Goal: Download file/media

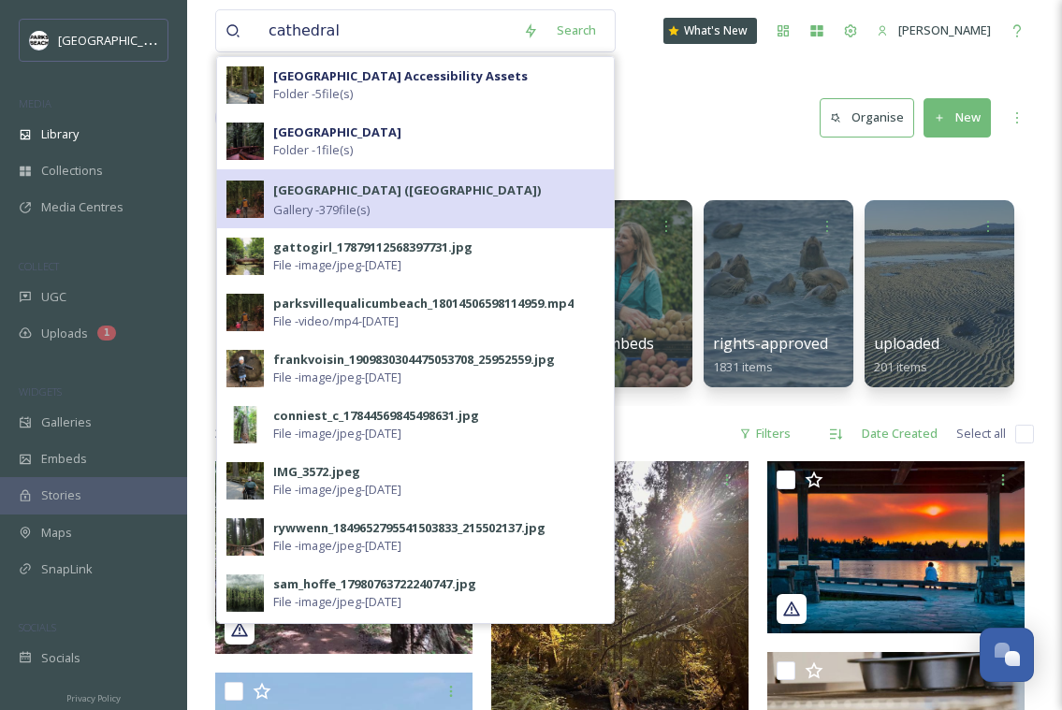
type input "cathedral"
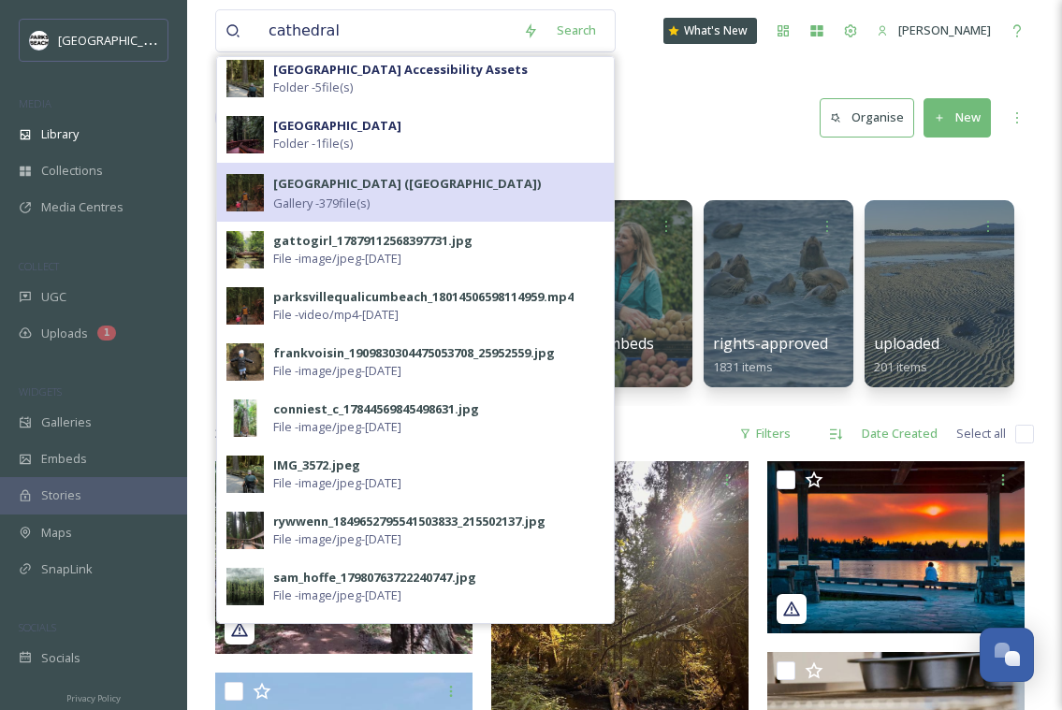
click at [344, 183] on strong "[GEOGRAPHIC_DATA] ([GEOGRAPHIC_DATA])" at bounding box center [407, 183] width 268 height 17
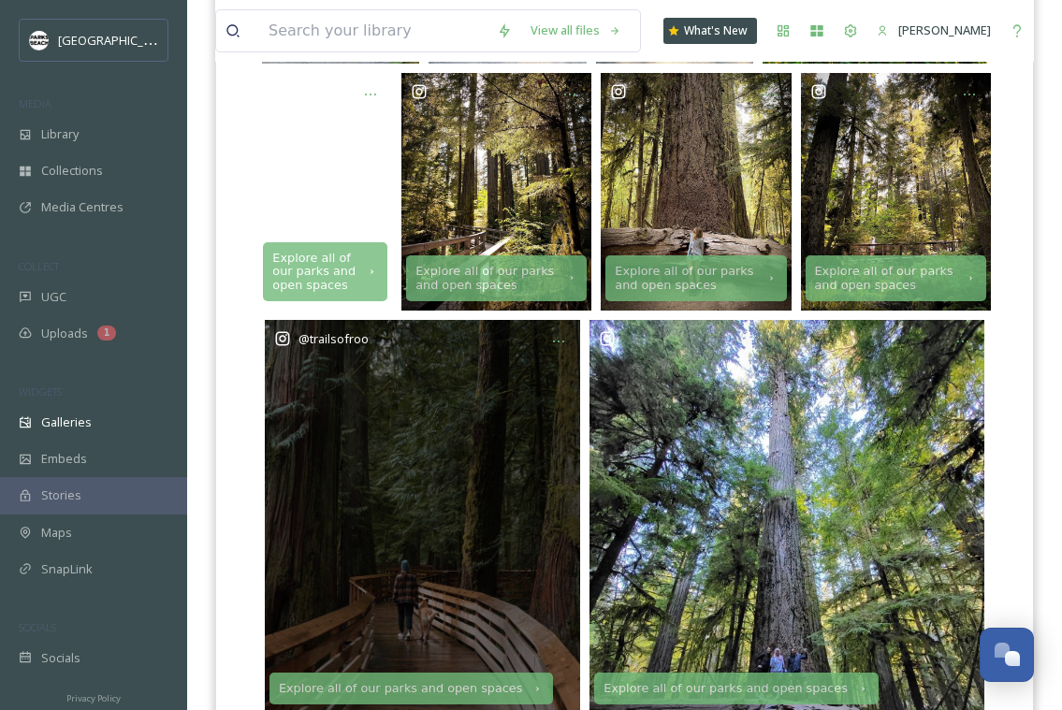
scroll to position [631, 0]
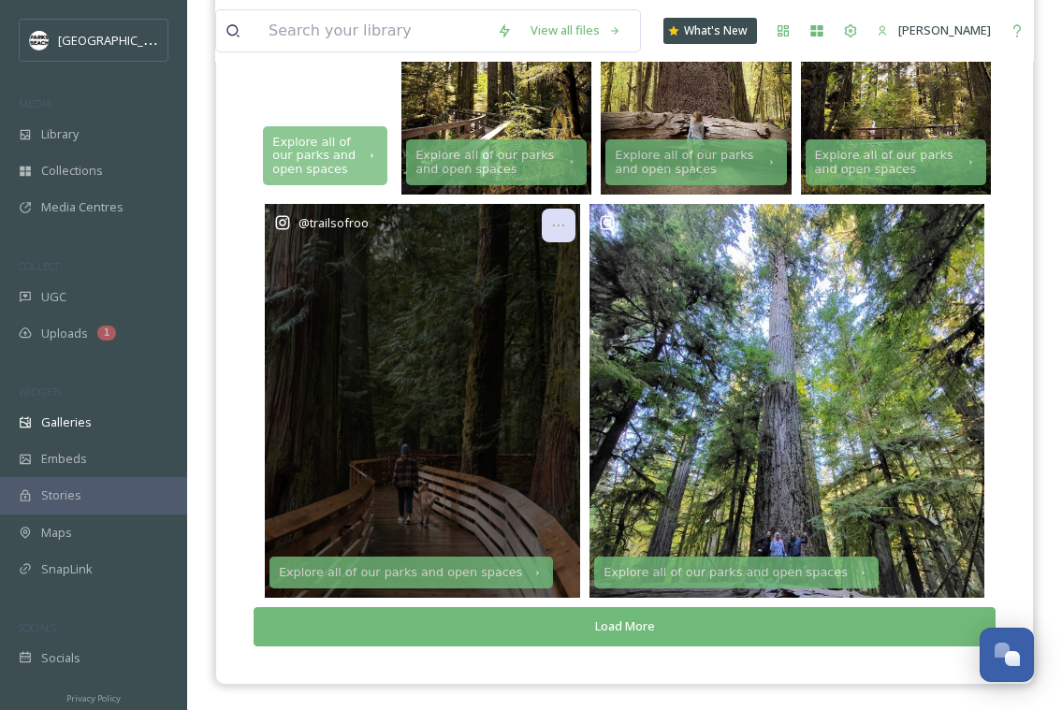
click at [570, 228] on div at bounding box center [559, 226] width 34 height 34
click at [374, 389] on div "@ trailsofroo" at bounding box center [422, 401] width 315 height 395
click at [369, 347] on div "@ trailsofroo" at bounding box center [422, 401] width 315 height 395
click at [439, 323] on div "@ trailsofroo" at bounding box center [422, 401] width 315 height 395
click at [339, 219] on span "@ trailsofroo" at bounding box center [334, 222] width 70 height 17
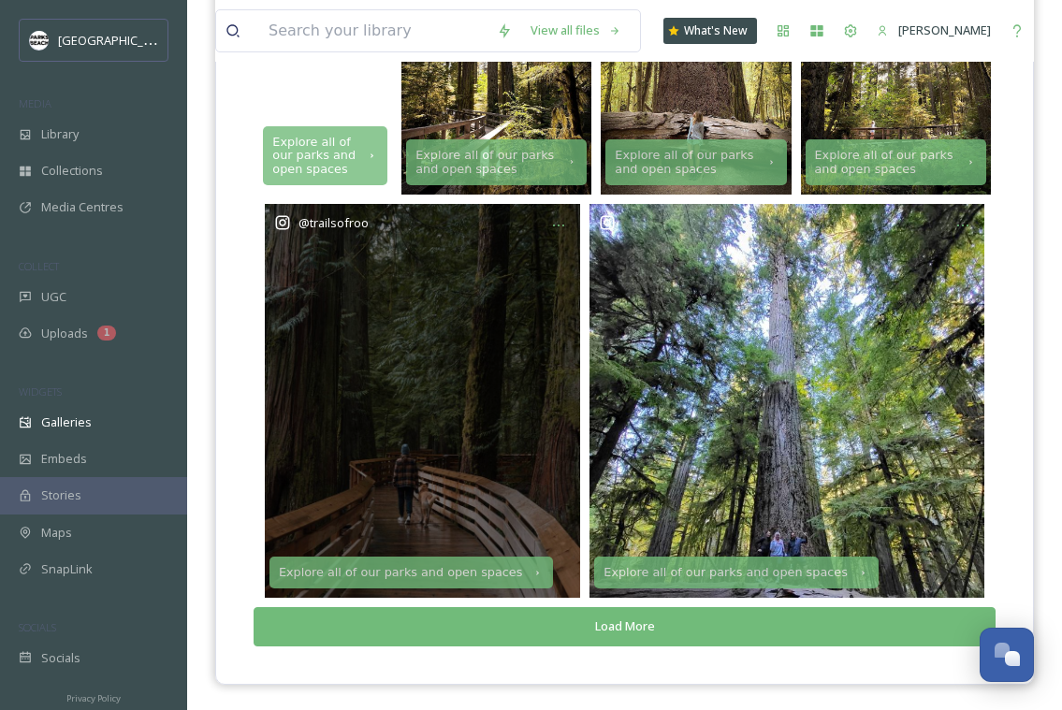
click at [337, 386] on div "@ trailsofroo" at bounding box center [422, 401] width 315 height 395
click at [417, 273] on div "@ trailsofroo" at bounding box center [422, 401] width 315 height 395
click at [502, 465] on div "@ trailsofroo" at bounding box center [422, 401] width 315 height 395
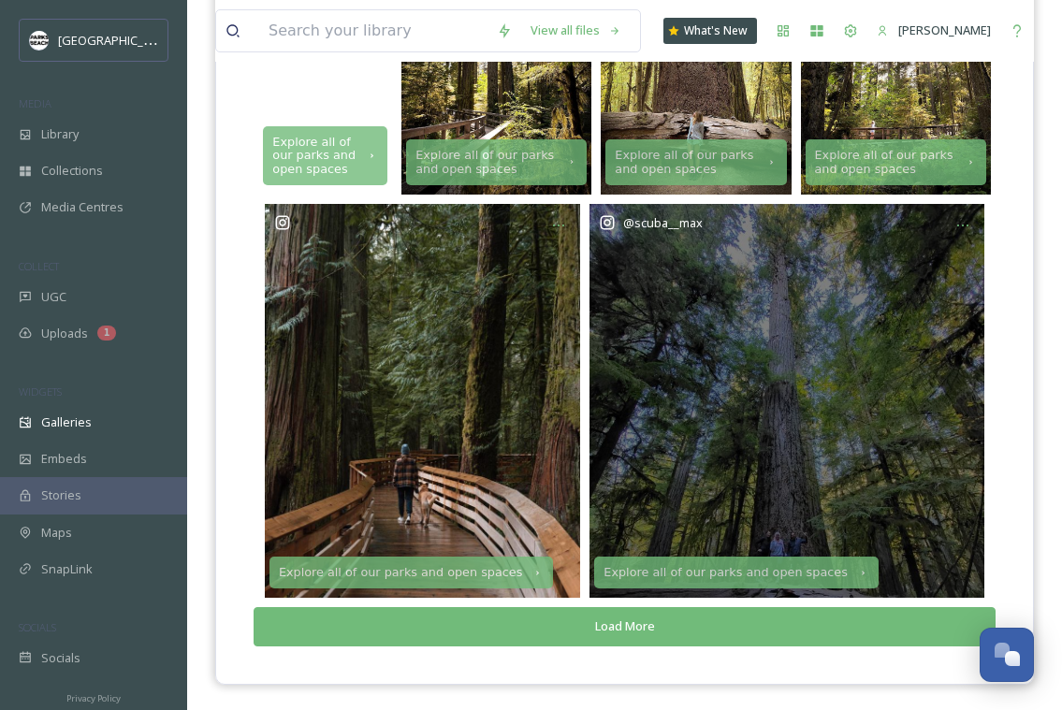
click at [671, 457] on div "@ scuba__max" at bounding box center [787, 401] width 395 height 395
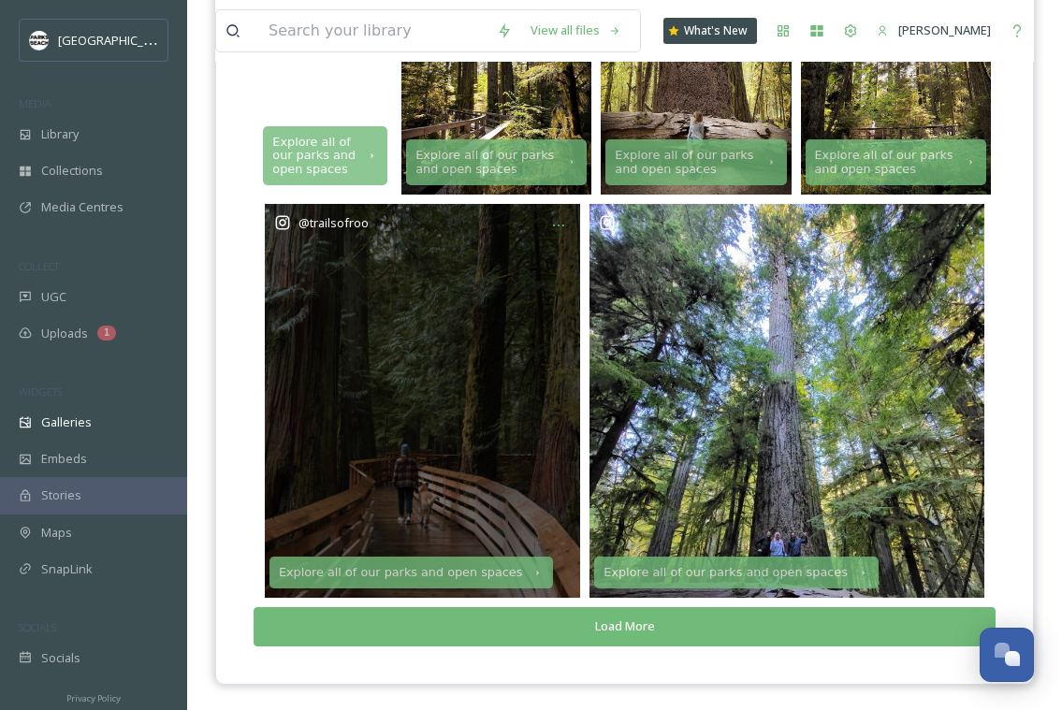
click at [487, 457] on div "@ trailsofroo" at bounding box center [422, 401] width 315 height 395
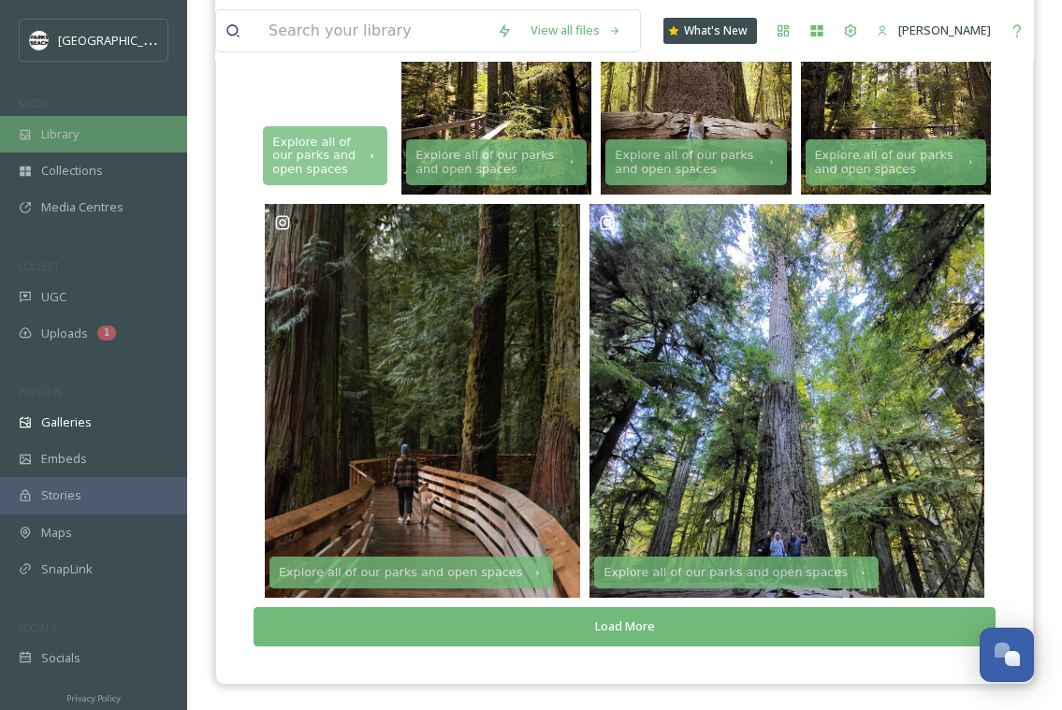
click at [74, 125] on span "Library" at bounding box center [59, 134] width 37 height 18
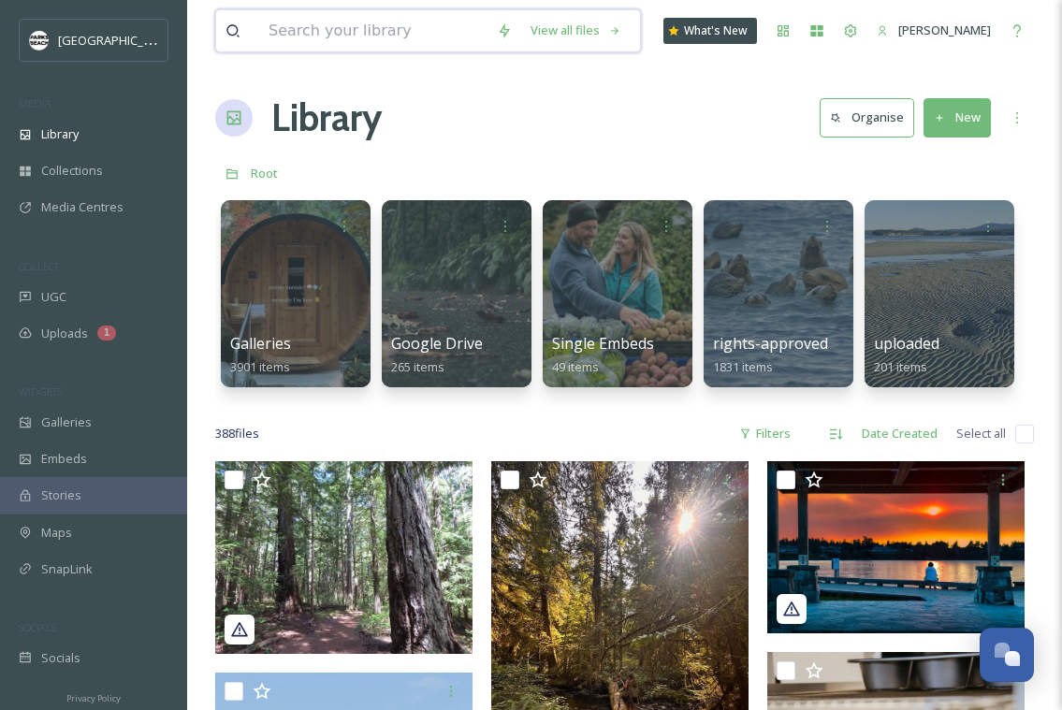
click at [386, 27] on input at bounding box center [373, 30] width 228 height 41
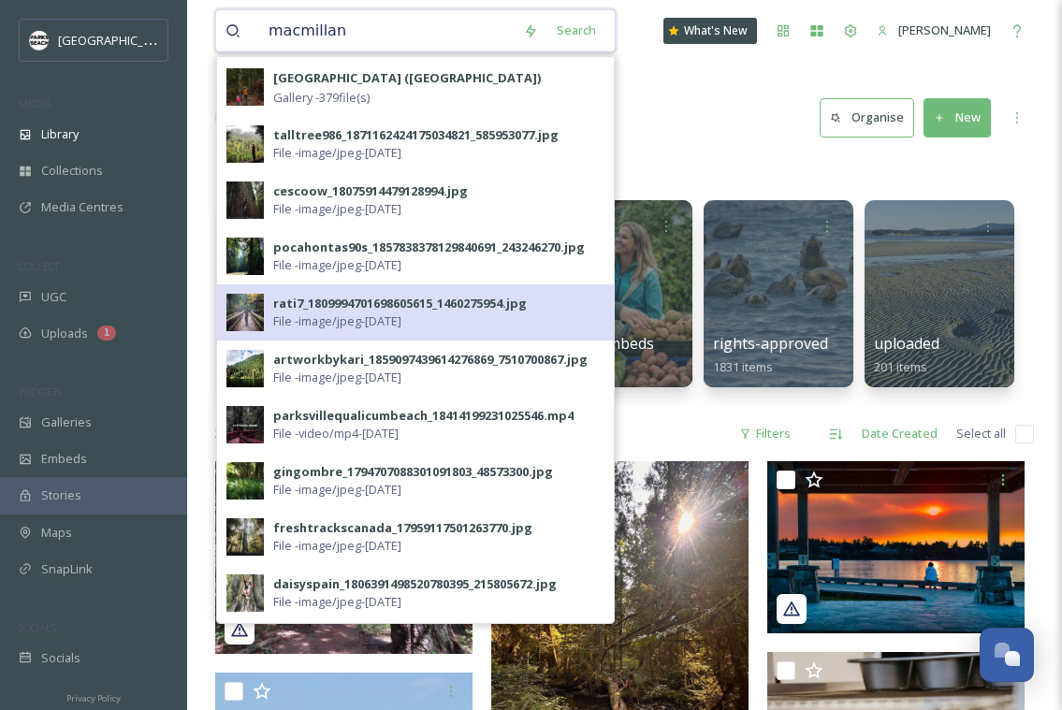
type input "macmillan"
click at [321, 319] on span "File - image/jpeg - [DATE]" at bounding box center [337, 322] width 128 height 18
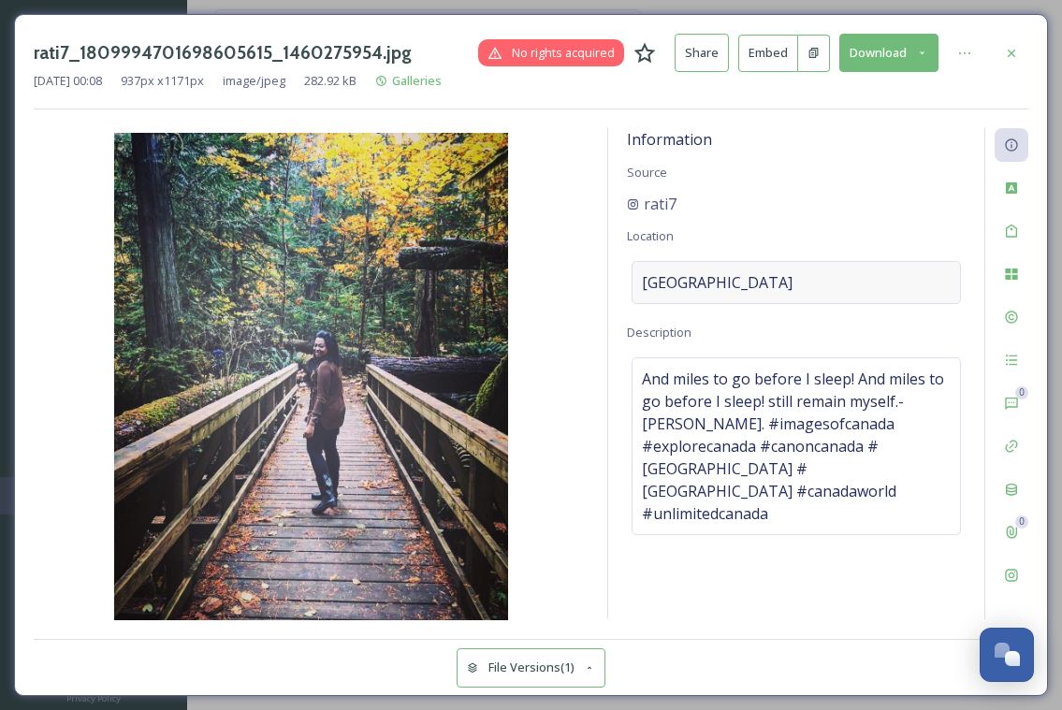
click at [839, 282] on div "[GEOGRAPHIC_DATA]" at bounding box center [797, 282] width 330 height 43
drag, startPoint x: 857, startPoint y: 282, endPoint x: 593, endPoint y: 274, distance: 265.0
click at [593, 274] on div "Information Source rati7 Location [GEOGRAPHIC_DATA] Description And miles to go…" at bounding box center [531, 374] width 995 height 492
click at [1013, 54] on icon at bounding box center [1011, 52] width 7 height 7
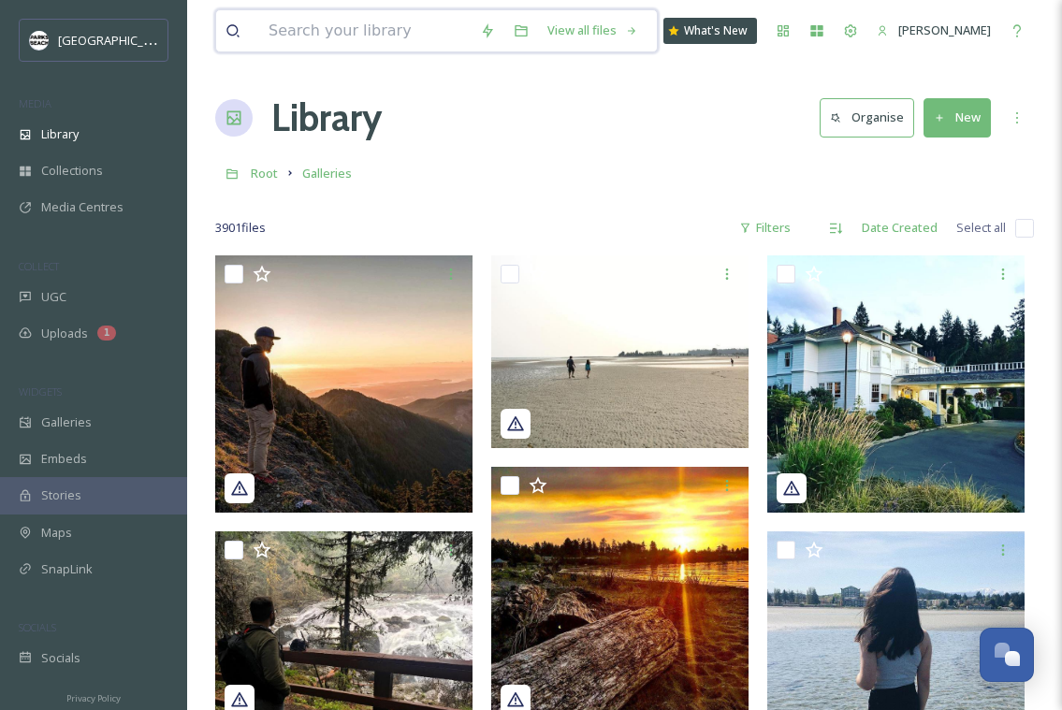
click at [370, 36] on input at bounding box center [365, 30] width 212 height 41
paste input "[GEOGRAPHIC_DATA]"
type input "[GEOGRAPHIC_DATA]"
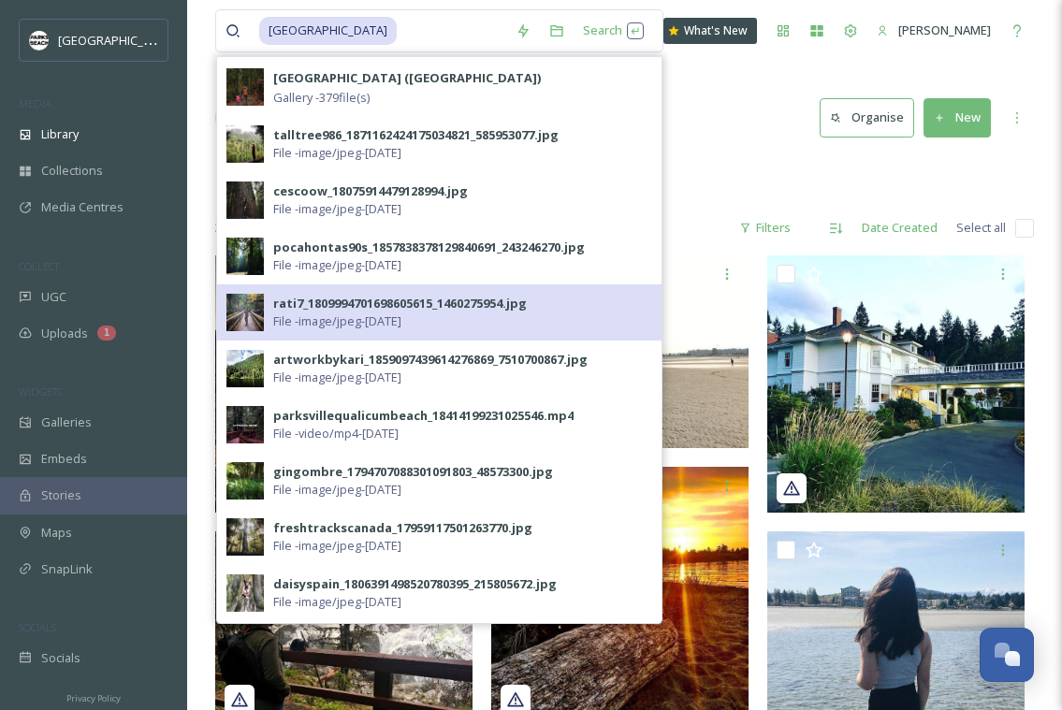
click at [298, 296] on div "rati7_1809994701698605615_1460275954.jpg" at bounding box center [400, 304] width 254 height 18
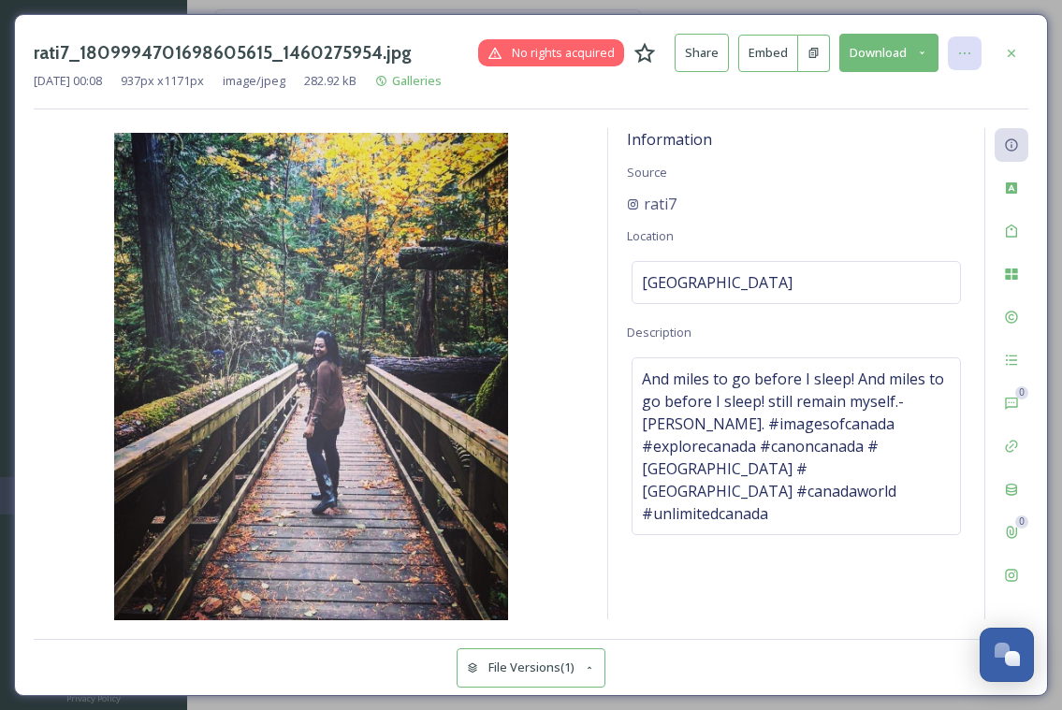
click at [974, 52] on div at bounding box center [965, 54] width 34 height 34
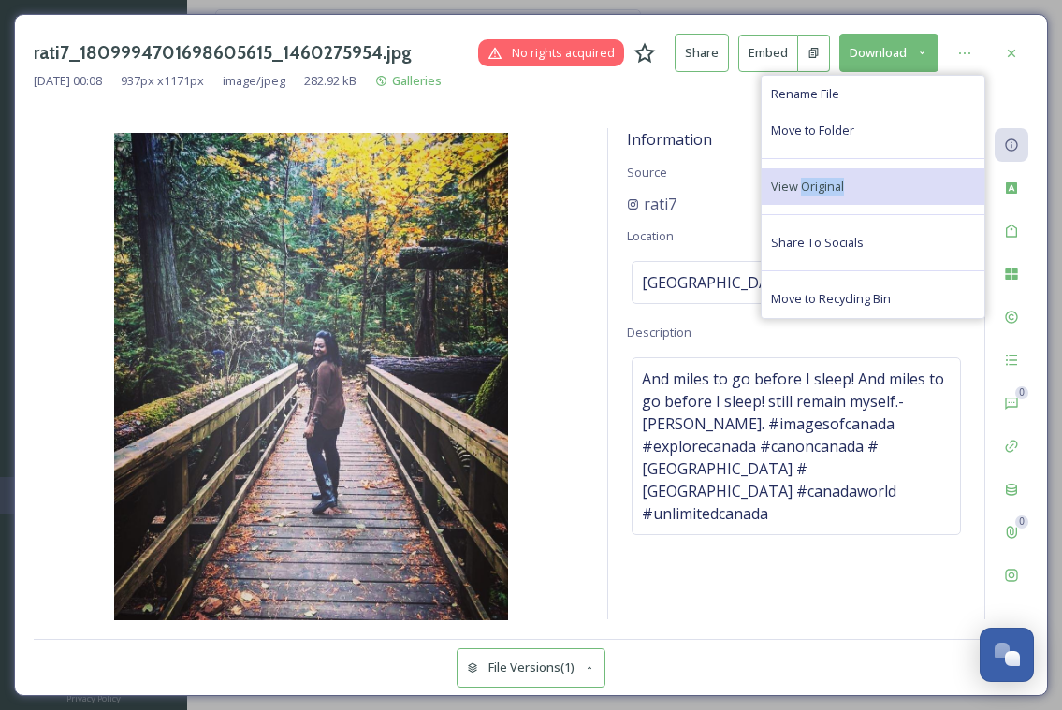
click at [824, 180] on span "View Original" at bounding box center [807, 187] width 73 height 18
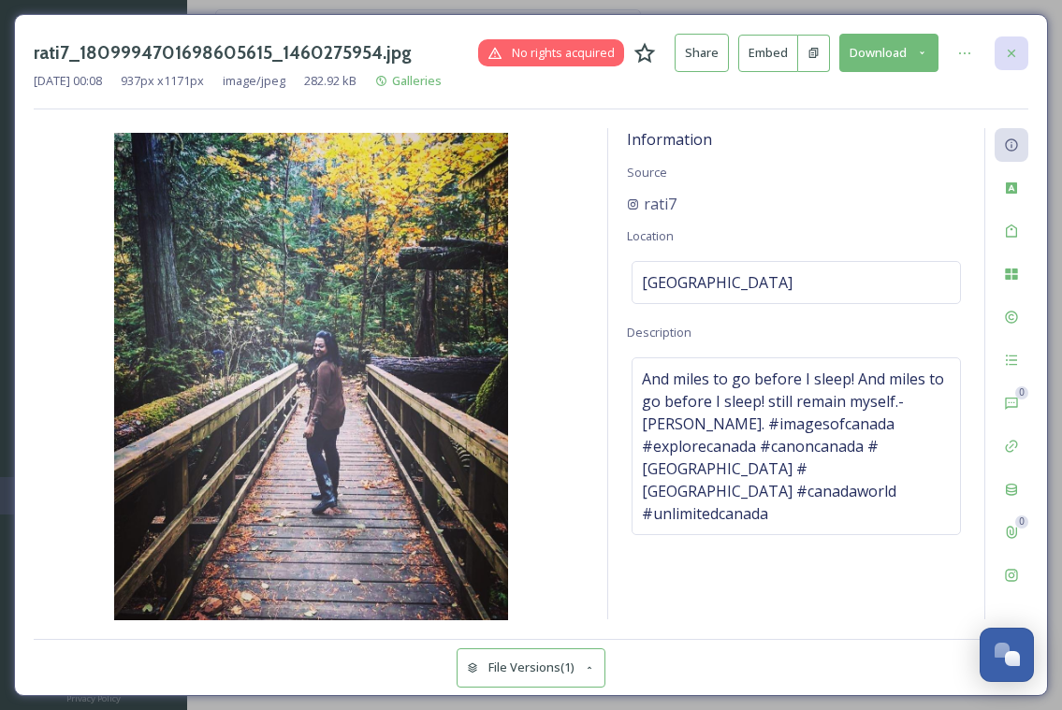
click at [1006, 43] on div at bounding box center [1012, 54] width 34 height 34
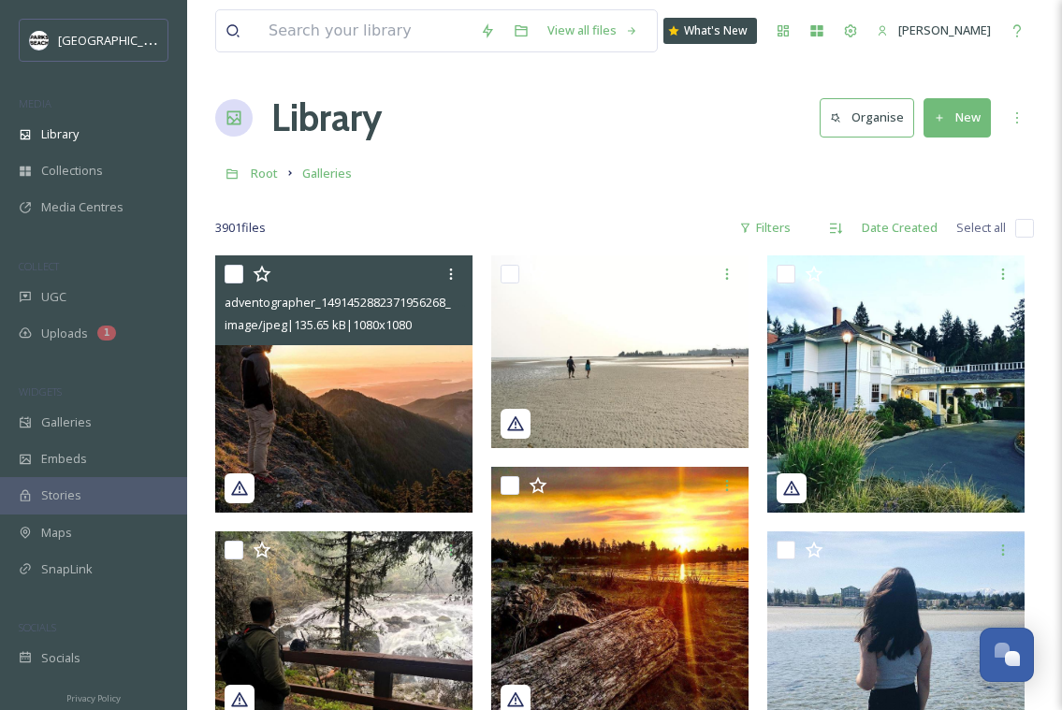
click at [386, 476] on img at bounding box center [343, 384] width 257 height 257
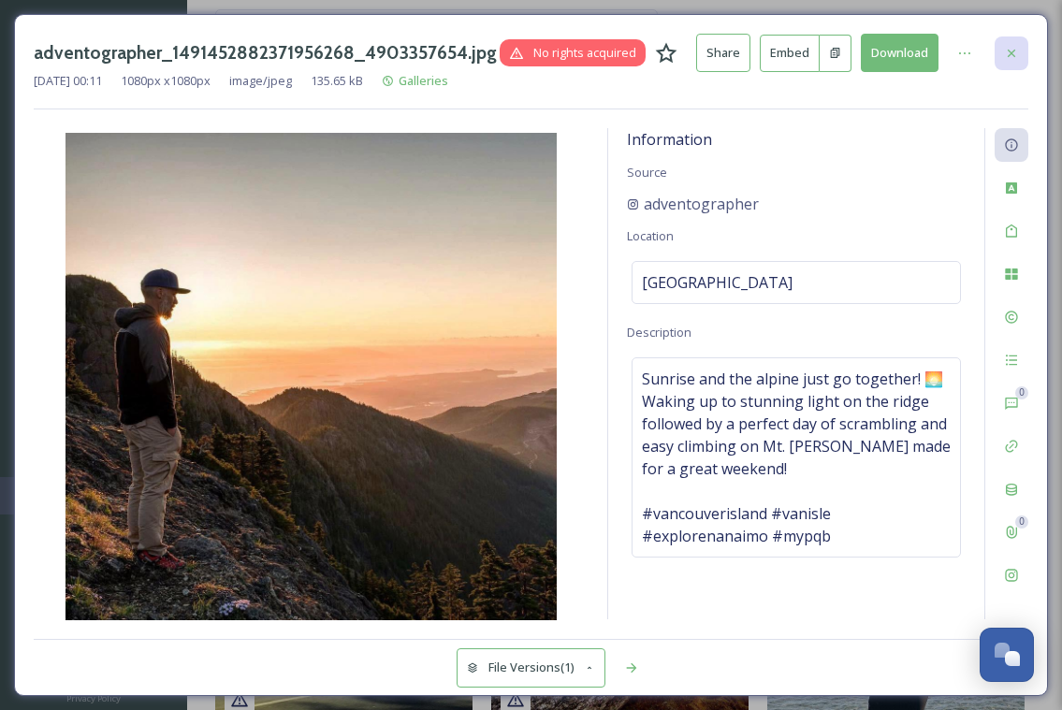
click at [1011, 43] on div at bounding box center [1012, 54] width 34 height 34
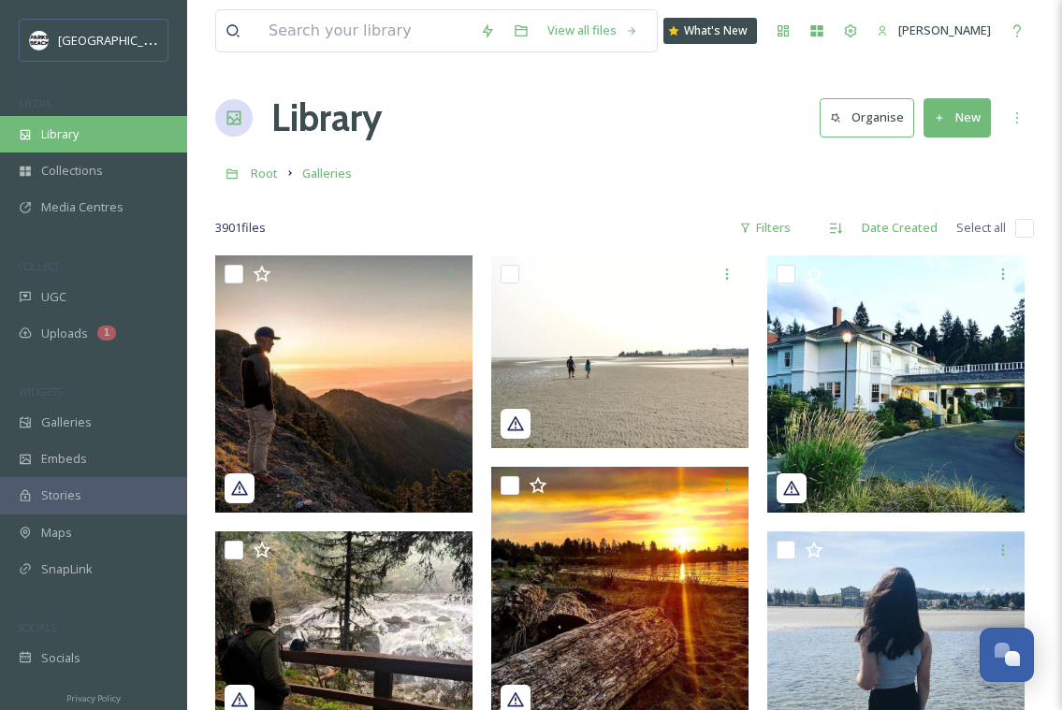
click at [56, 122] on div "Library" at bounding box center [93, 134] width 187 height 37
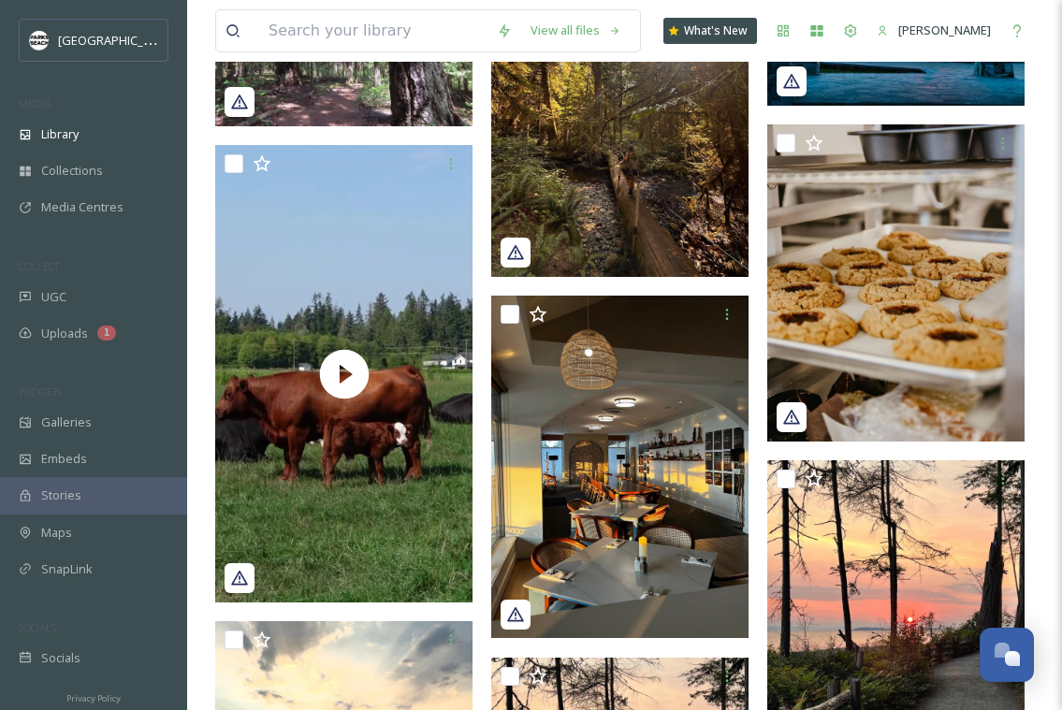
scroll to position [587, 0]
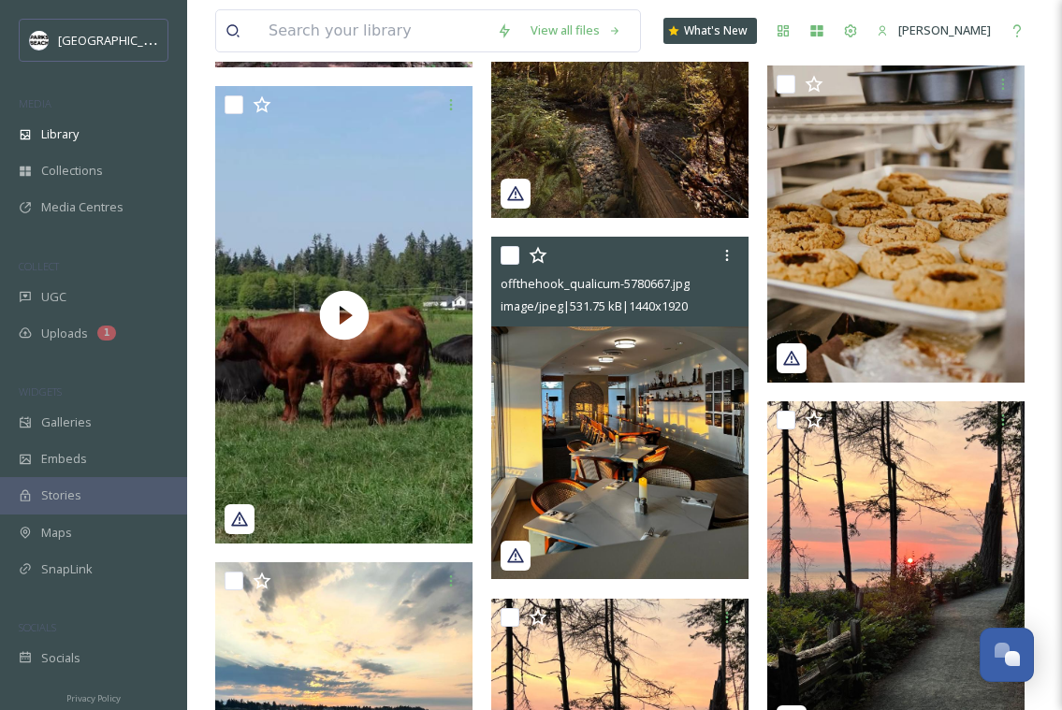
click at [583, 376] on img at bounding box center [619, 409] width 257 height 344
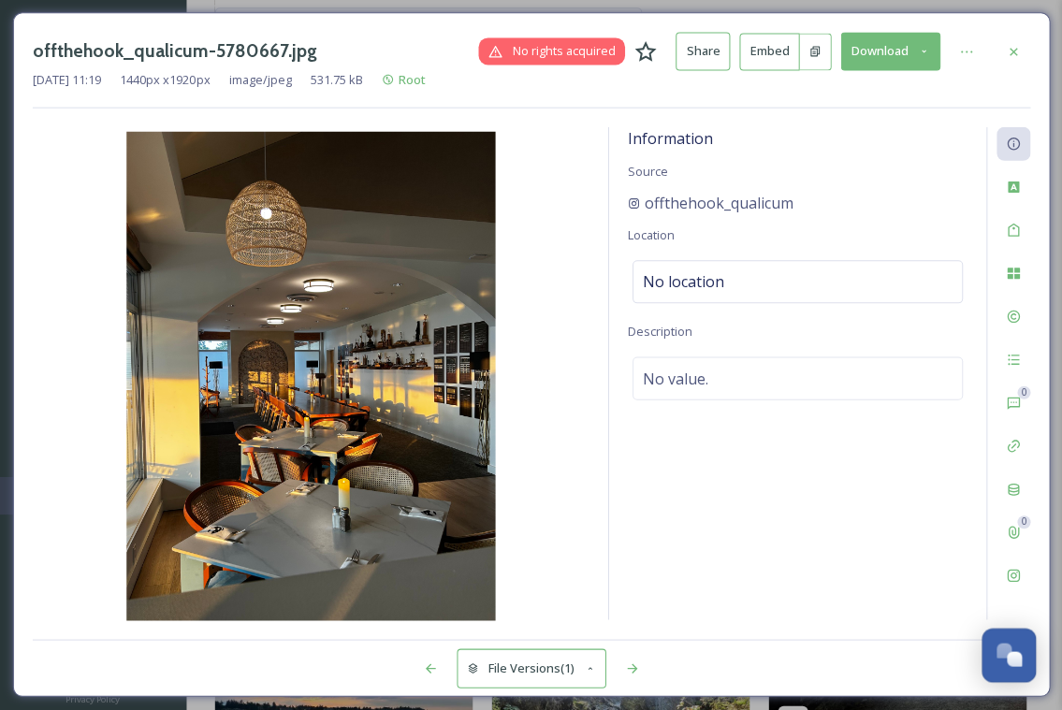
scroll to position [586, 0]
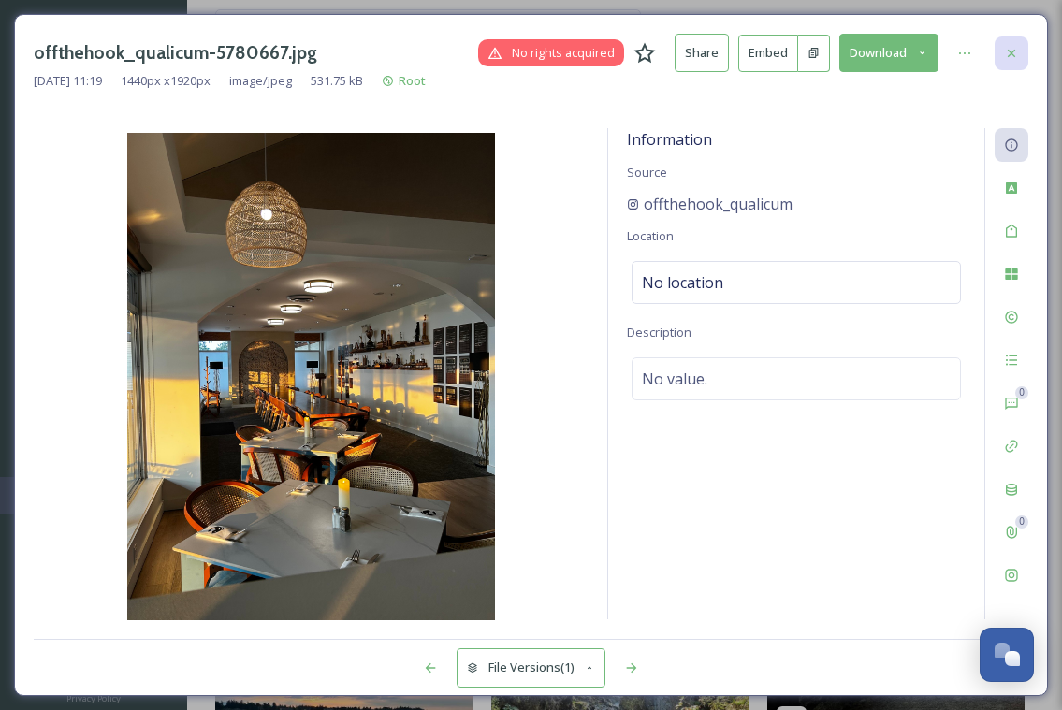
click at [1015, 43] on div at bounding box center [1012, 54] width 34 height 34
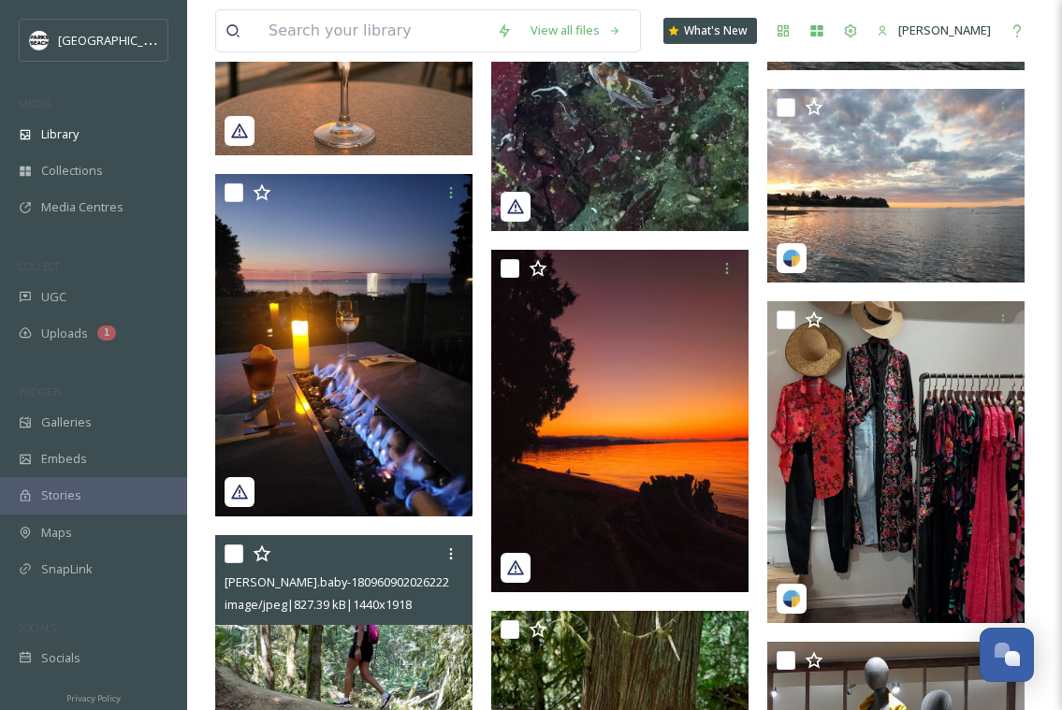
scroll to position [6187, 0]
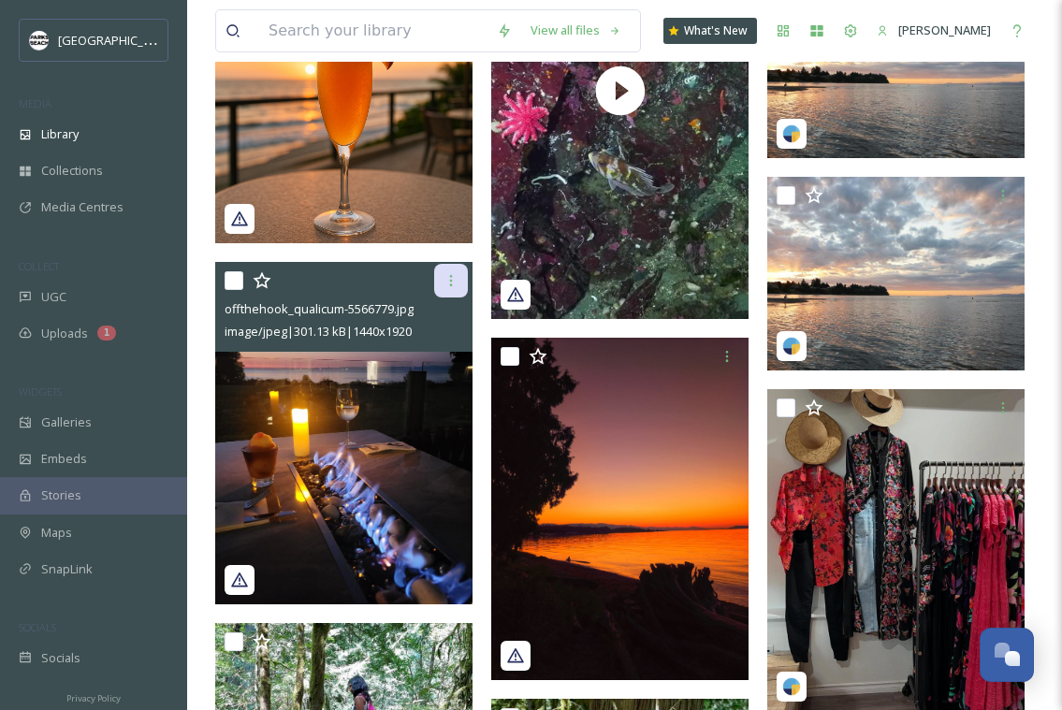
click at [444, 288] on div at bounding box center [451, 281] width 34 height 34
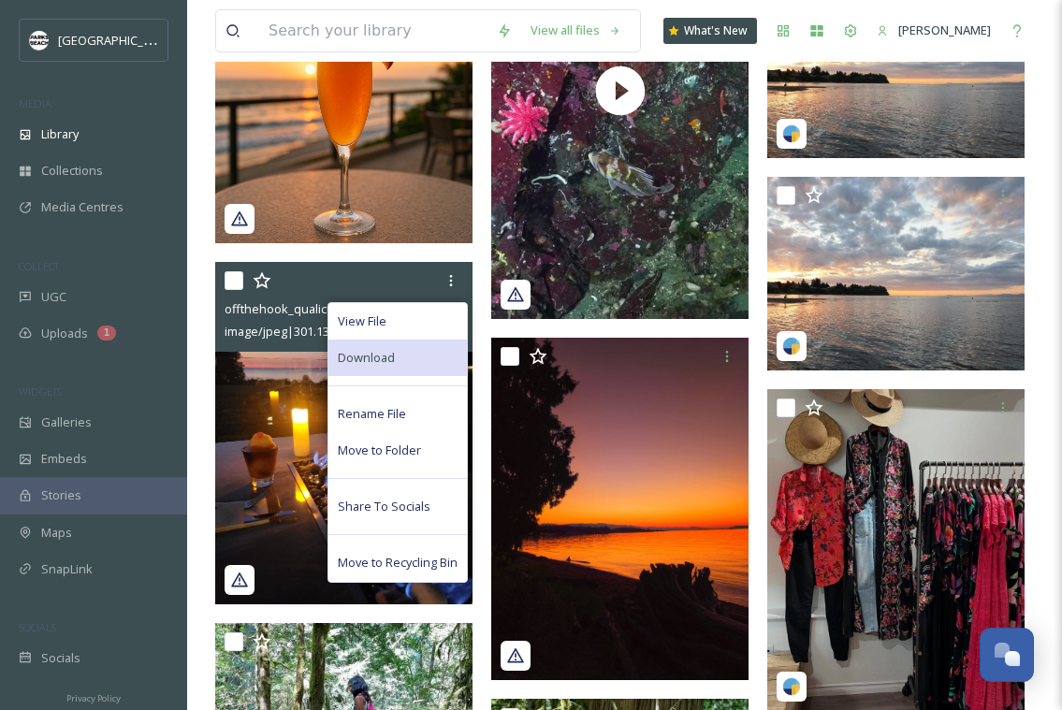
click at [388, 347] on div "Download" at bounding box center [398, 358] width 139 height 37
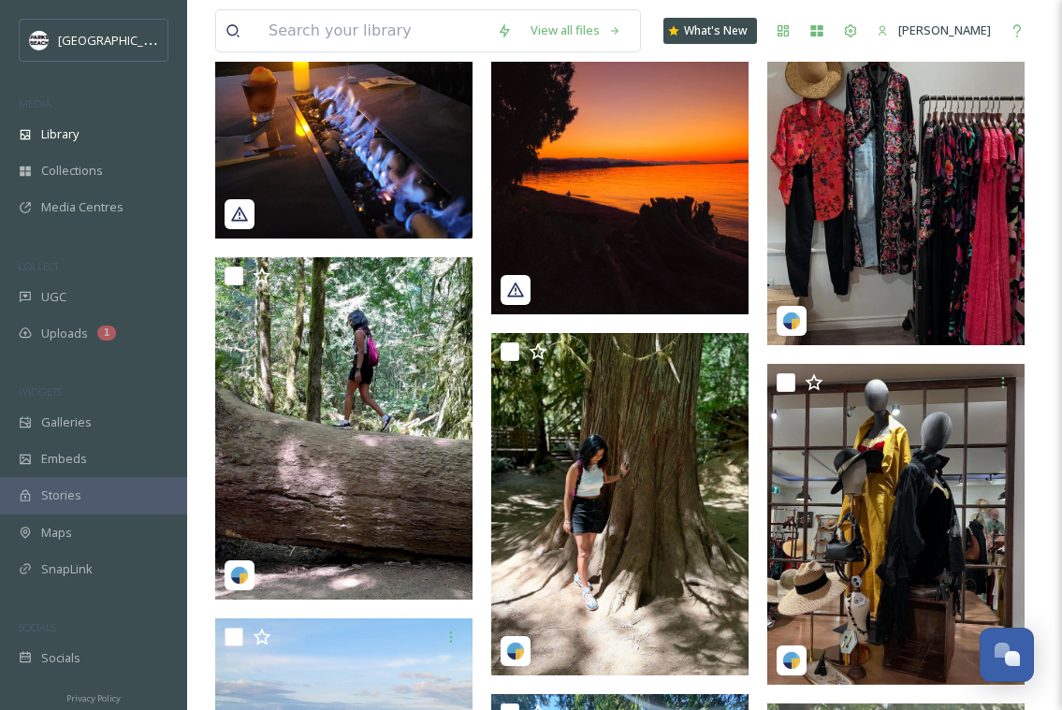
scroll to position [6625, 0]
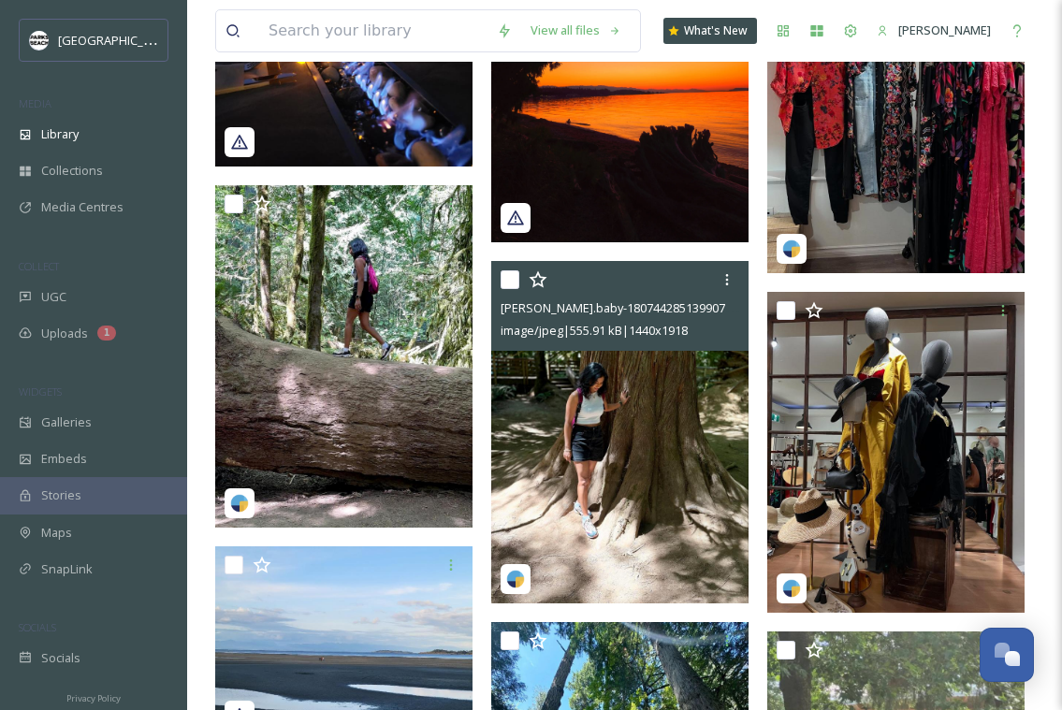
click at [654, 473] on img at bounding box center [619, 432] width 257 height 343
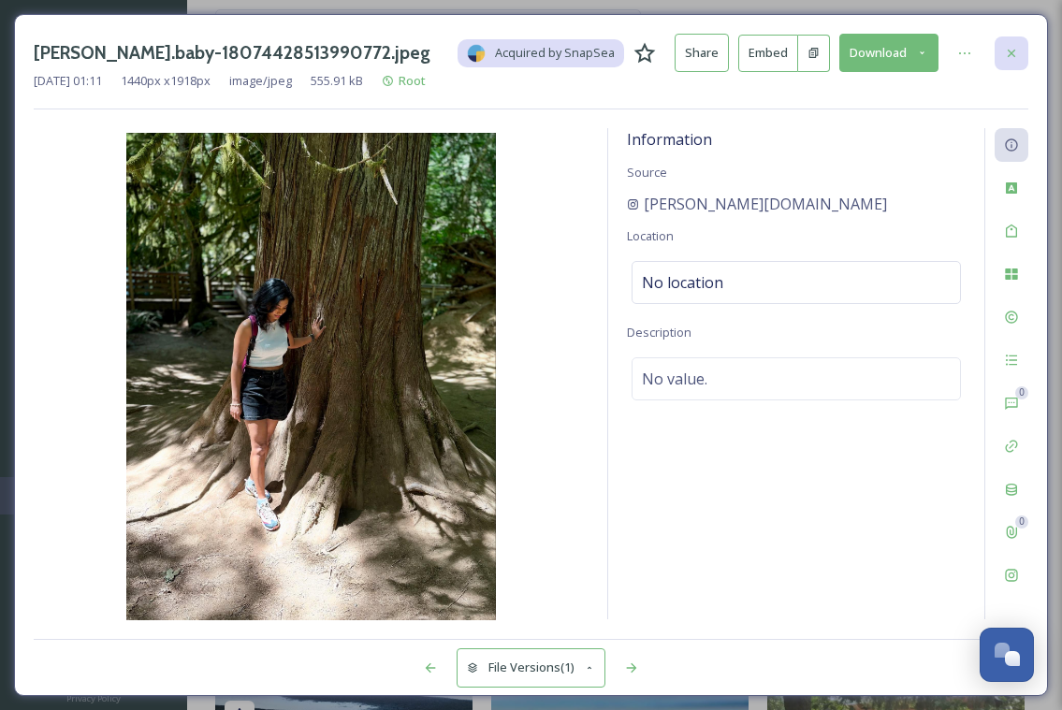
click at [1007, 55] on icon at bounding box center [1011, 53] width 15 height 15
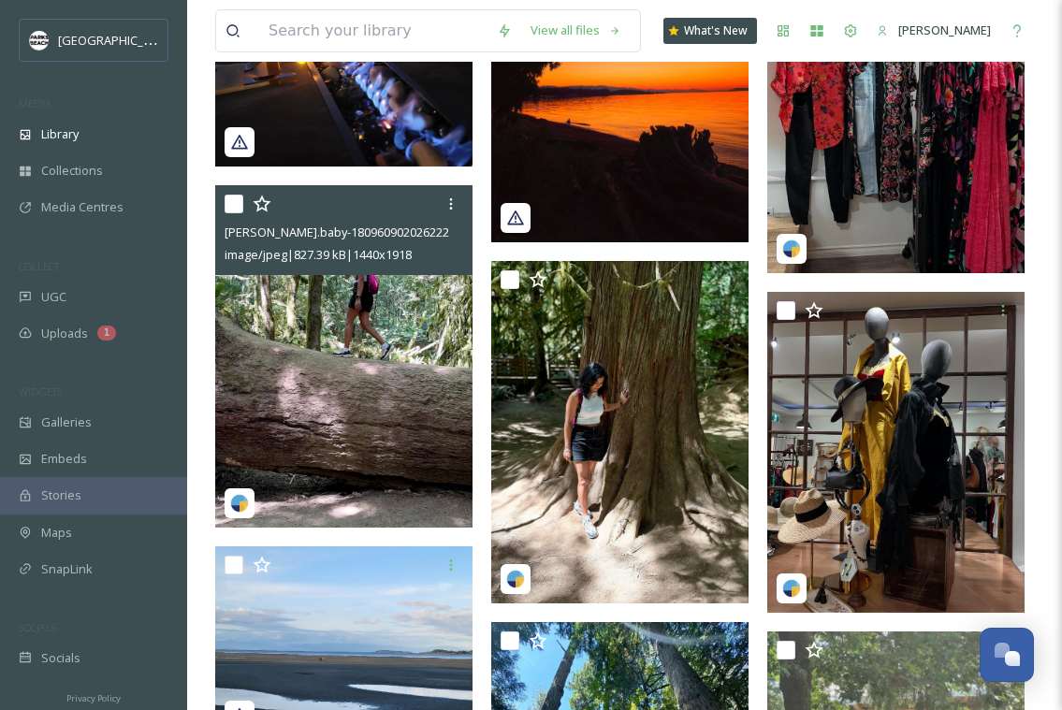
click at [392, 320] on img at bounding box center [343, 356] width 257 height 343
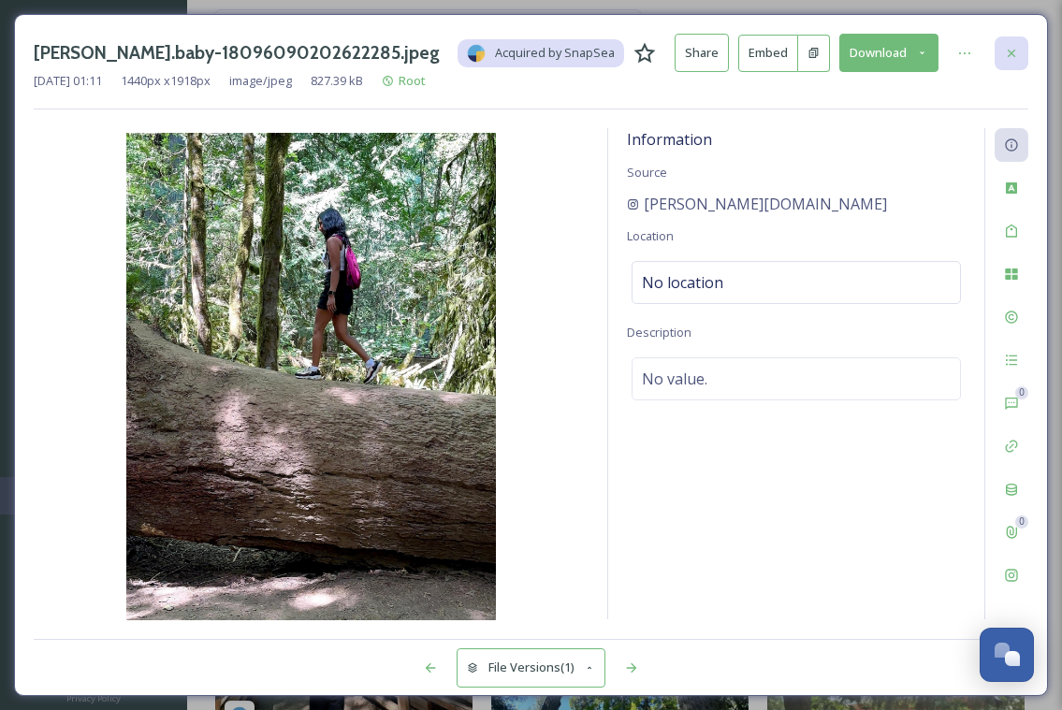
click at [1021, 47] on div at bounding box center [1012, 54] width 34 height 34
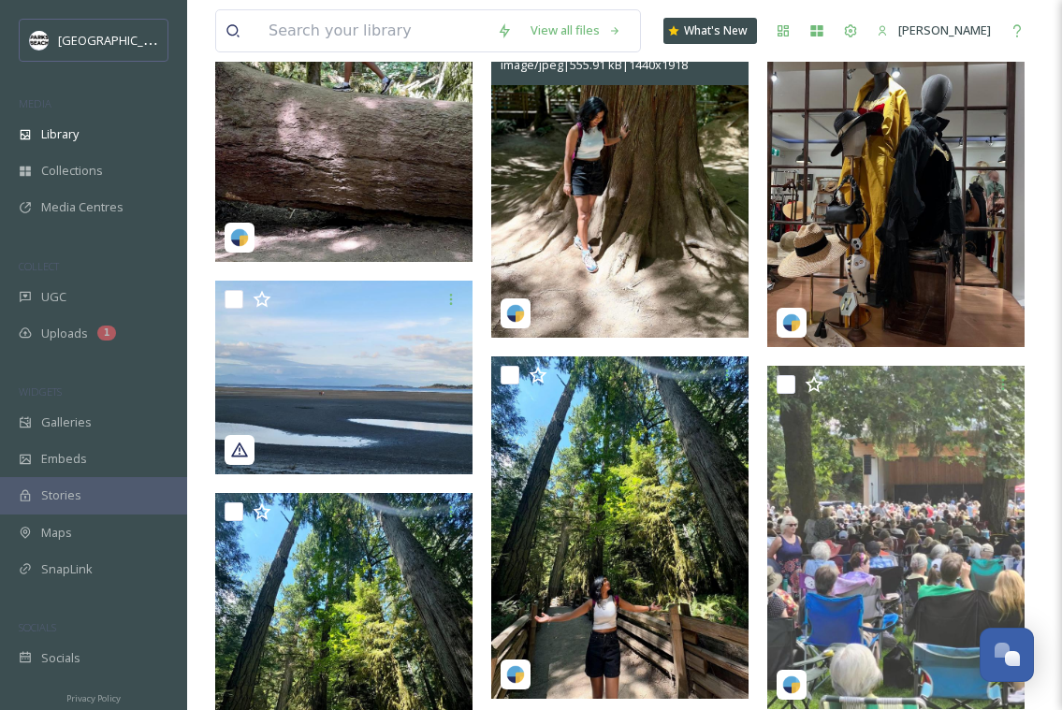
scroll to position [7180, 0]
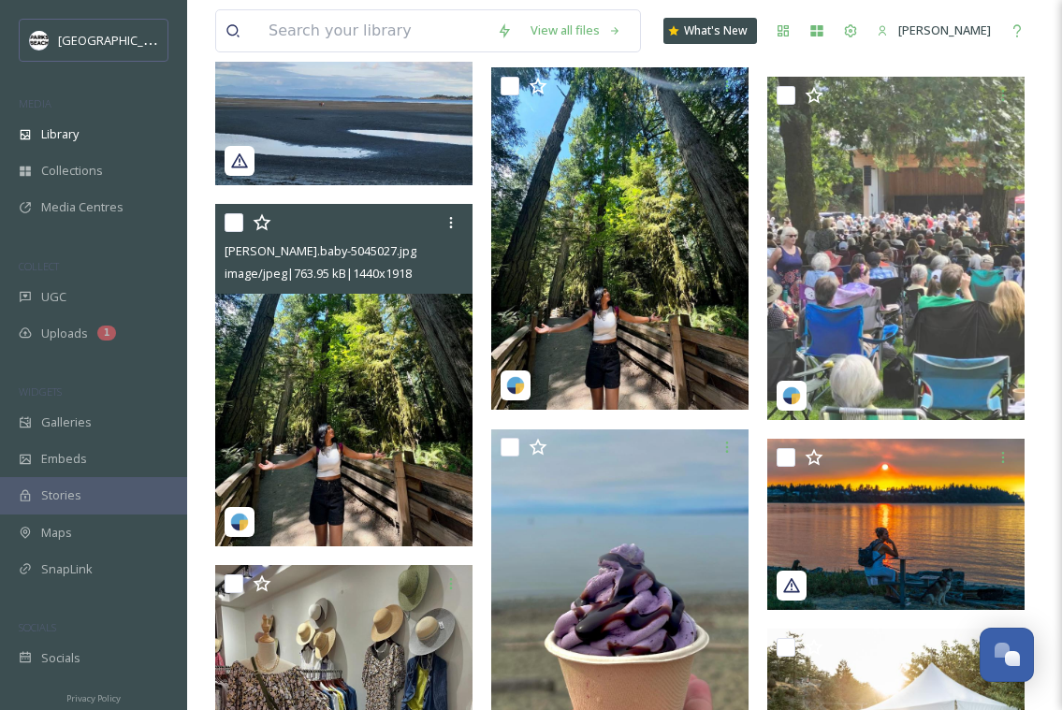
click at [347, 361] on img at bounding box center [343, 375] width 257 height 343
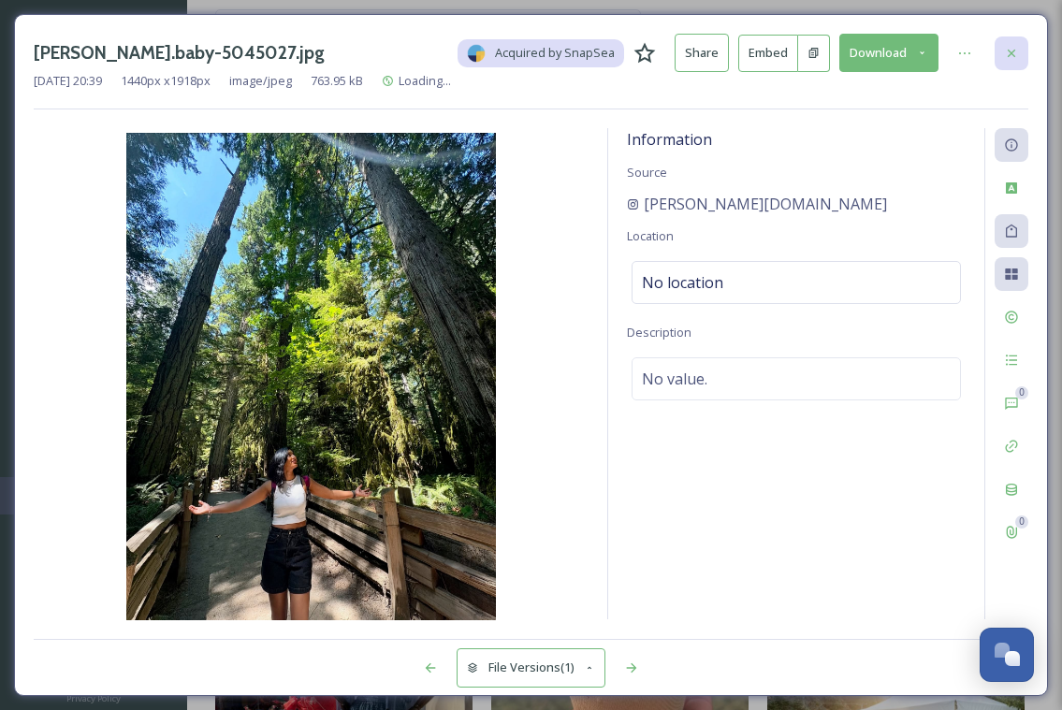
click at [1024, 60] on div at bounding box center [1012, 54] width 34 height 34
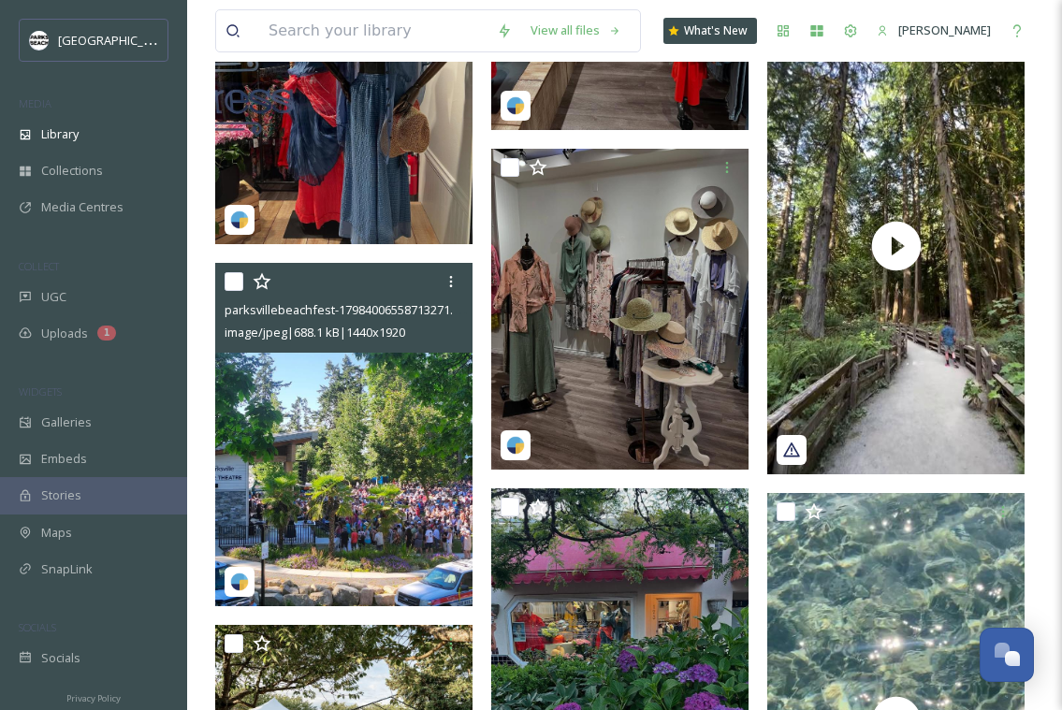
scroll to position [8401, 0]
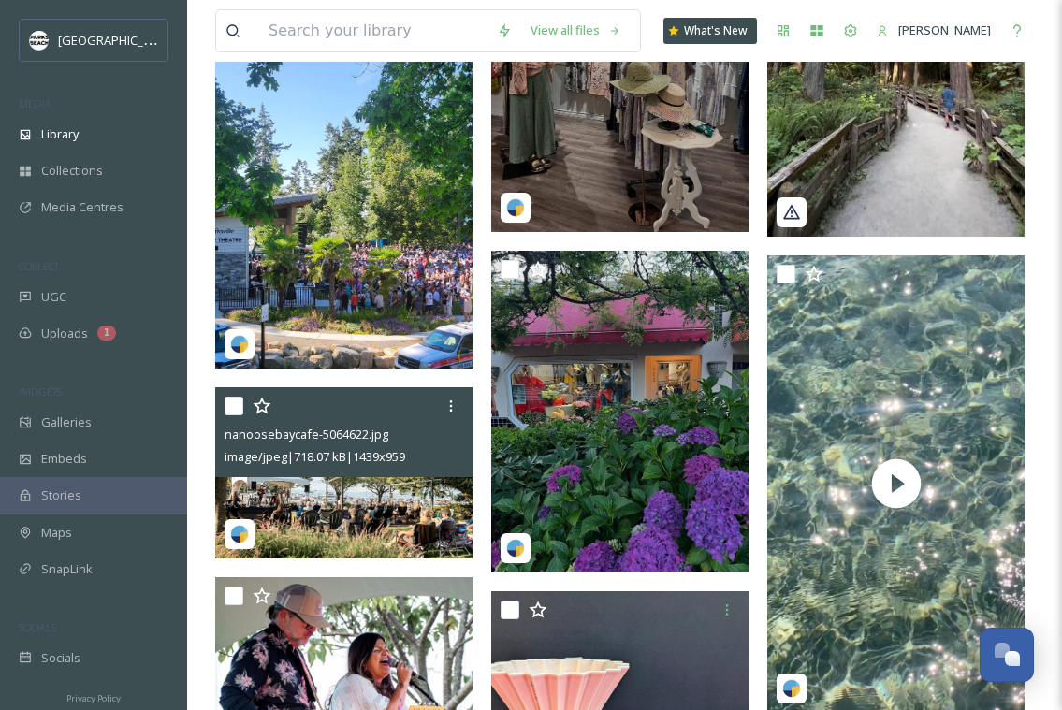
click at [365, 520] on img at bounding box center [343, 473] width 257 height 171
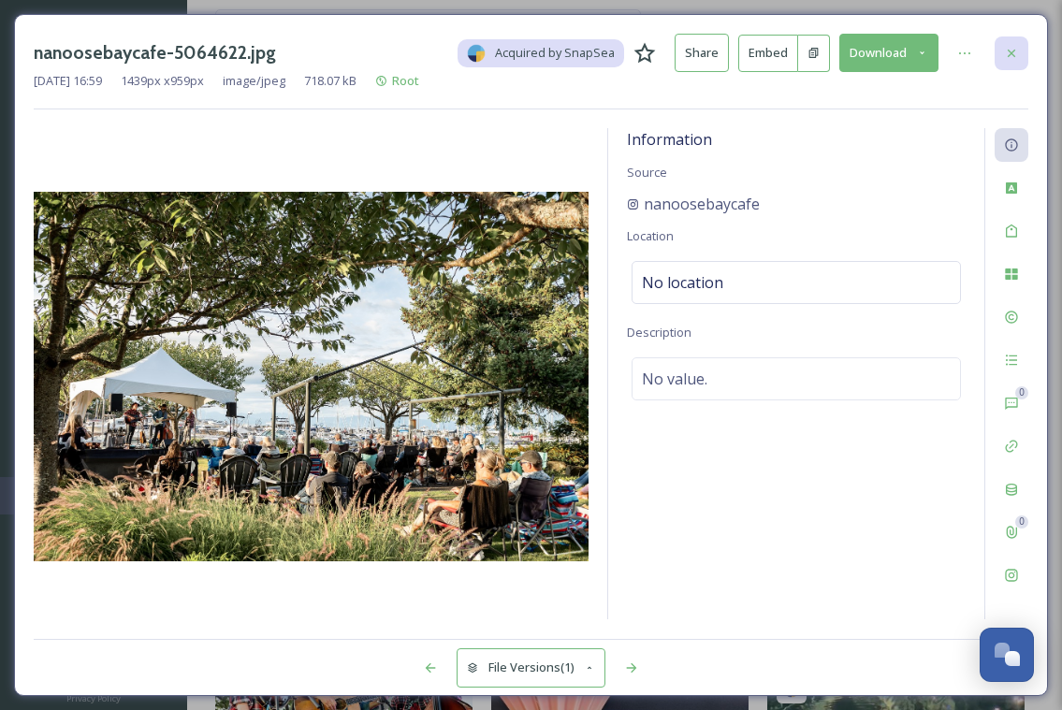
click at [1019, 37] on div at bounding box center [1012, 54] width 34 height 34
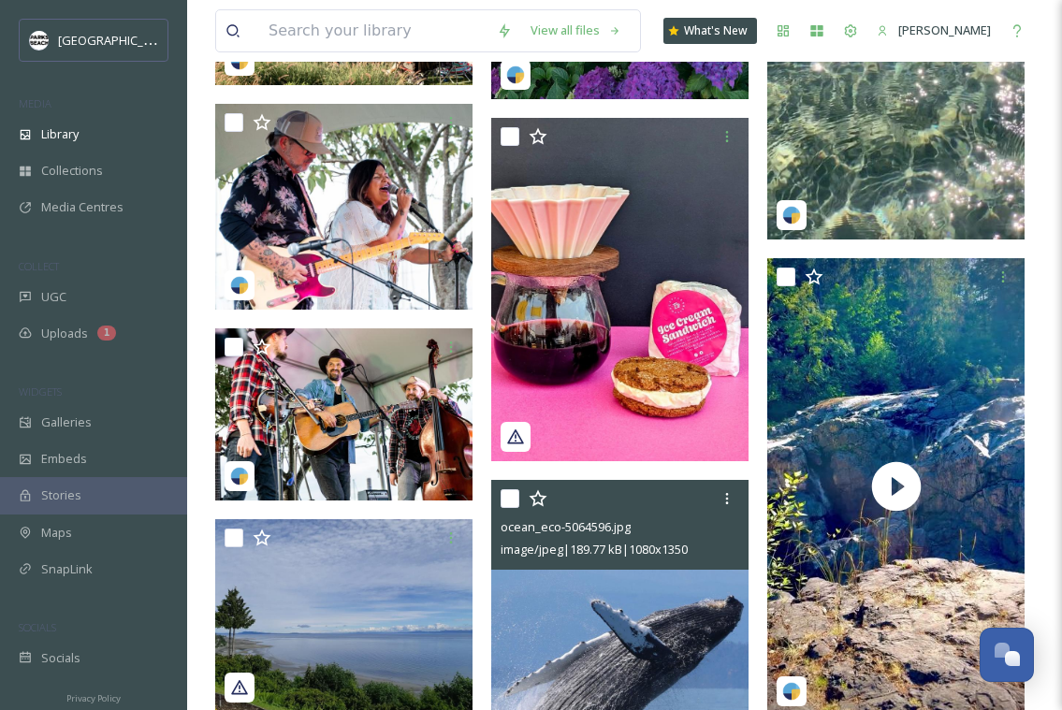
scroll to position [8883, 0]
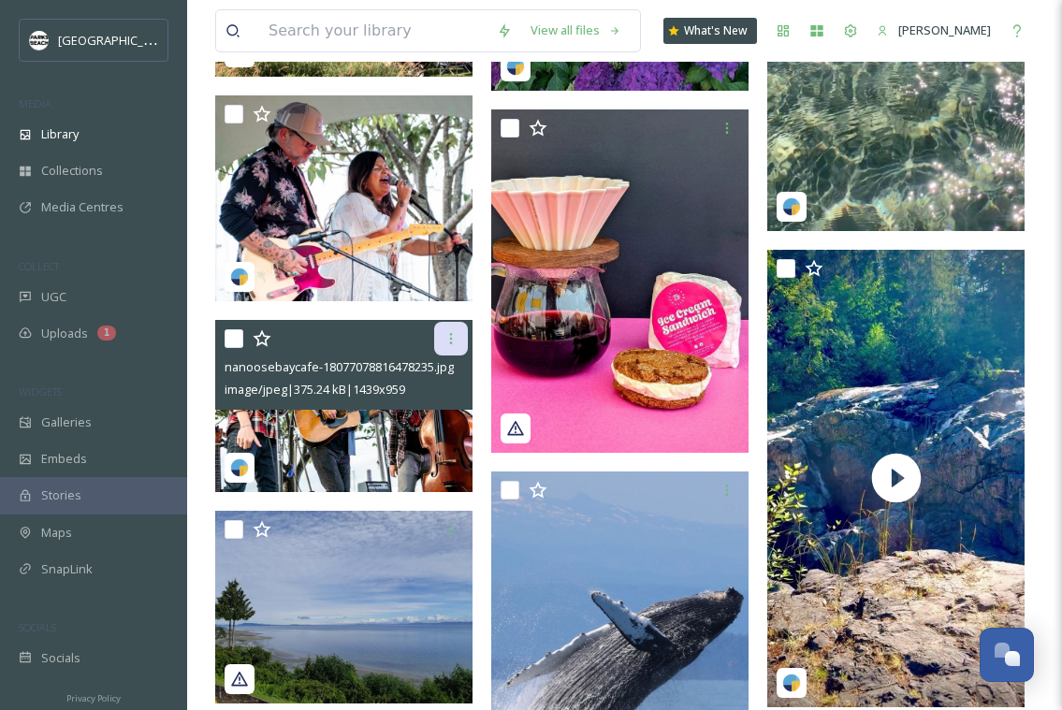
click at [450, 344] on icon at bounding box center [451, 338] width 3 height 11
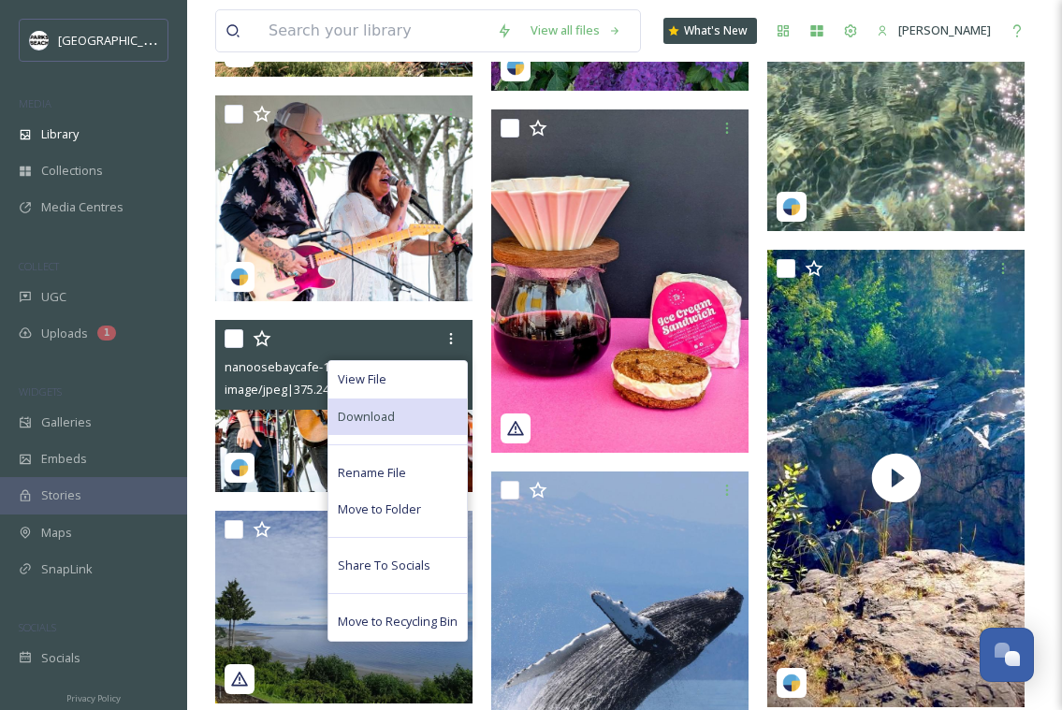
click at [381, 417] on span "Download" at bounding box center [366, 417] width 57 height 18
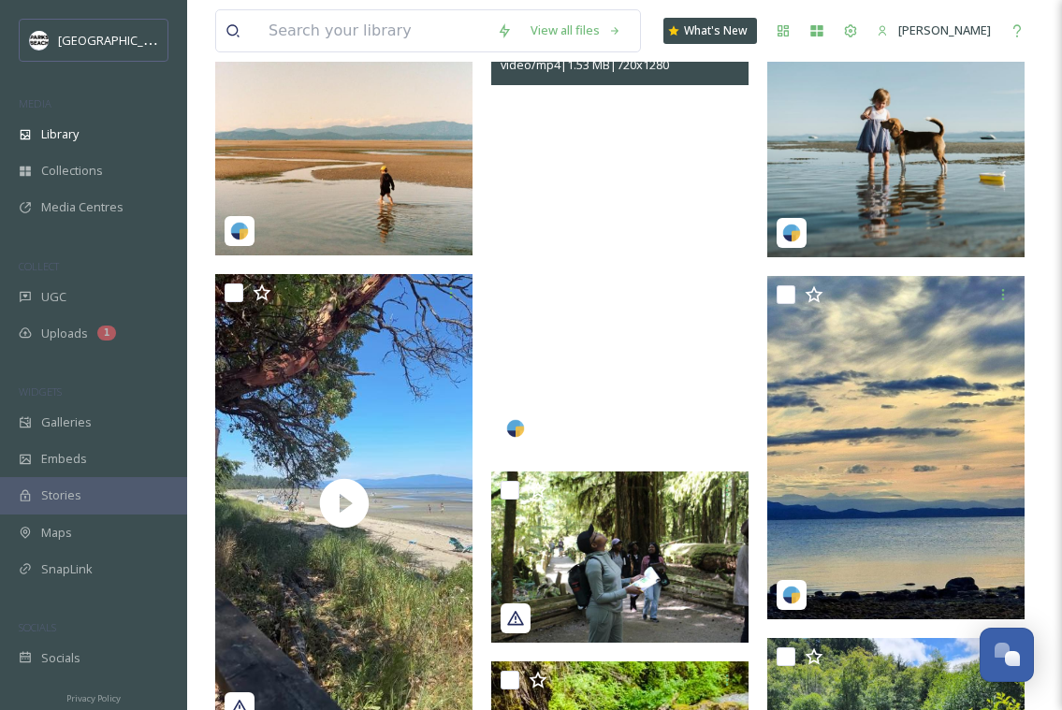
scroll to position [10948, 0]
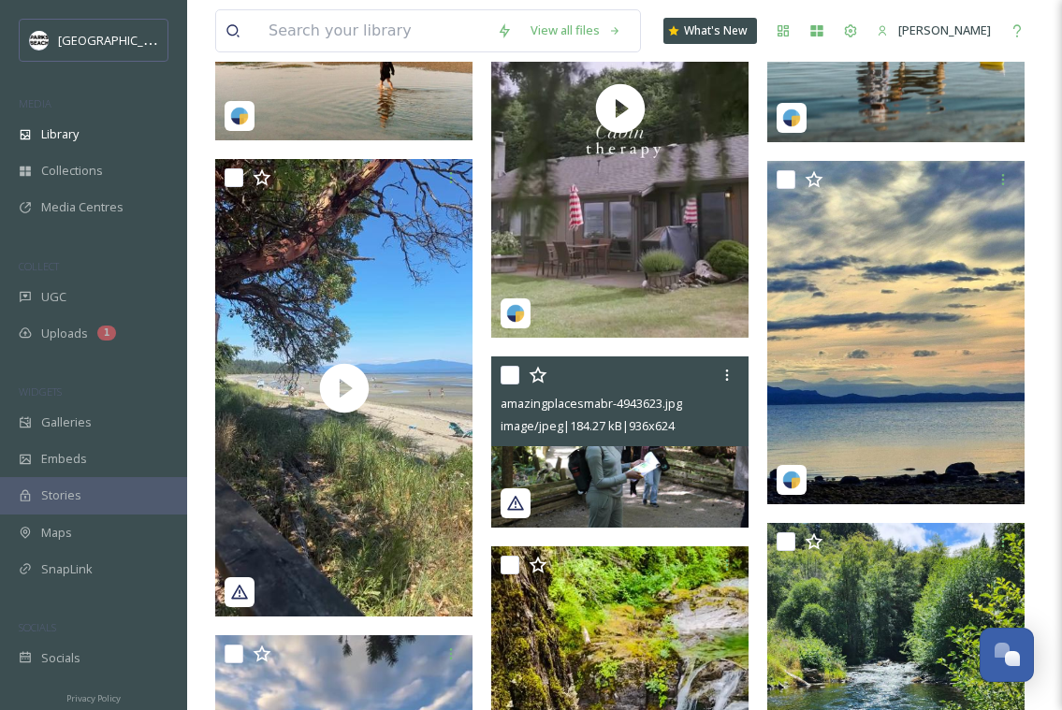
click at [592, 450] on img at bounding box center [619, 442] width 257 height 171
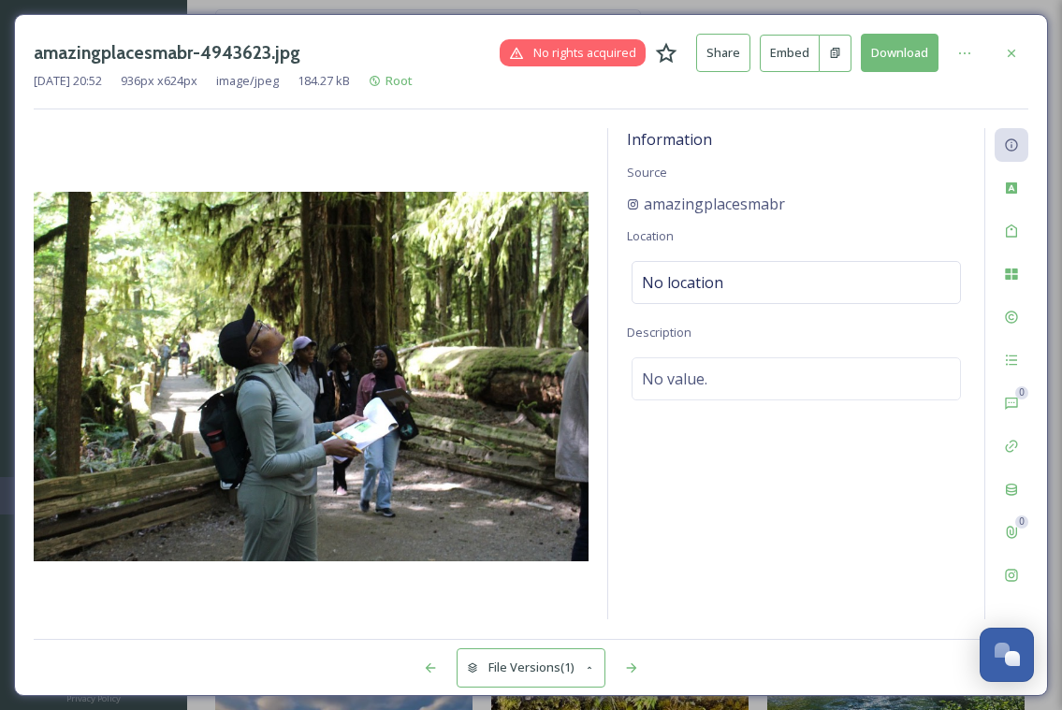
click at [865, 51] on button "Download" at bounding box center [900, 53] width 78 height 38
click at [873, 52] on button "Download" at bounding box center [900, 53] width 78 height 38
click at [1014, 52] on icon at bounding box center [1011, 53] width 15 height 15
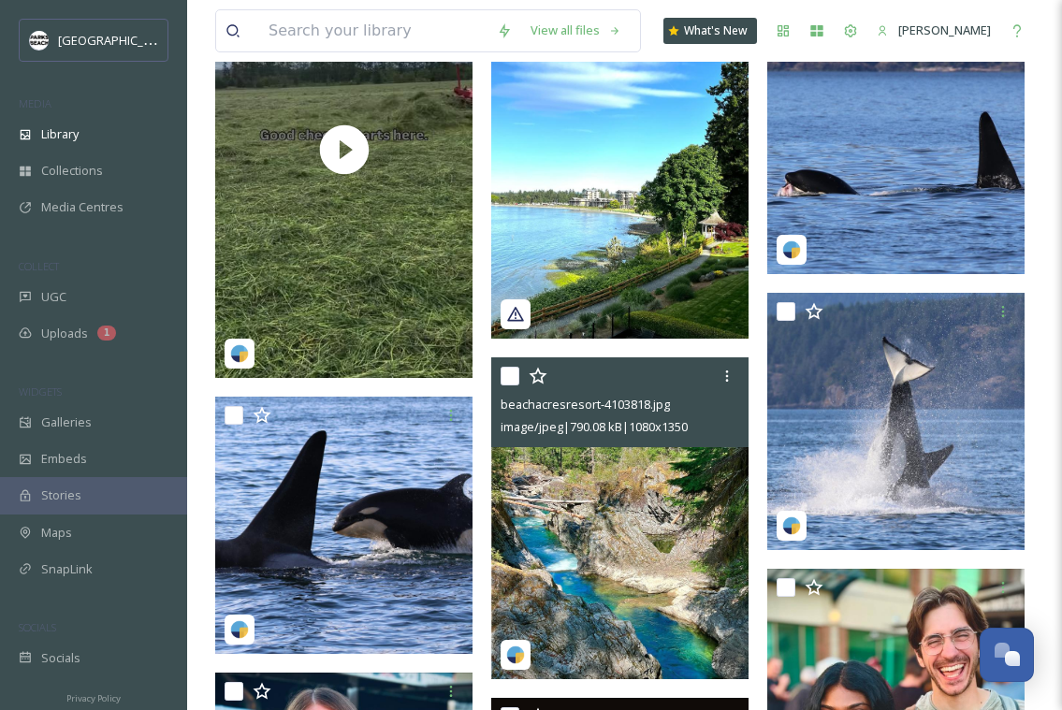
scroll to position [13356, 0]
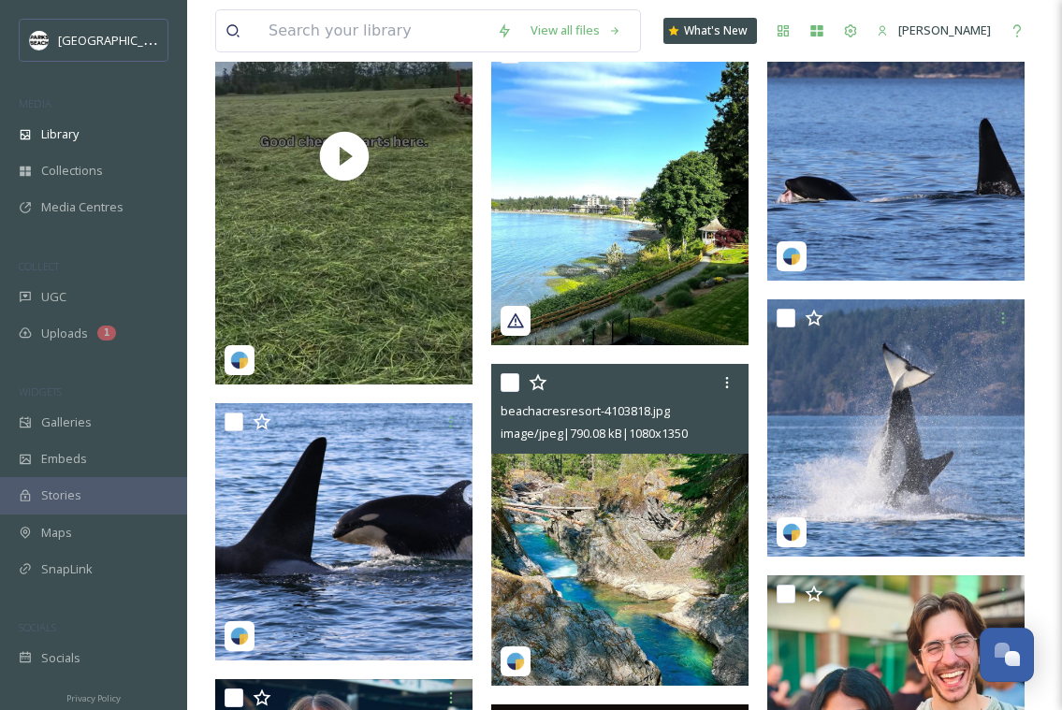
click at [609, 518] on img at bounding box center [619, 525] width 257 height 322
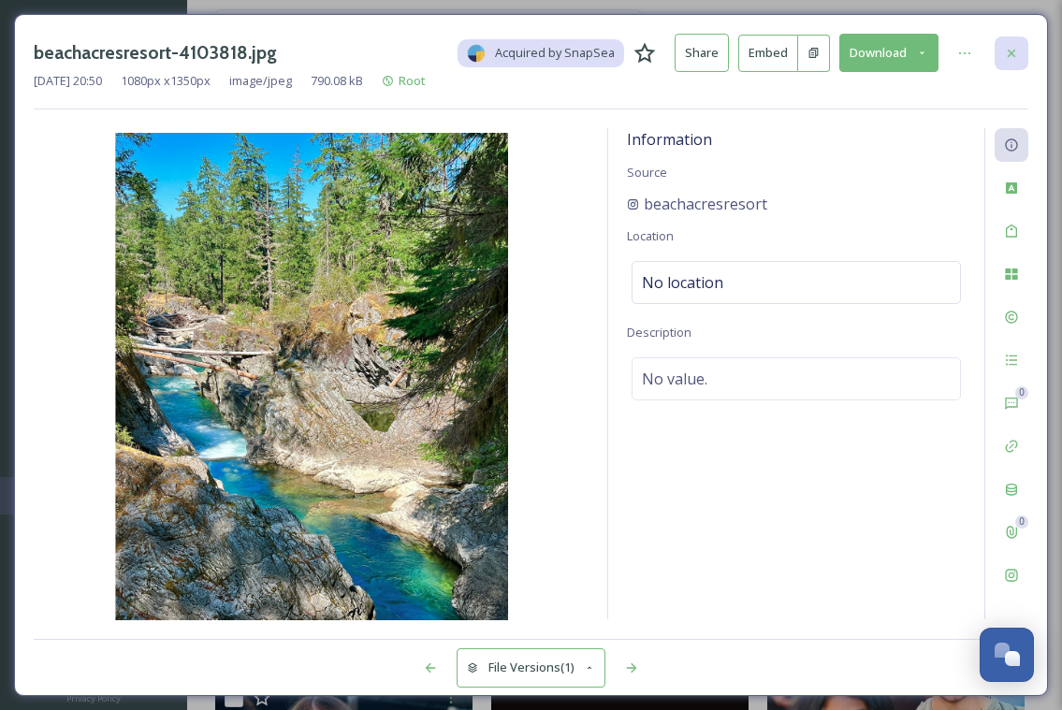
click at [1014, 51] on icon at bounding box center [1011, 53] width 15 height 15
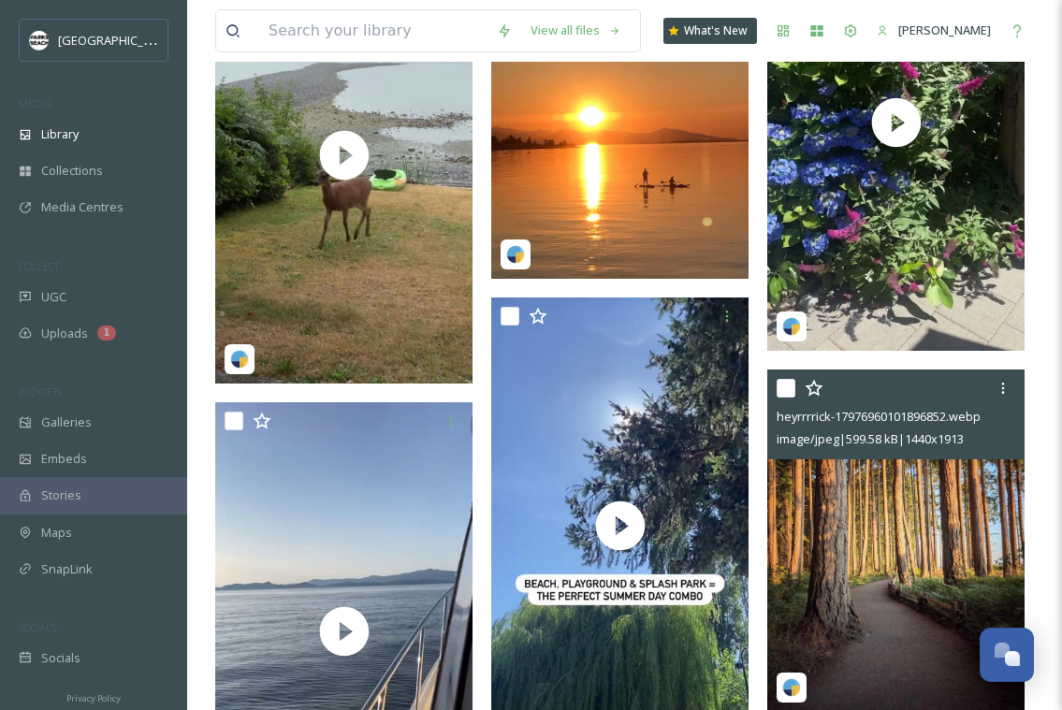
scroll to position [17975, 0]
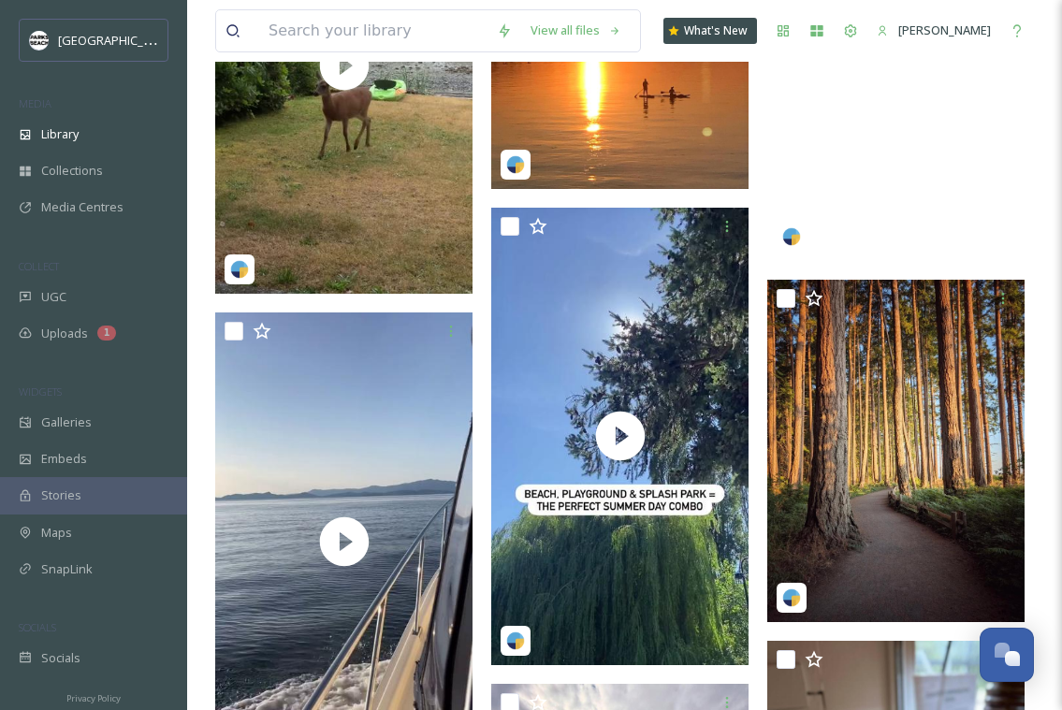
click at [885, 217] on video "cedarsrestaurantandlounge-4749920.mp4" at bounding box center [896, 32] width 257 height 458
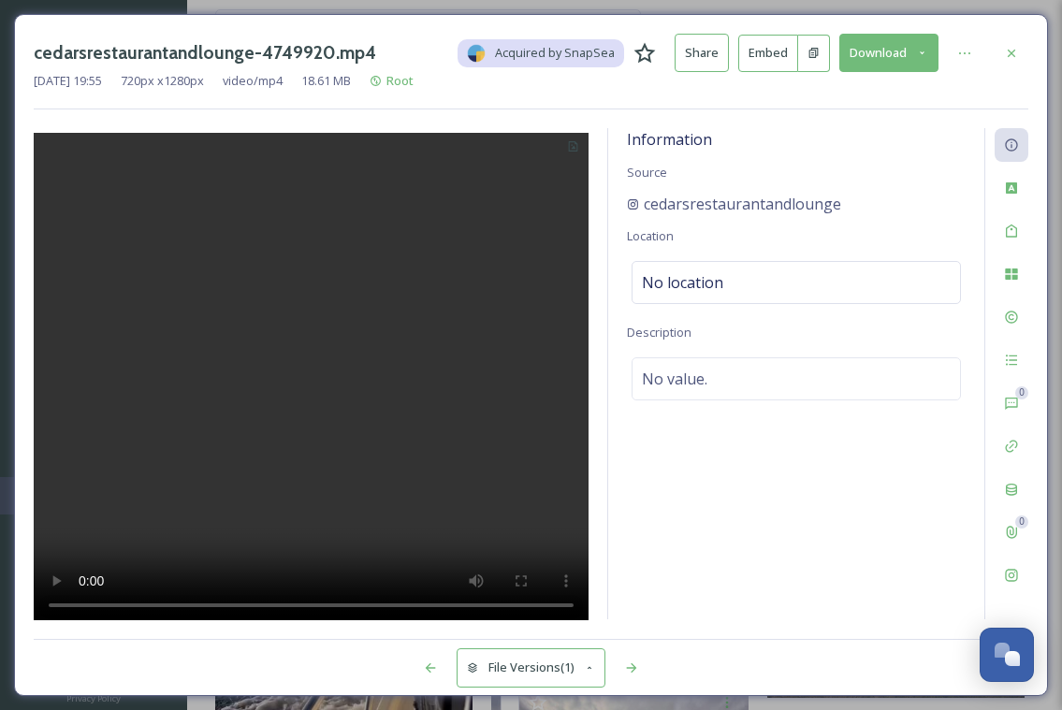
click at [866, 51] on button "Download" at bounding box center [889, 53] width 99 height 38
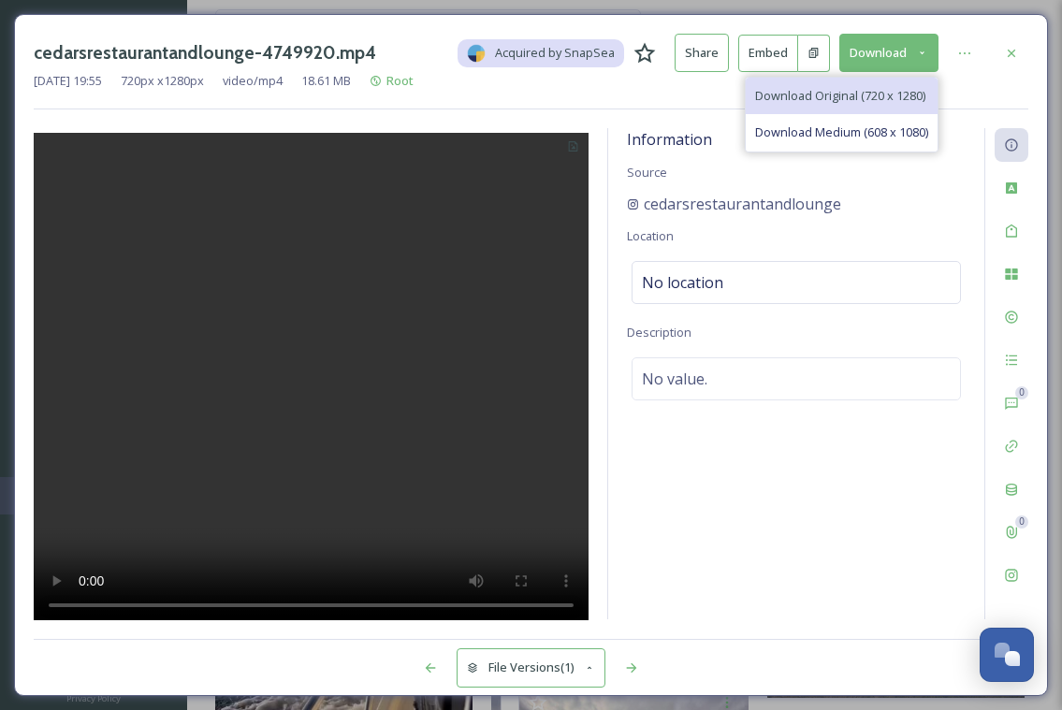
click at [849, 80] on div "Download Original (720 x 1280)" at bounding box center [842, 96] width 192 height 37
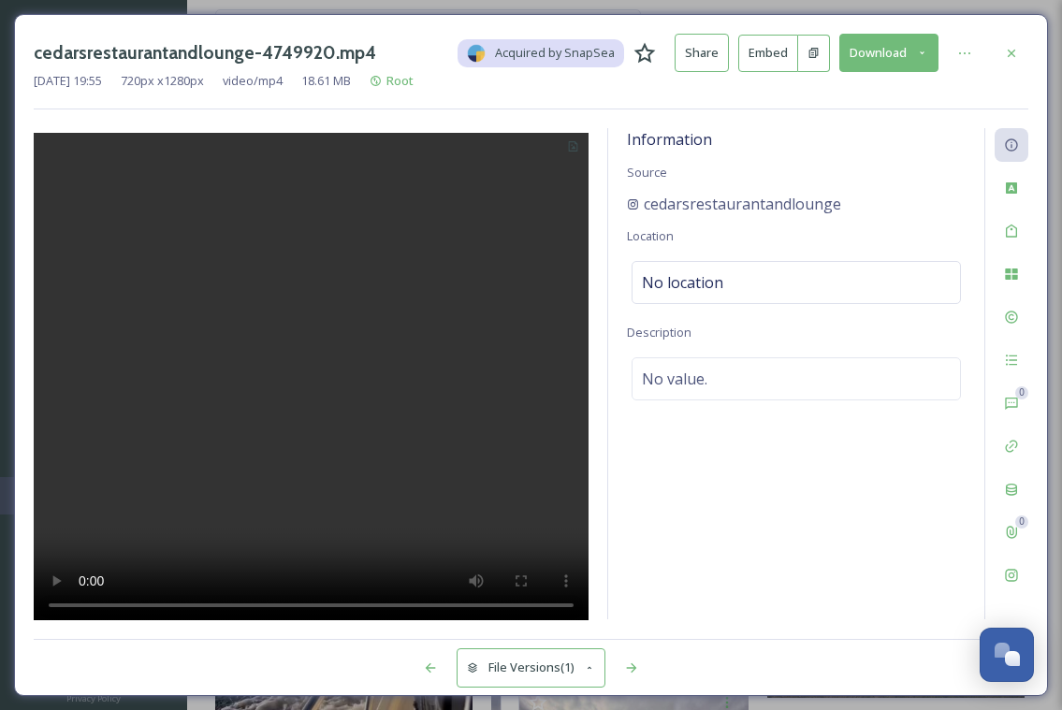
click at [853, 490] on div "Information Source cedarsrestaurantandlounge Location No location Description N…" at bounding box center [796, 373] width 376 height 491
click at [1011, 56] on icon at bounding box center [1011, 53] width 15 height 15
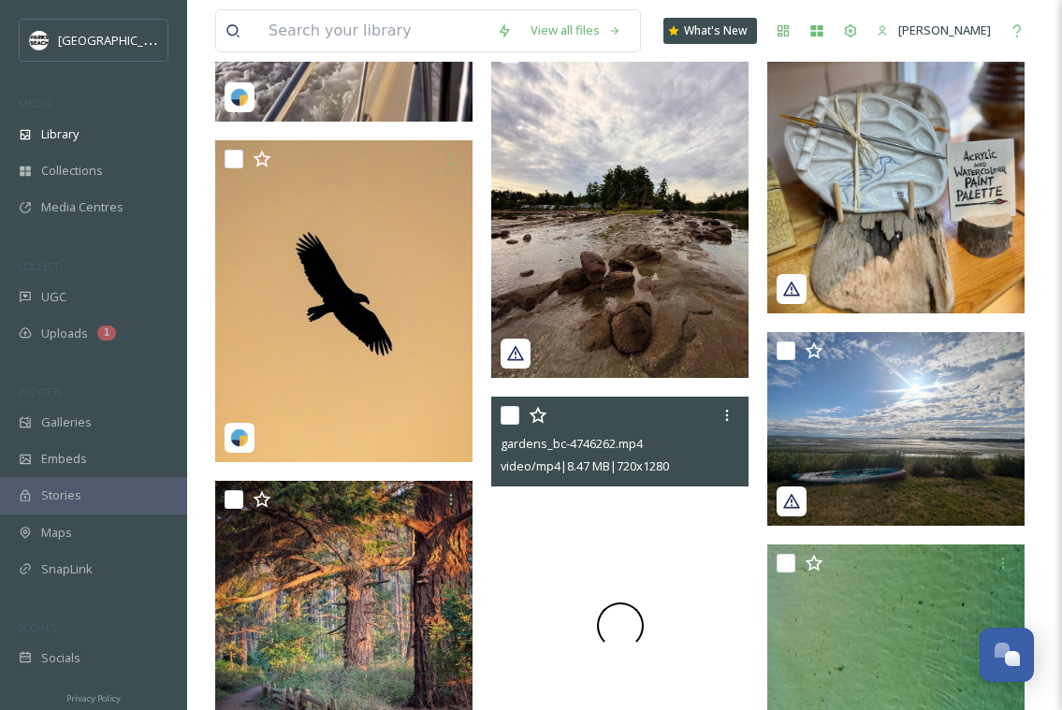
scroll to position [19040, 0]
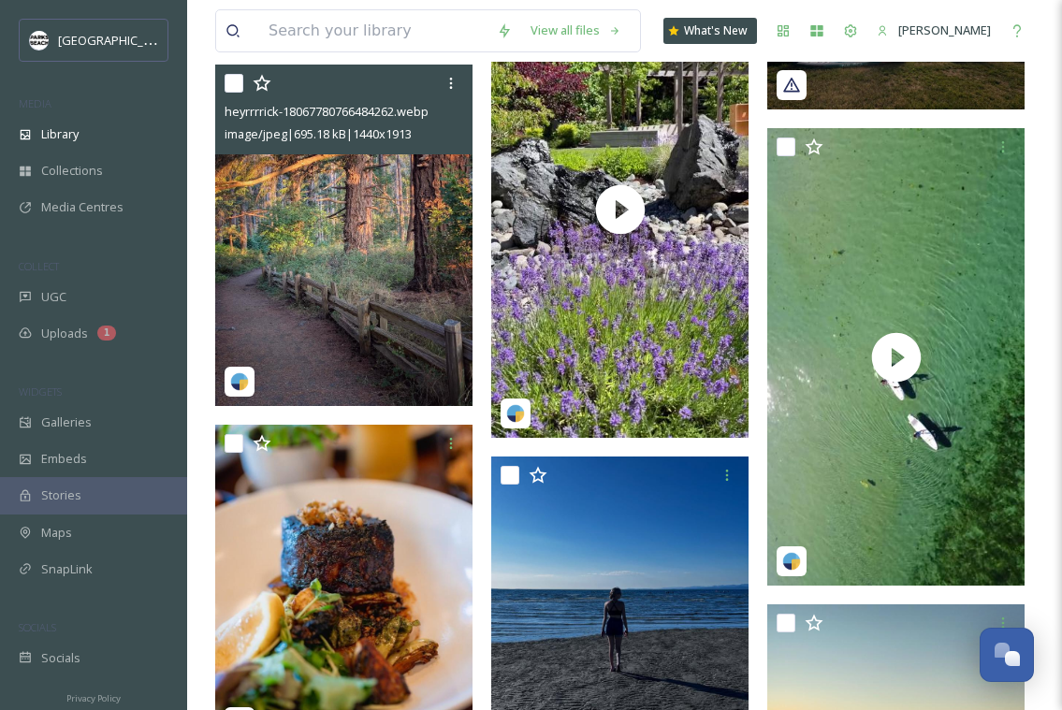
click at [388, 306] on img at bounding box center [343, 236] width 257 height 342
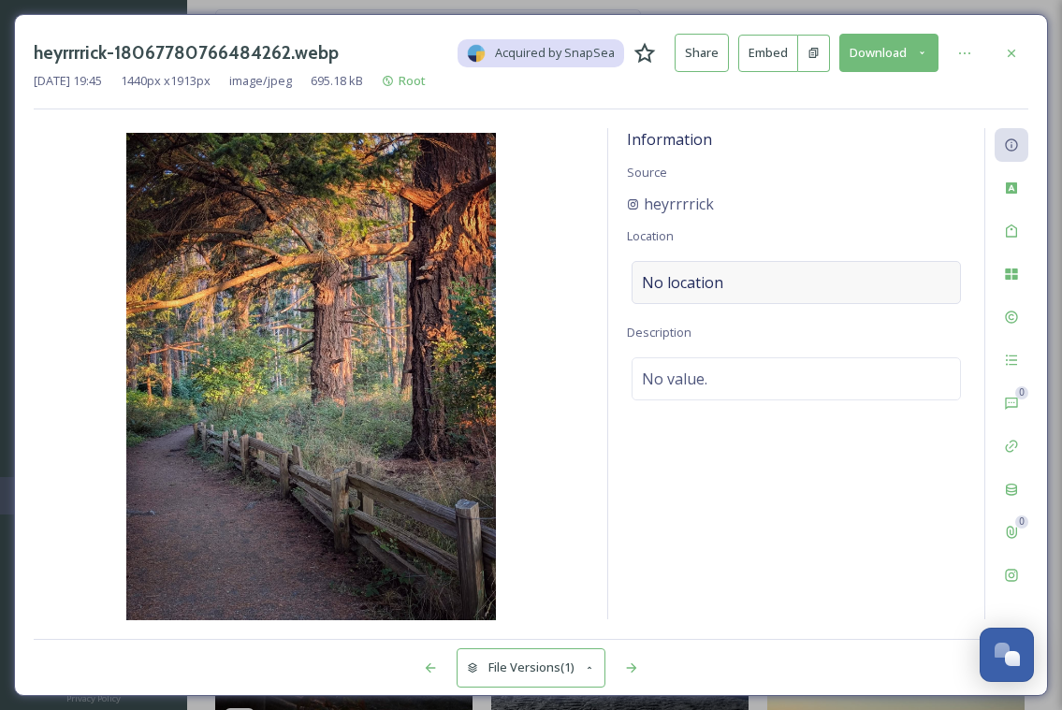
click at [651, 277] on span "No location" at bounding box center [682, 282] width 81 height 22
click at [584, 292] on img at bounding box center [311, 378] width 555 height 491
click at [861, 40] on button "Download" at bounding box center [889, 53] width 99 height 38
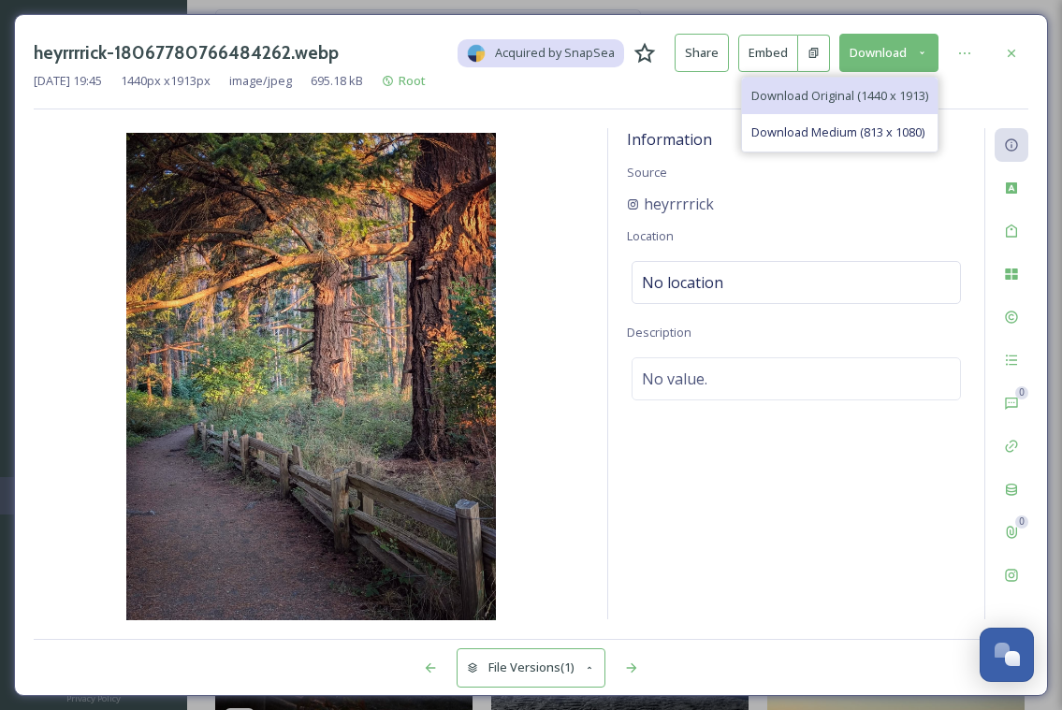
click at [834, 80] on div "Download Original (1440 x 1913)" at bounding box center [840, 96] width 196 height 37
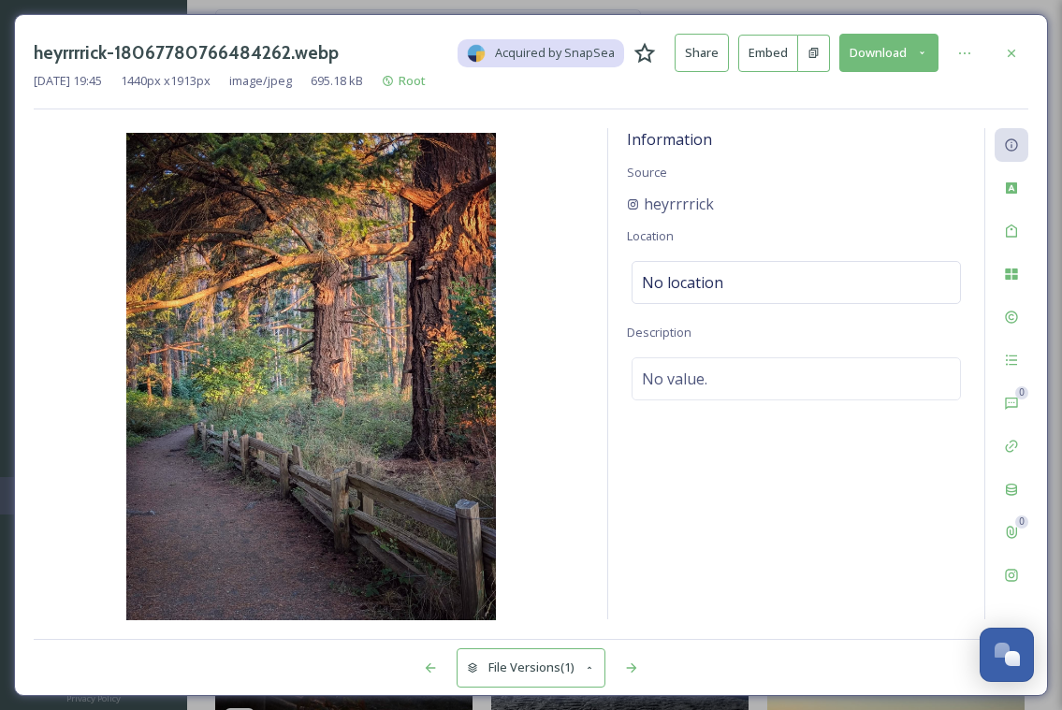
click at [927, 305] on div "Information Source heyrrrrick Location No location Description No value." at bounding box center [796, 373] width 376 height 491
click at [1018, 60] on div at bounding box center [1012, 54] width 34 height 34
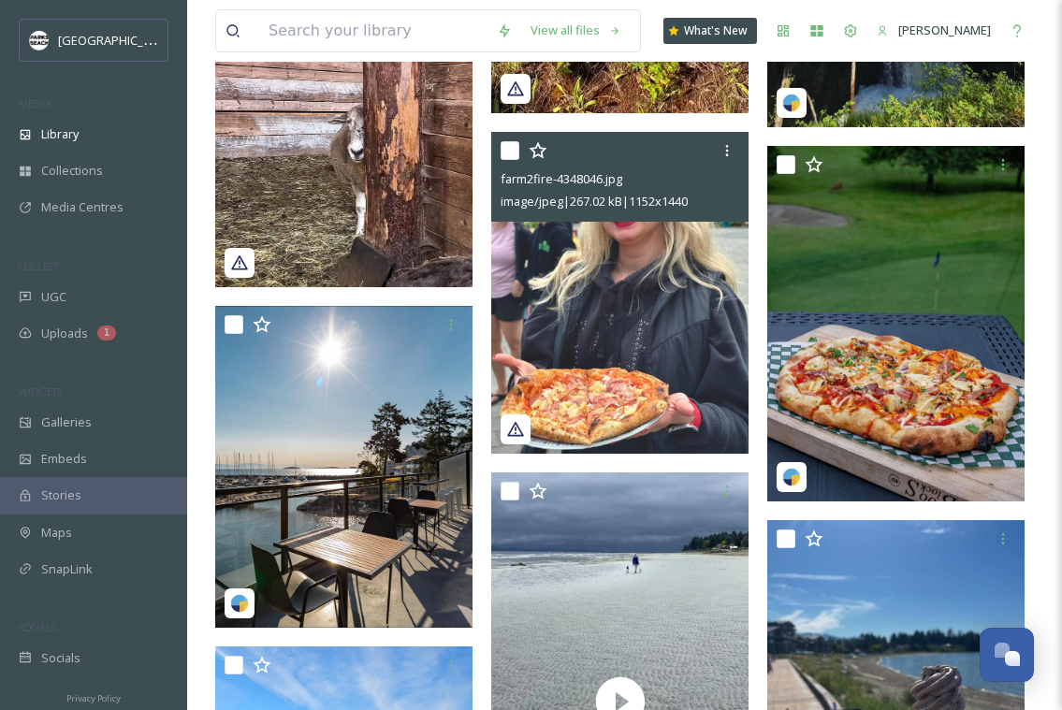
scroll to position [20203, 0]
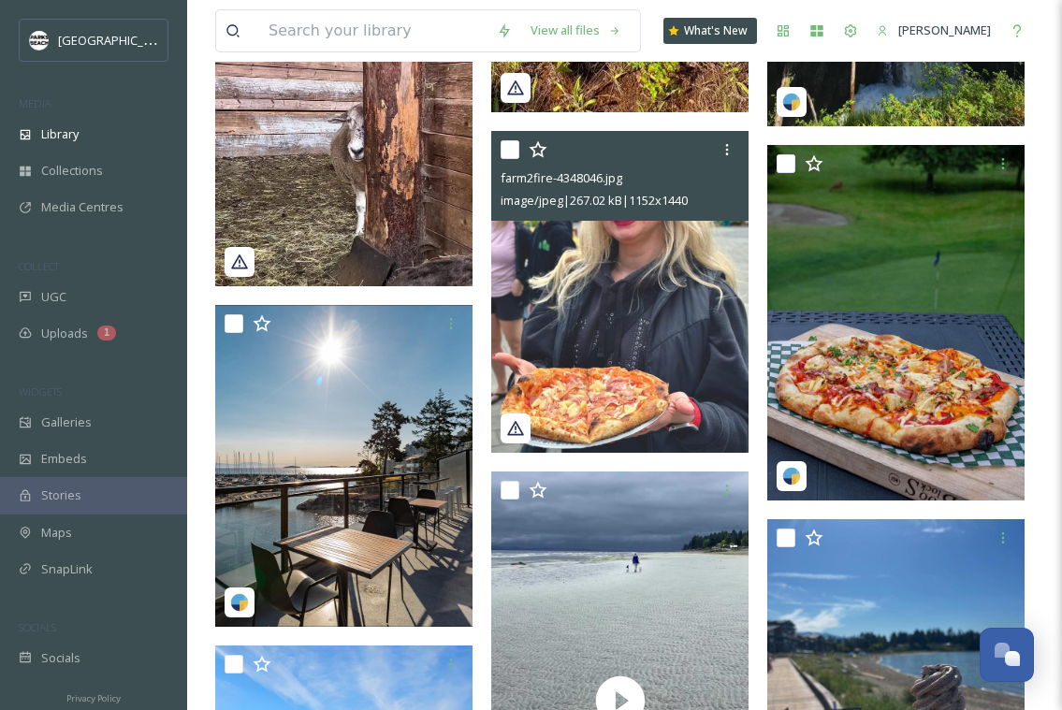
click at [687, 432] on img at bounding box center [619, 292] width 257 height 322
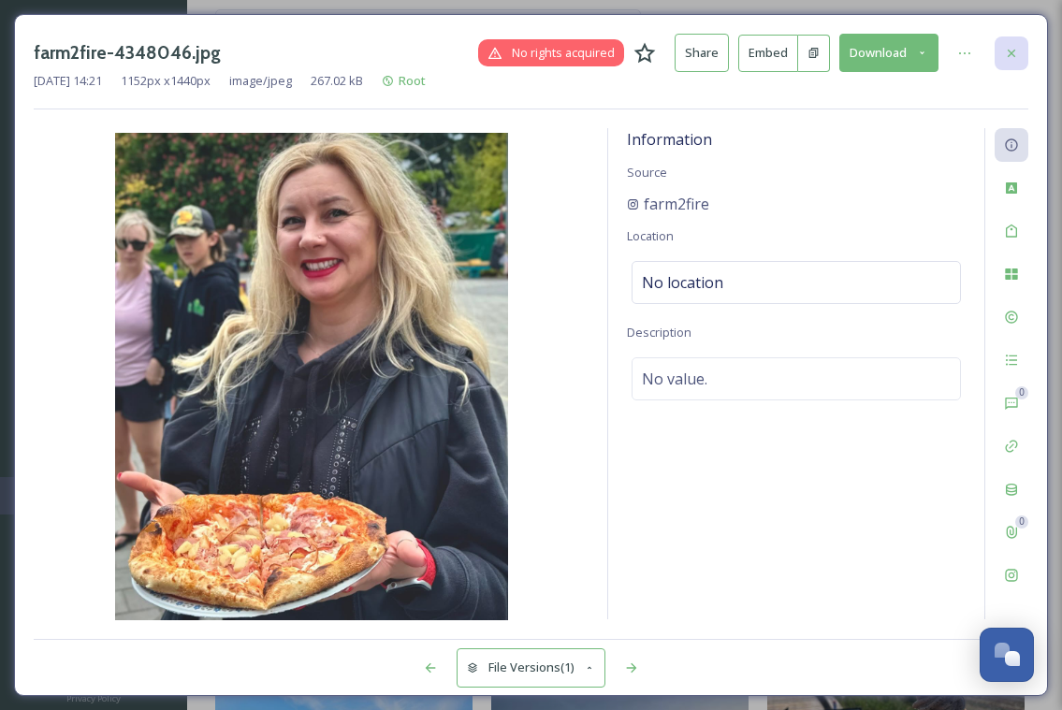
click at [1017, 53] on icon at bounding box center [1011, 53] width 15 height 15
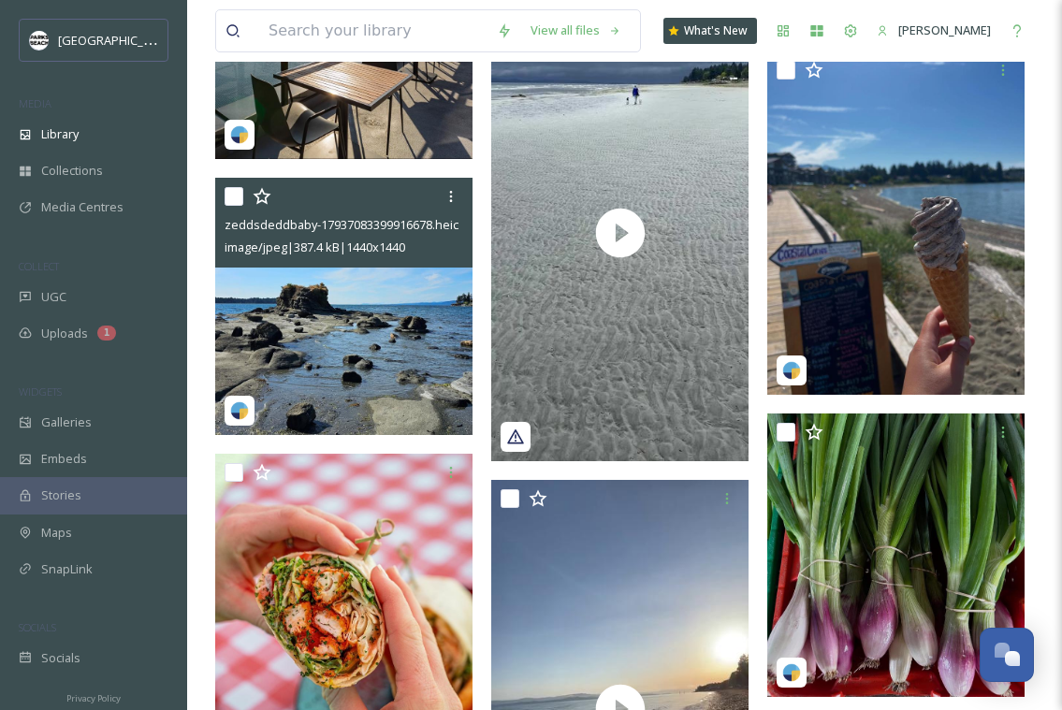
scroll to position [20815, 0]
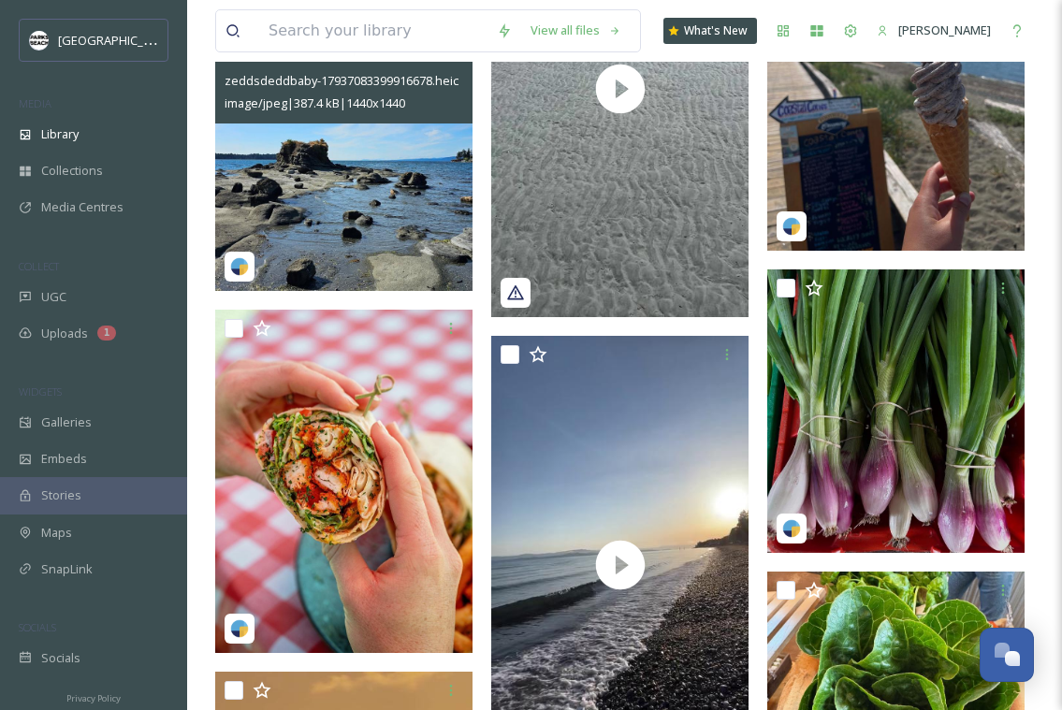
click at [337, 231] on img at bounding box center [343, 162] width 257 height 257
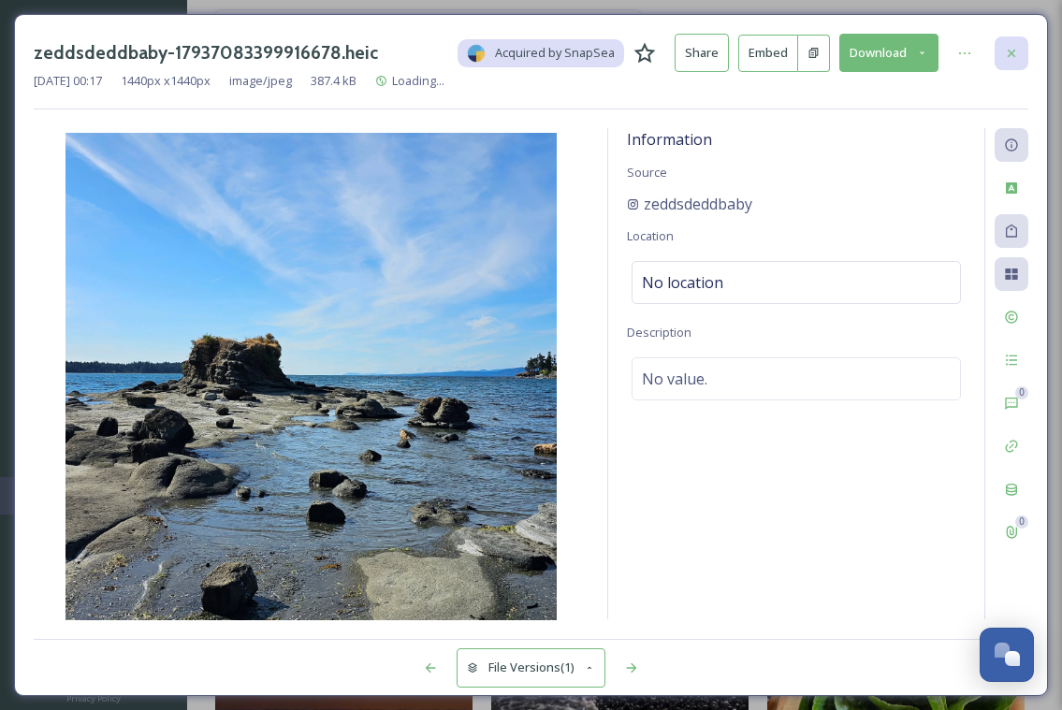
click at [1014, 57] on icon at bounding box center [1011, 53] width 15 height 15
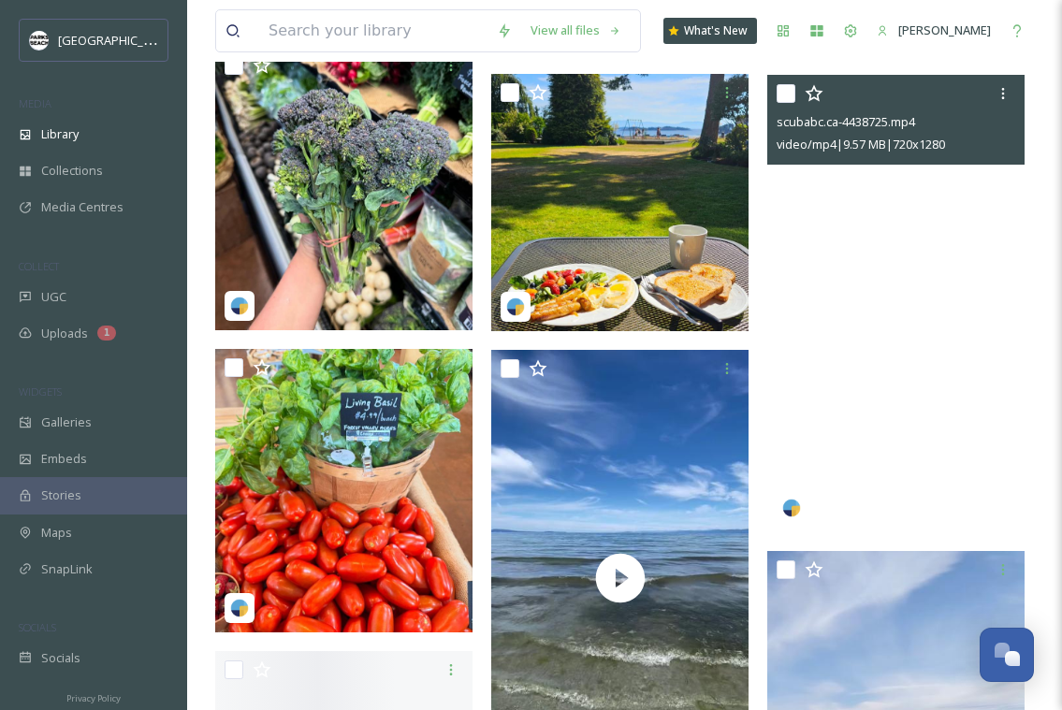
scroll to position [21864, 0]
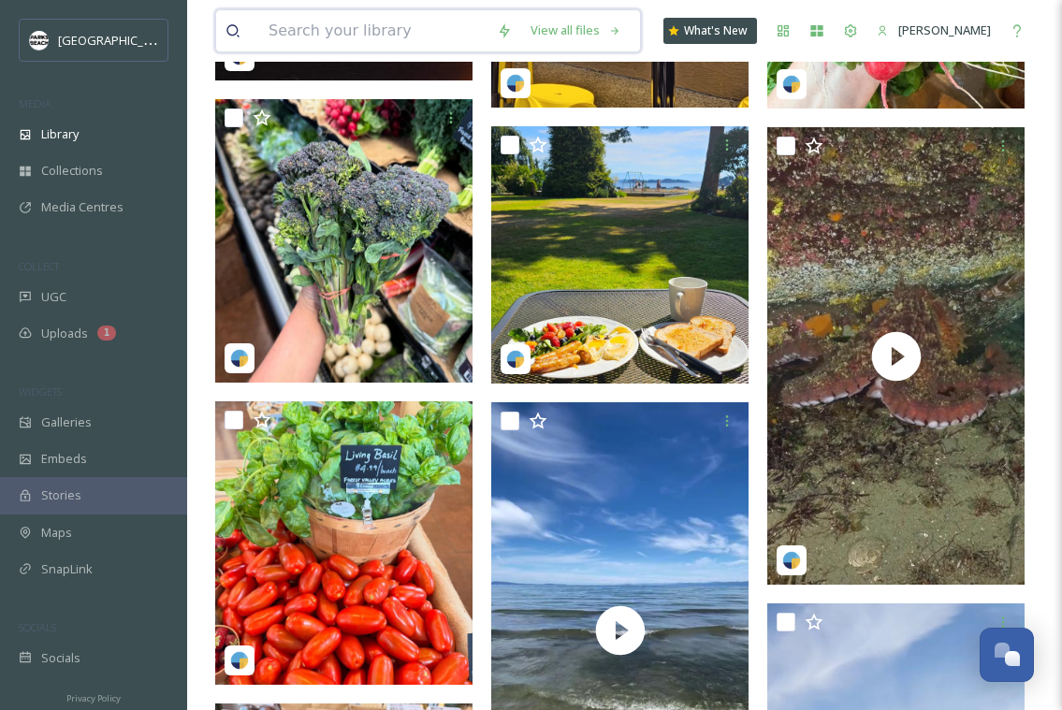
click at [343, 26] on input at bounding box center [373, 30] width 228 height 41
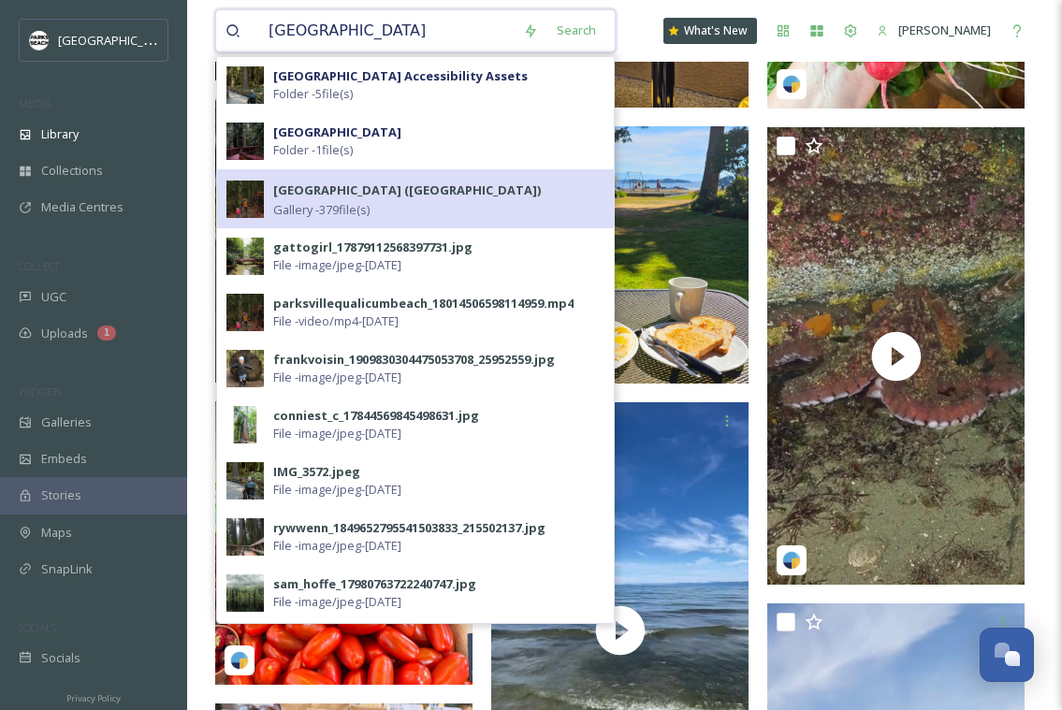
type input "[GEOGRAPHIC_DATA]"
click at [312, 203] on span "Gallery - 379 file(s)" at bounding box center [321, 210] width 96 height 18
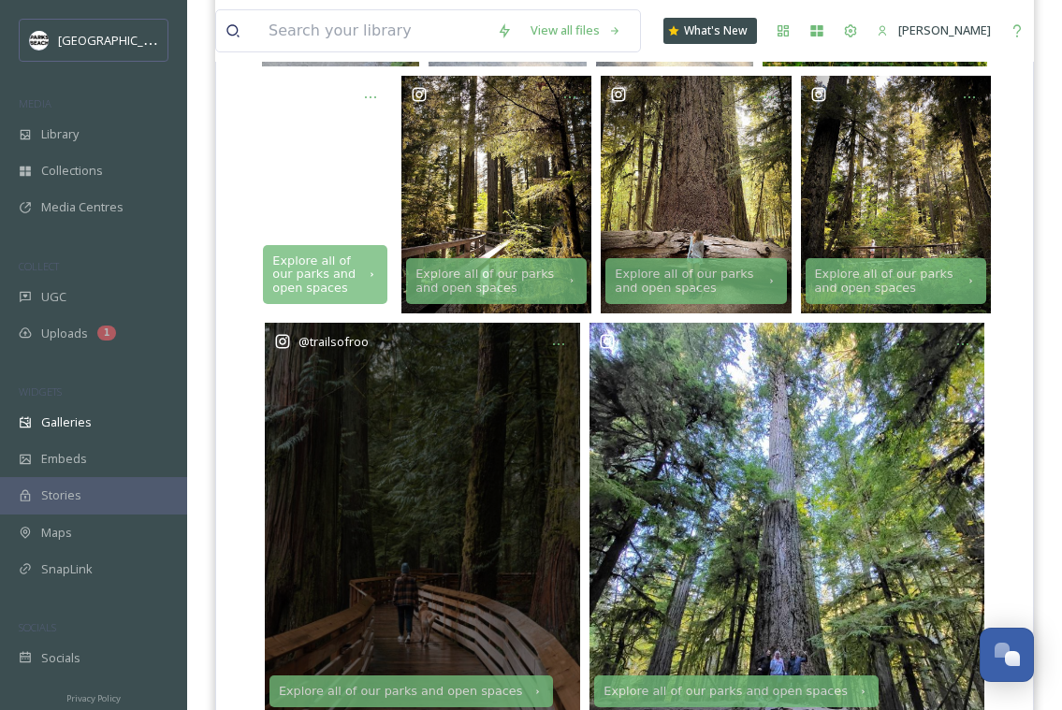
scroll to position [631, 0]
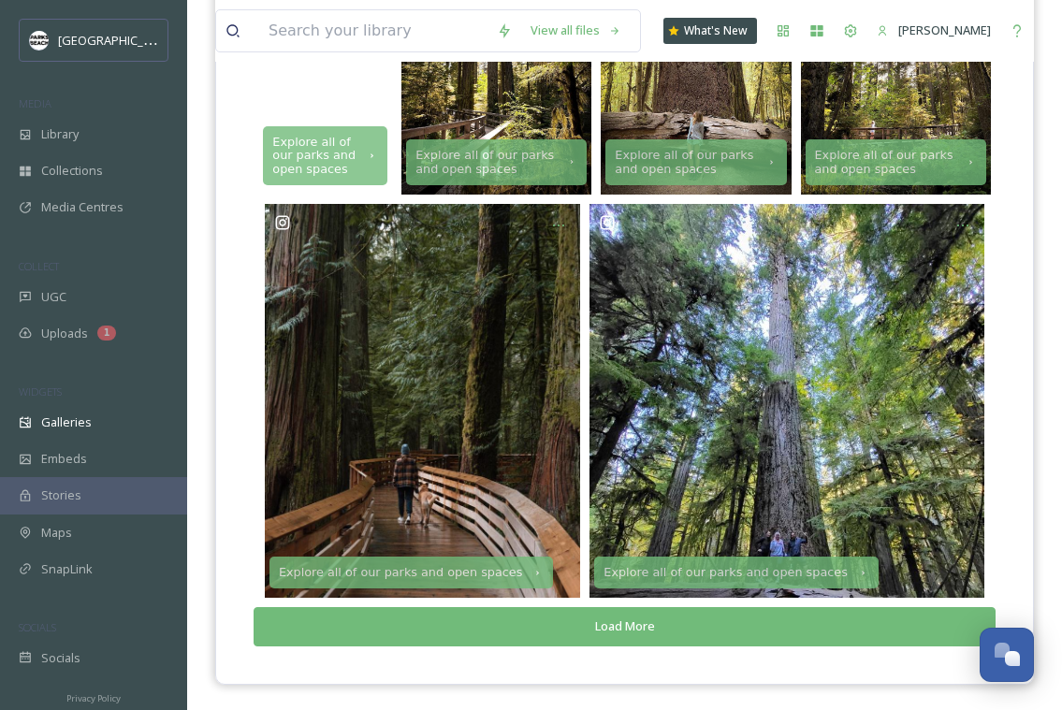
click at [621, 624] on button "Load More" at bounding box center [625, 627] width 742 height 38
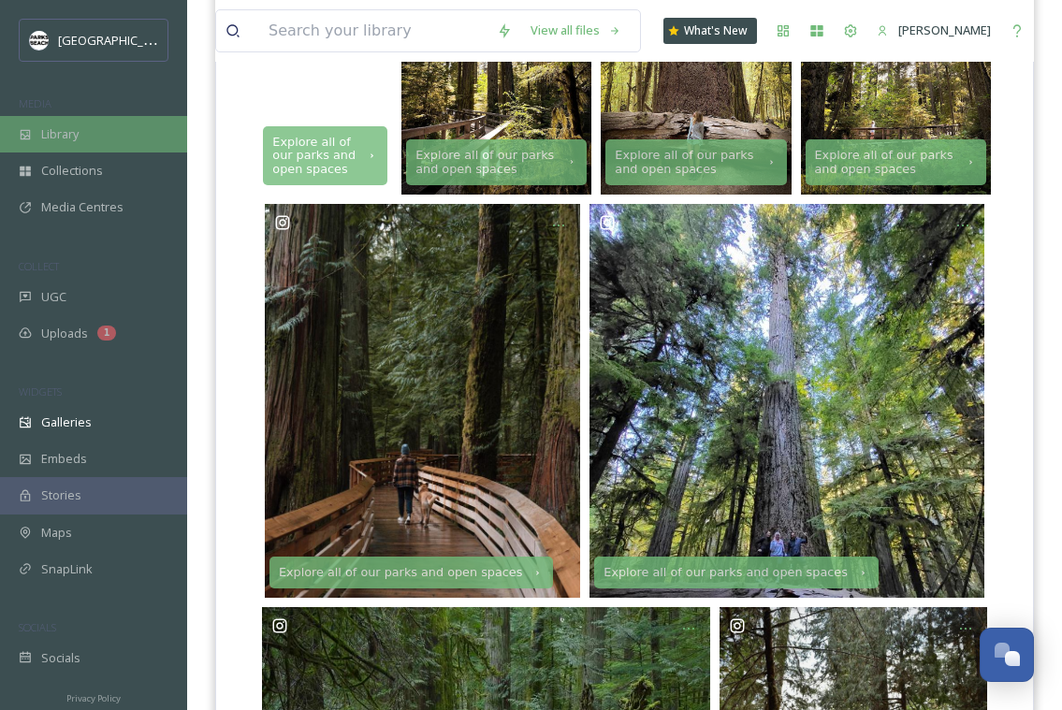
click at [65, 126] on span "Library" at bounding box center [59, 134] width 37 height 18
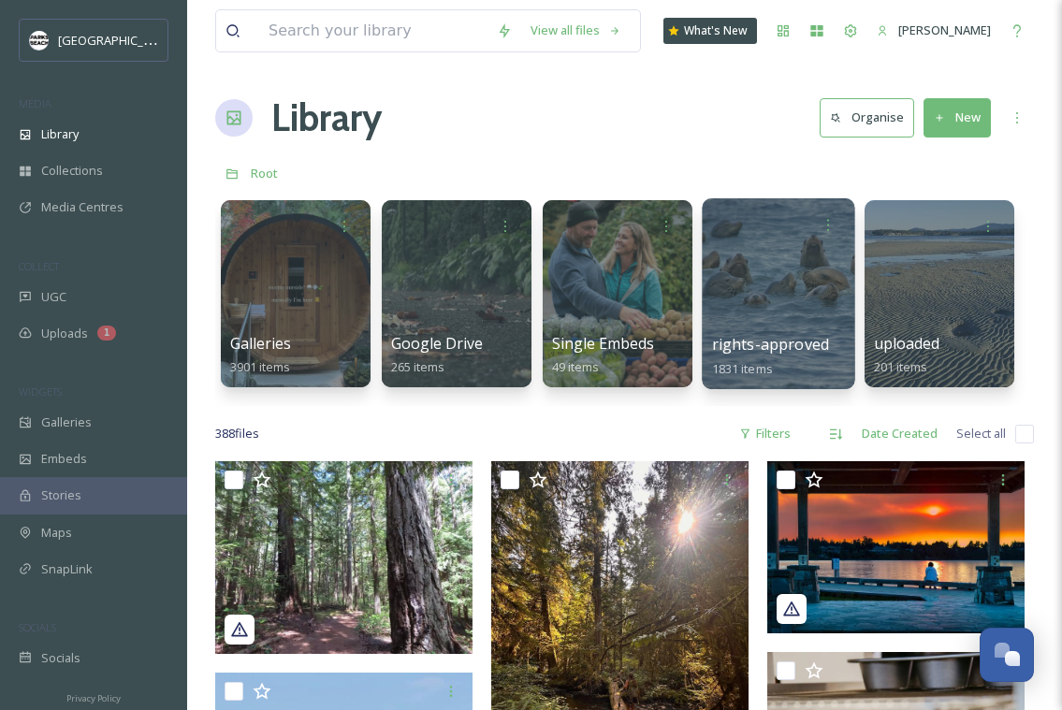
click at [784, 301] on div at bounding box center [778, 293] width 153 height 191
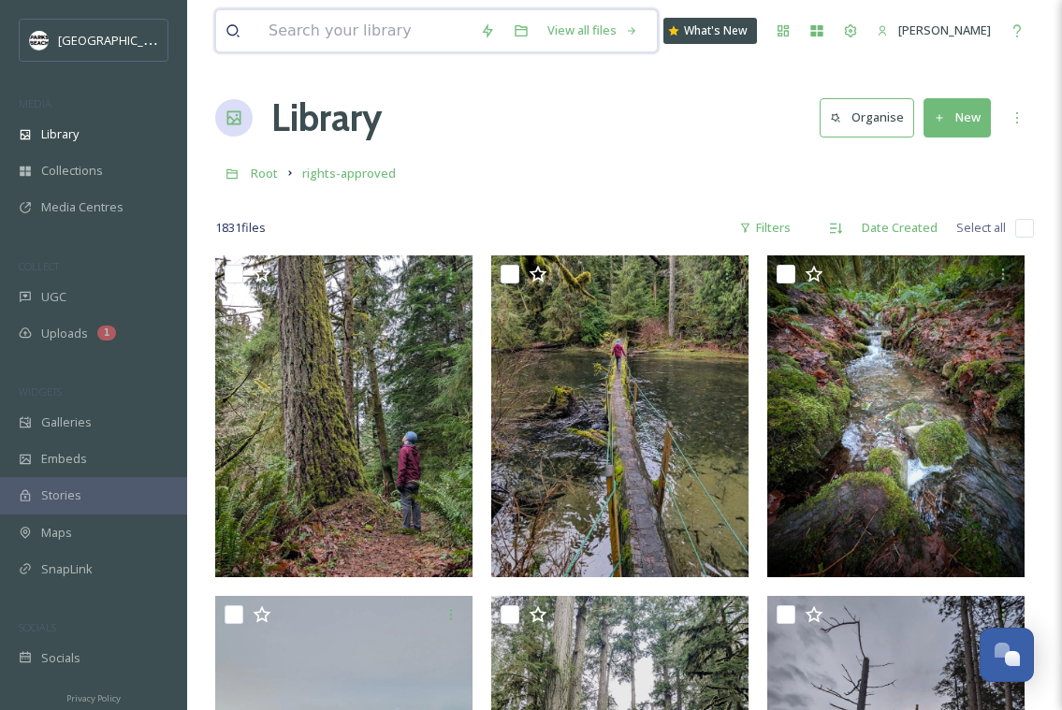
click at [408, 27] on input at bounding box center [365, 30] width 212 height 41
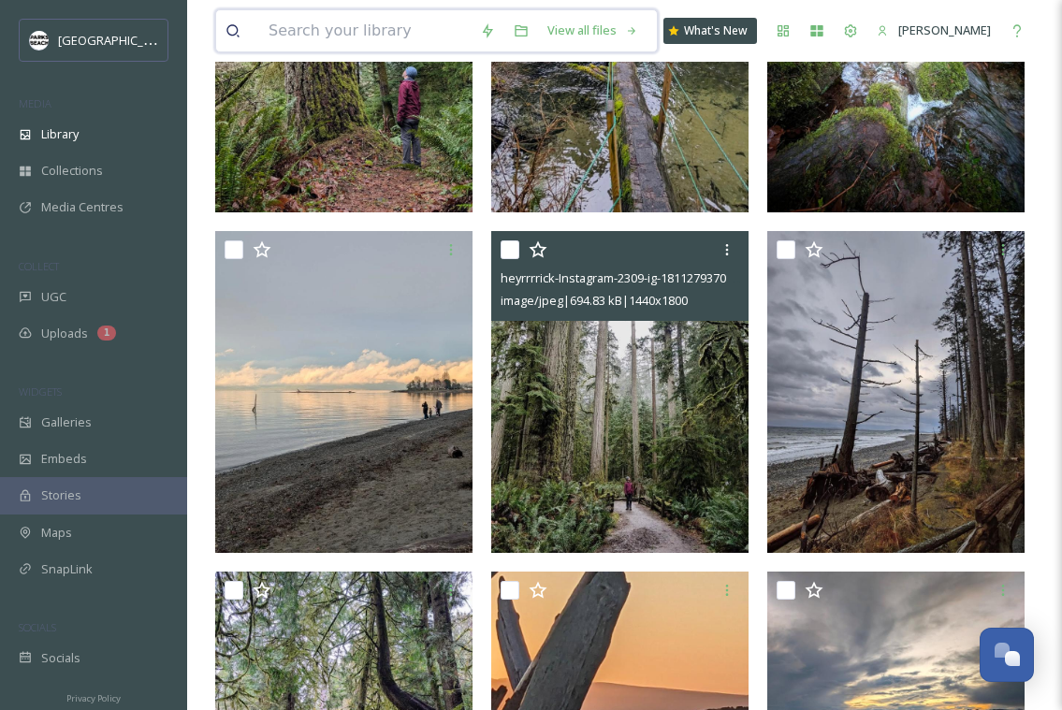
scroll to position [193, 0]
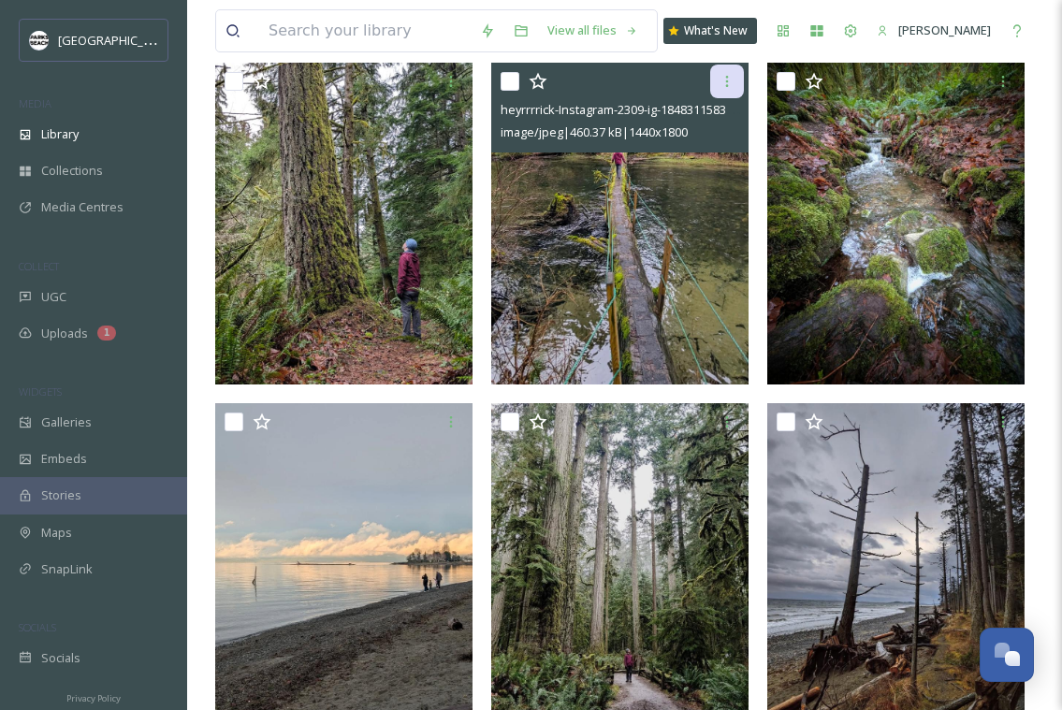
click at [728, 76] on icon at bounding box center [727, 81] width 15 height 15
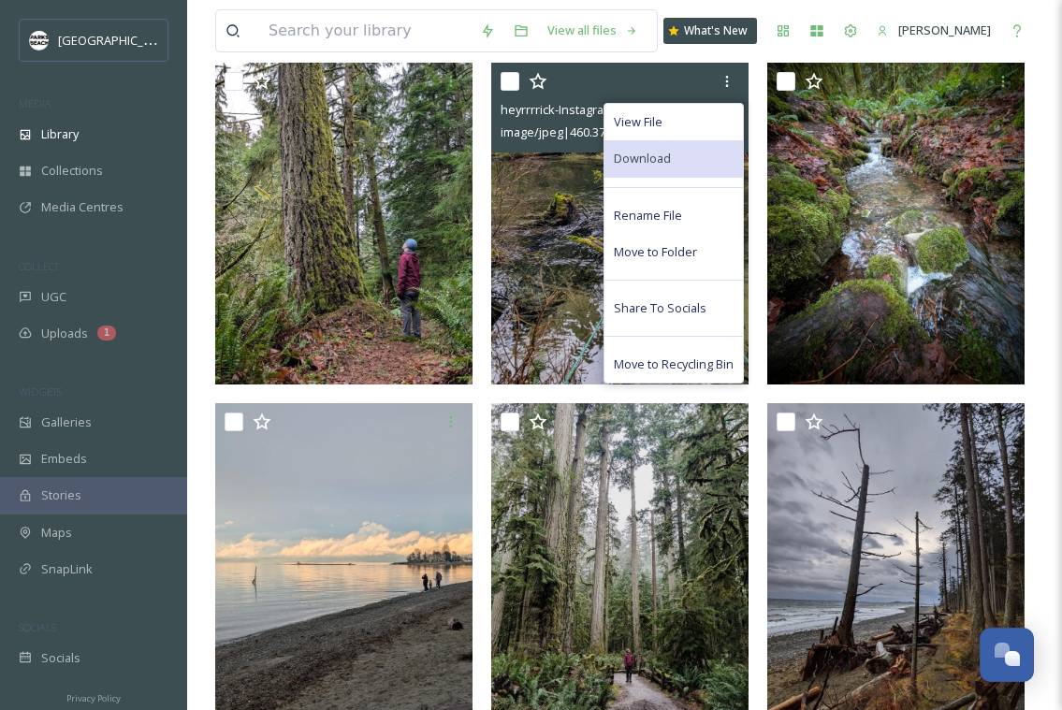
click at [657, 152] on span "Download" at bounding box center [642, 159] width 57 height 18
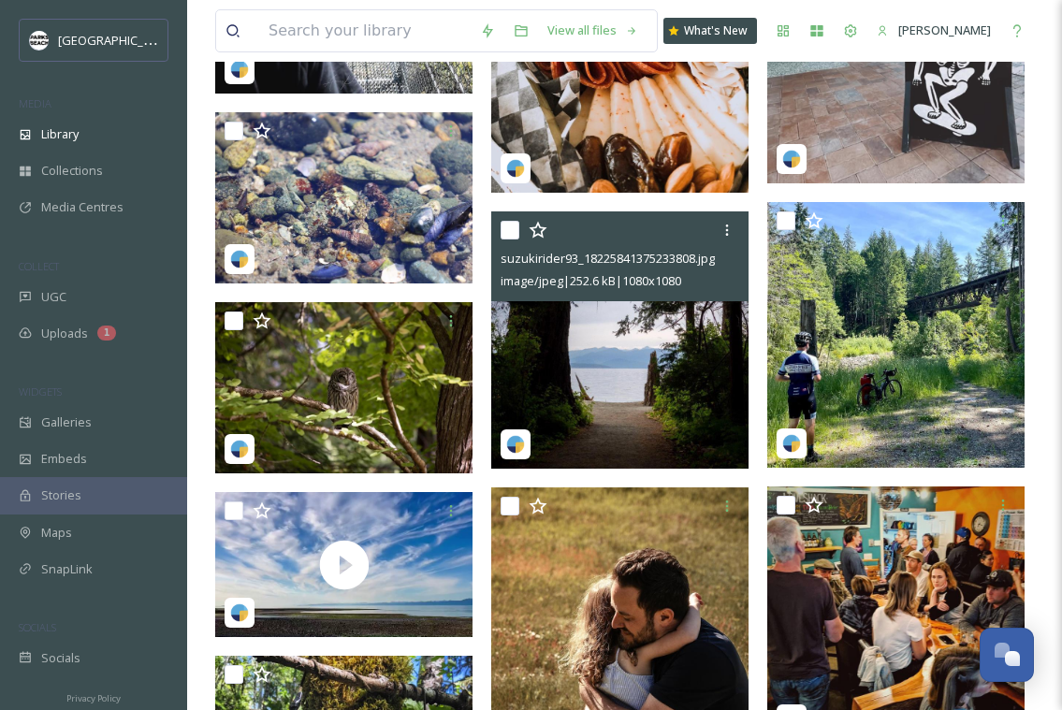
scroll to position [14950, 0]
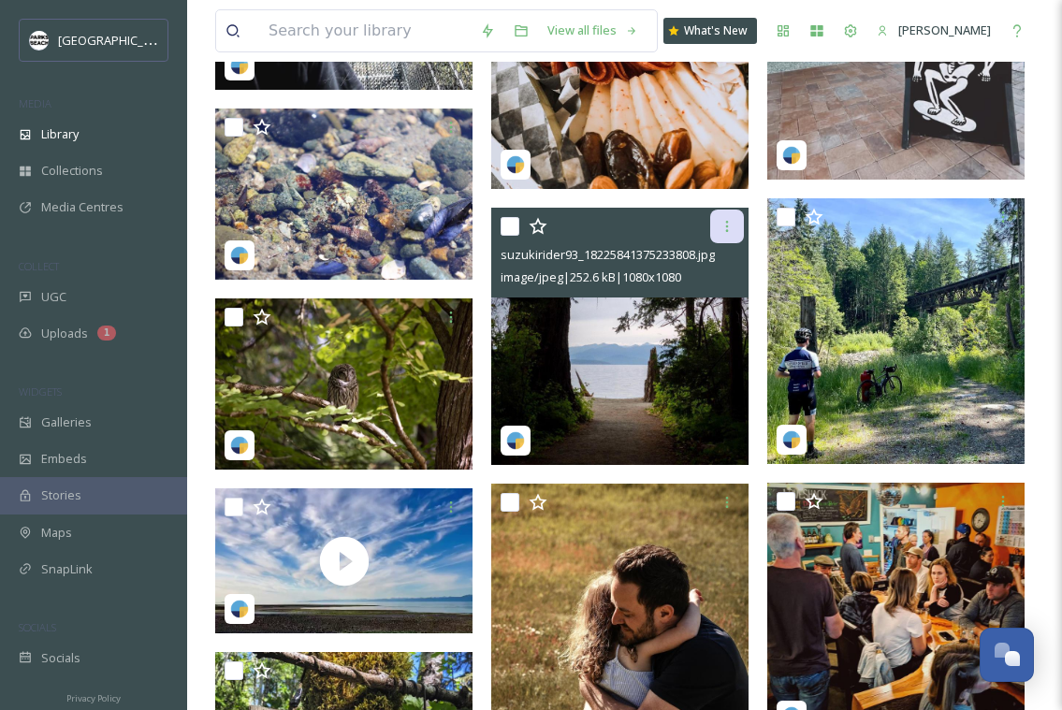
click at [736, 227] on div at bounding box center [727, 227] width 34 height 34
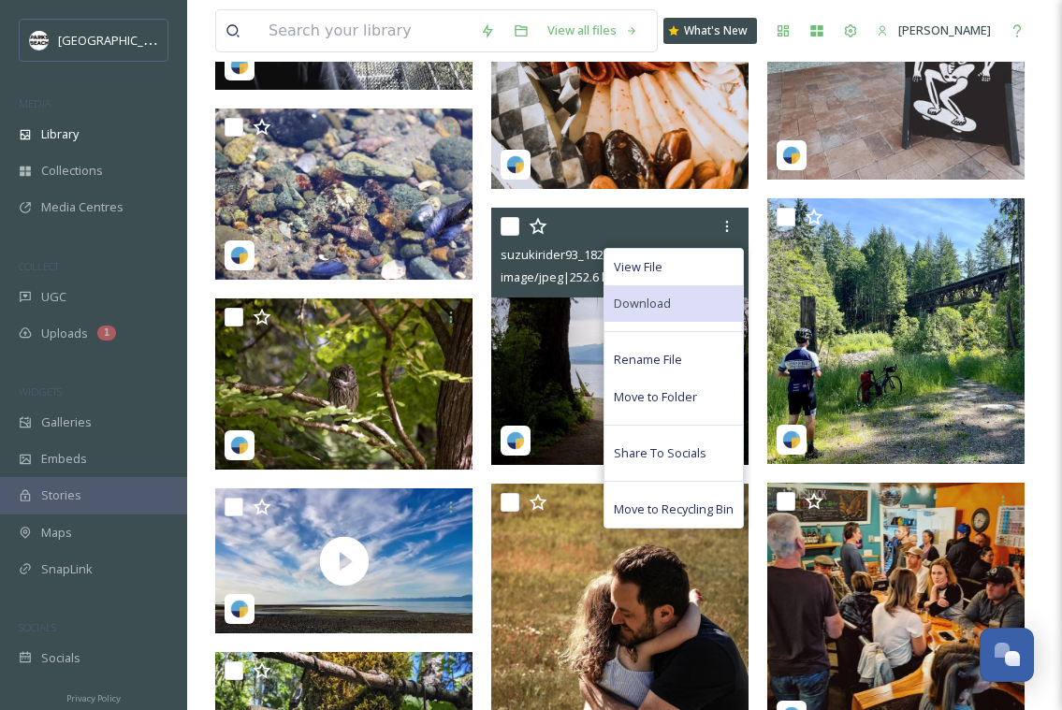
click at [656, 300] on span "Download" at bounding box center [642, 304] width 57 height 18
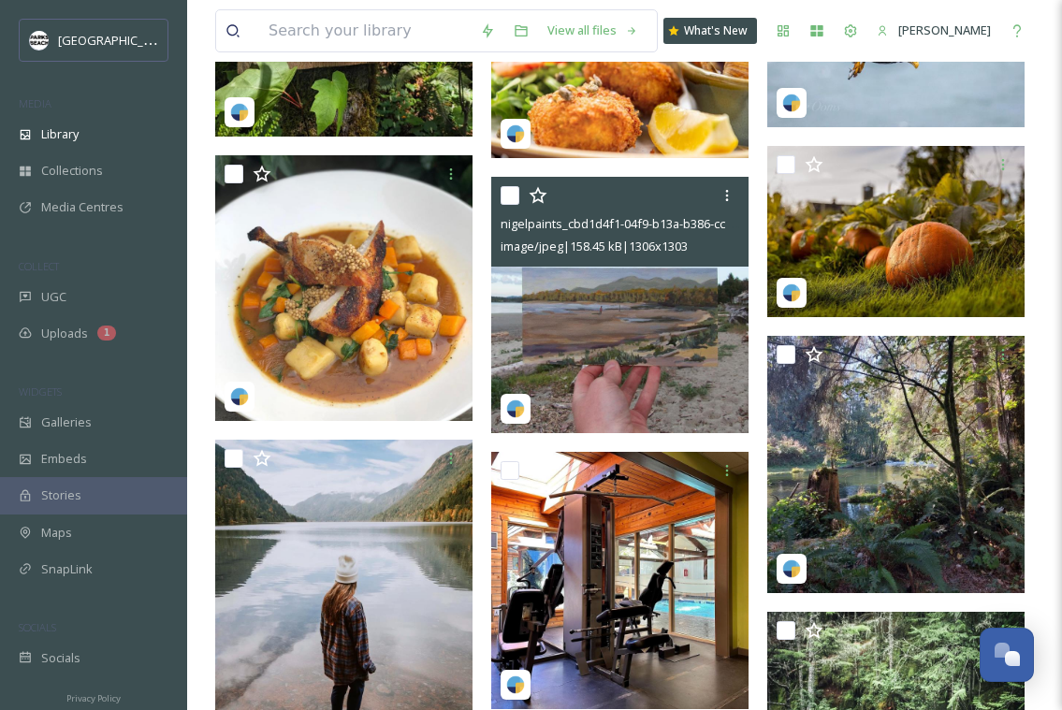
scroll to position [15939, 0]
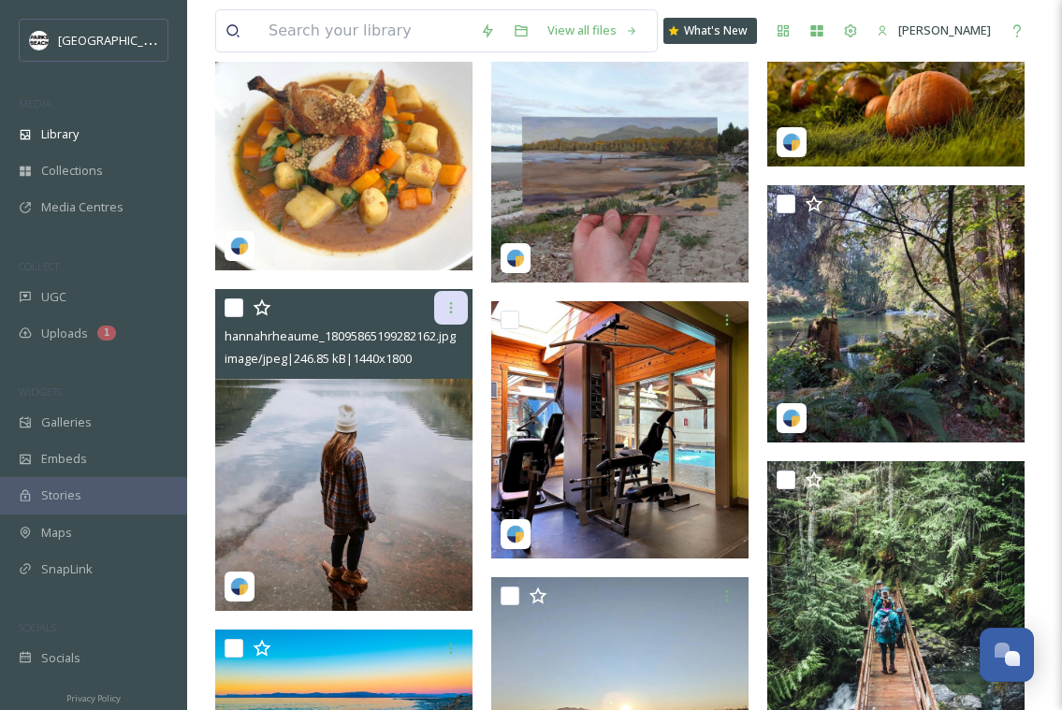
click at [458, 311] on icon at bounding box center [451, 307] width 15 height 15
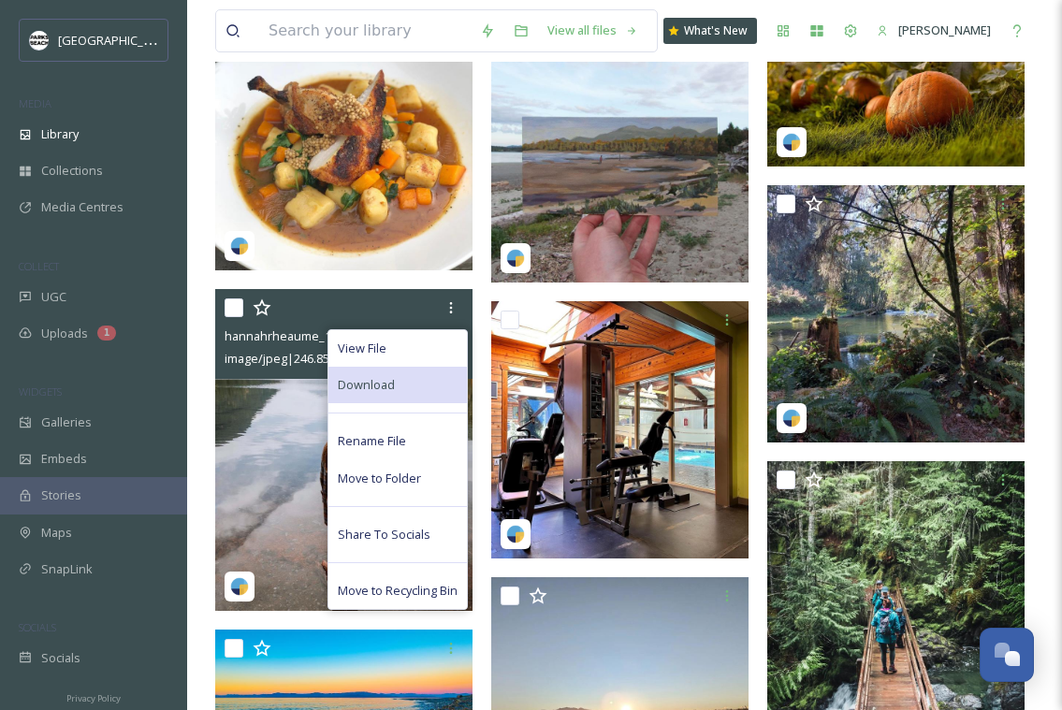
click at [387, 374] on div "Download" at bounding box center [398, 385] width 139 height 37
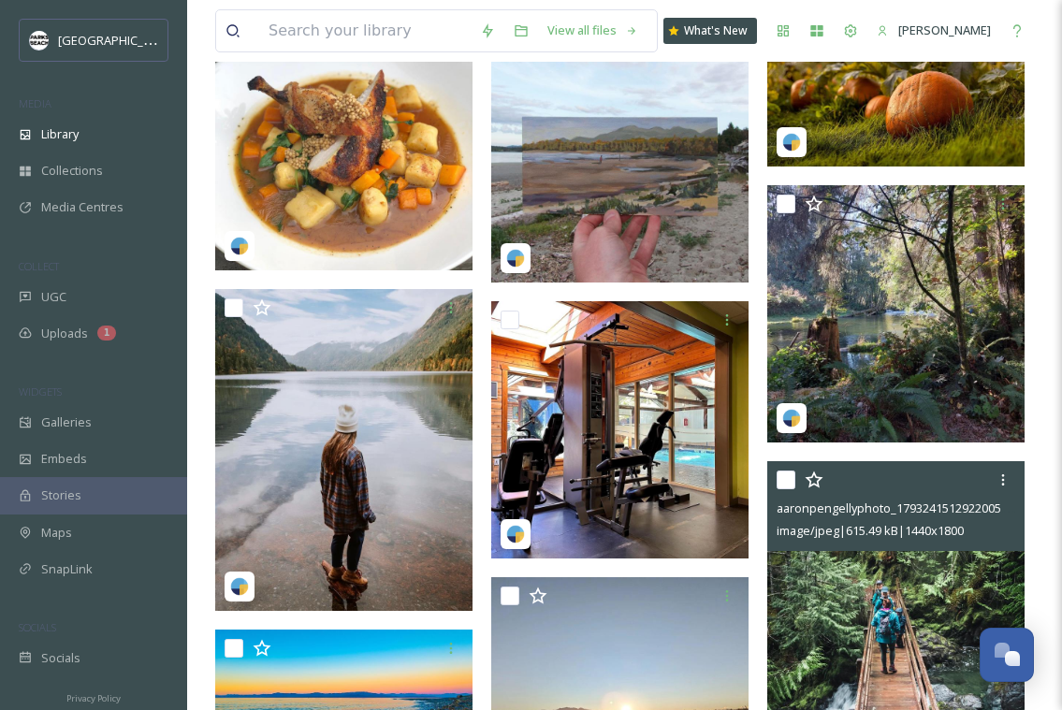
scroll to position [16158, 0]
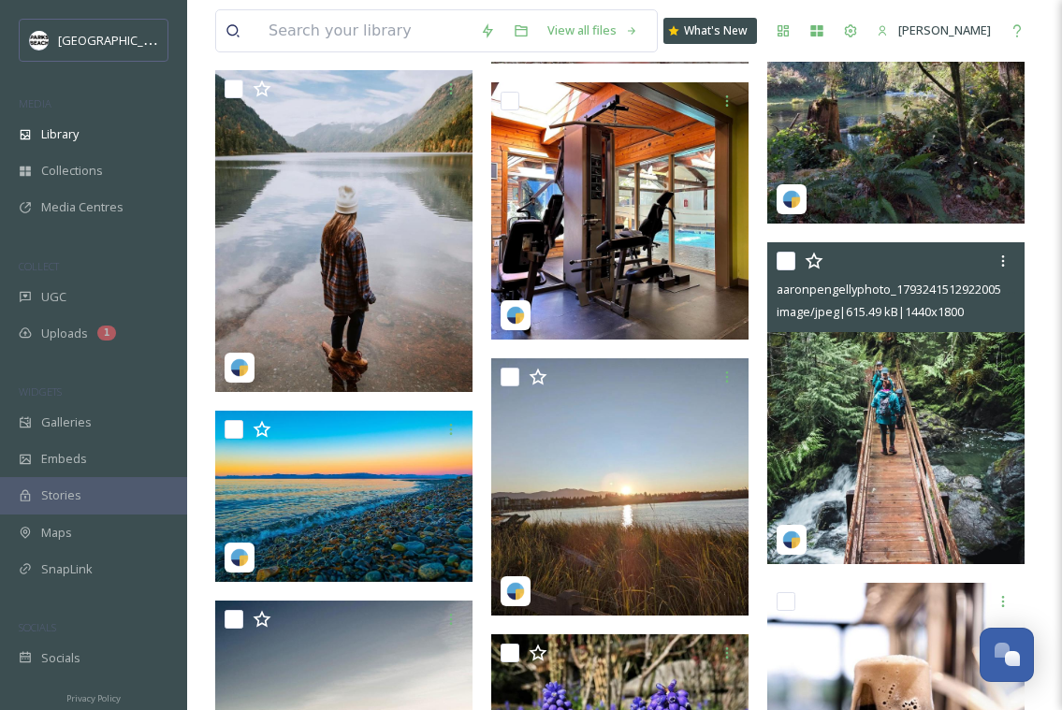
click at [976, 437] on img at bounding box center [896, 403] width 257 height 322
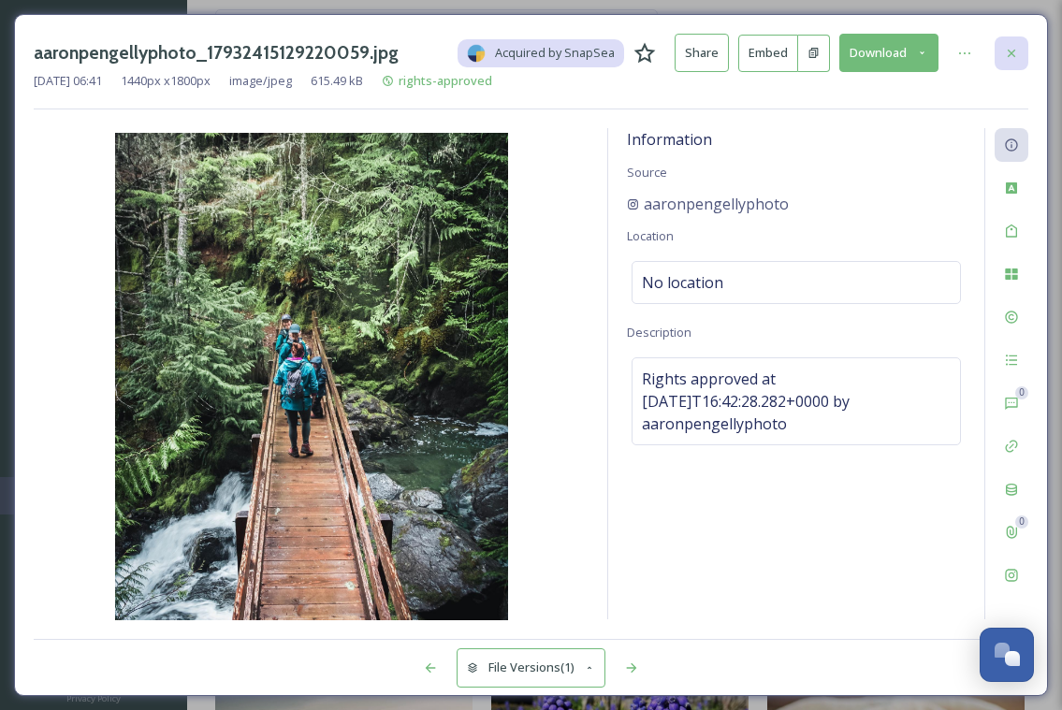
click at [1013, 50] on icon at bounding box center [1011, 53] width 15 height 15
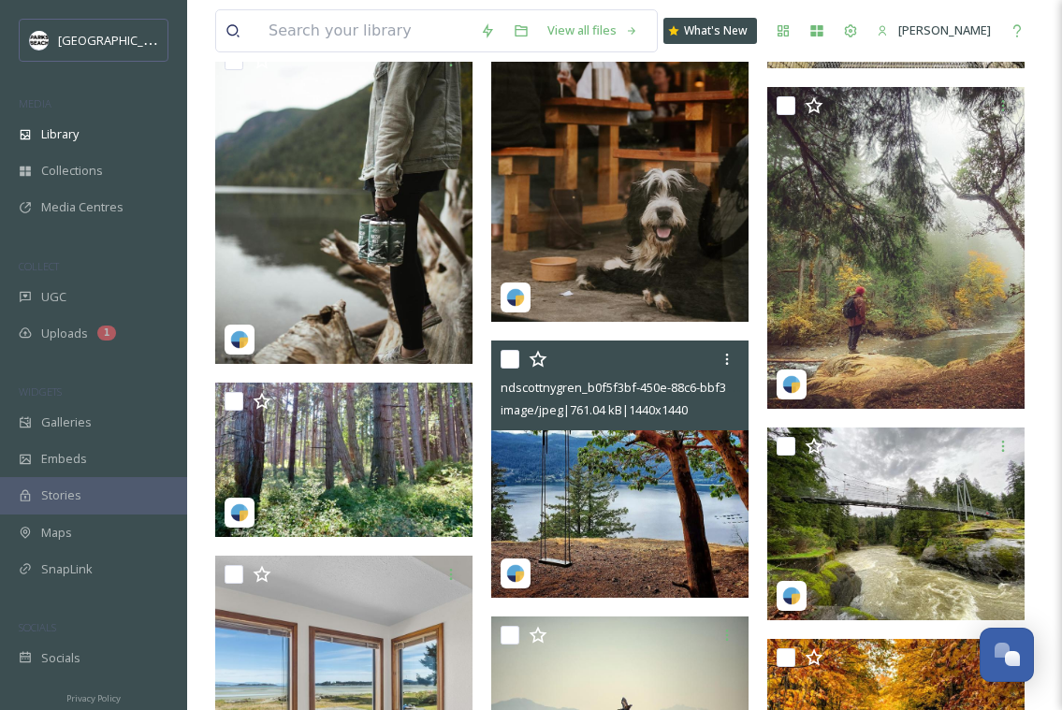
scroll to position [19605, 0]
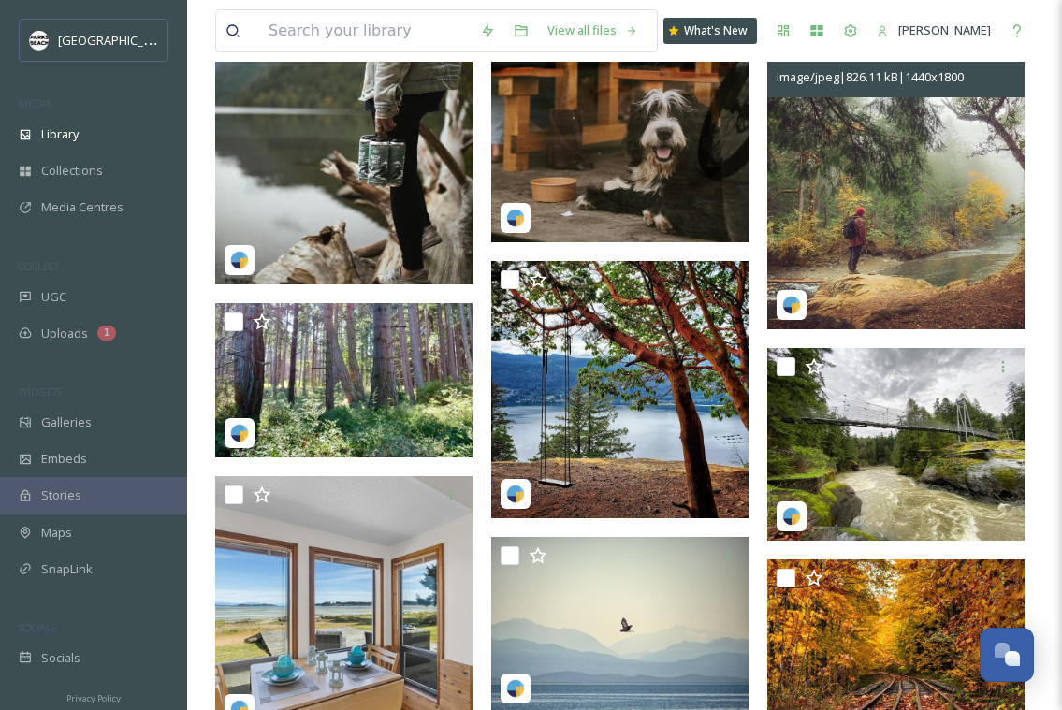
click at [873, 181] on img at bounding box center [896, 168] width 257 height 322
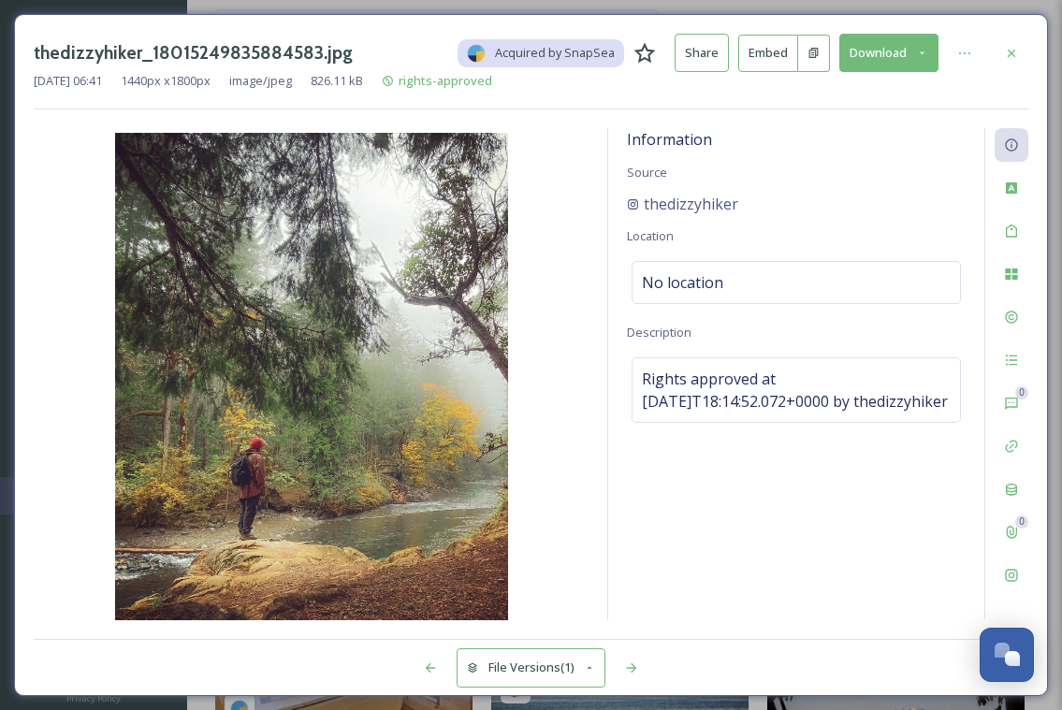
click at [1051, 37] on div "thedizzyhiker_18015249835884583.jpg Acquired by SnapSea Share Embed Download [D…" at bounding box center [531, 355] width 1062 height 710
click at [891, 50] on button "Download" at bounding box center [889, 53] width 99 height 38
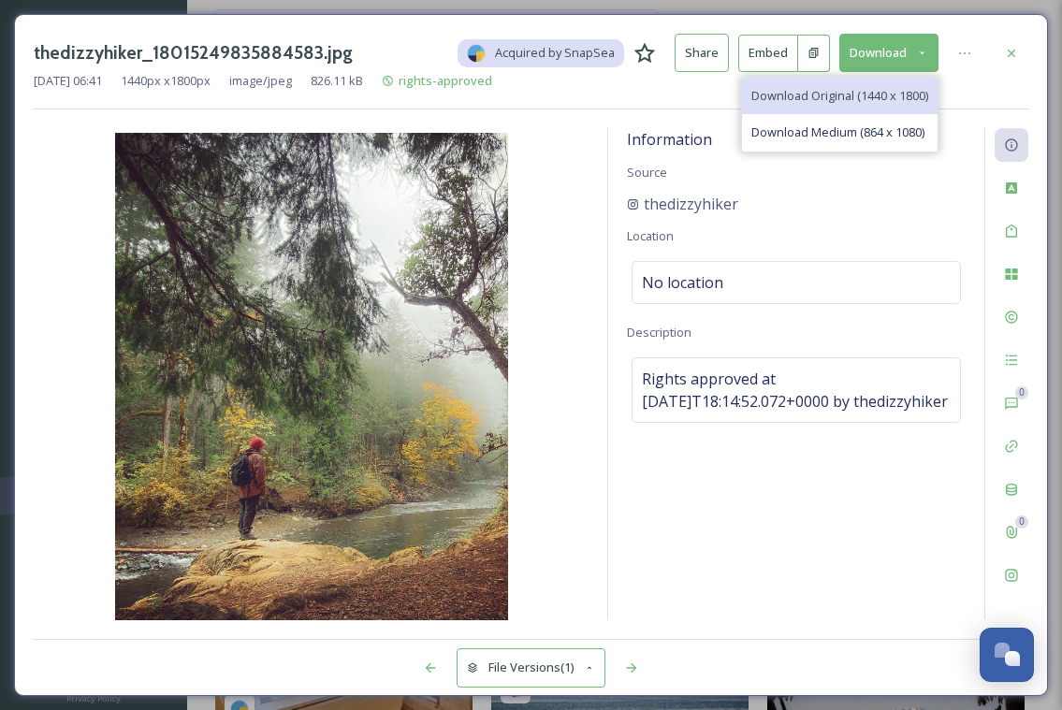
click at [839, 92] on span "Download Original (1440 x 1800)" at bounding box center [840, 96] width 177 height 18
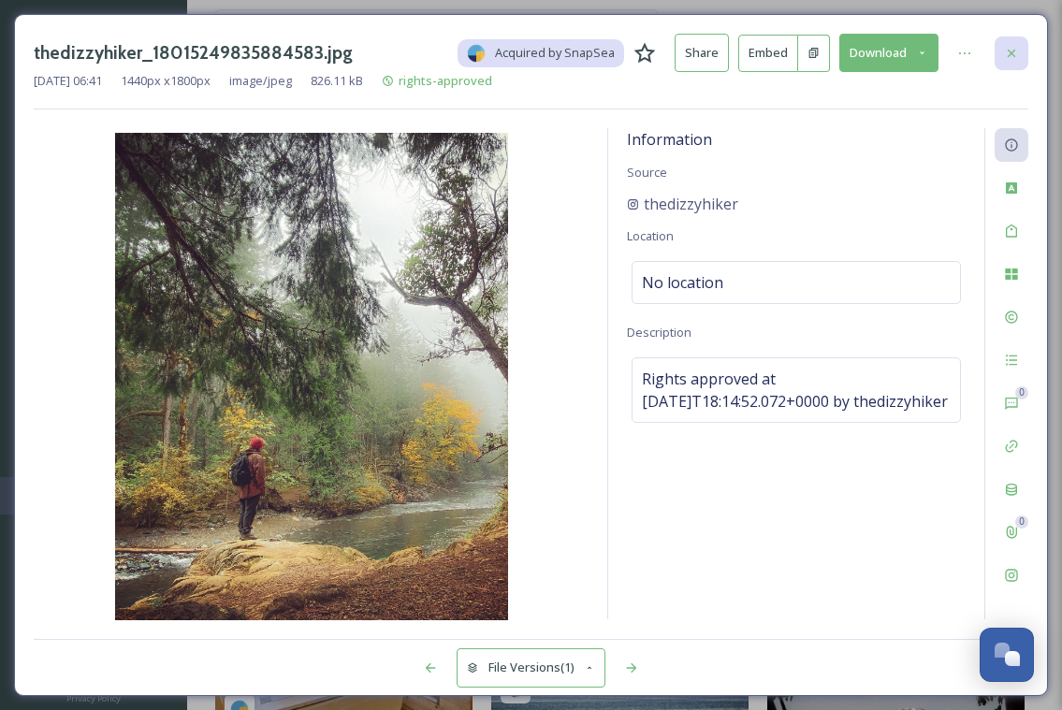
click at [1015, 51] on icon at bounding box center [1011, 53] width 15 height 15
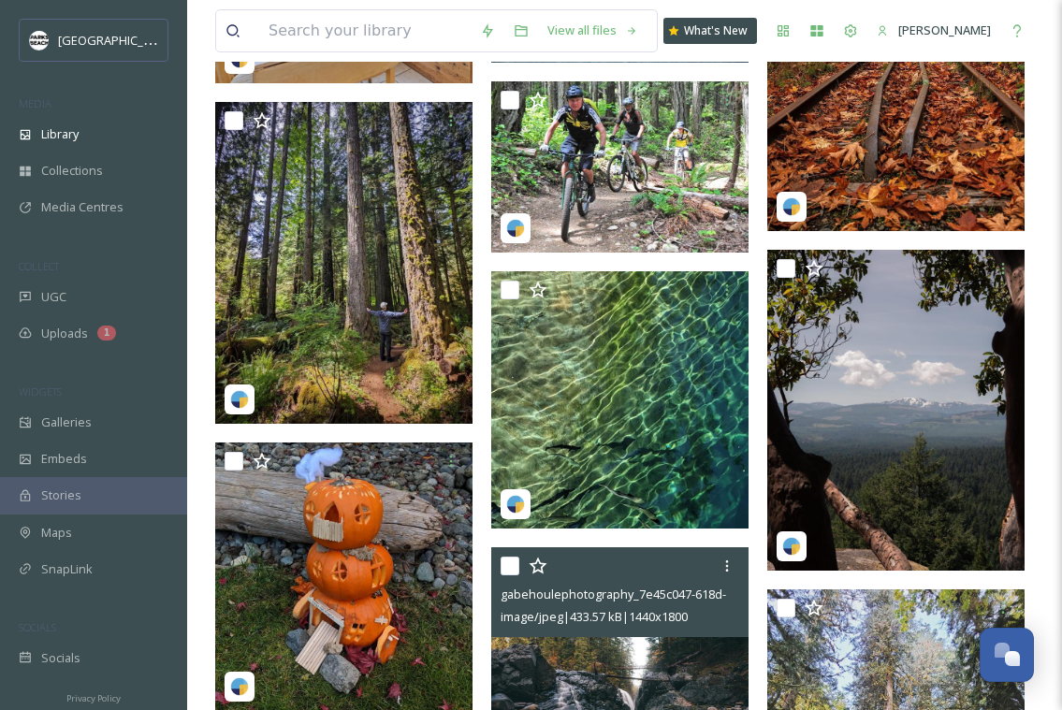
scroll to position [20398, 0]
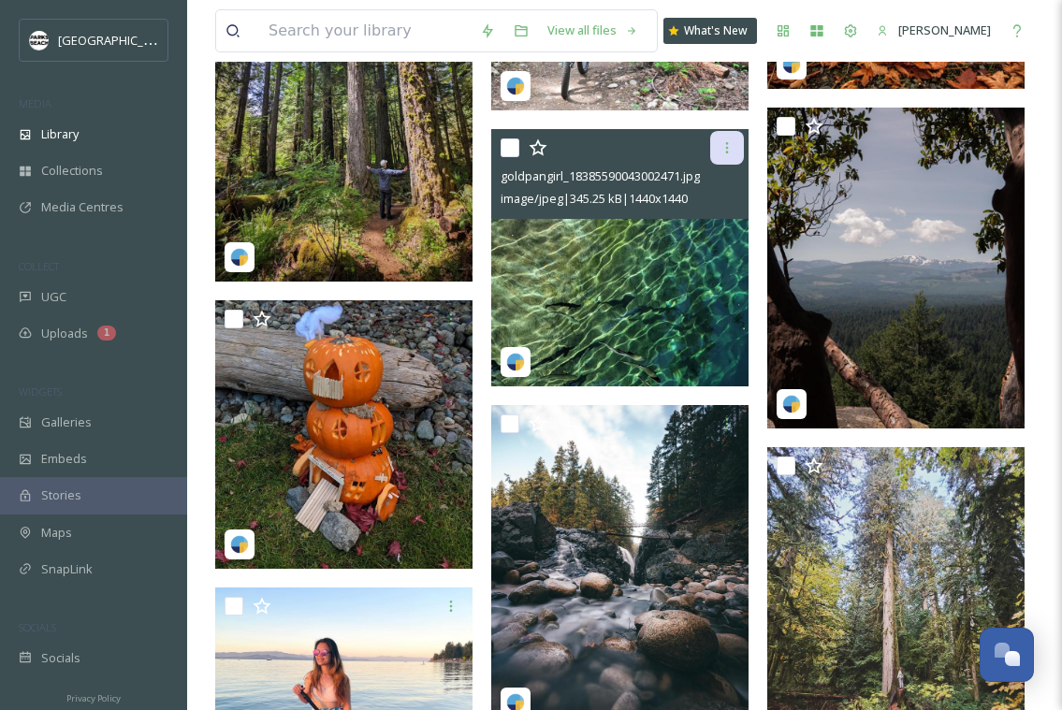
click at [730, 146] on icon at bounding box center [727, 147] width 15 height 15
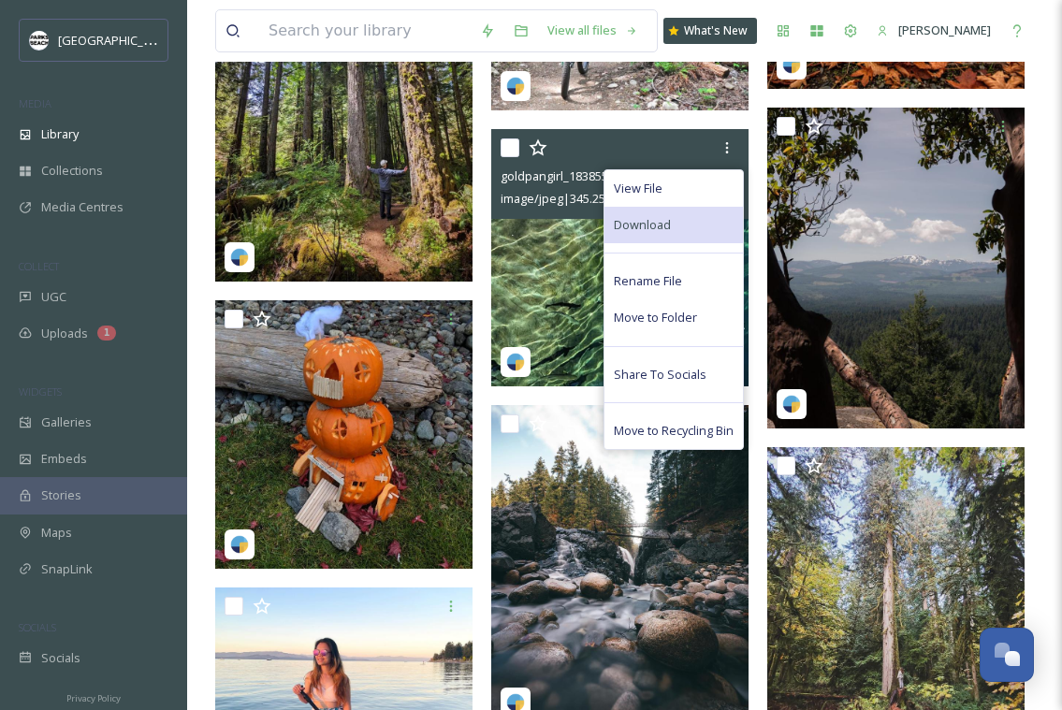
click at [676, 221] on div "Download" at bounding box center [674, 225] width 139 height 37
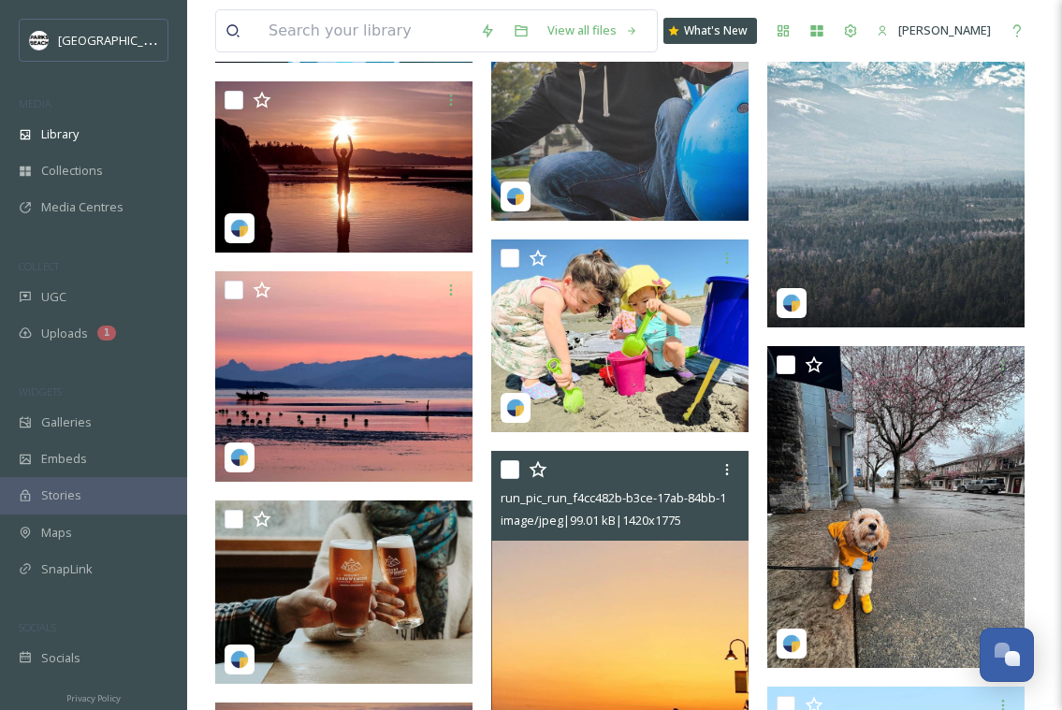
scroll to position [21269, 0]
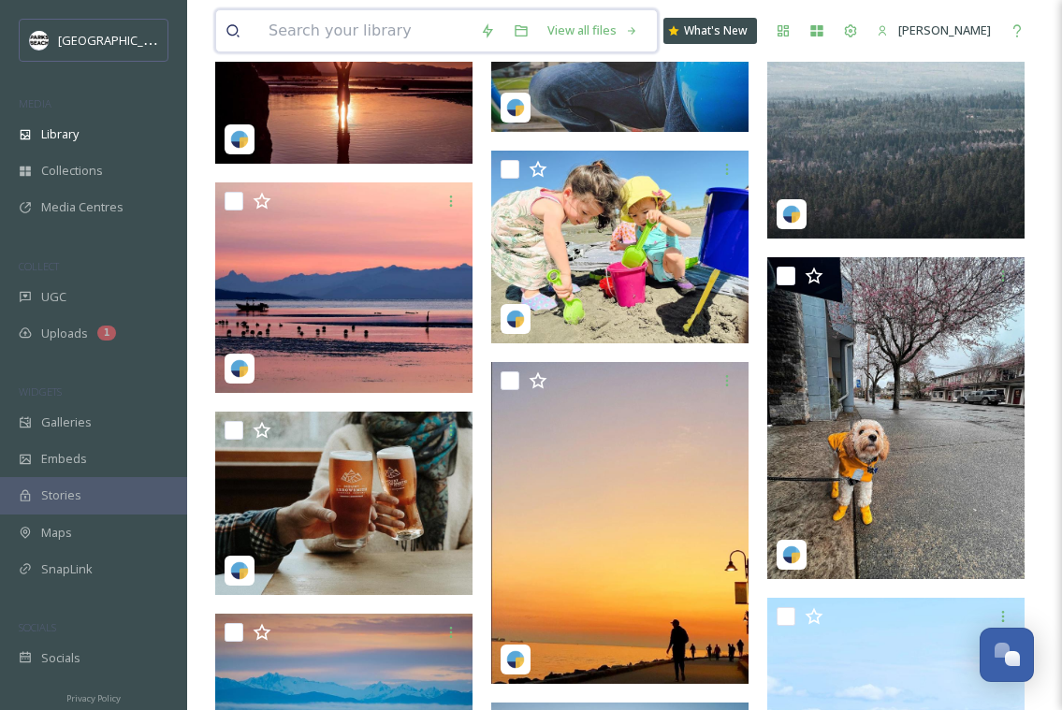
click at [436, 10] on input at bounding box center [365, 30] width 212 height 41
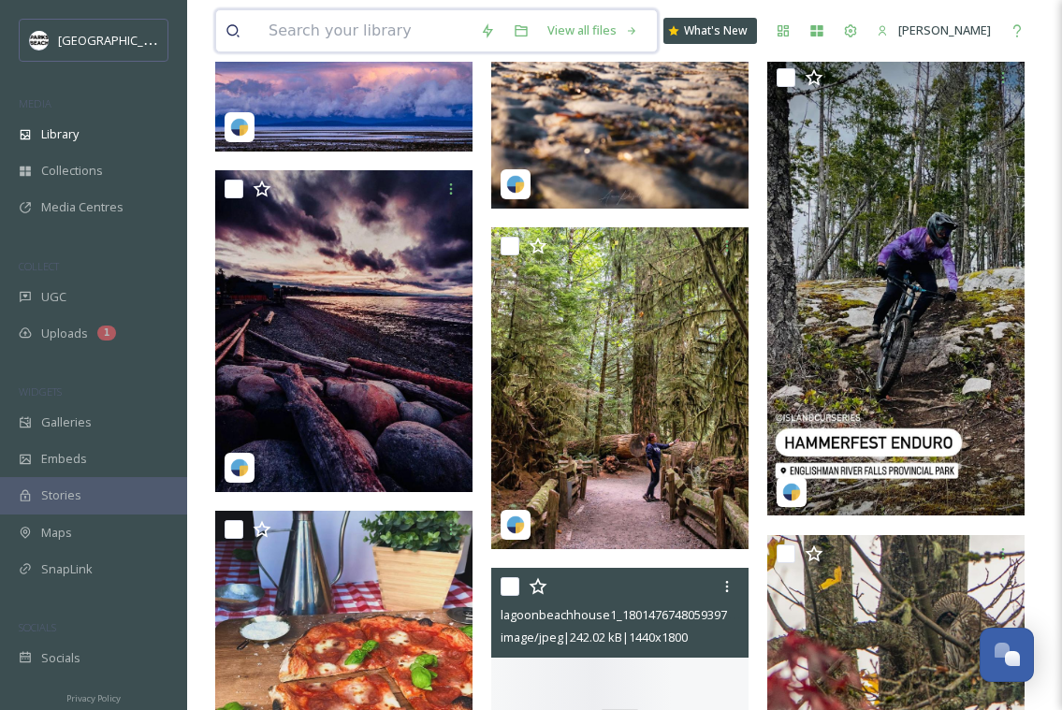
scroll to position [22196, 0]
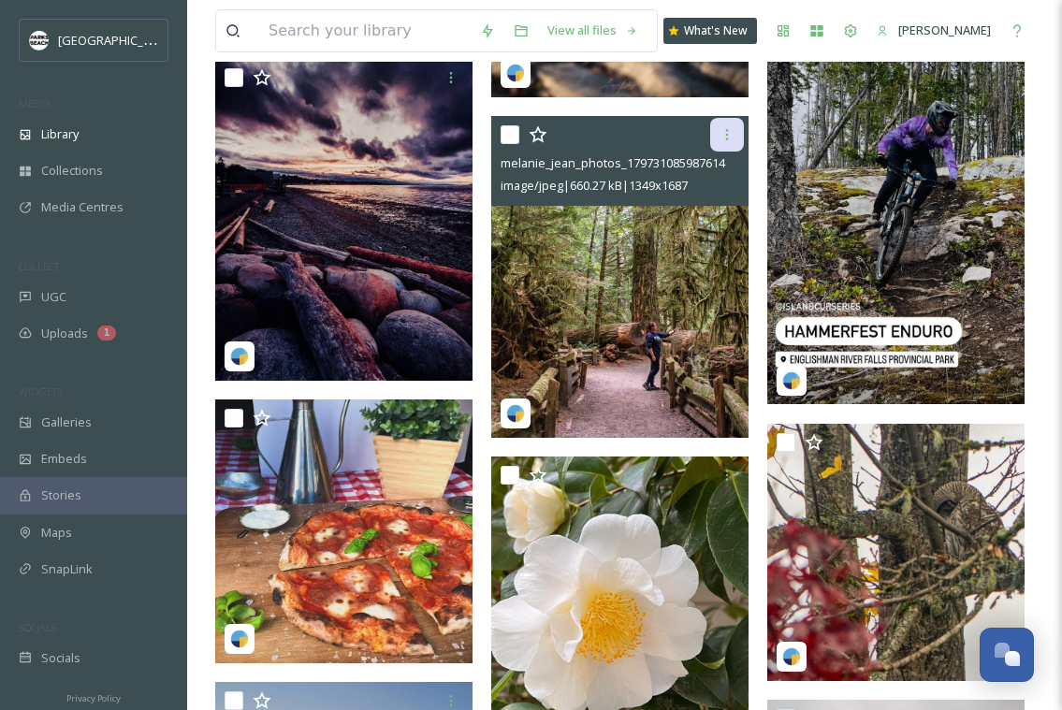
click at [740, 124] on div at bounding box center [727, 135] width 34 height 34
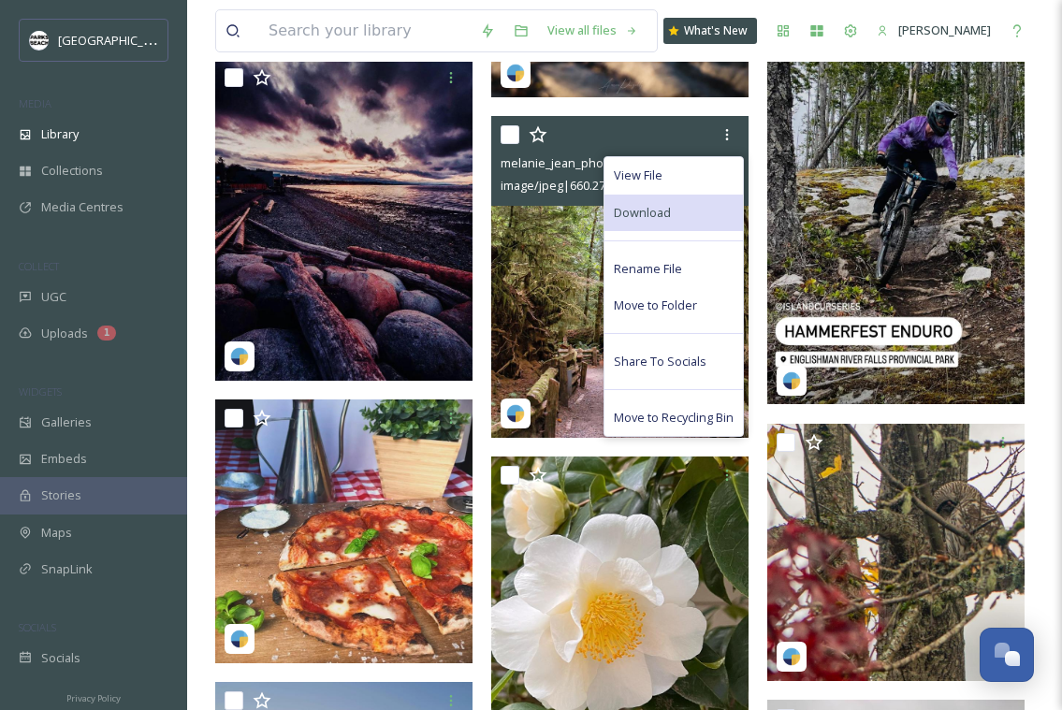
click at [676, 210] on div "Download" at bounding box center [674, 213] width 139 height 37
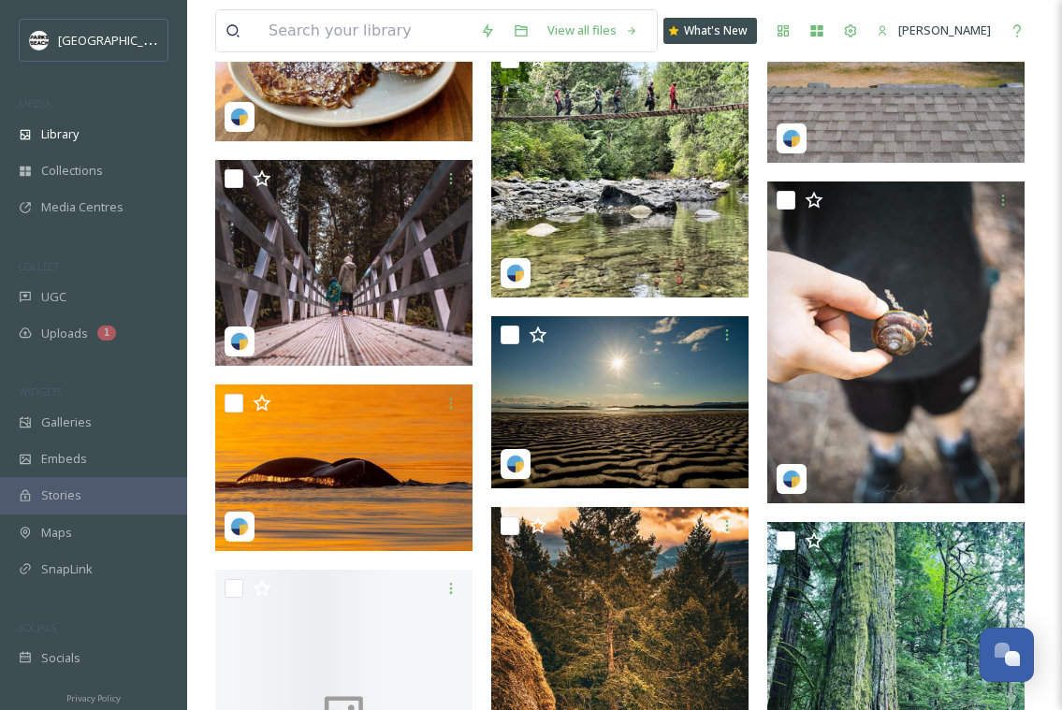
scroll to position [24530, 0]
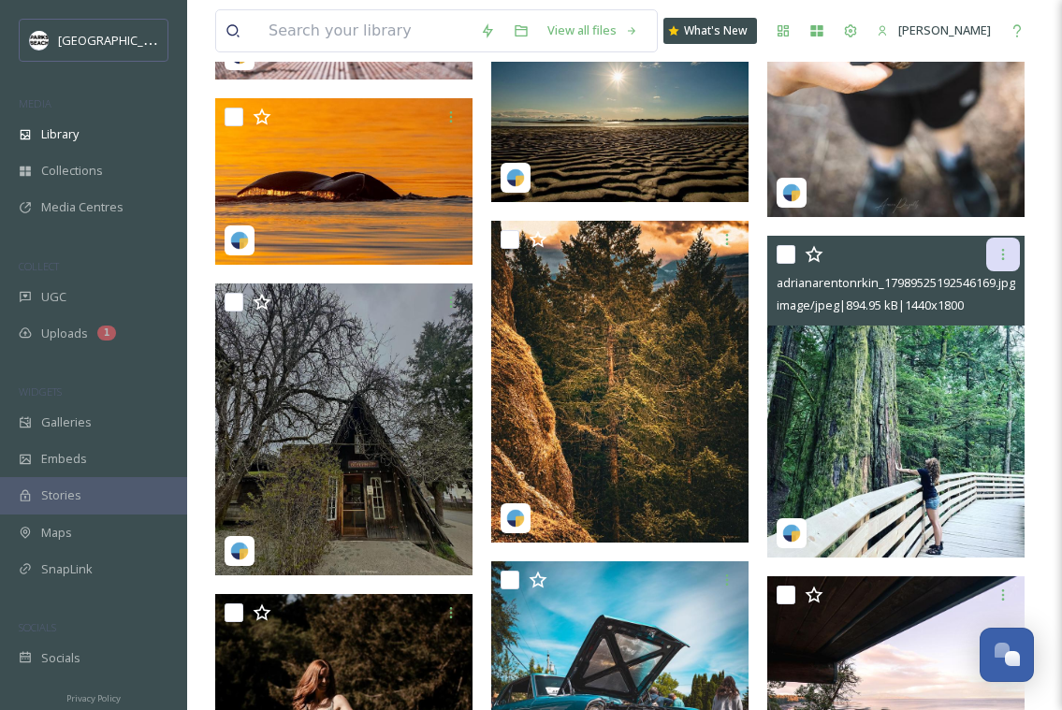
click at [1010, 250] on icon at bounding box center [1003, 254] width 15 height 15
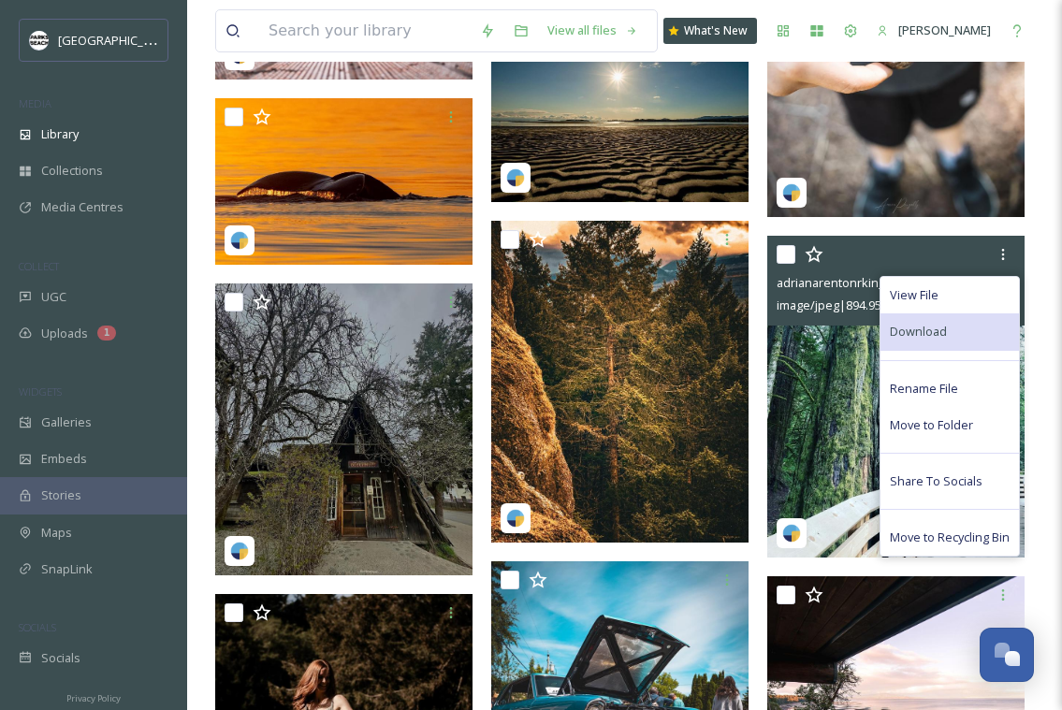
click at [924, 338] on span "Download" at bounding box center [918, 332] width 57 height 18
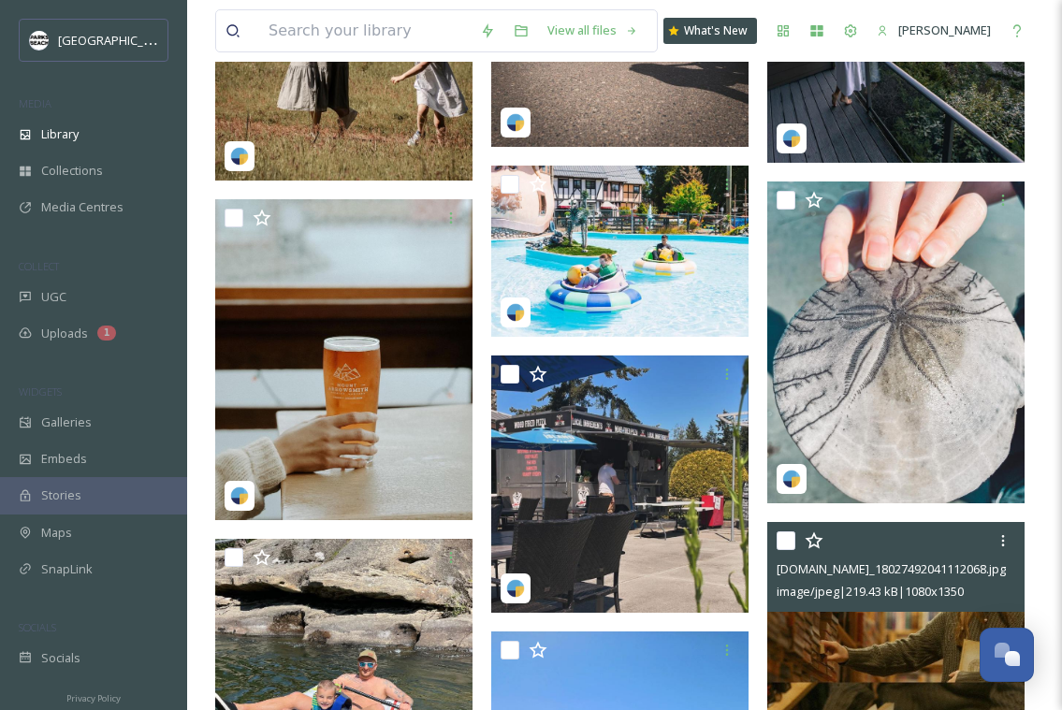
scroll to position [24940, 0]
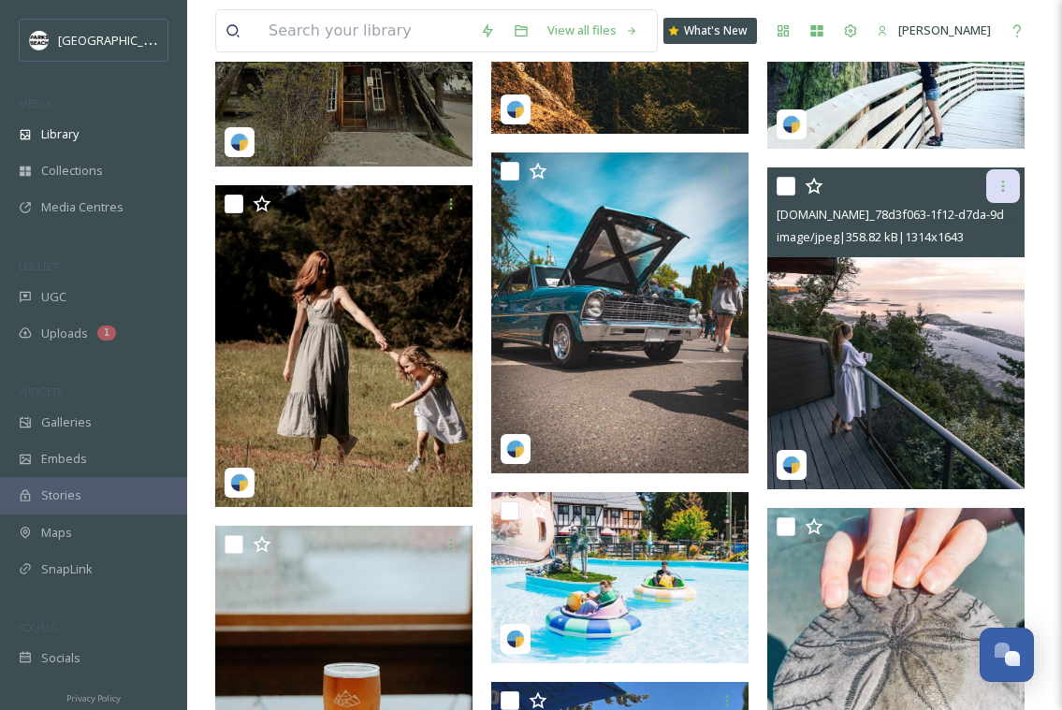
click at [1005, 184] on icon at bounding box center [1003, 186] width 15 height 15
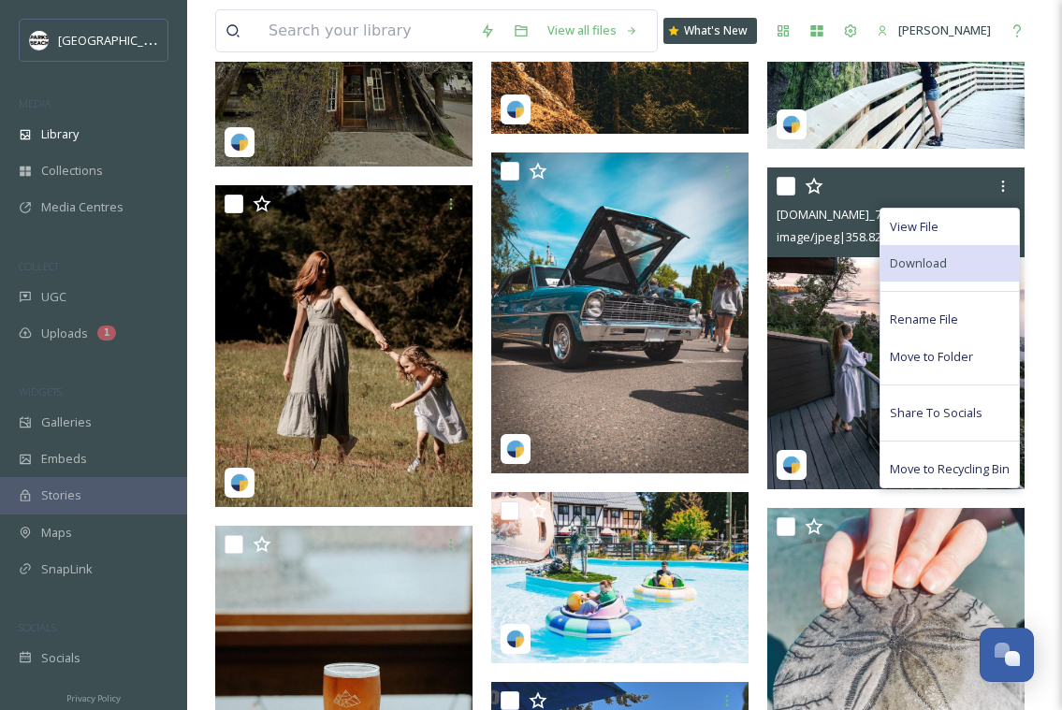
click at [938, 256] on span "Download" at bounding box center [918, 264] width 57 height 18
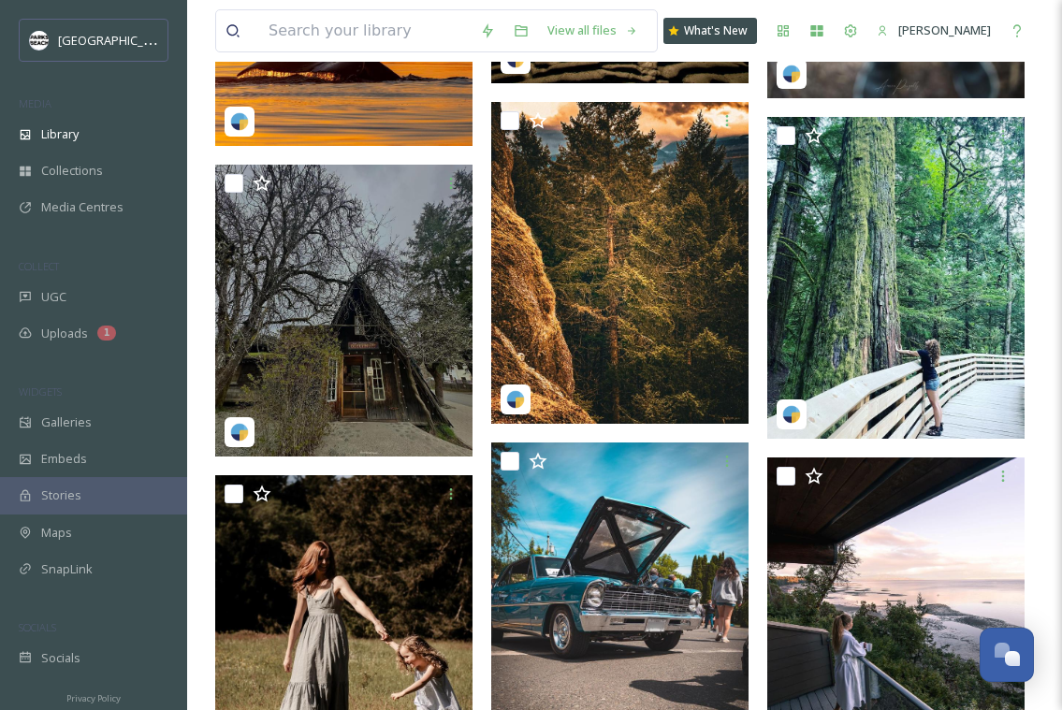
scroll to position [24476, 0]
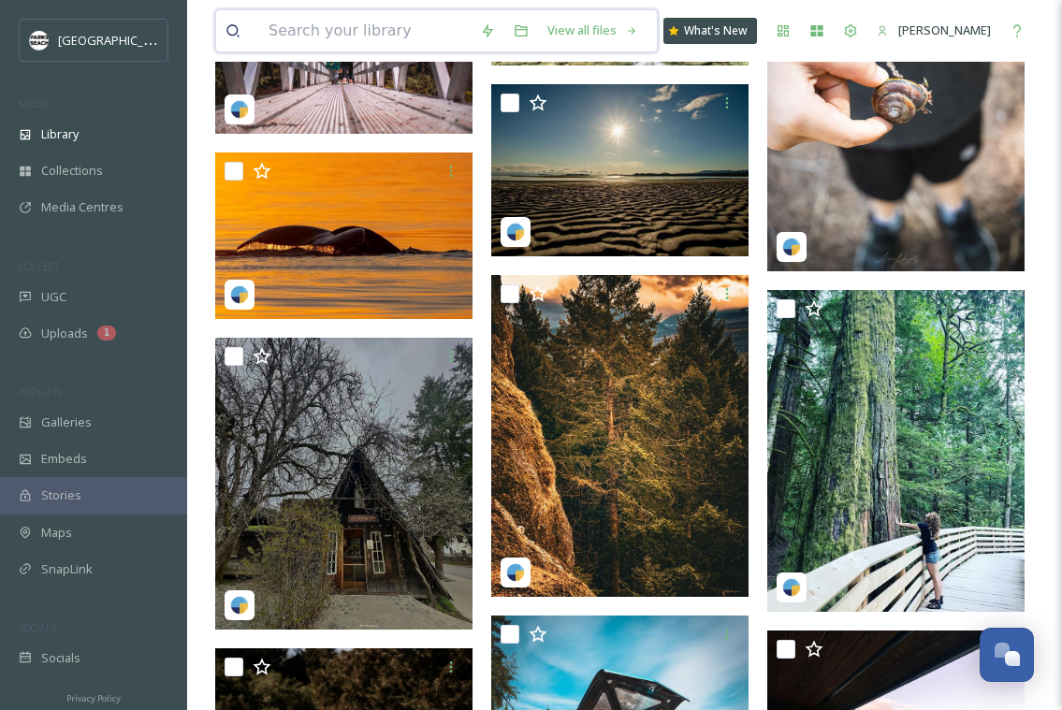
click at [361, 33] on input at bounding box center [365, 30] width 212 height 41
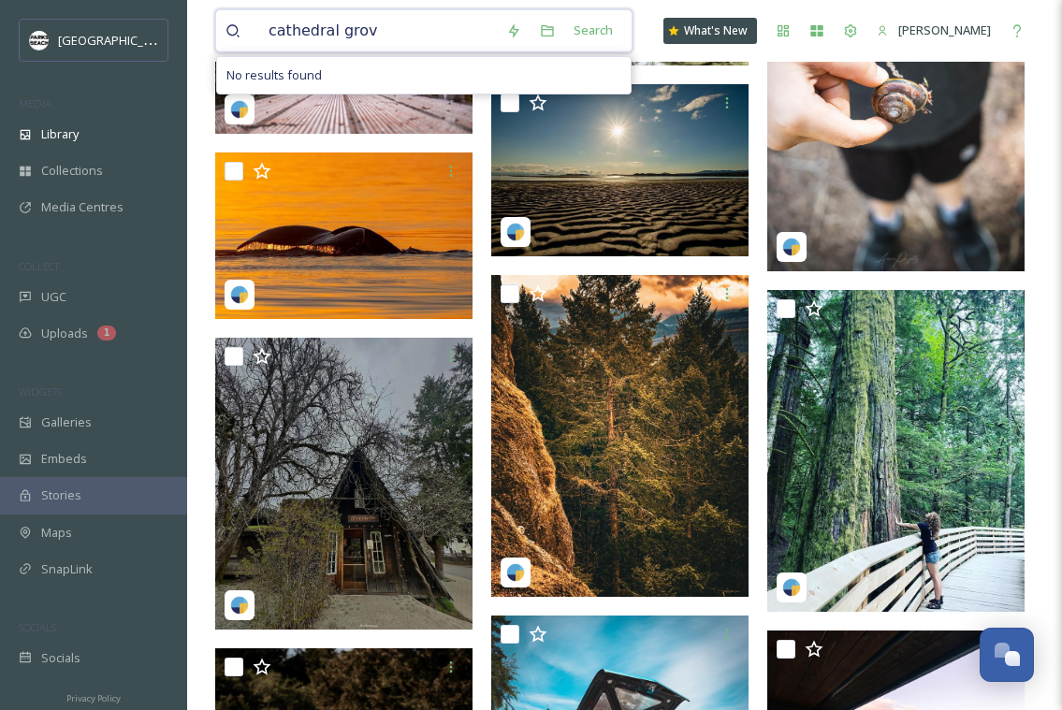
type input "[GEOGRAPHIC_DATA]"
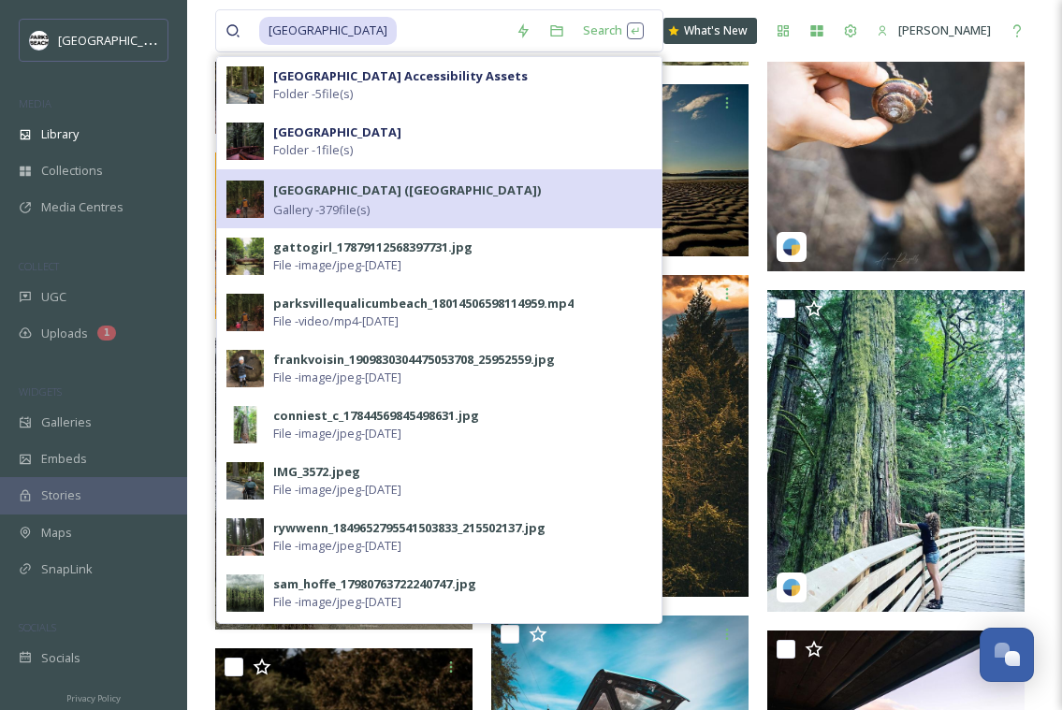
click at [330, 203] on span "Gallery - 379 file(s)" at bounding box center [321, 210] width 96 height 18
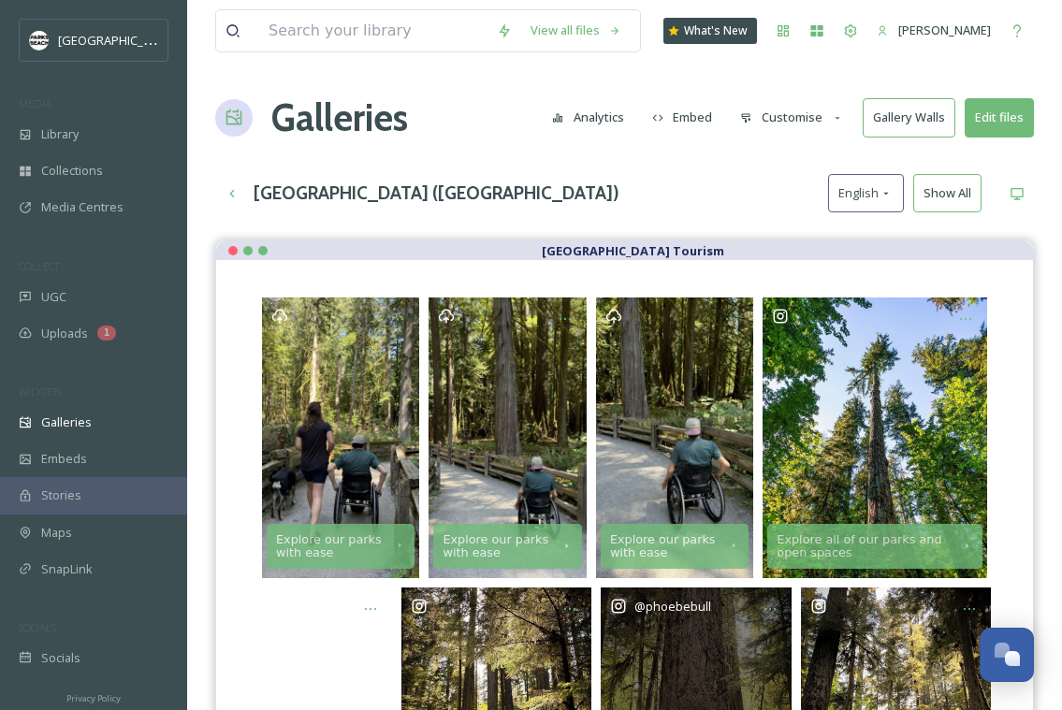
scroll to position [1, 0]
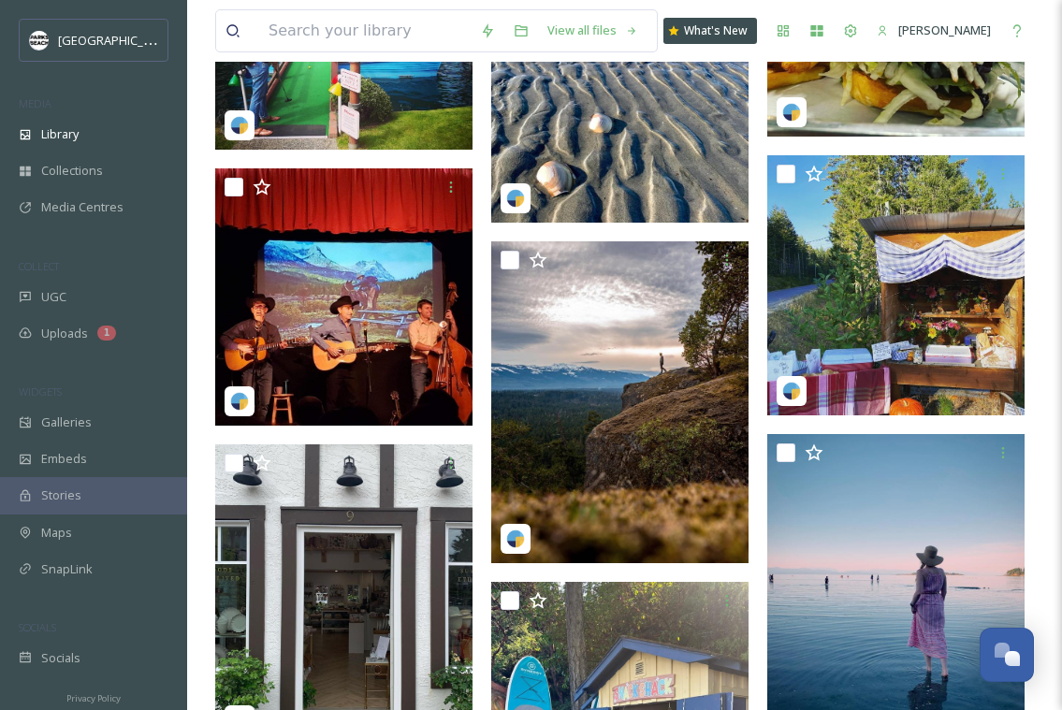
scroll to position [8662, 0]
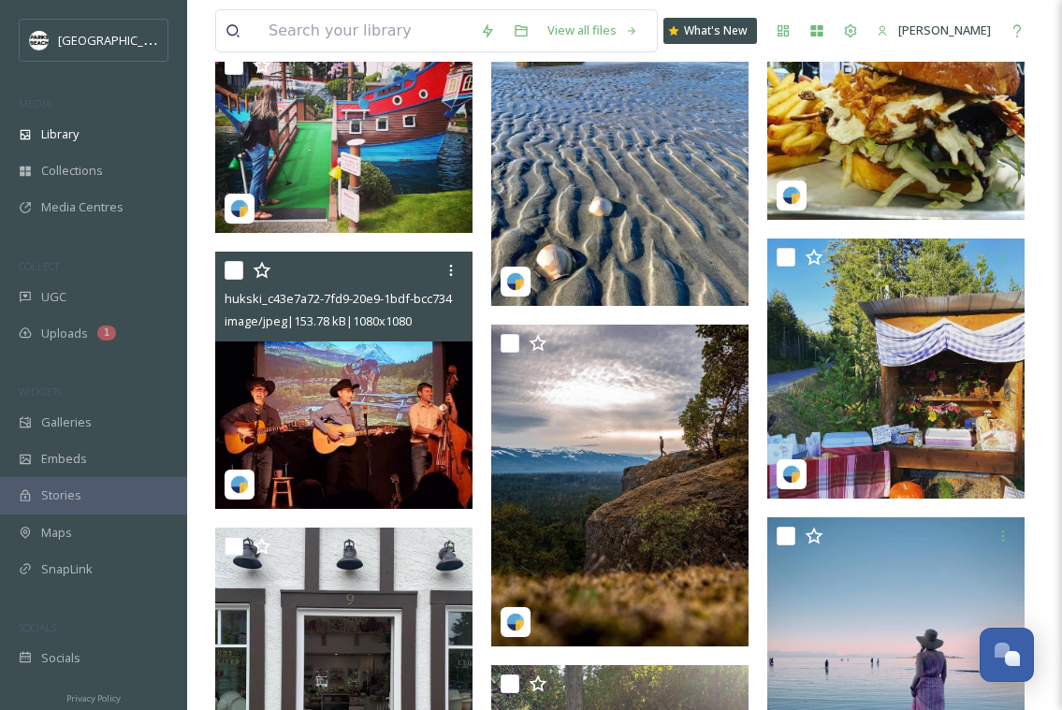
click at [378, 408] on img at bounding box center [343, 380] width 257 height 257
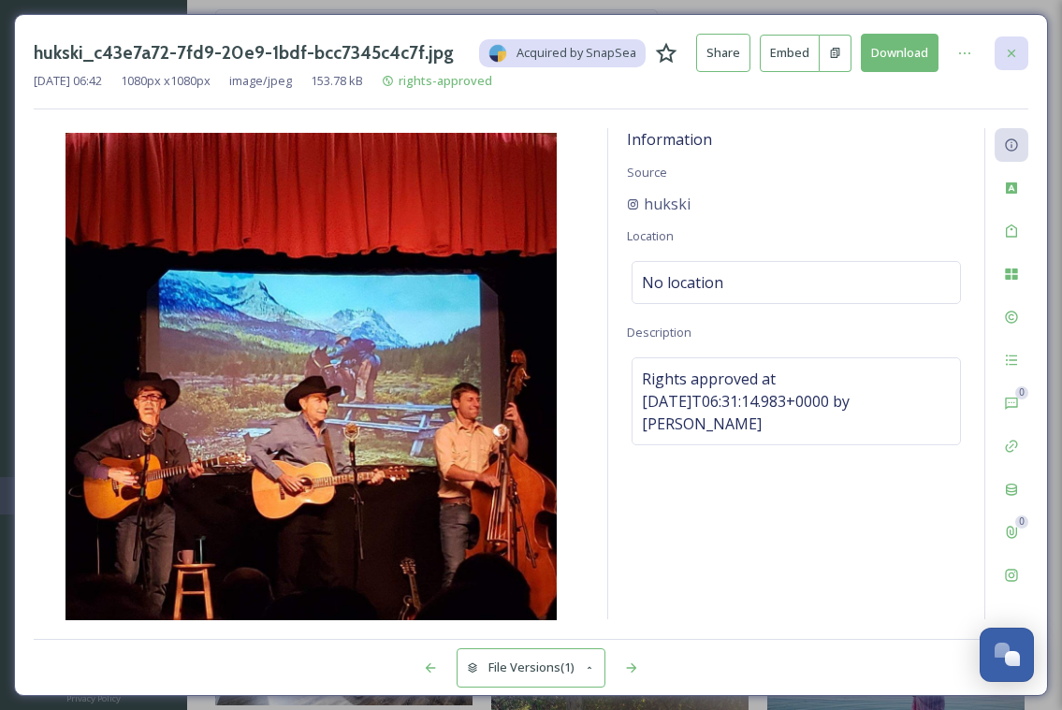
click at [1018, 56] on icon at bounding box center [1011, 53] width 15 height 15
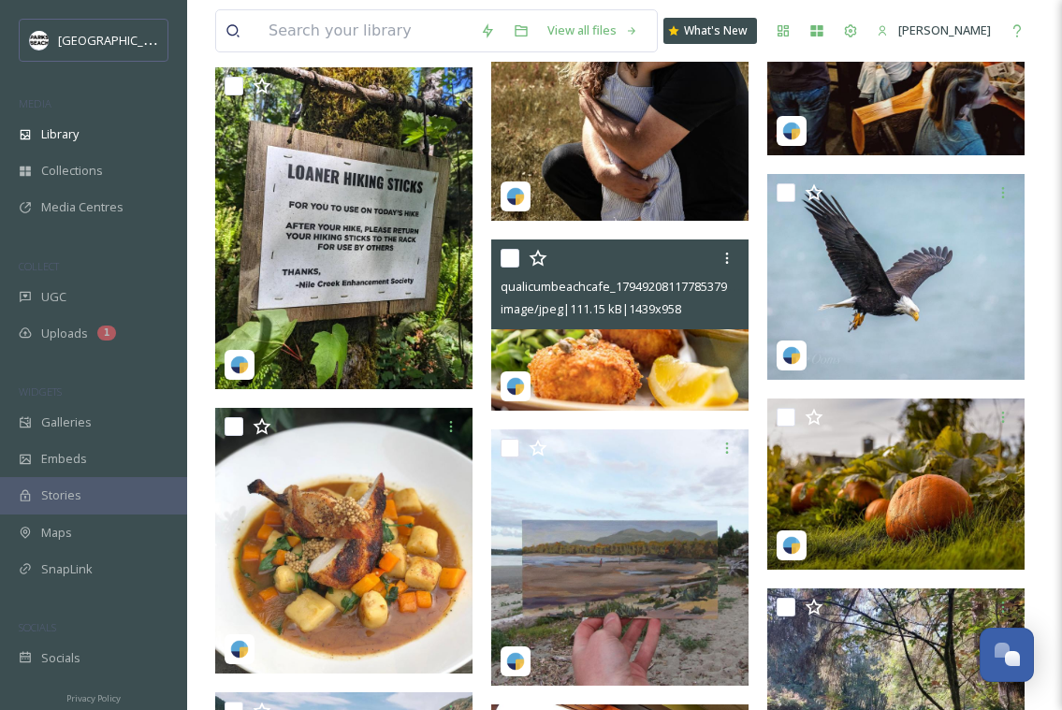
scroll to position [15441, 0]
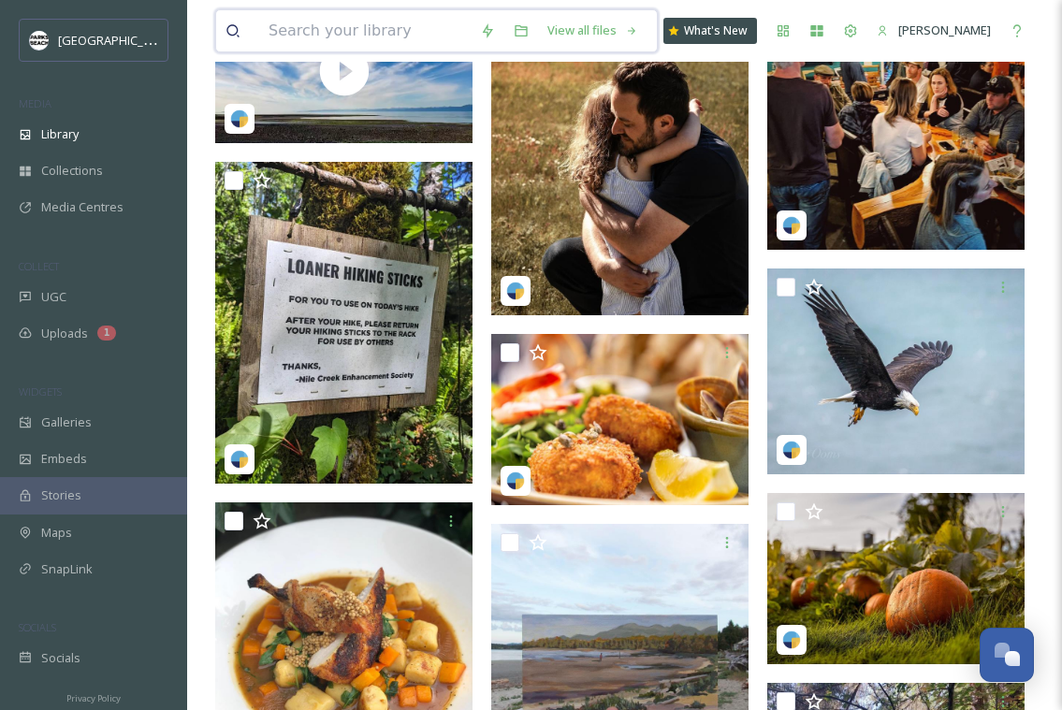
click at [360, 33] on input at bounding box center [365, 30] width 212 height 41
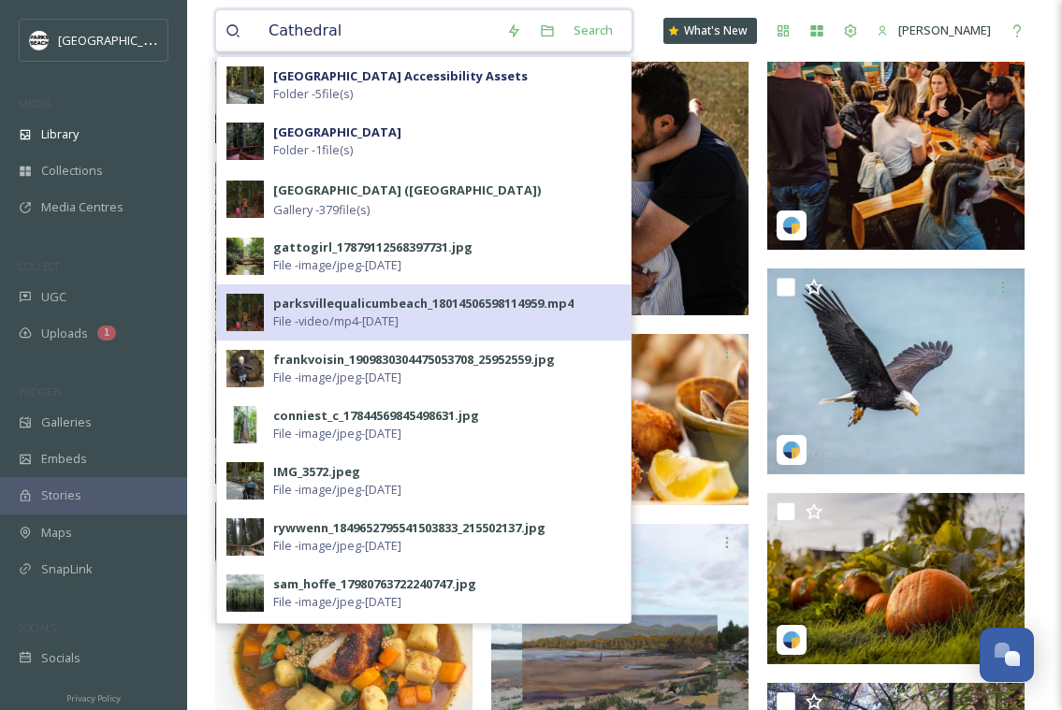
type input "Cathedral"
click at [348, 314] on span "File - video/mp4 - [DATE]" at bounding box center [335, 322] width 125 height 18
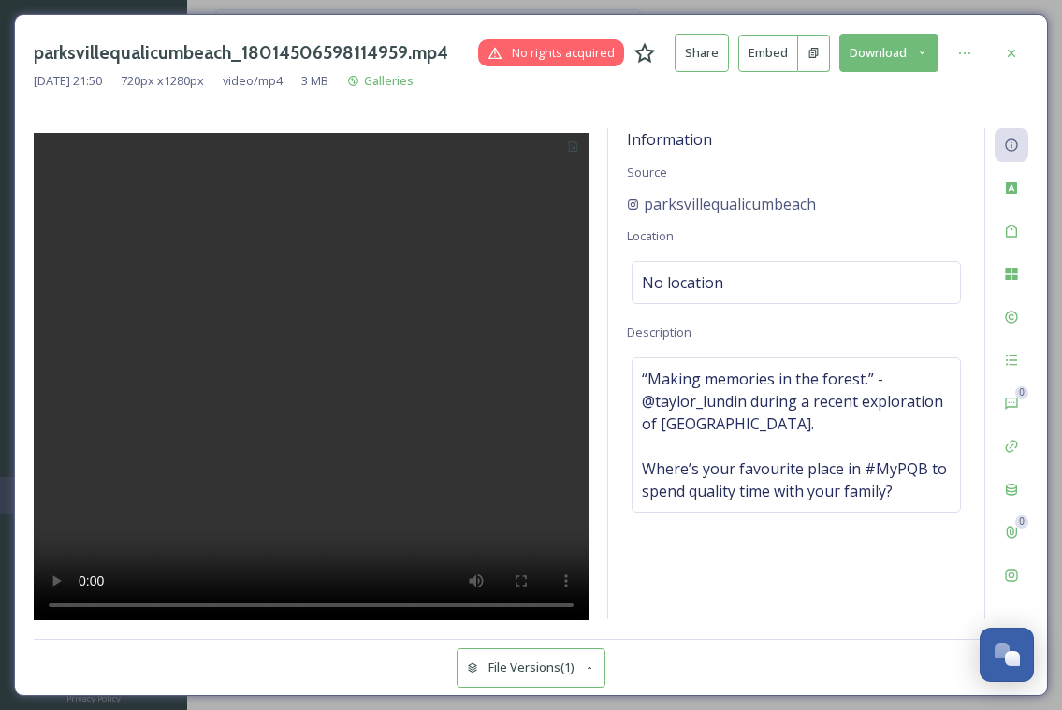
click at [889, 54] on button "Download" at bounding box center [889, 53] width 99 height 38
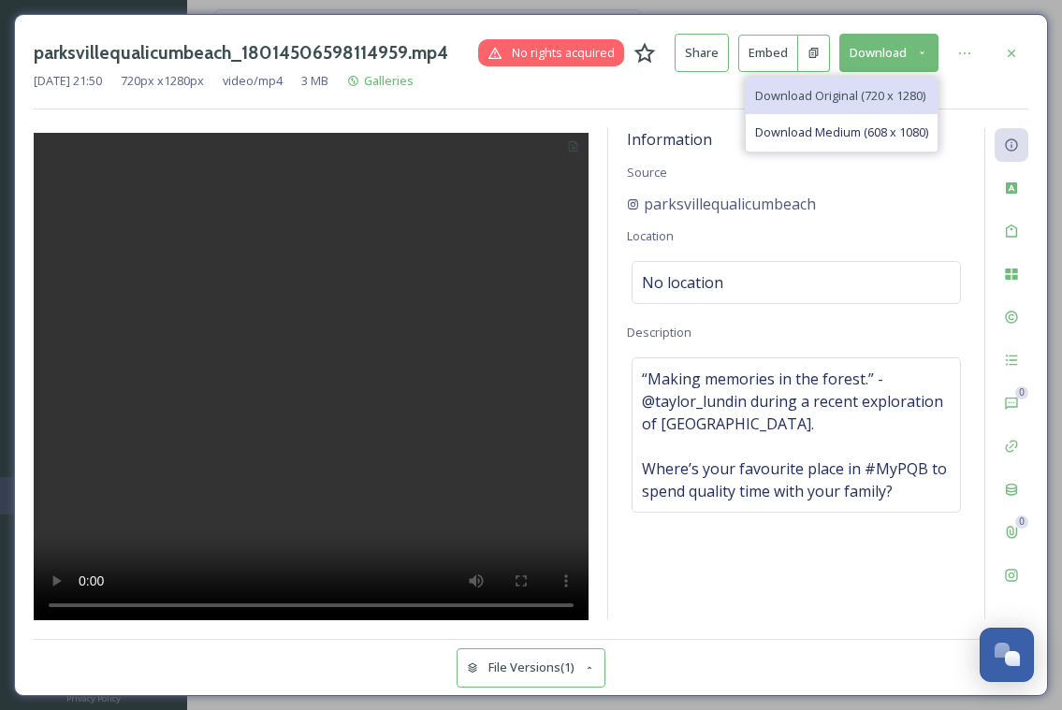
click at [822, 88] on span "Download Original (720 x 1280)" at bounding box center [840, 96] width 170 height 18
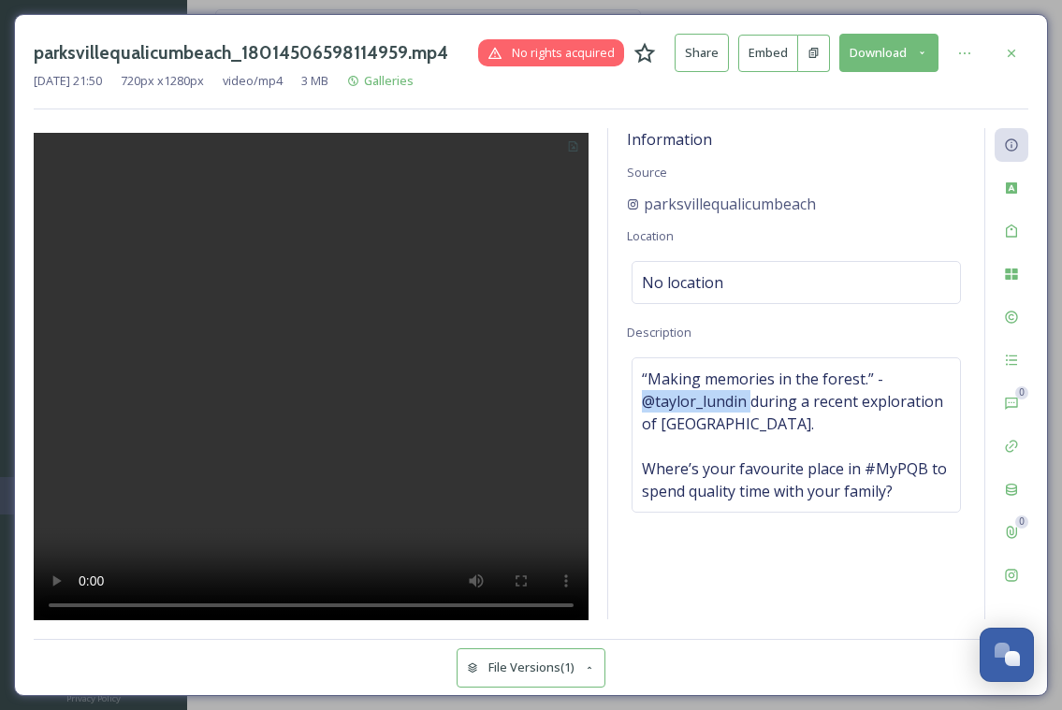
drag, startPoint x: 750, startPoint y: 398, endPoint x: 625, endPoint y: 388, distance: 124.9
click at [625, 388] on div "Information Source parksvillequalicumbeach Location No location Description “Ma…" at bounding box center [796, 373] width 376 height 491
copy span "@taylor_lundin"
click at [1018, 51] on icon at bounding box center [1011, 53] width 15 height 15
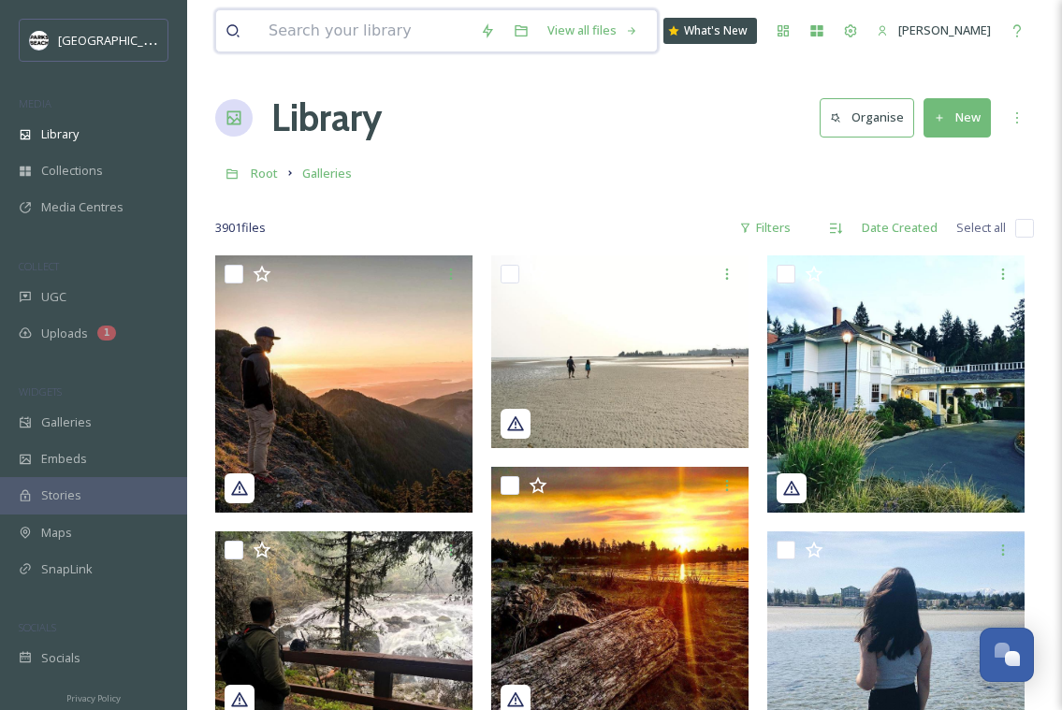
click at [308, 11] on input at bounding box center [365, 30] width 212 height 41
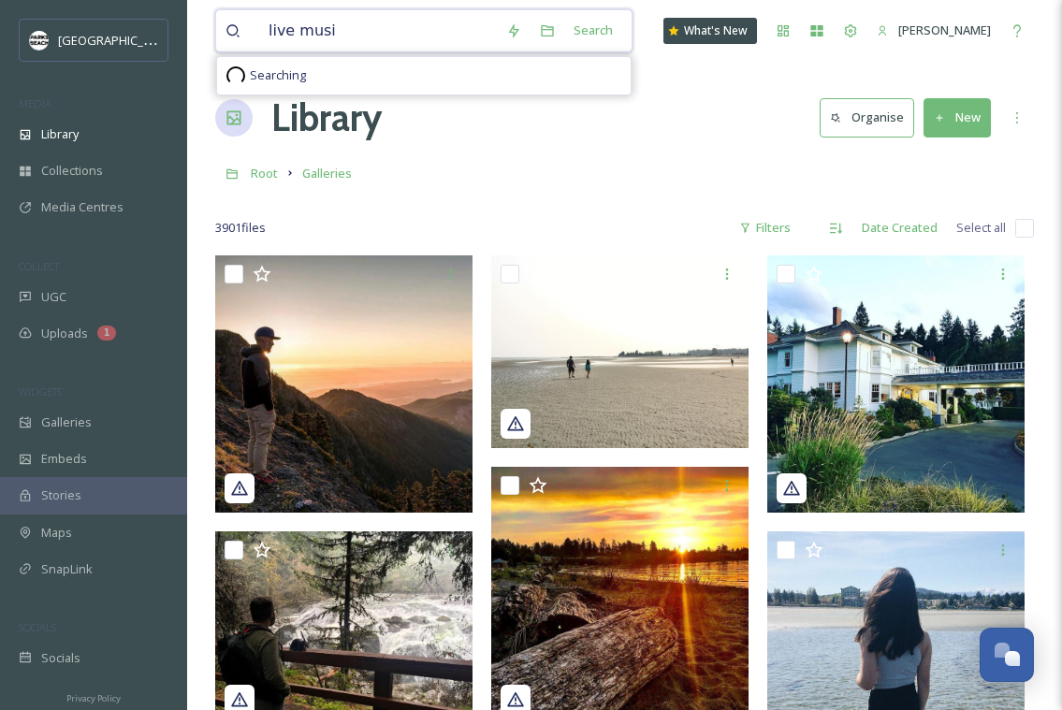
type input "live music"
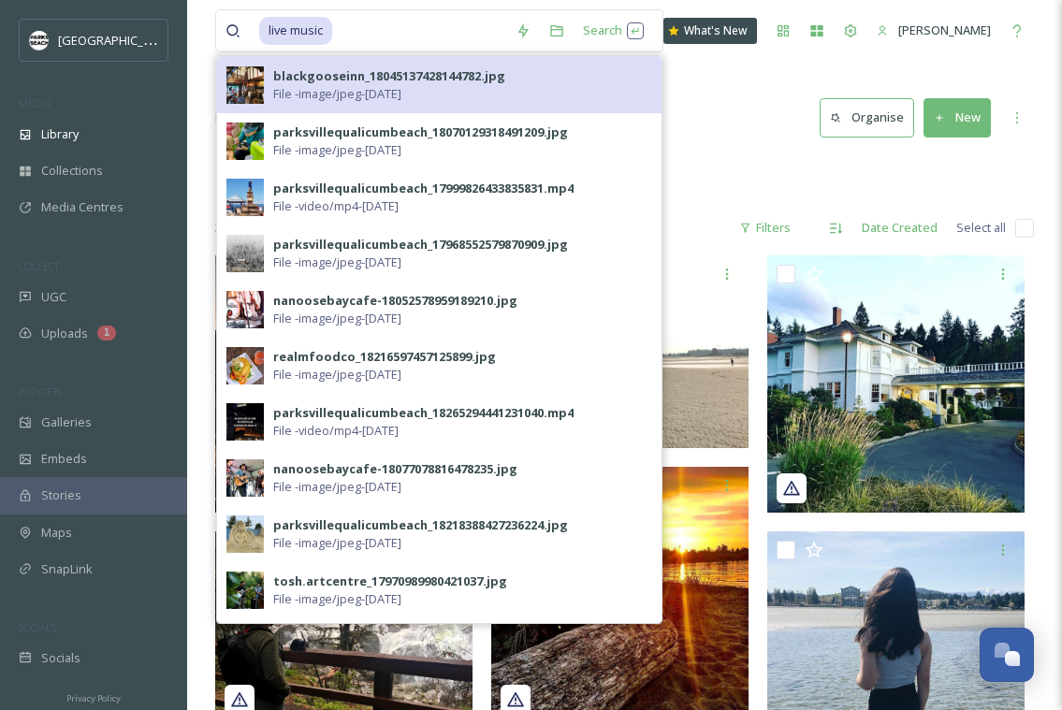
click at [238, 92] on img at bounding box center [245, 84] width 37 height 37
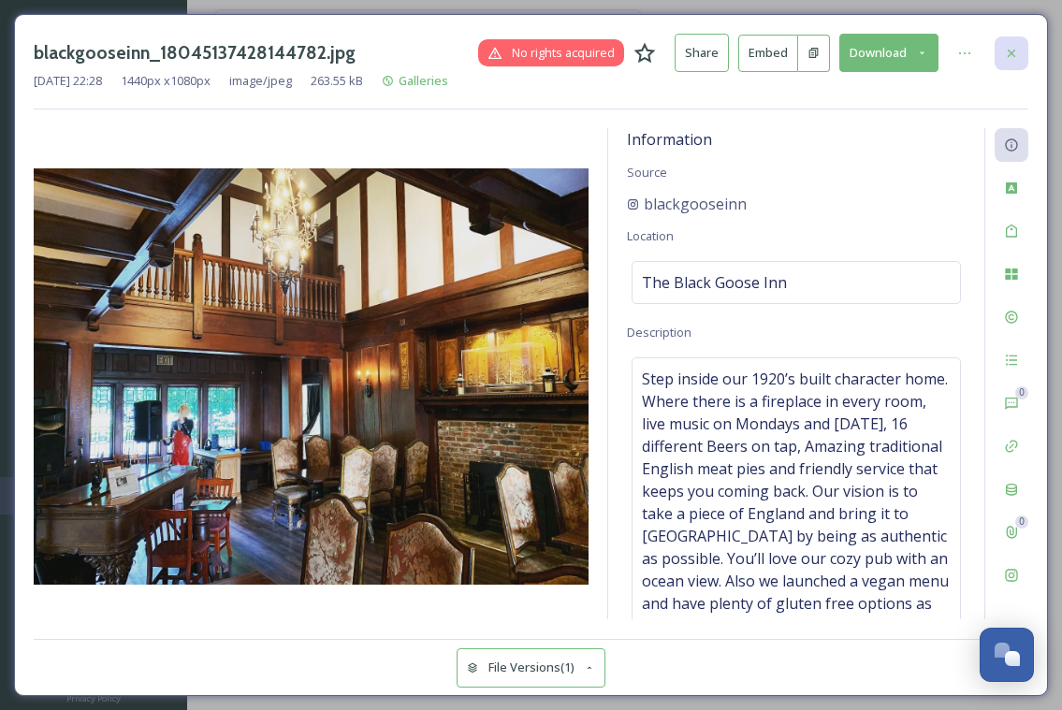
click at [1014, 43] on div at bounding box center [1012, 54] width 34 height 34
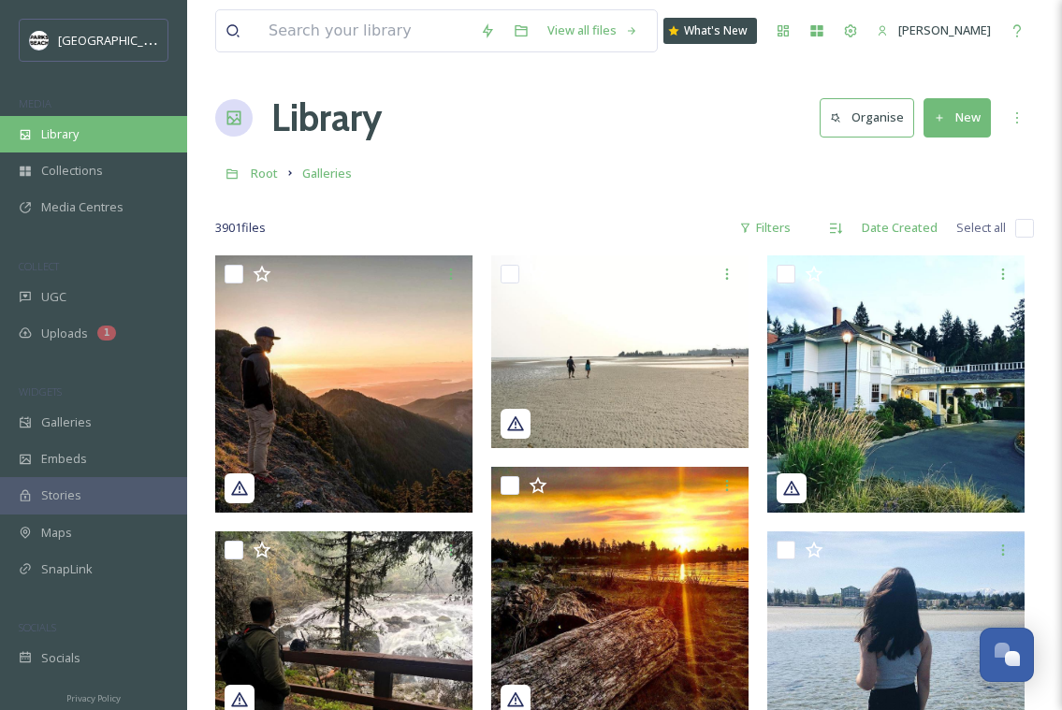
click at [62, 130] on span "Library" at bounding box center [59, 134] width 37 height 18
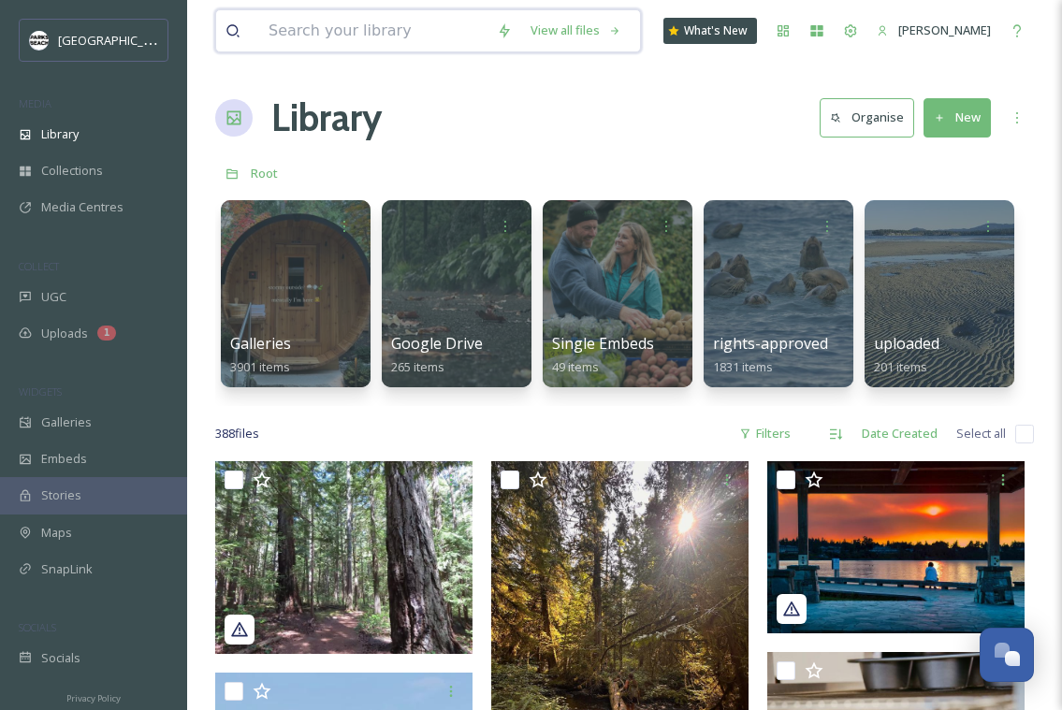
click at [387, 20] on input at bounding box center [373, 30] width 228 height 41
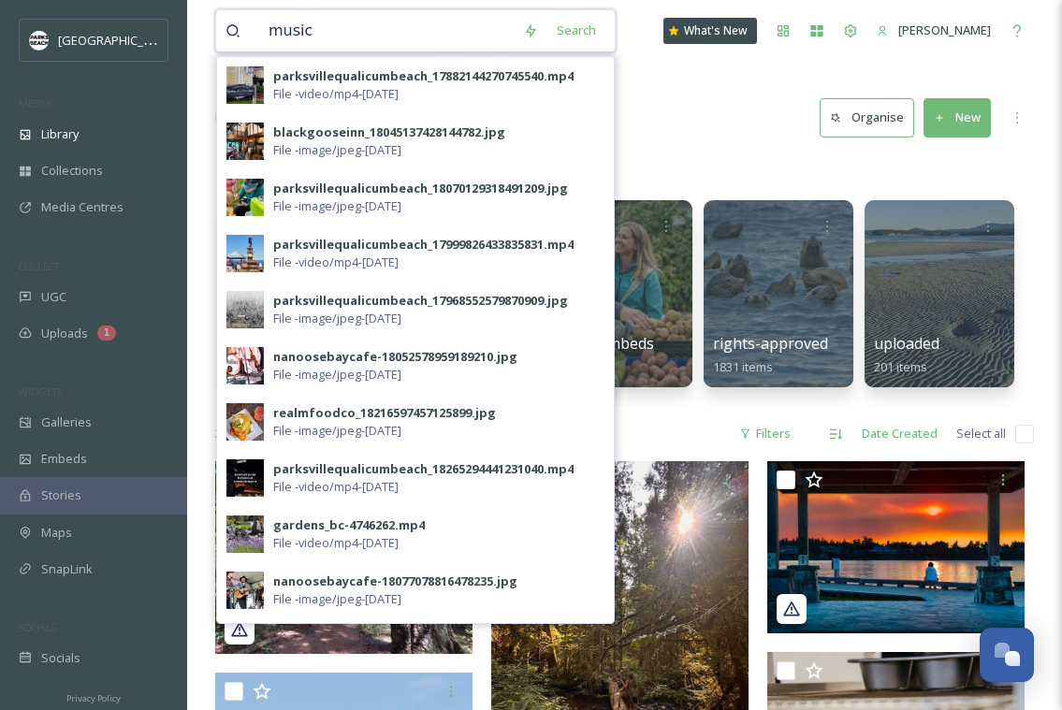
type input "music"
click at [744, 124] on div "Library Organise New" at bounding box center [624, 118] width 819 height 56
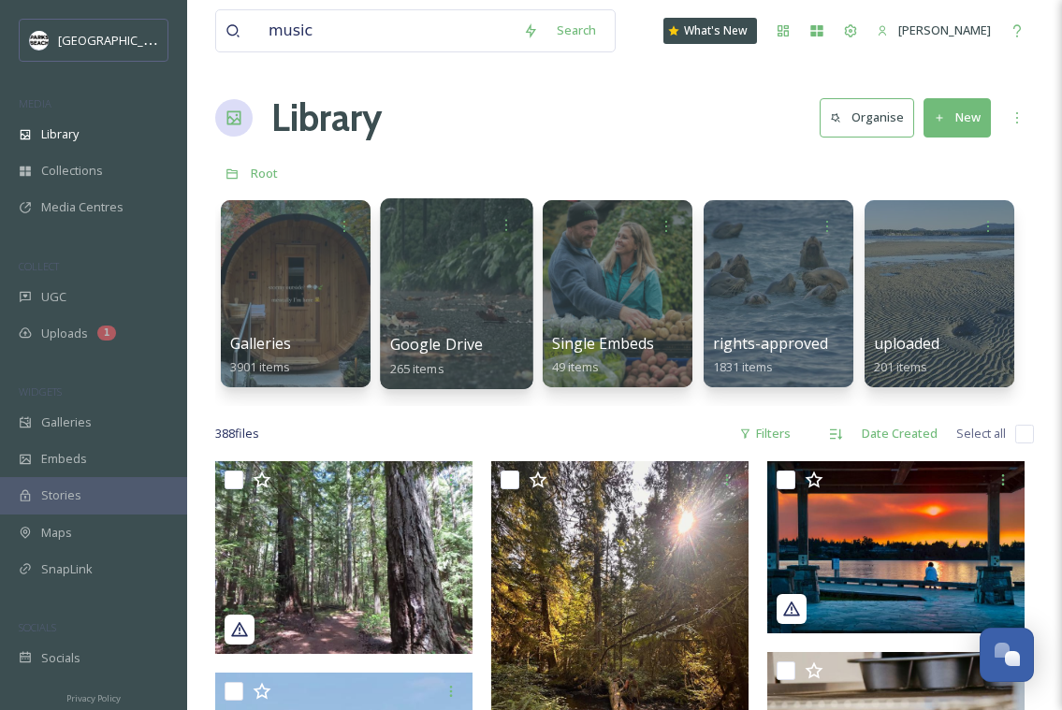
click at [490, 285] on div at bounding box center [456, 293] width 153 height 191
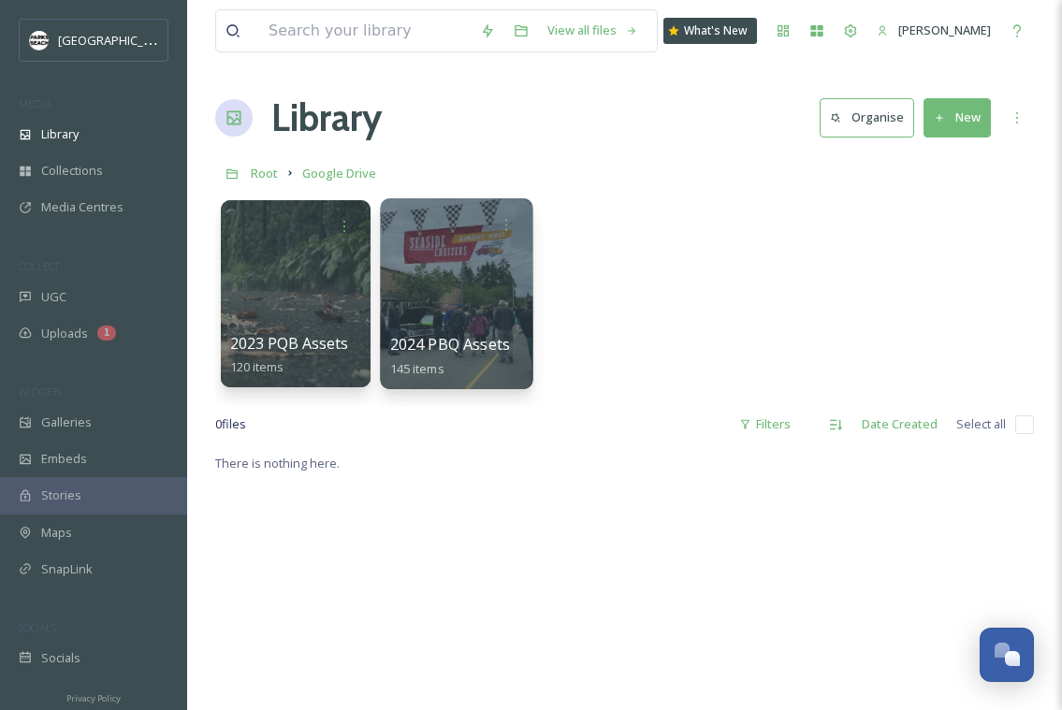
click at [448, 327] on div at bounding box center [456, 293] width 153 height 191
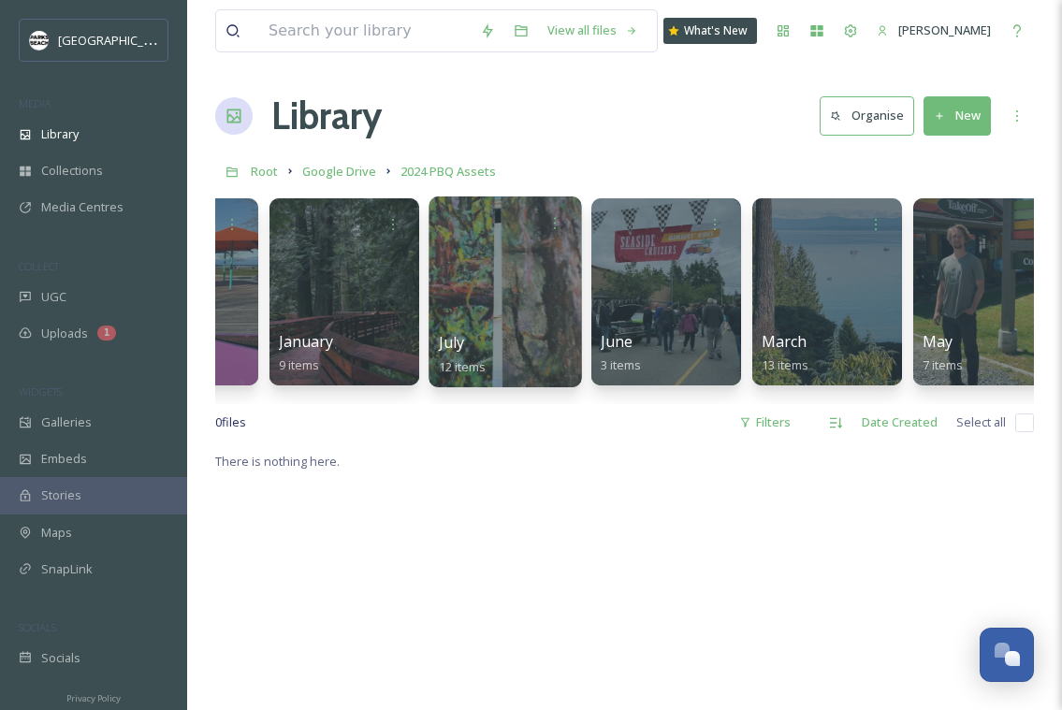
scroll to position [0, 791]
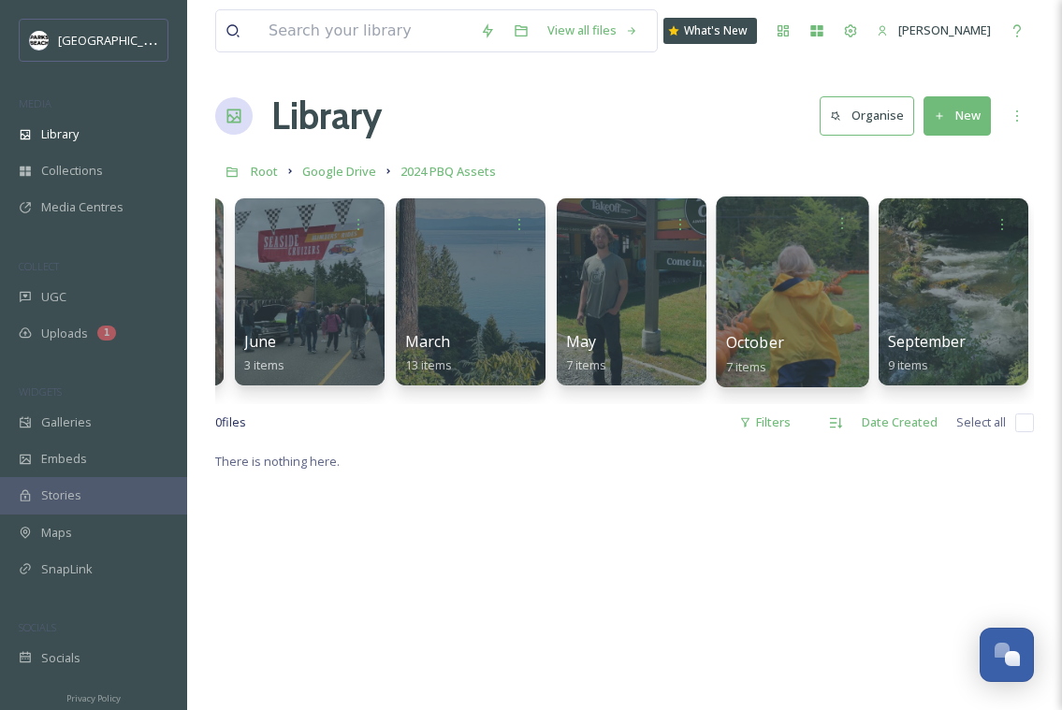
click at [798, 290] on div at bounding box center [792, 292] width 153 height 191
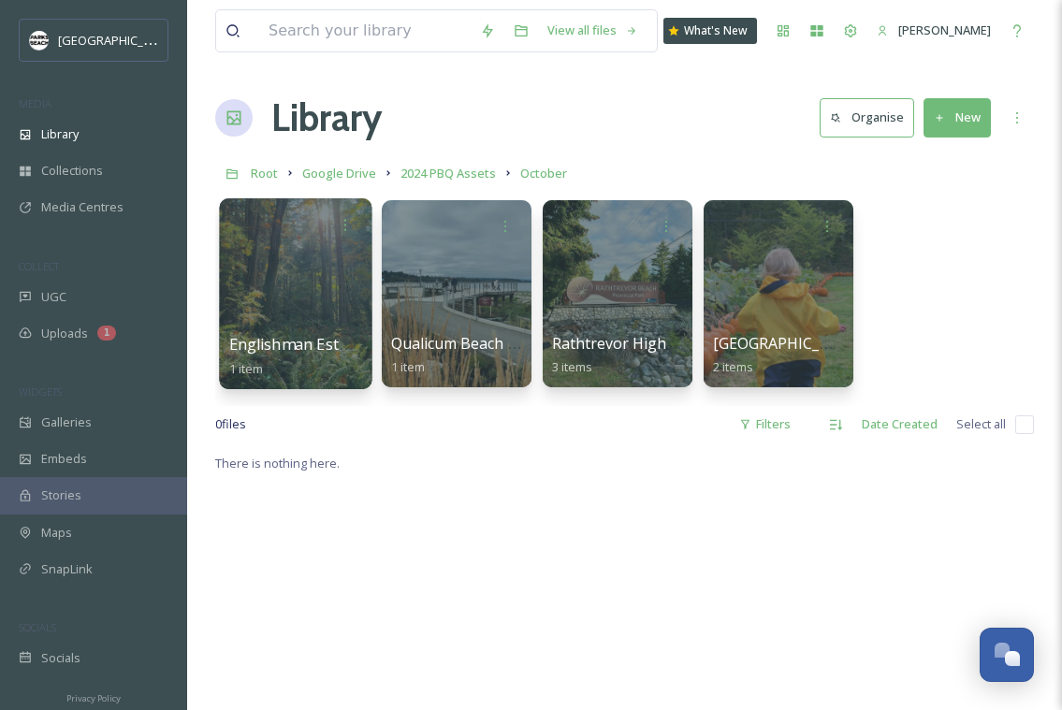
click at [270, 312] on div at bounding box center [295, 293] width 153 height 191
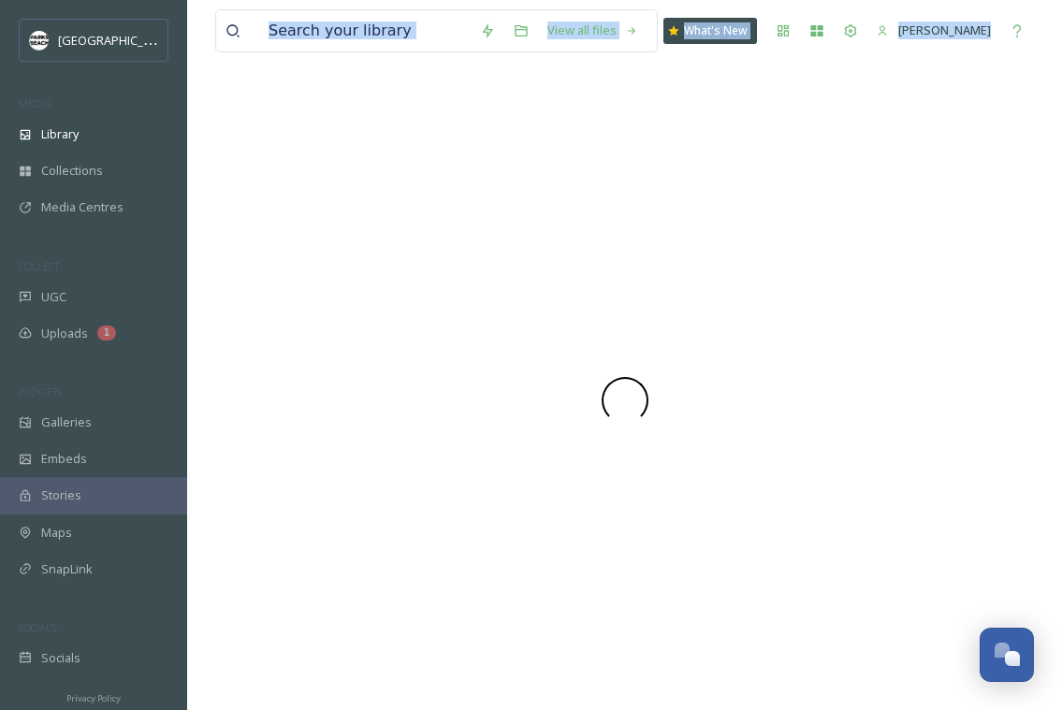
click at [270, 312] on div at bounding box center [624, 400] width 819 height 621
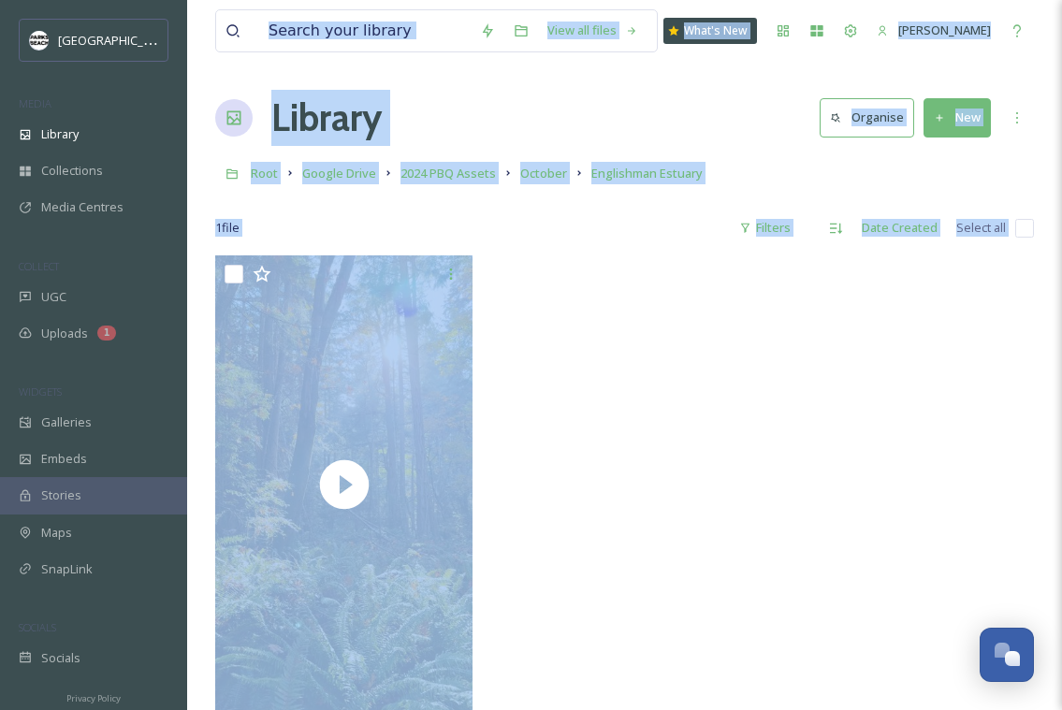
click at [549, 485] on div at bounding box center [624, 489] width 267 height 467
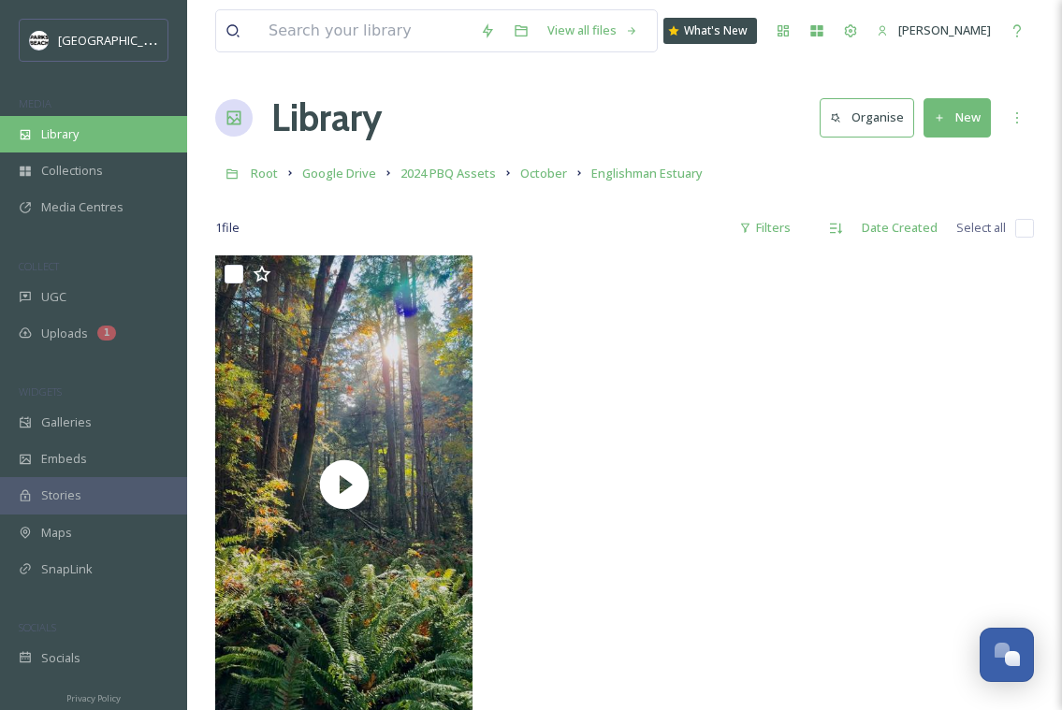
click at [46, 135] on span "Library" at bounding box center [59, 134] width 37 height 18
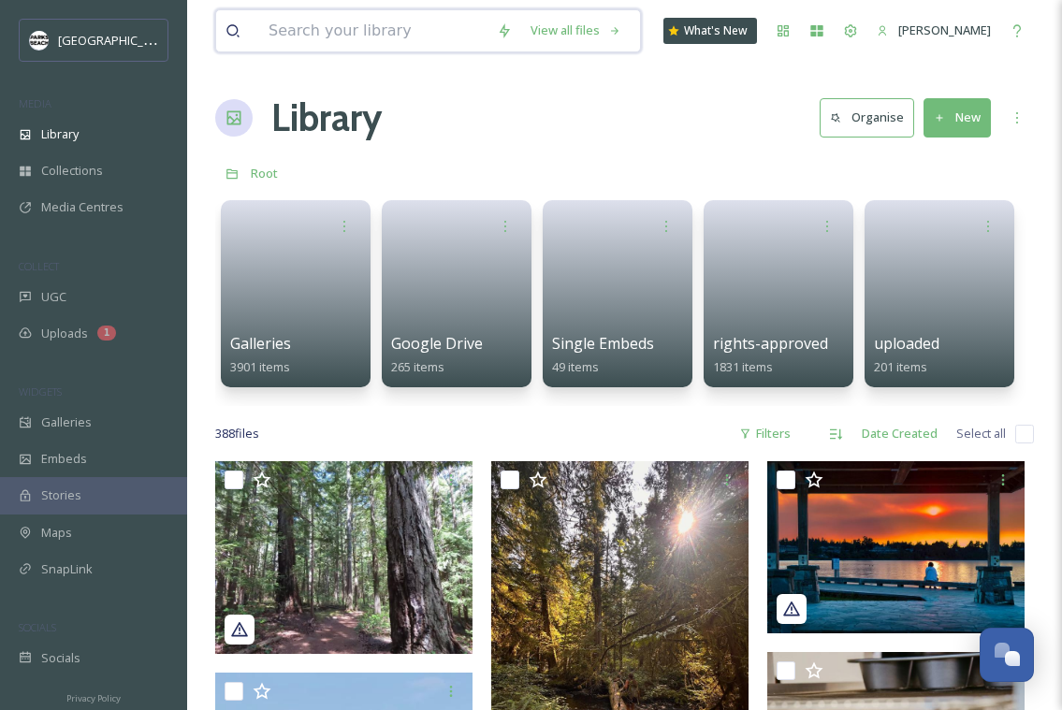
click at [312, 31] on input at bounding box center [373, 30] width 228 height 41
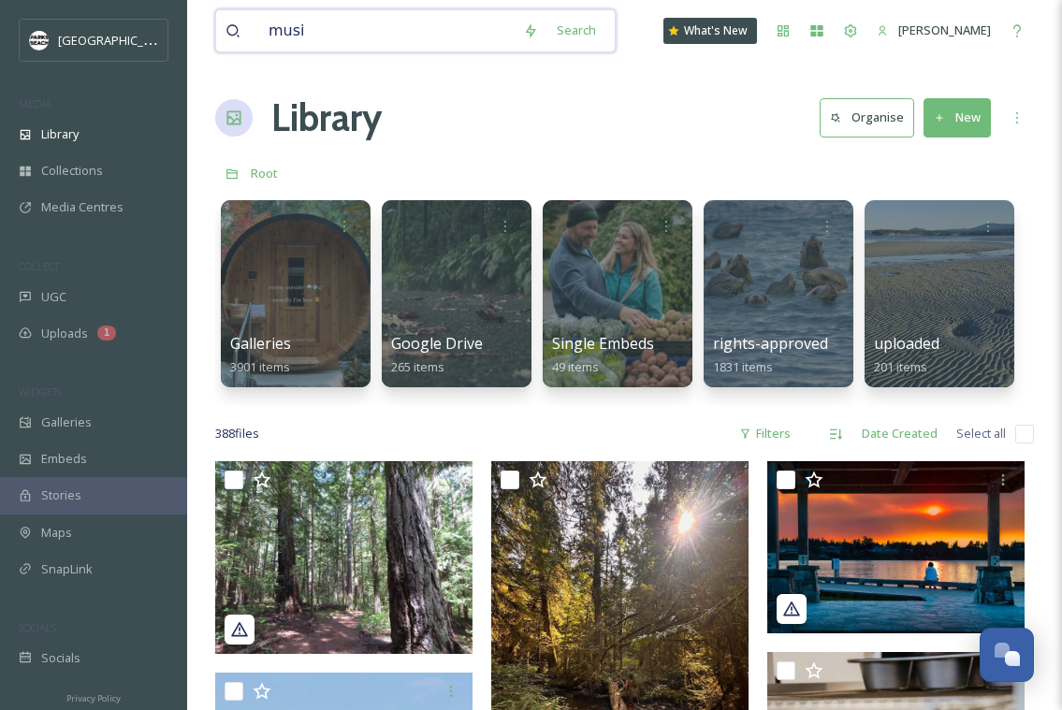
type input "music"
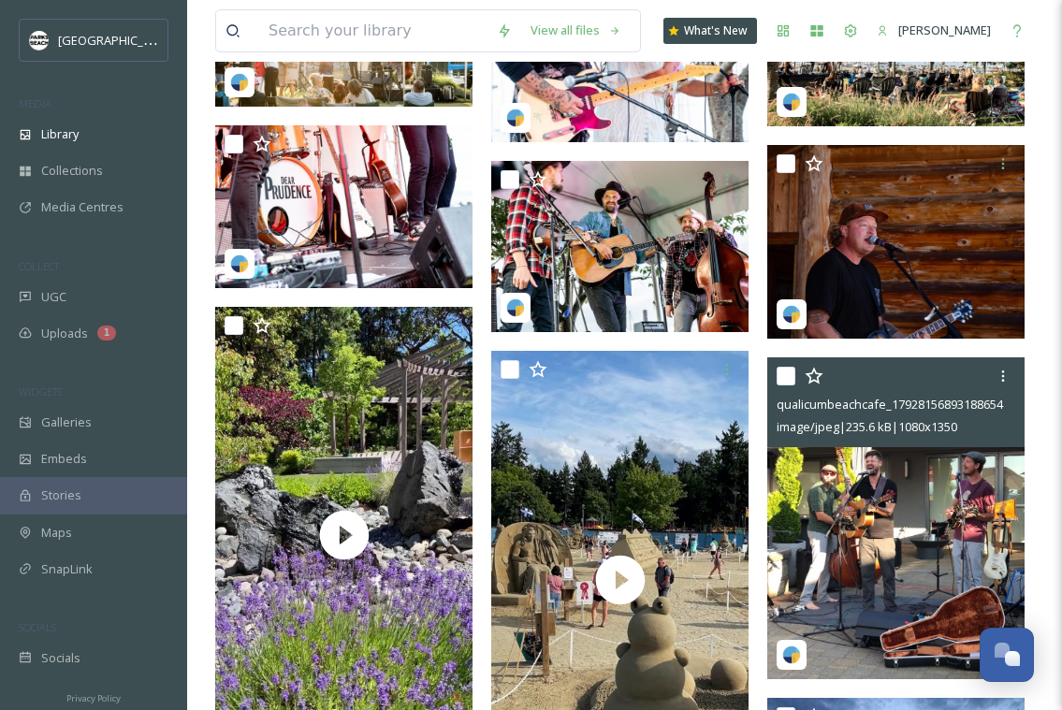
scroll to position [479, 0]
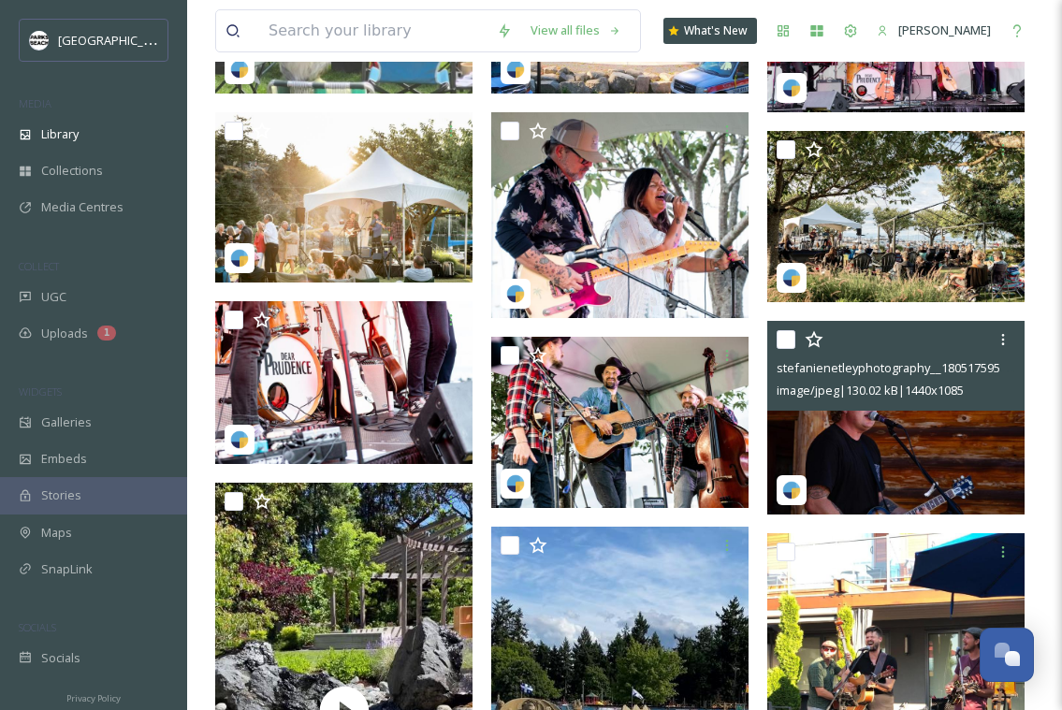
click at [869, 476] on img at bounding box center [896, 418] width 257 height 194
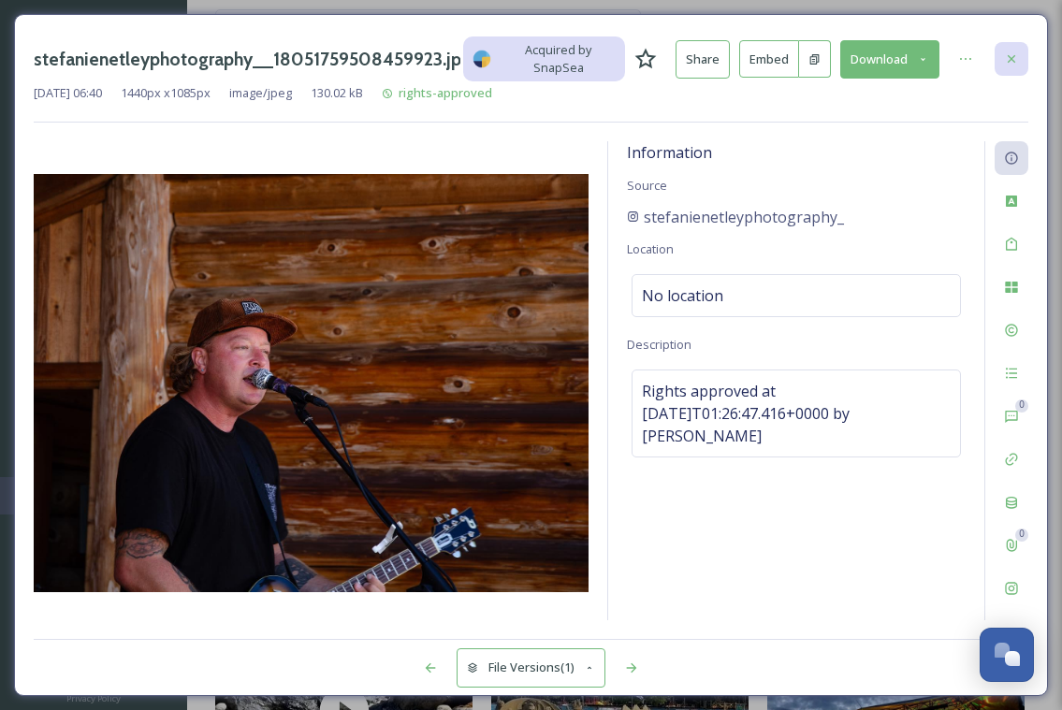
click at [1023, 59] on div at bounding box center [1012, 59] width 34 height 34
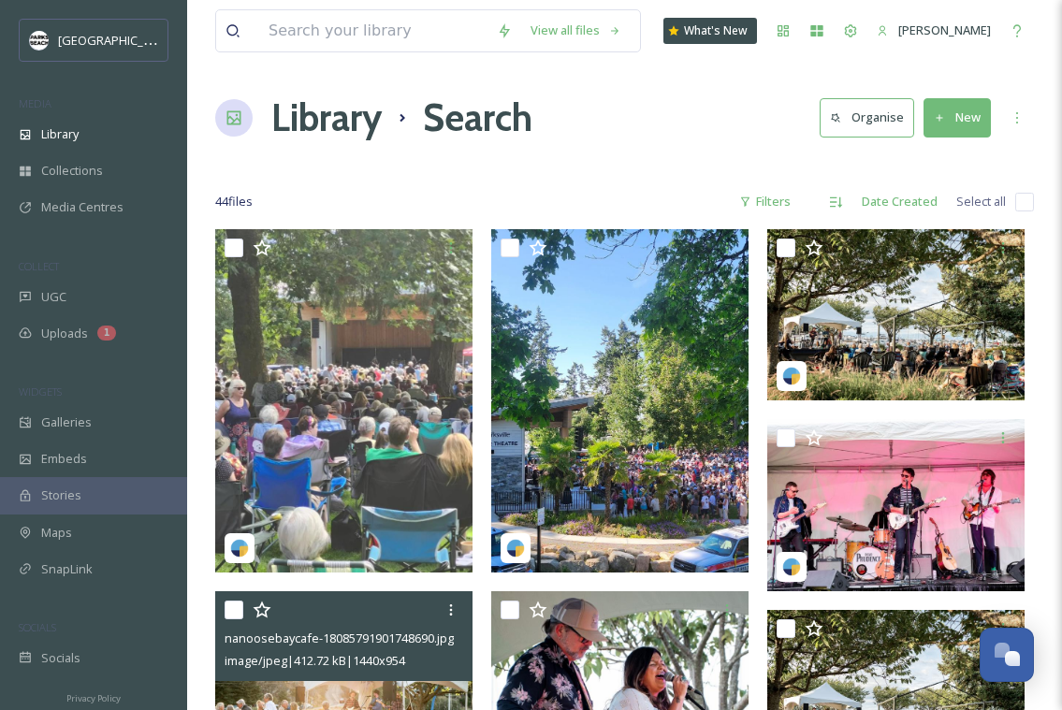
click at [337, 620] on div at bounding box center [346, 610] width 243 height 34
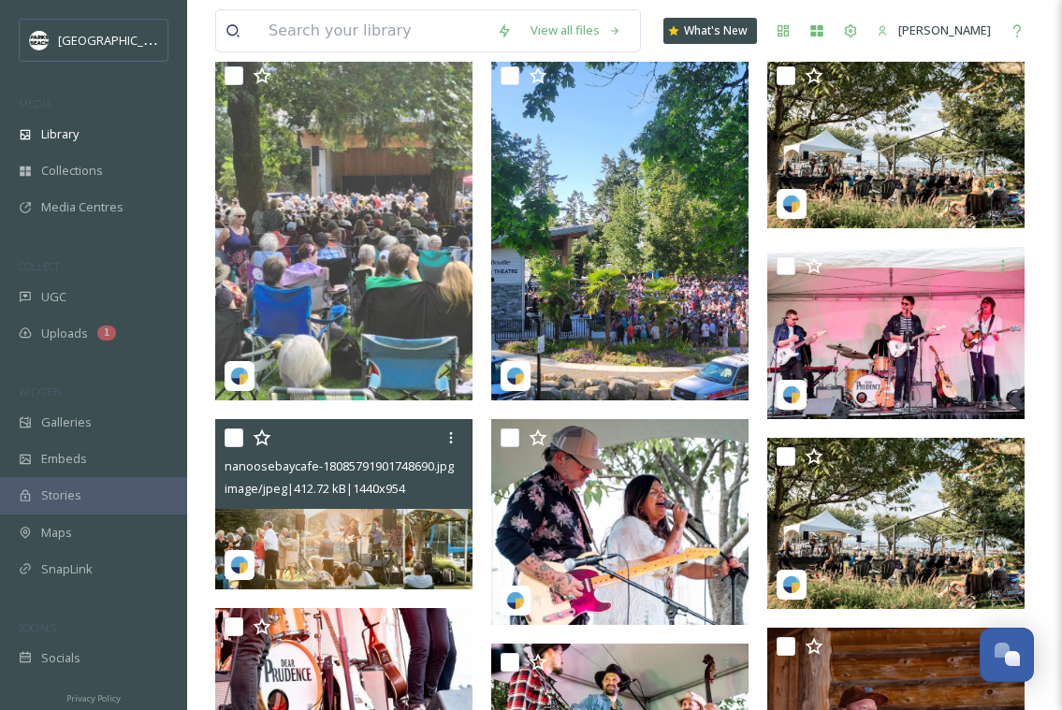
scroll to position [447, 0]
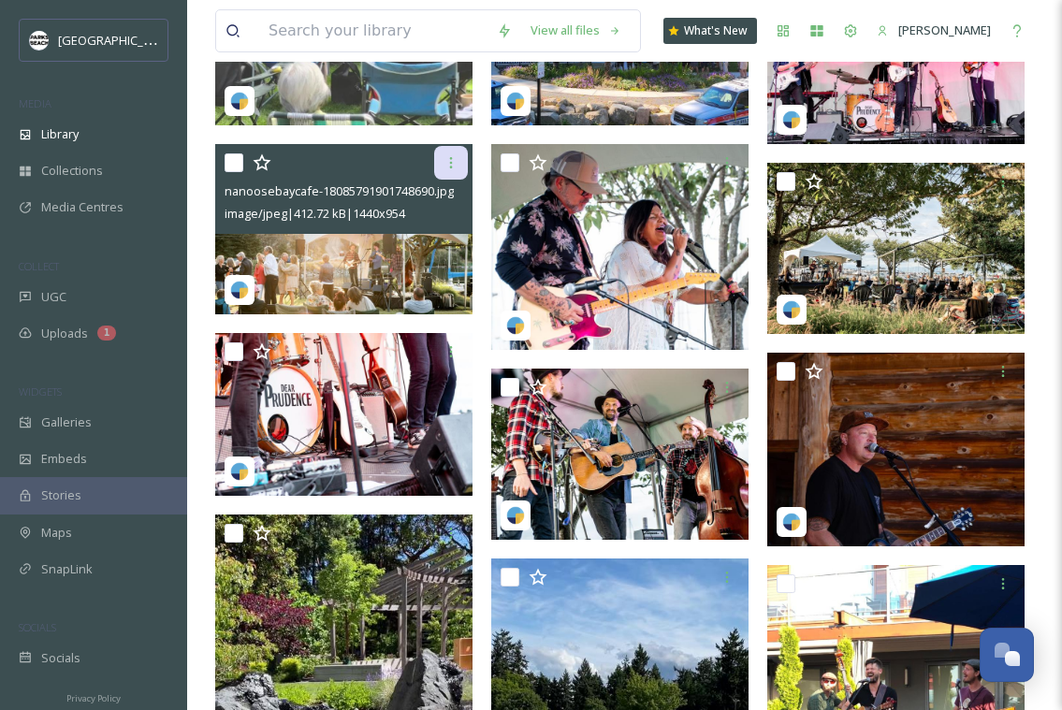
click at [458, 168] on icon at bounding box center [451, 162] width 15 height 15
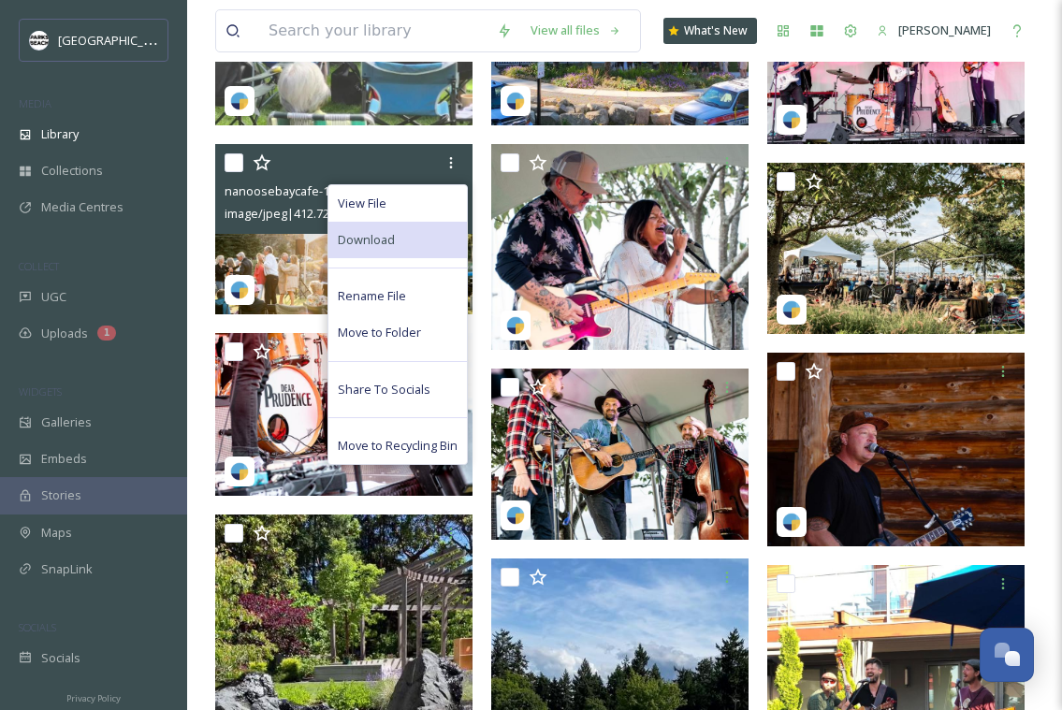
click at [396, 243] on div "Download" at bounding box center [398, 240] width 139 height 37
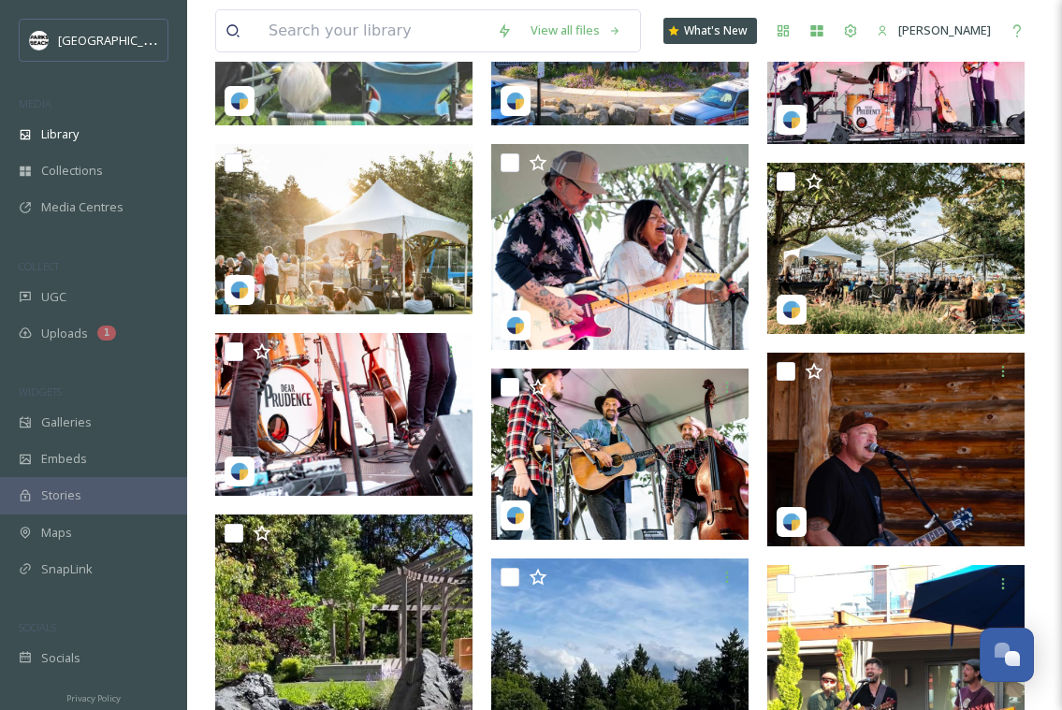
click at [405, 34] on input at bounding box center [373, 30] width 228 height 41
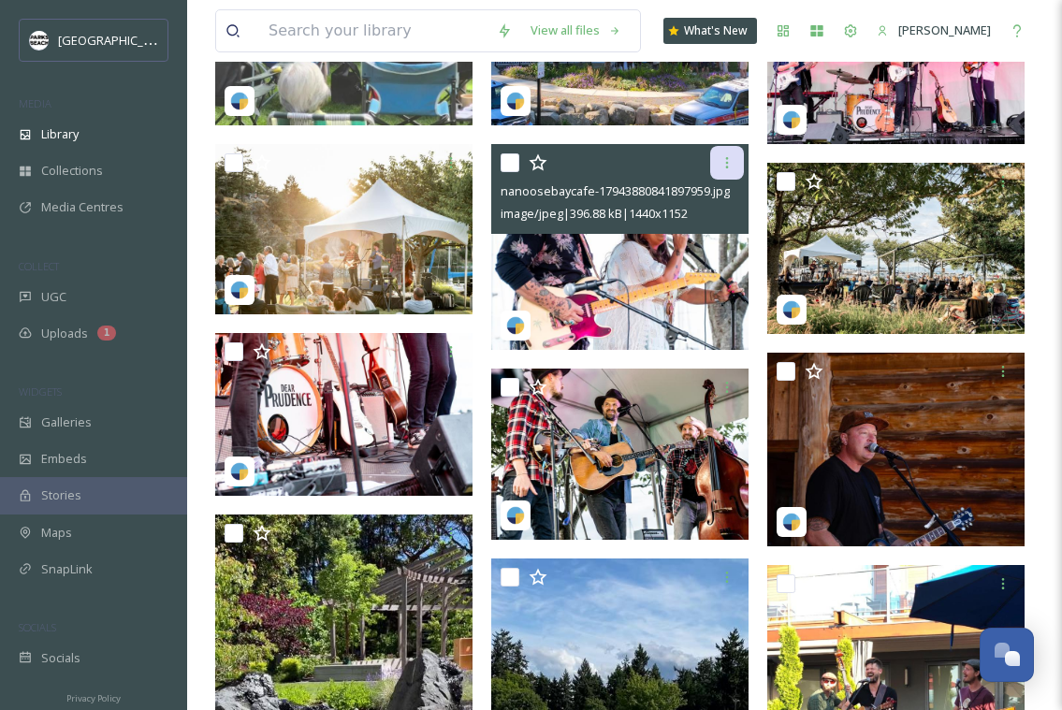
click at [726, 168] on icon at bounding box center [727, 162] width 3 height 11
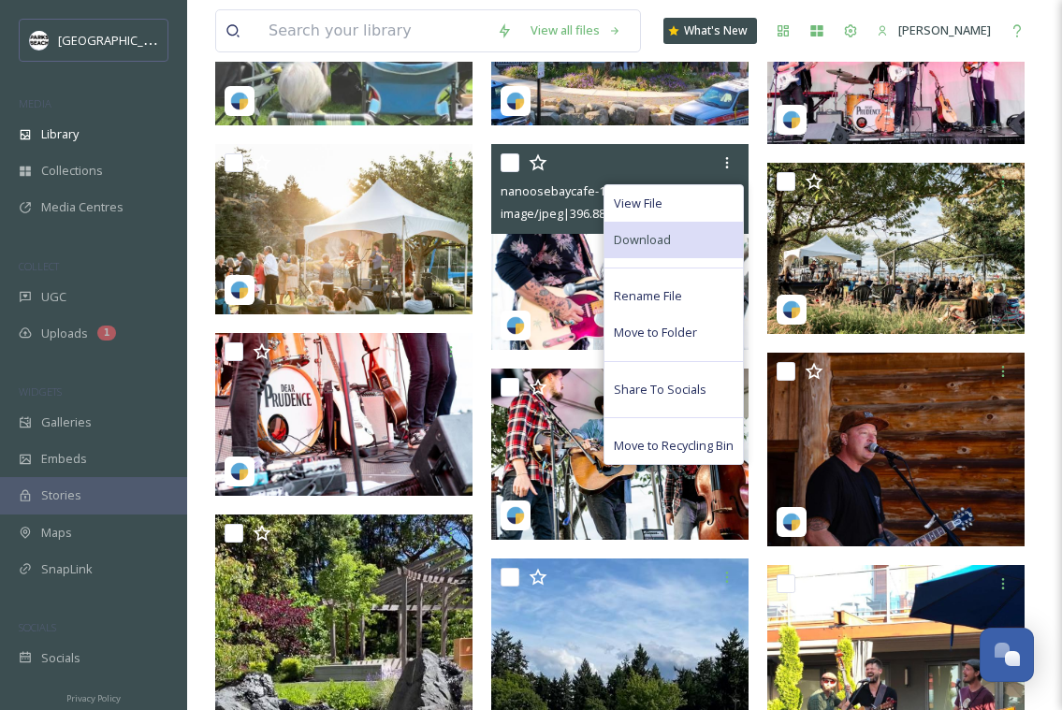
click at [673, 241] on div "Download" at bounding box center [674, 240] width 139 height 37
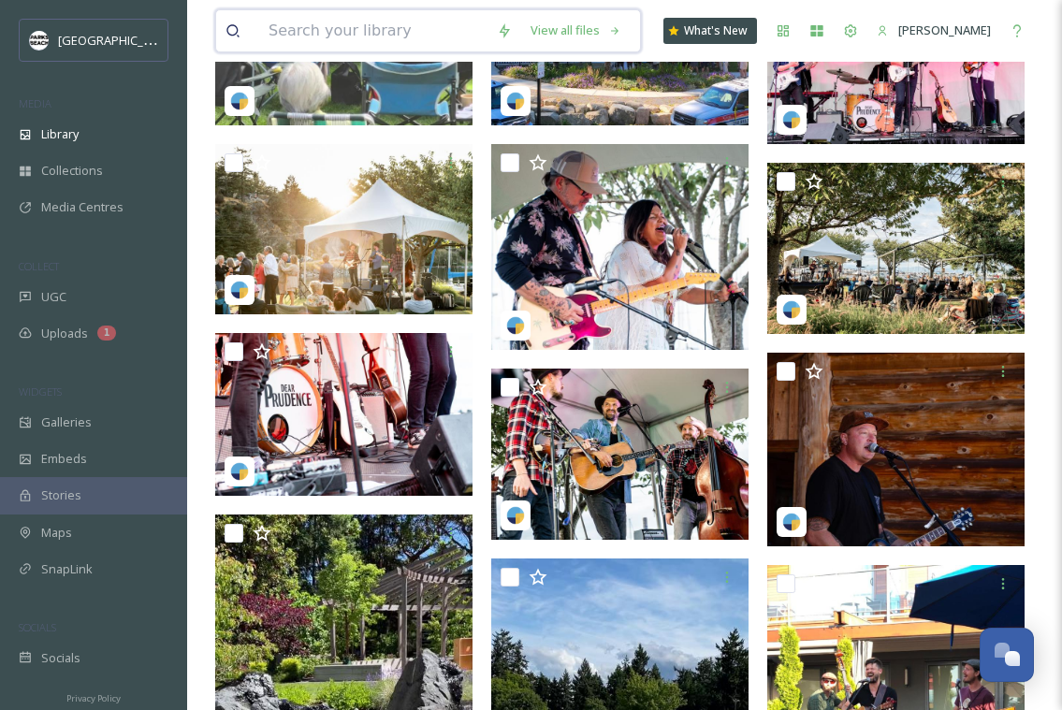
click at [370, 25] on input at bounding box center [373, 30] width 228 height 41
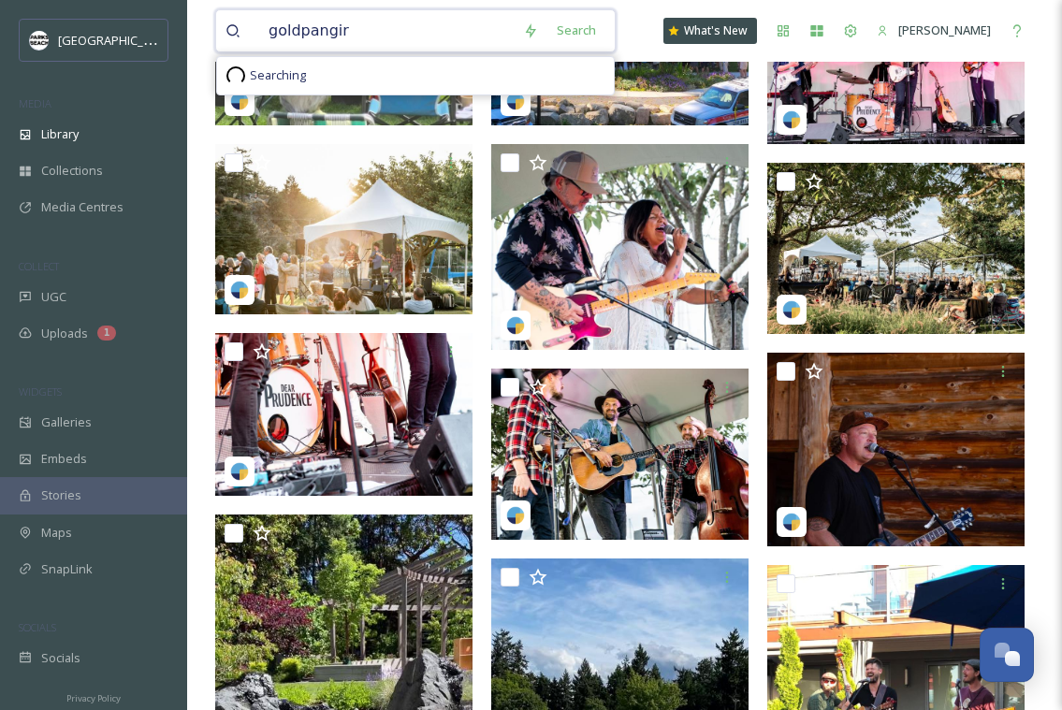
type input "goldpangirl"
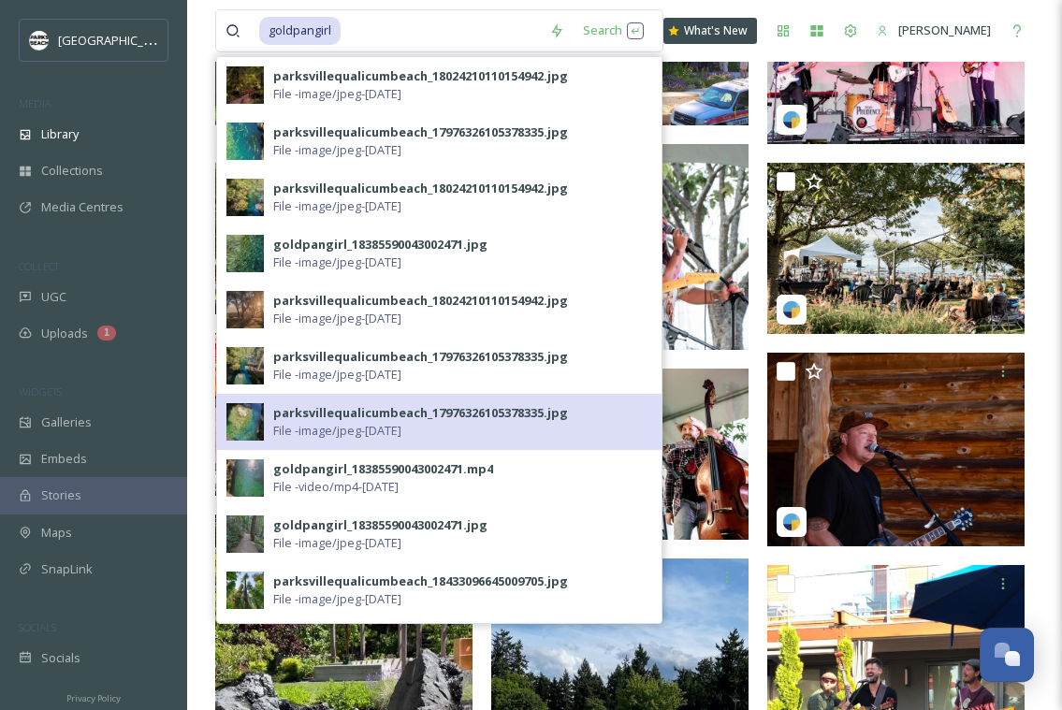
click at [237, 425] on img at bounding box center [245, 421] width 37 height 37
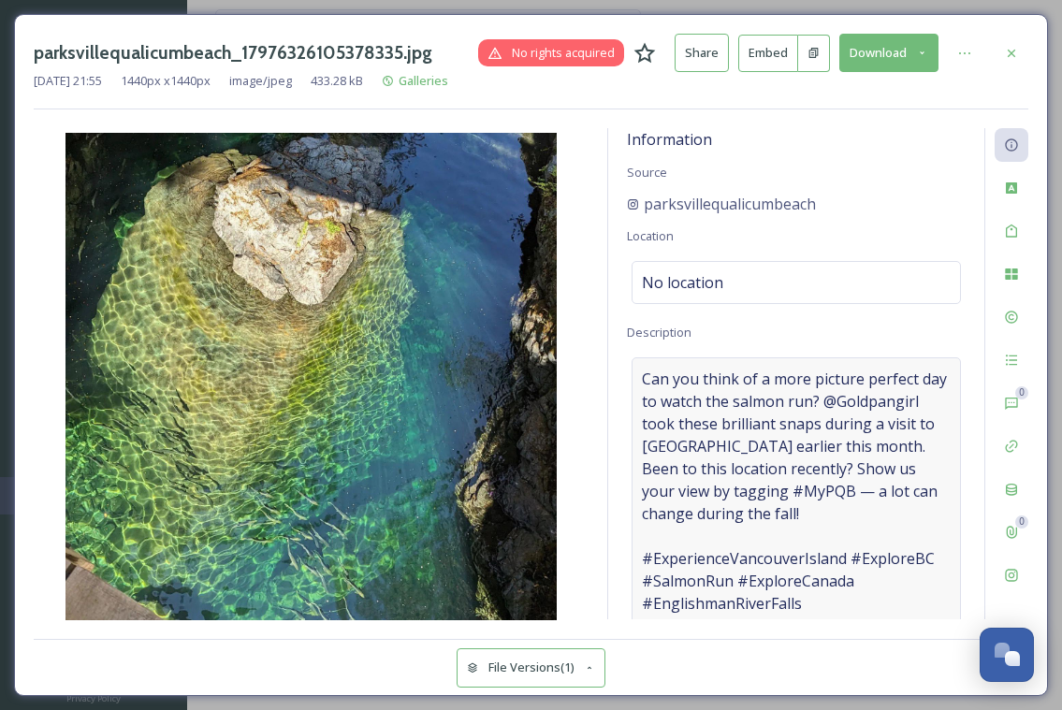
scroll to position [8, 0]
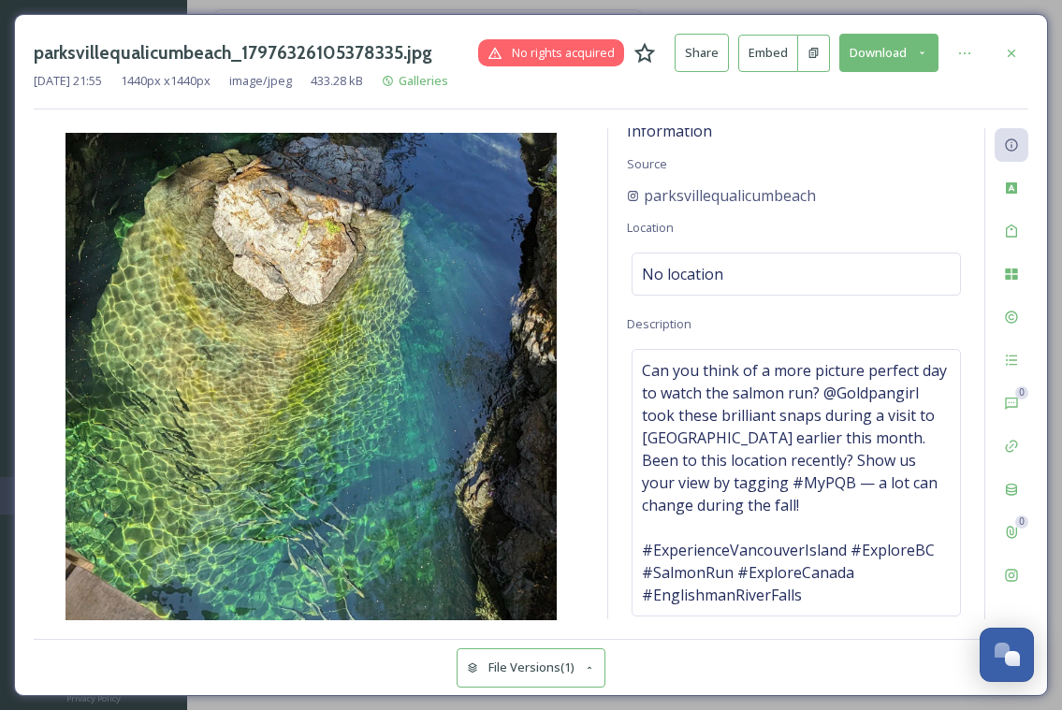
click at [888, 52] on button "Download" at bounding box center [889, 53] width 99 height 38
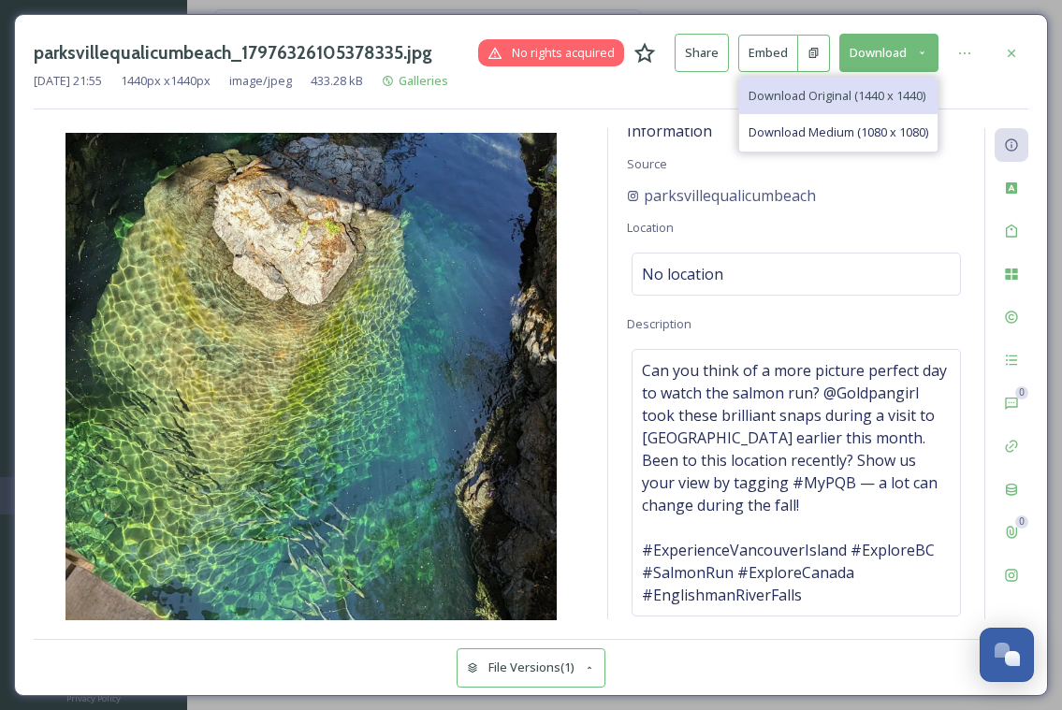
click at [814, 95] on span "Download Original (1440 x 1440)" at bounding box center [837, 96] width 177 height 18
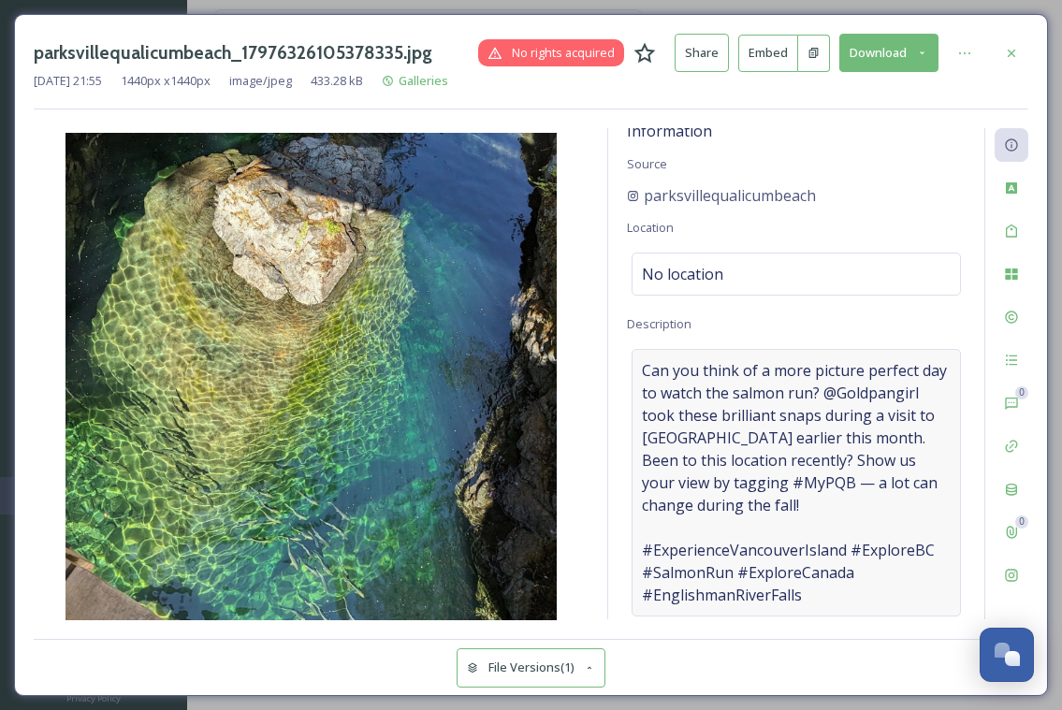
click at [823, 502] on span "Can you think of a more picture perfect day to watch the salmon run? @Goldpangi…" at bounding box center [796, 482] width 309 height 247
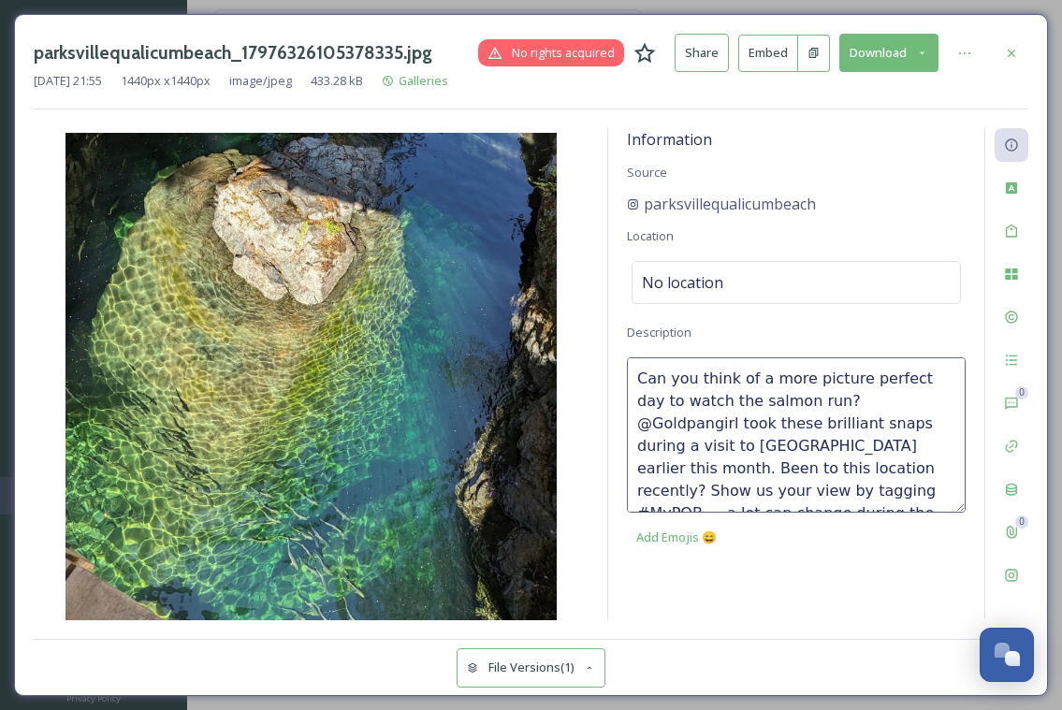
scroll to position [0, 0]
click at [633, 370] on textarea "Can you think of a more picture perfect day to watch the salmon run? @Goldpangi…" at bounding box center [796, 435] width 339 height 155
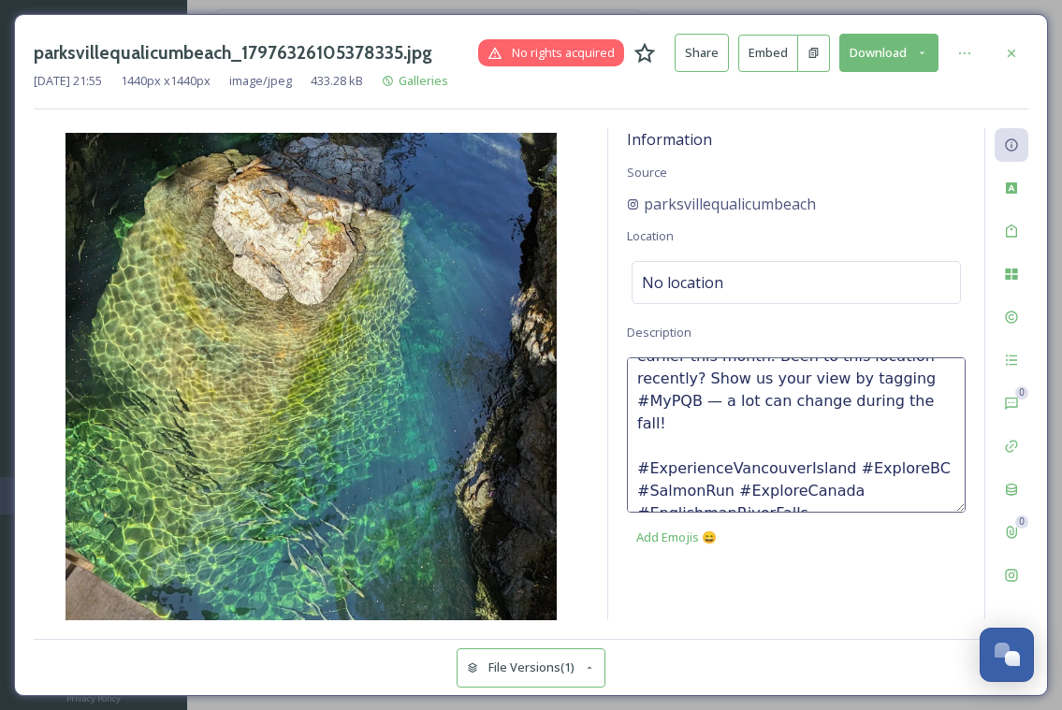
drag, startPoint x: 633, startPoint y: 370, endPoint x: 742, endPoint y: 525, distance: 190.1
click at [742, 525] on div "Can you think of a more picture perfect day to watch the salmon run? @Goldpangi…" at bounding box center [796, 457] width 339 height 198
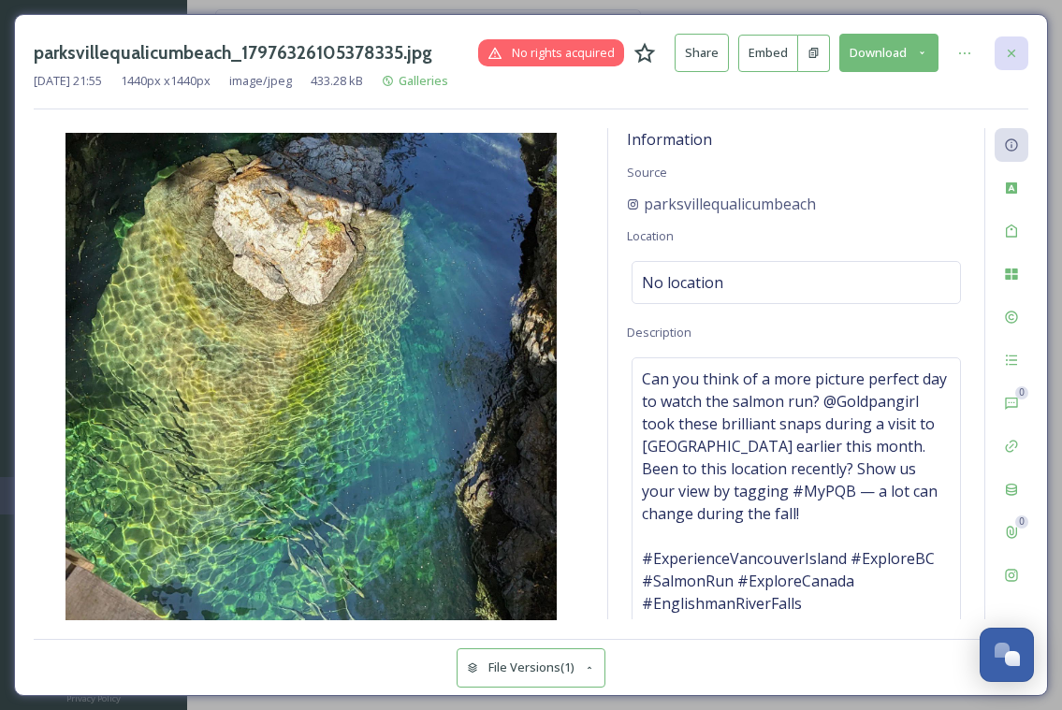
click at [1013, 49] on icon at bounding box center [1011, 53] width 15 height 15
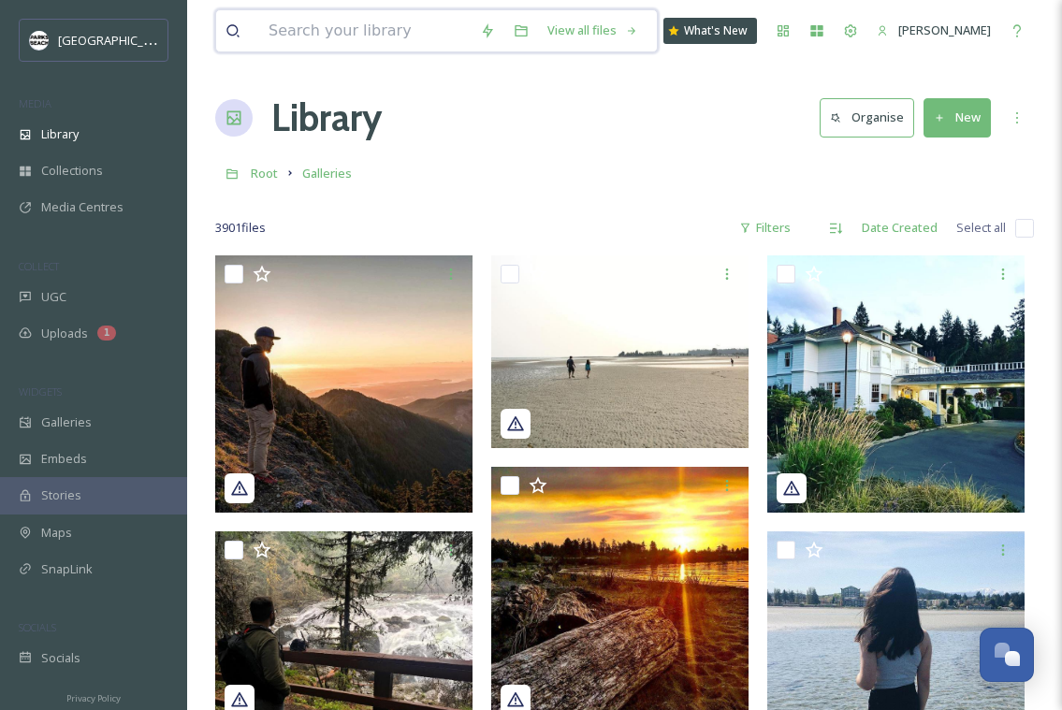
click at [315, 30] on input at bounding box center [365, 30] width 212 height 41
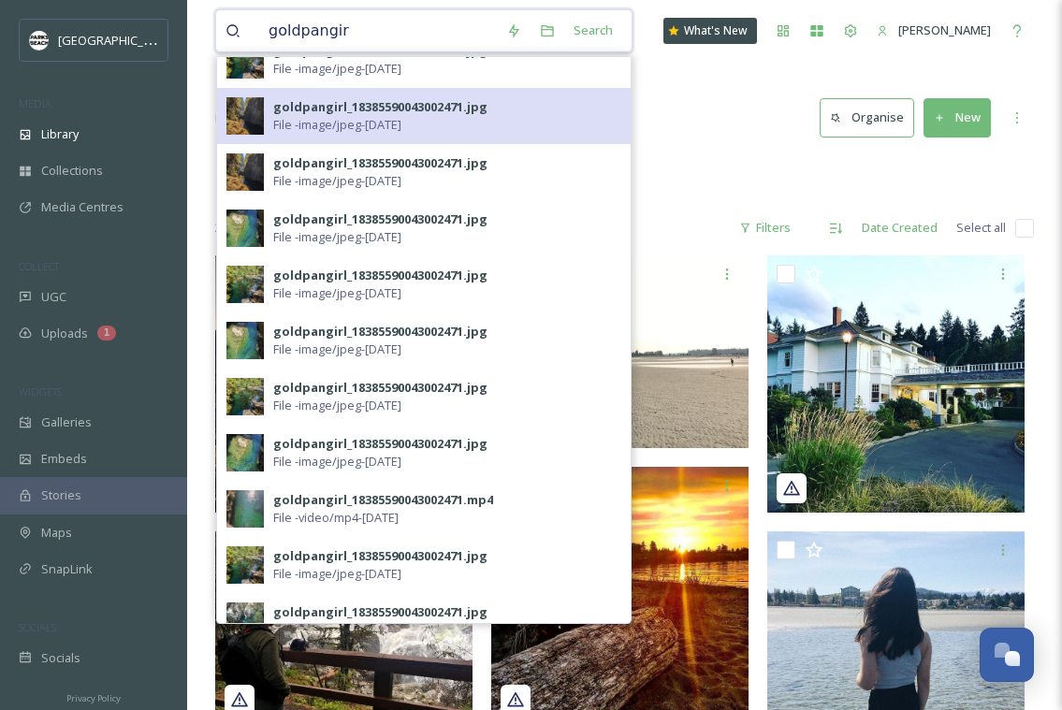
scroll to position [277, 0]
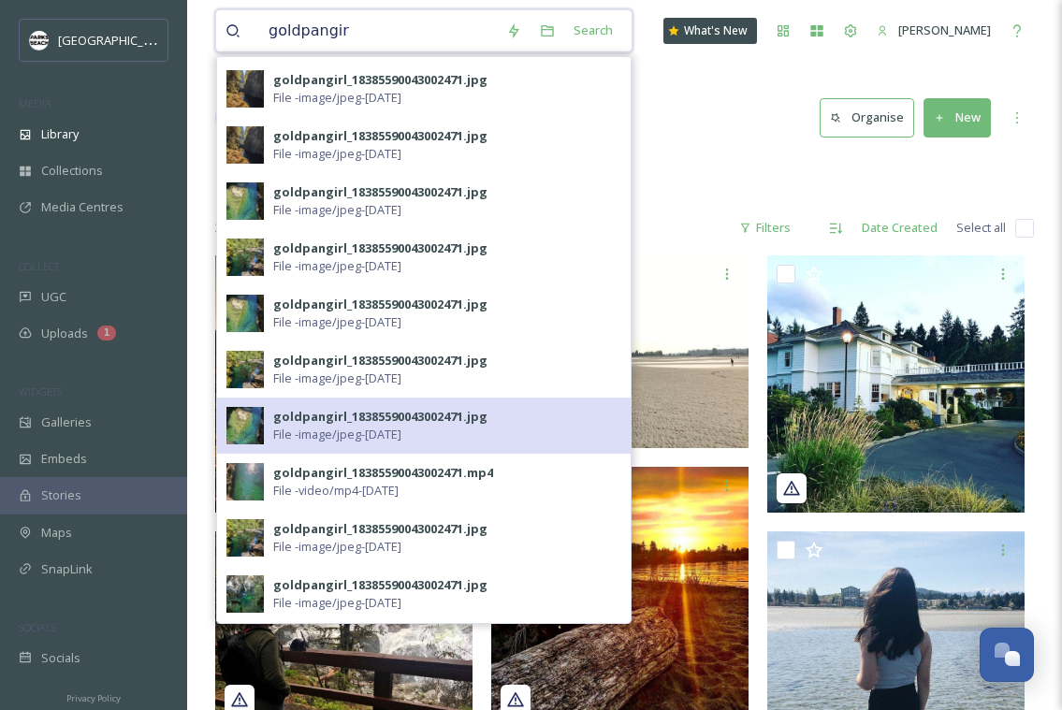
type input "goldpangir"
click at [319, 422] on div "goldpangirl_18385590043002471.jpg" at bounding box center [380, 417] width 214 height 18
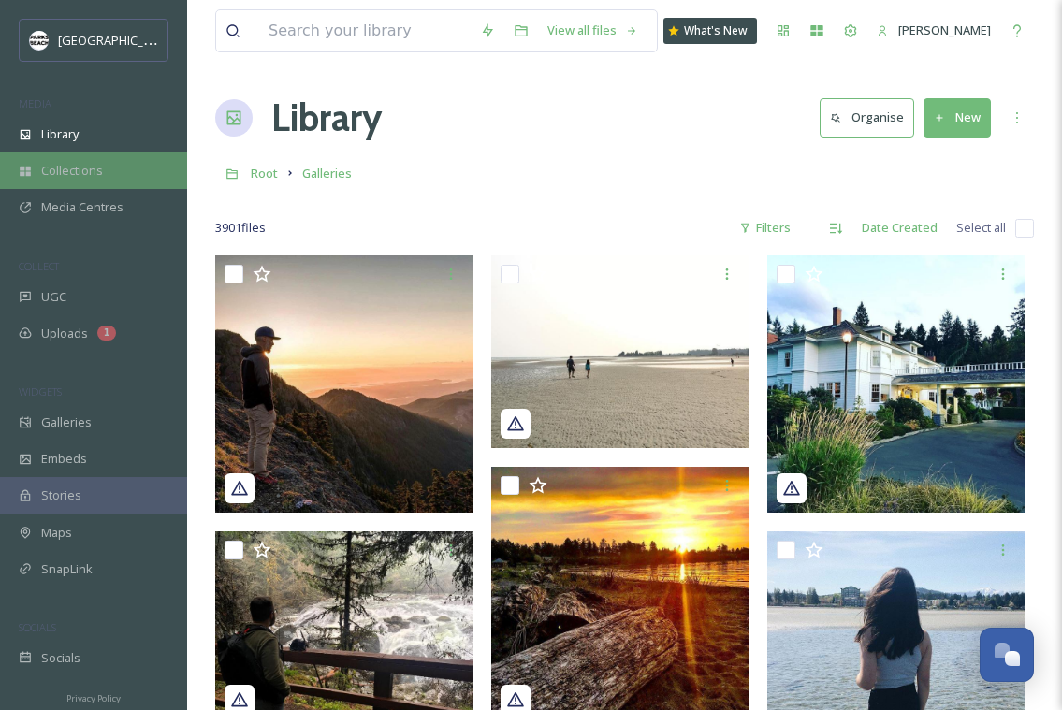
click at [56, 176] on span "Collections" at bounding box center [72, 171] width 62 height 18
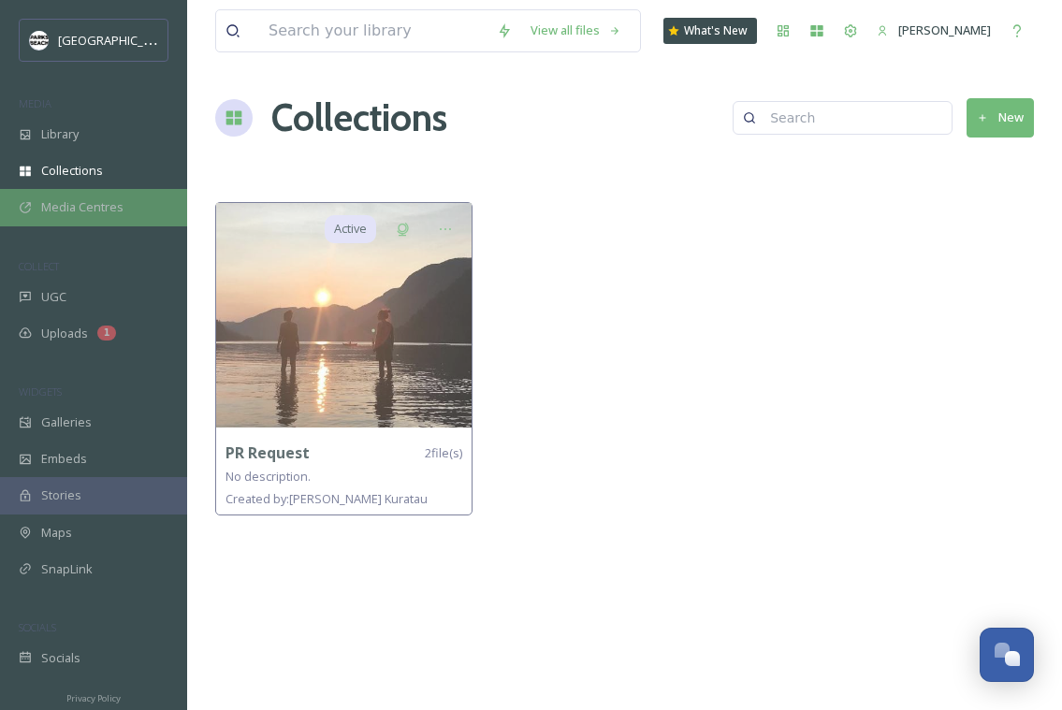
click at [124, 207] on div "Media Centres" at bounding box center [93, 207] width 187 height 37
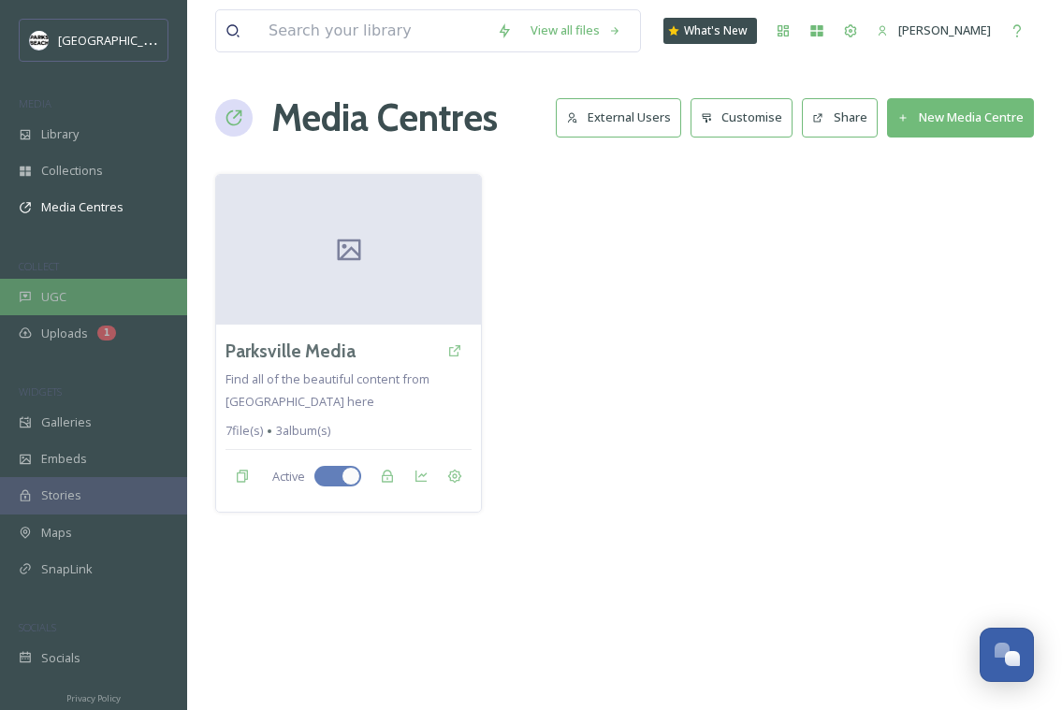
click at [65, 292] on span "UGC" at bounding box center [53, 297] width 25 height 18
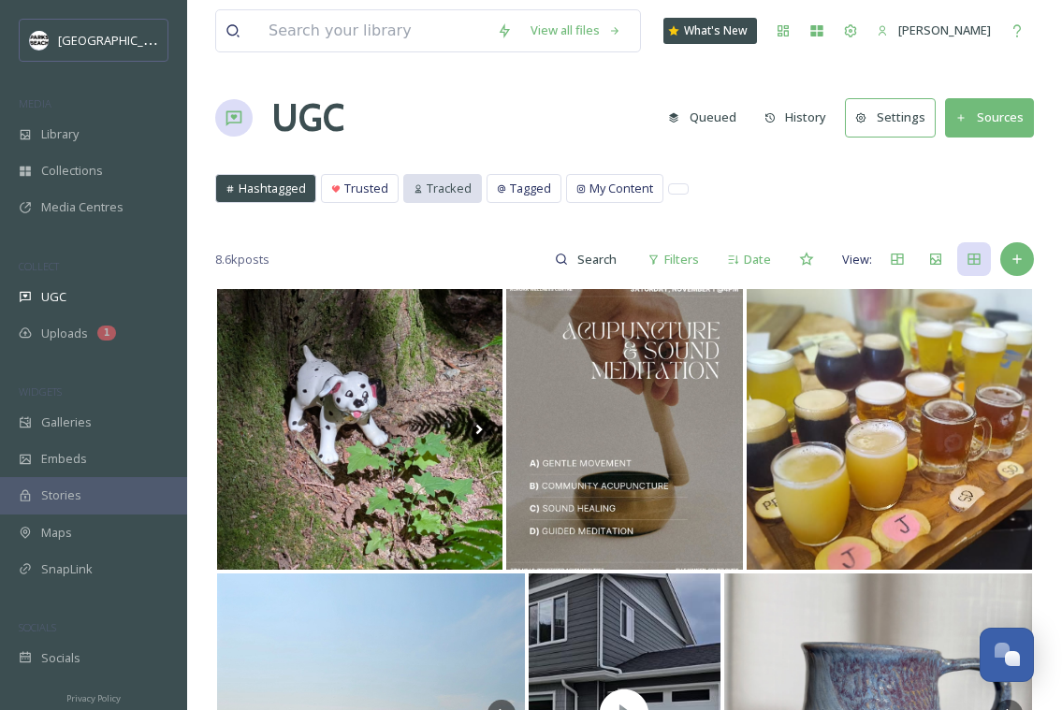
click at [433, 192] on span "Tracked" at bounding box center [449, 189] width 45 height 18
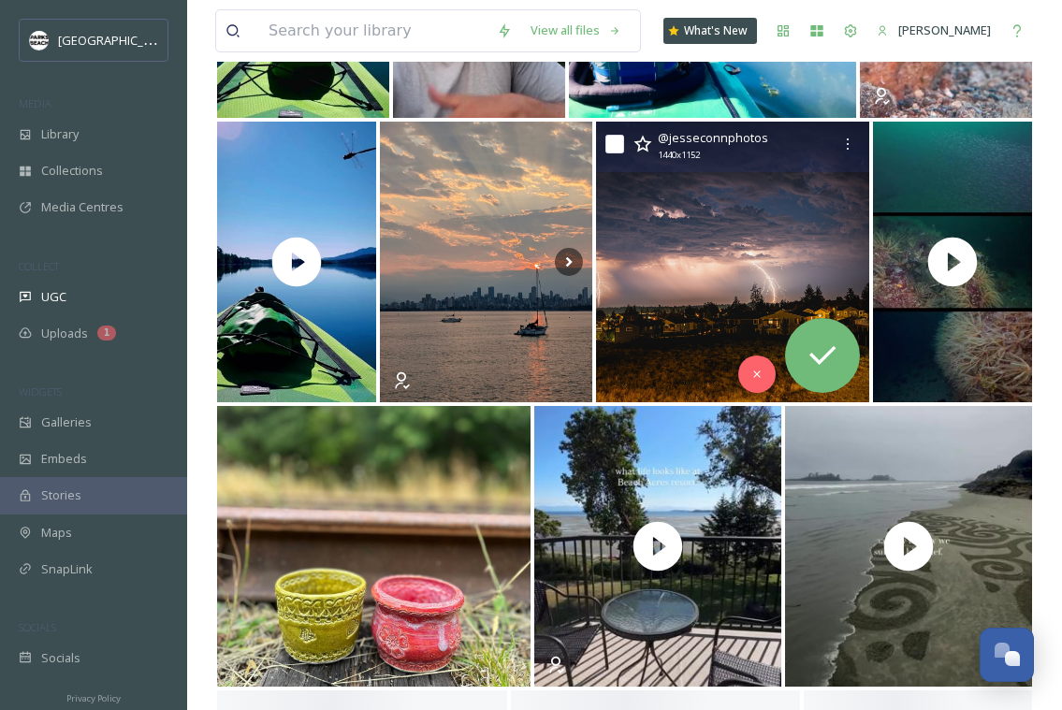
scroll to position [2377, 0]
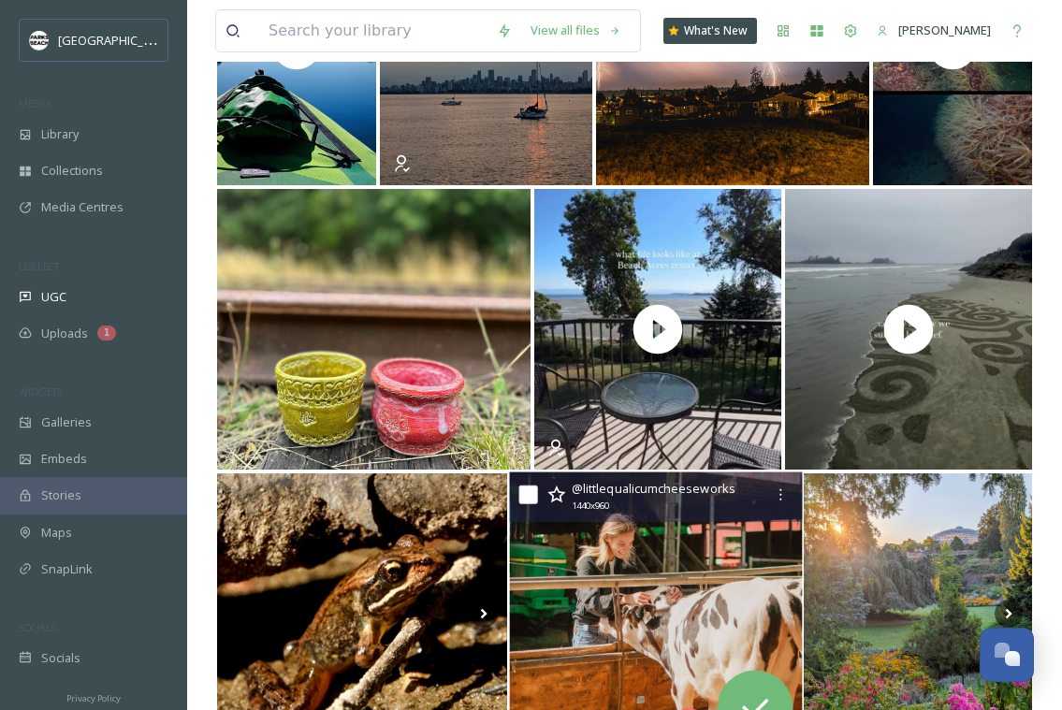
click at [685, 537] on img at bounding box center [655, 615] width 293 height 284
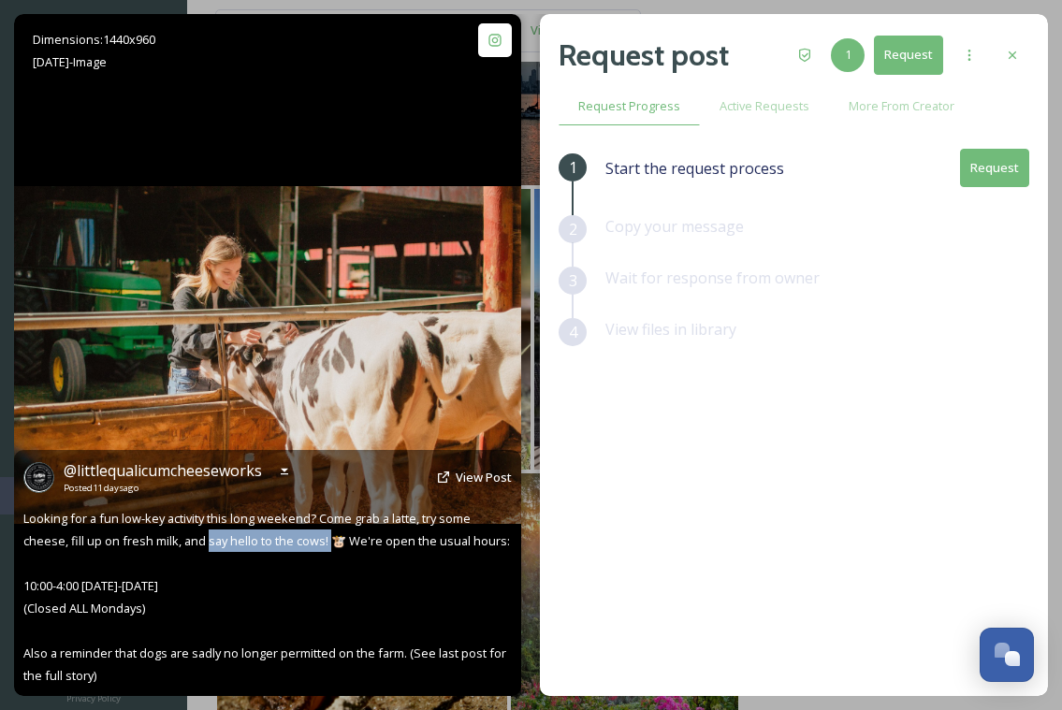
drag, startPoint x: 205, startPoint y: 539, endPoint x: 333, endPoint y: 544, distance: 128.3
click at [333, 544] on span "Looking for a fun low-key activity this long weekend? Come grab a latte, try so…" at bounding box center [266, 597] width 487 height 174
copy span "say hello to the cows!"
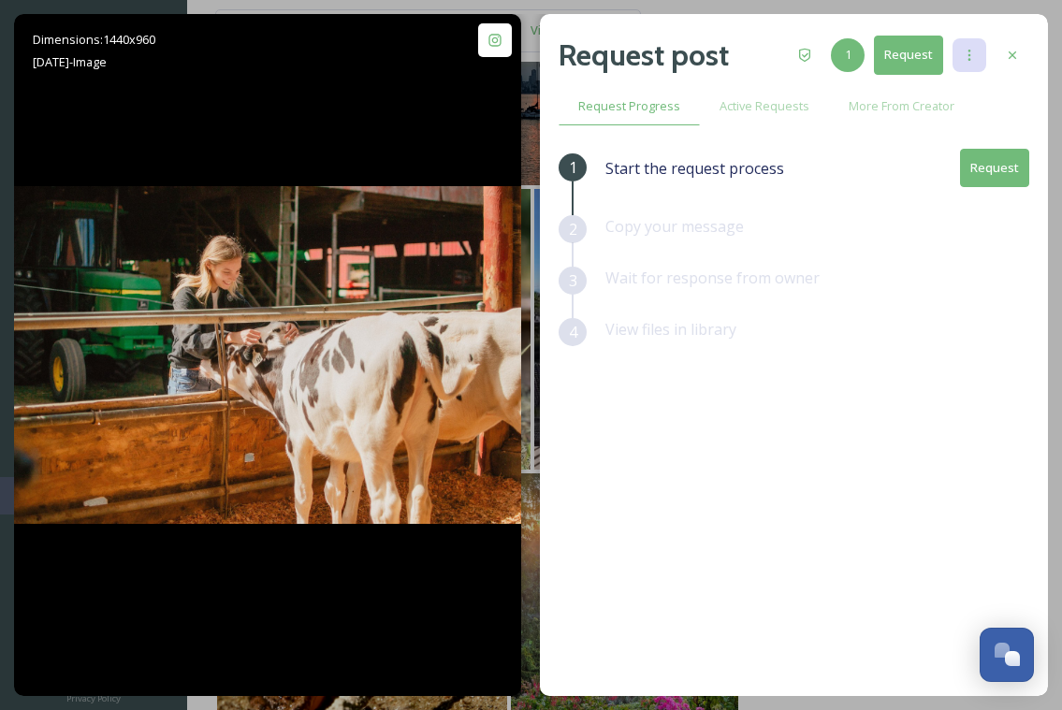
click at [960, 56] on div at bounding box center [970, 55] width 34 height 34
click at [763, 429] on div "1 Start the request process Request 2 Copy your message 3 Wait for response fro…" at bounding box center [794, 374] width 471 height 450
click at [976, 65] on div at bounding box center [970, 55] width 34 height 34
click at [1015, 51] on icon at bounding box center [1012, 55] width 15 height 15
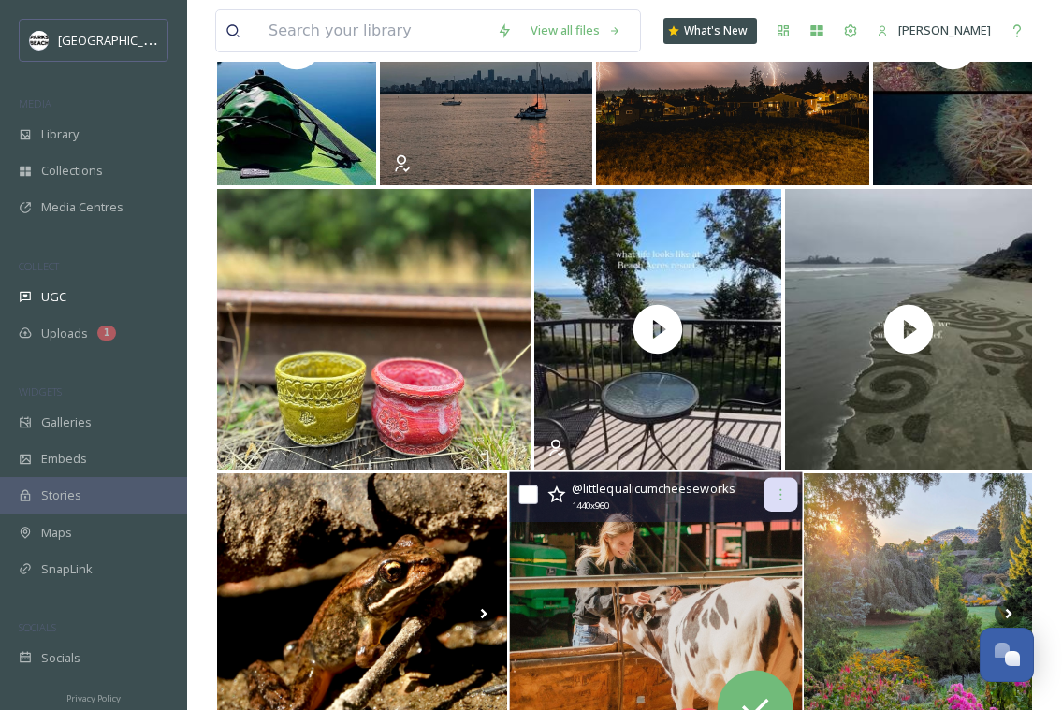
click at [780, 493] on icon at bounding box center [779, 495] width 15 height 15
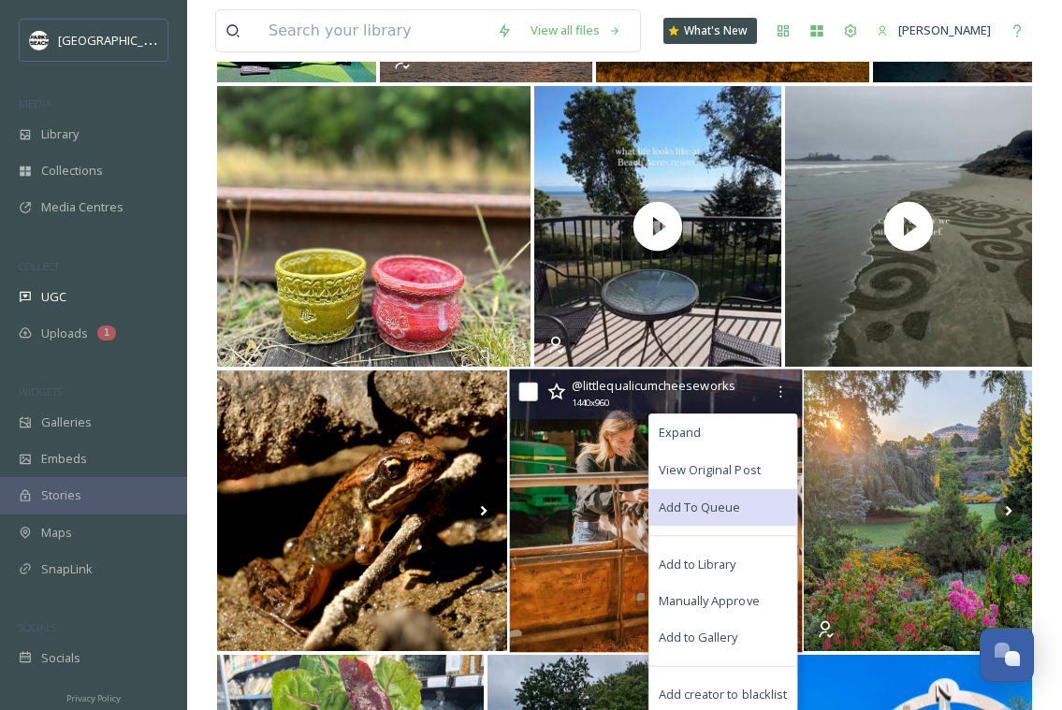
scroll to position [2482, 0]
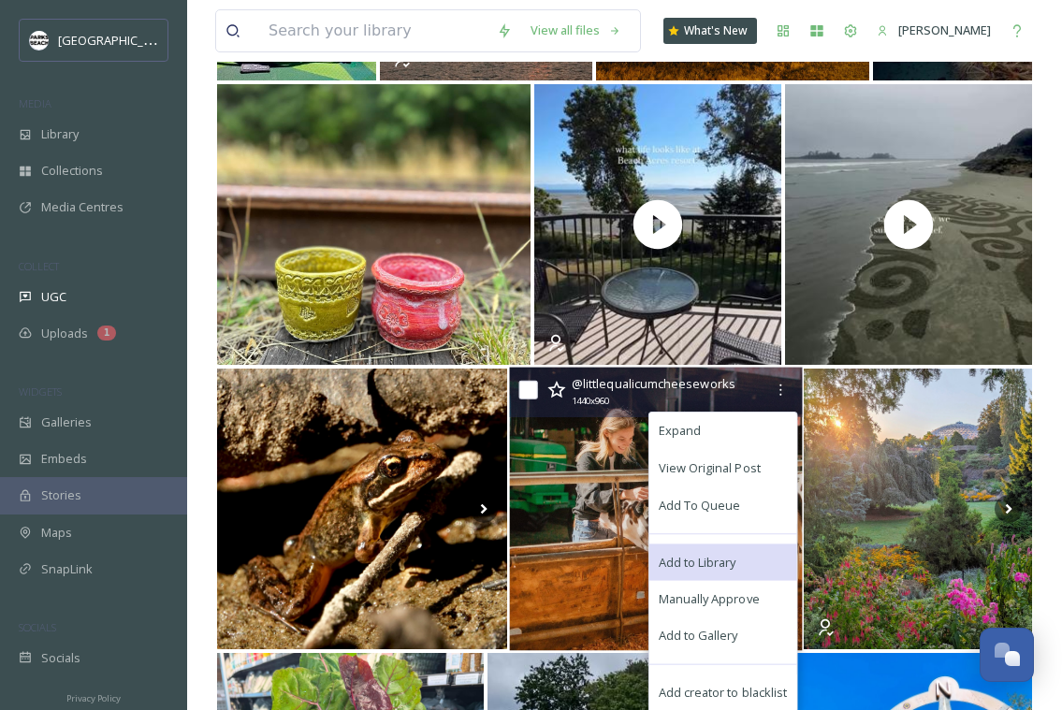
click at [705, 553] on span "Add to Library" at bounding box center [697, 562] width 78 height 18
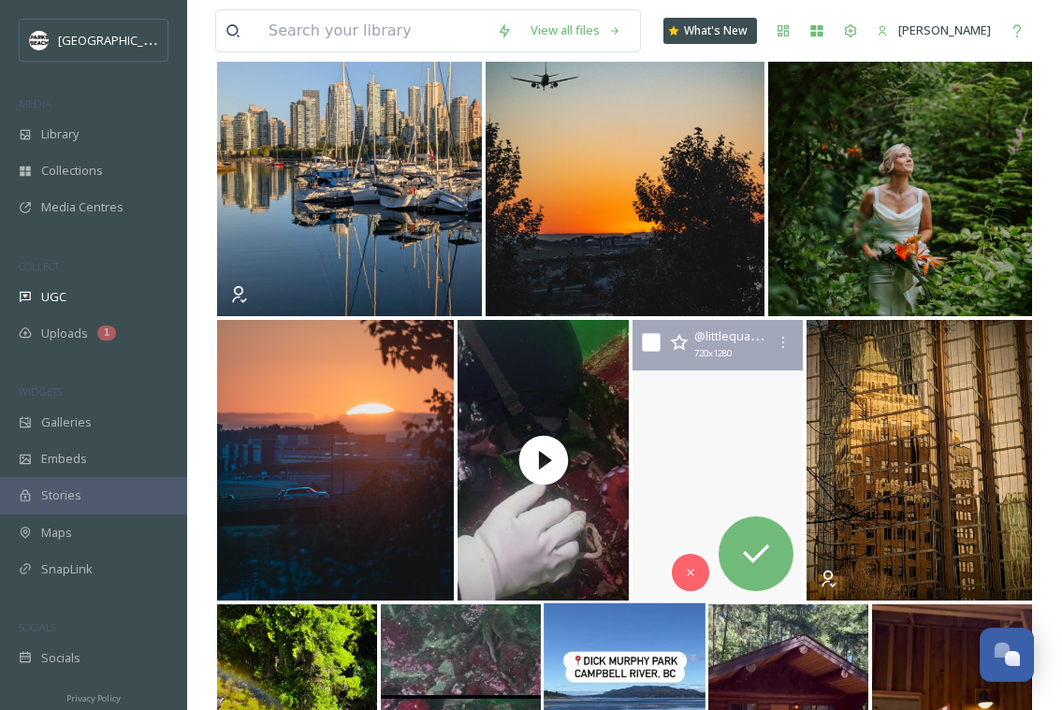
scroll to position [4528, 0]
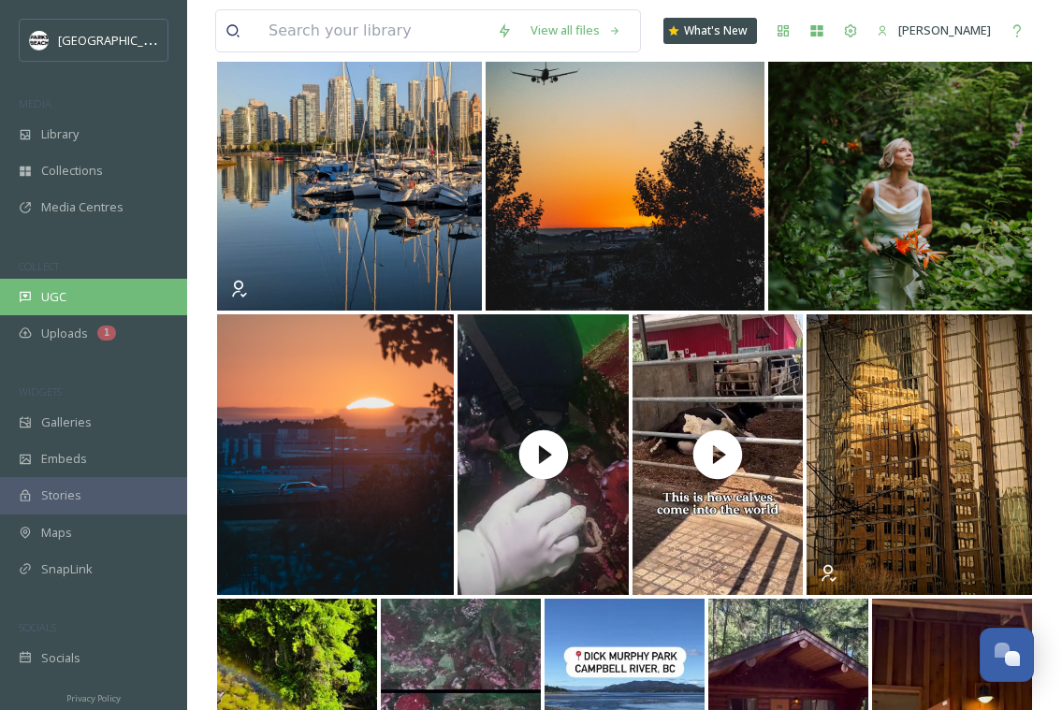
click at [84, 288] on div "UGC" at bounding box center [93, 297] width 187 height 37
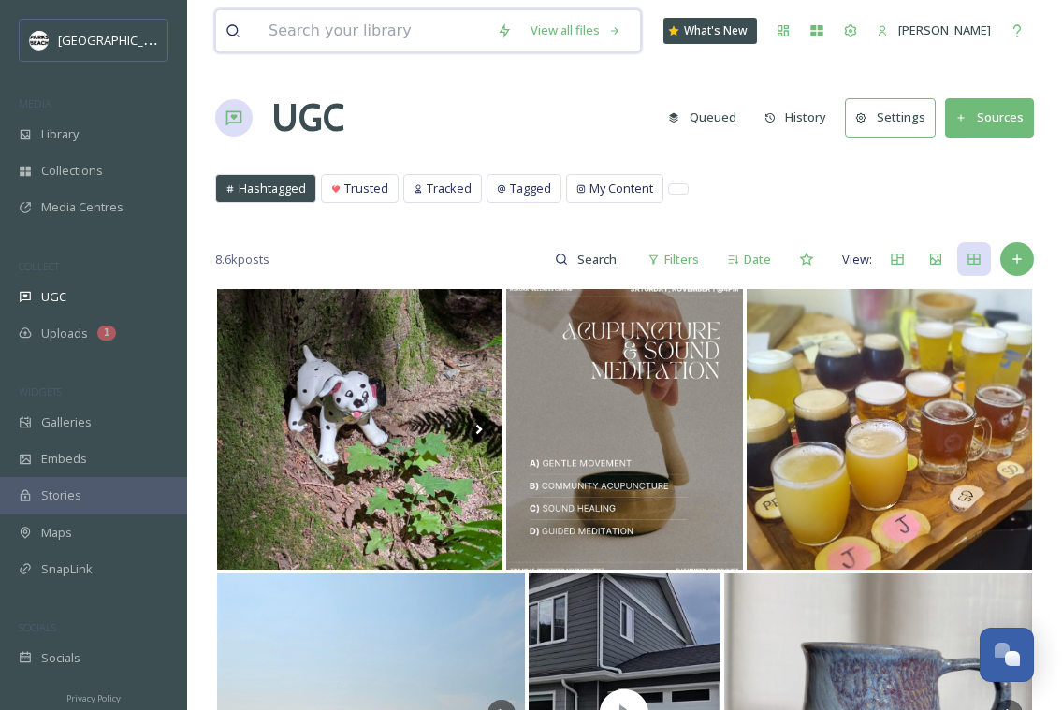
click at [368, 33] on input at bounding box center [373, 30] width 228 height 41
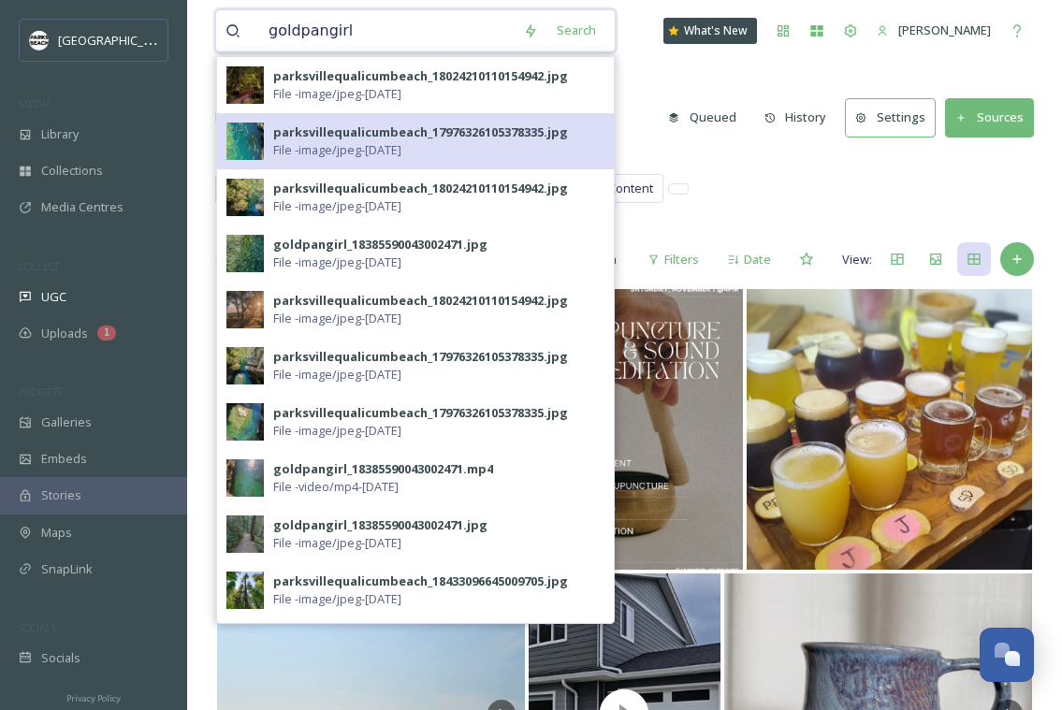
type input "goldpangirl"
click at [249, 139] on img at bounding box center [245, 141] width 37 height 37
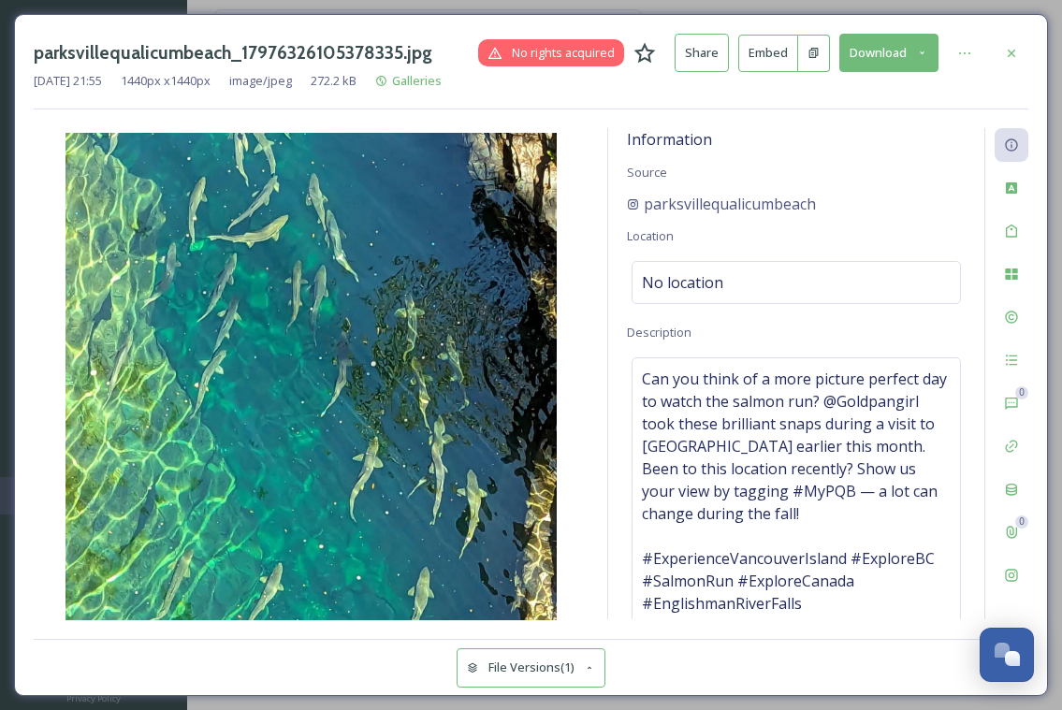
click at [889, 50] on button "Download" at bounding box center [889, 53] width 99 height 38
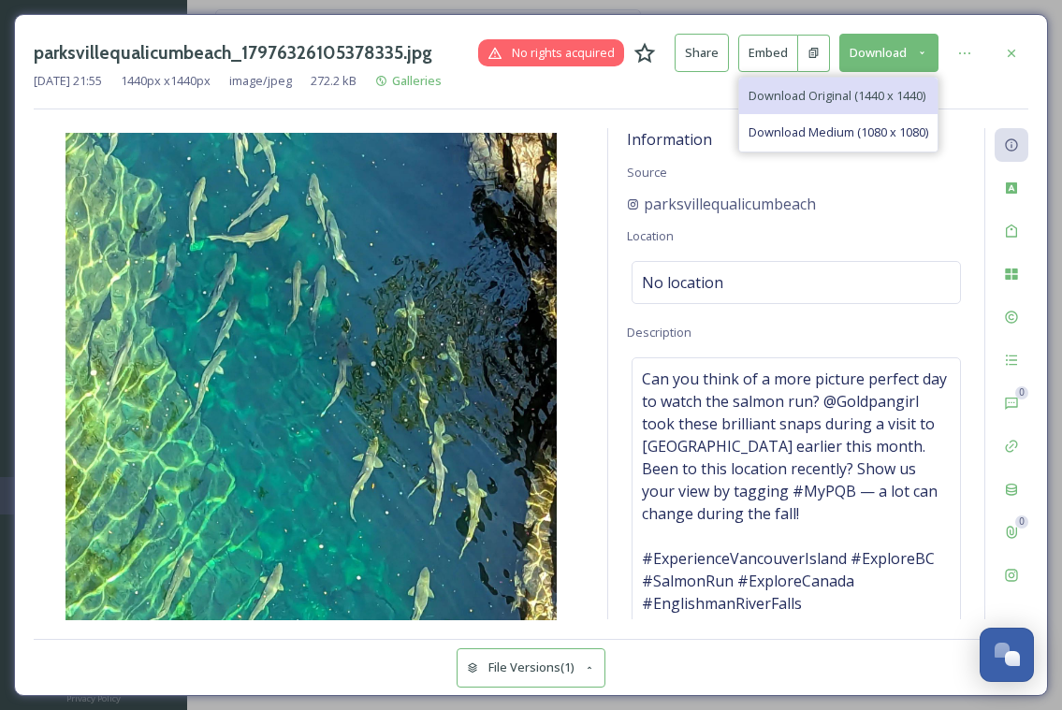
click at [805, 93] on span "Download Original (1440 x 1440)" at bounding box center [837, 96] width 177 height 18
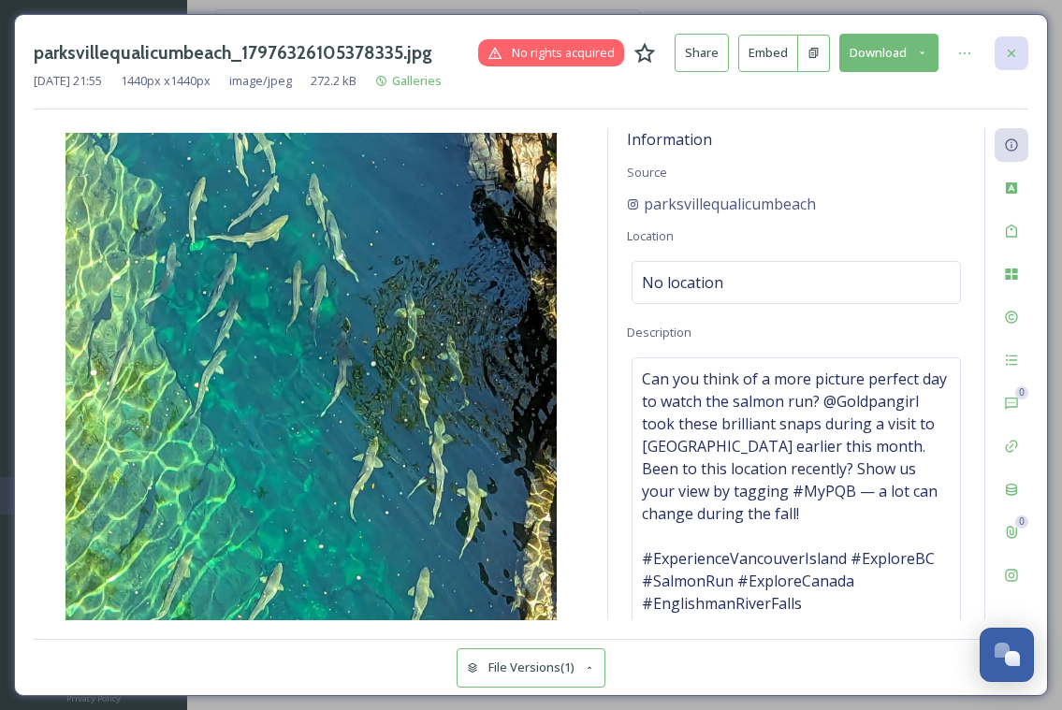
click at [1017, 52] on icon at bounding box center [1011, 53] width 15 height 15
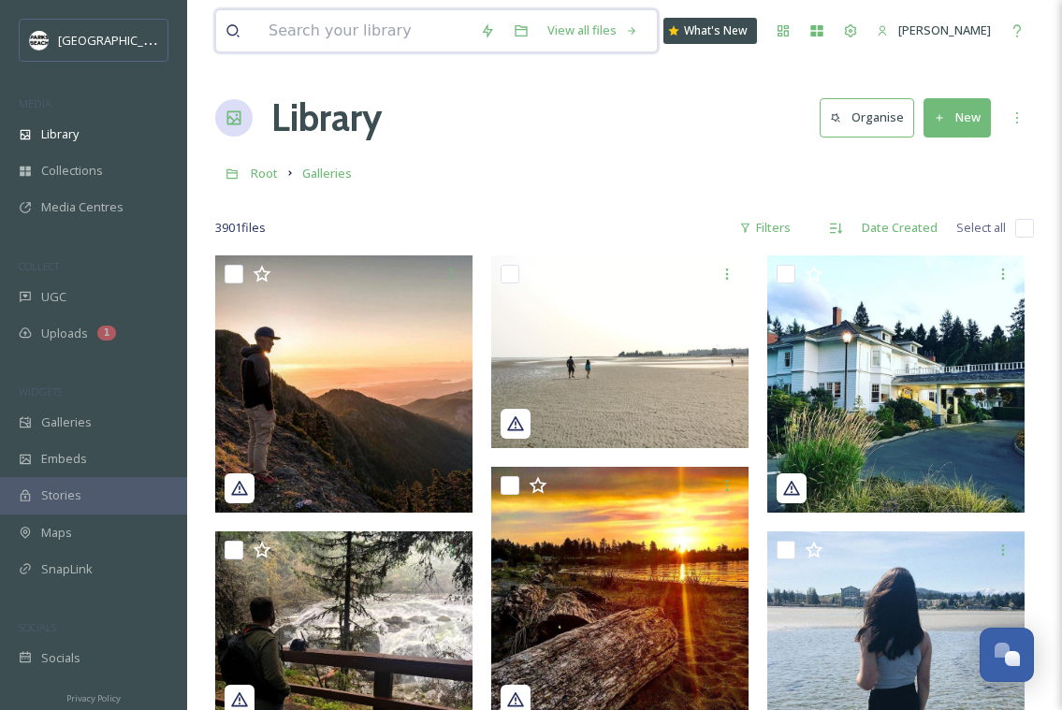
click at [395, 32] on input at bounding box center [365, 30] width 212 height 41
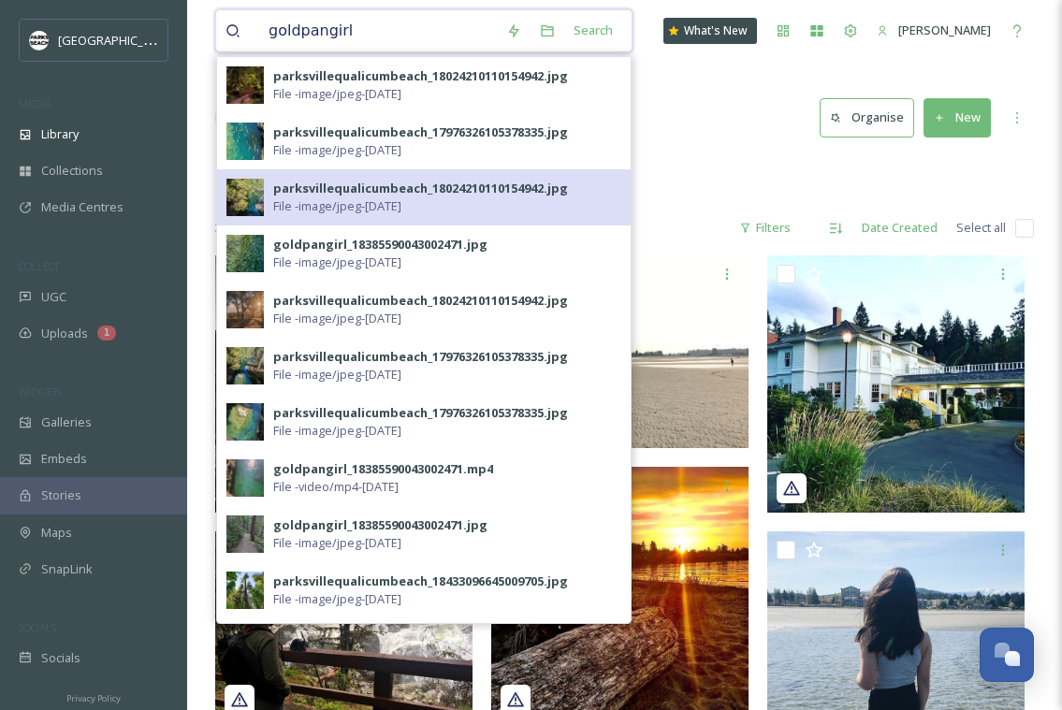
type input "goldpangirl"
click at [344, 198] on span "File - image/jpeg - [DATE]" at bounding box center [337, 207] width 128 height 18
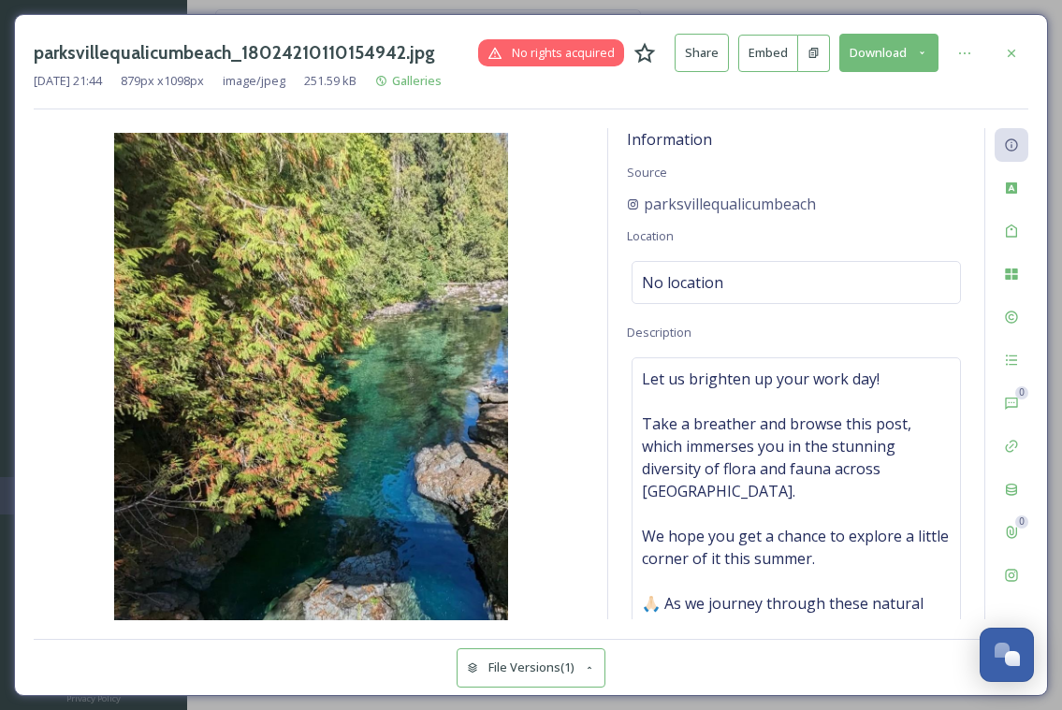
click at [913, 51] on button "Download" at bounding box center [889, 53] width 99 height 38
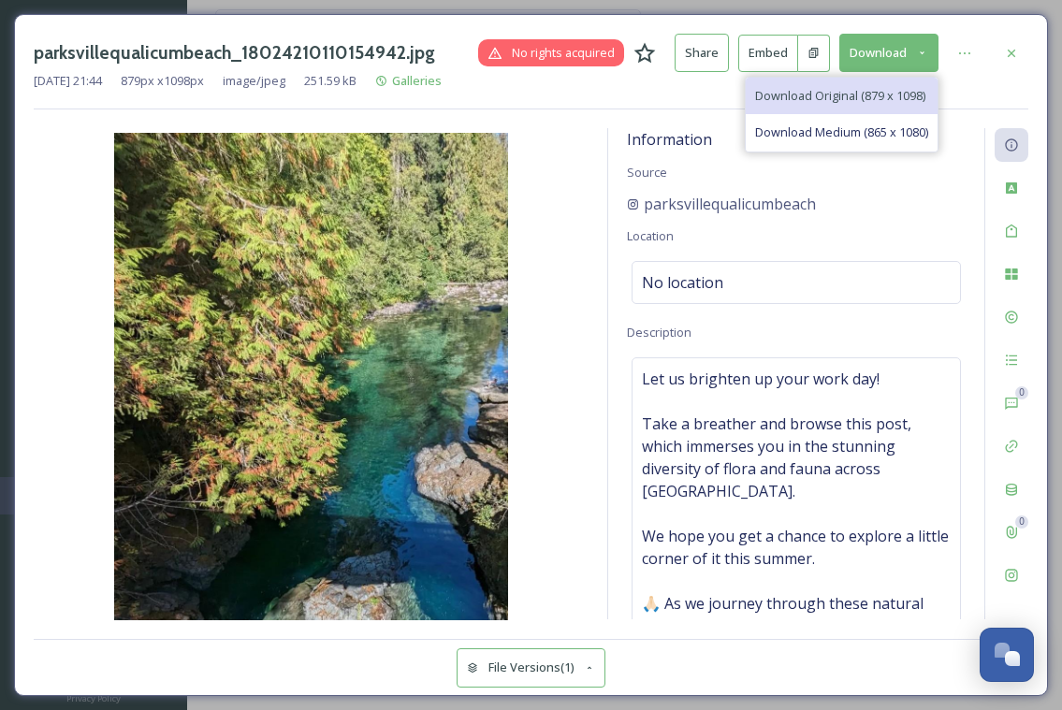
click at [814, 92] on span "Download Original (879 x 1098)" at bounding box center [840, 96] width 170 height 18
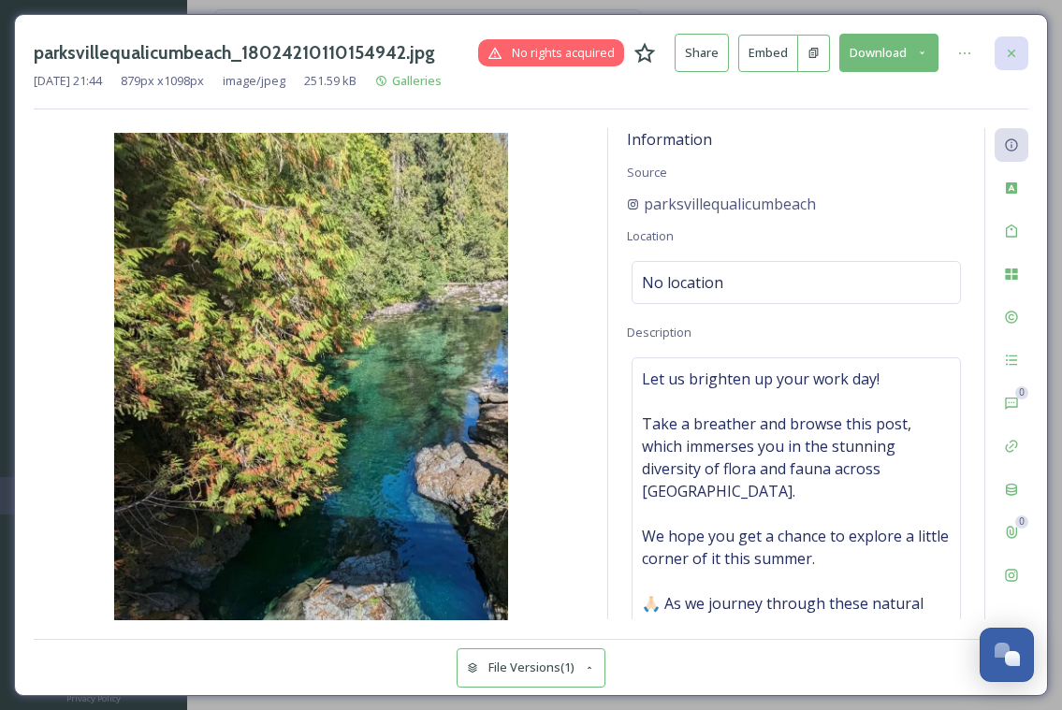
click at [1016, 53] on icon at bounding box center [1011, 53] width 15 height 15
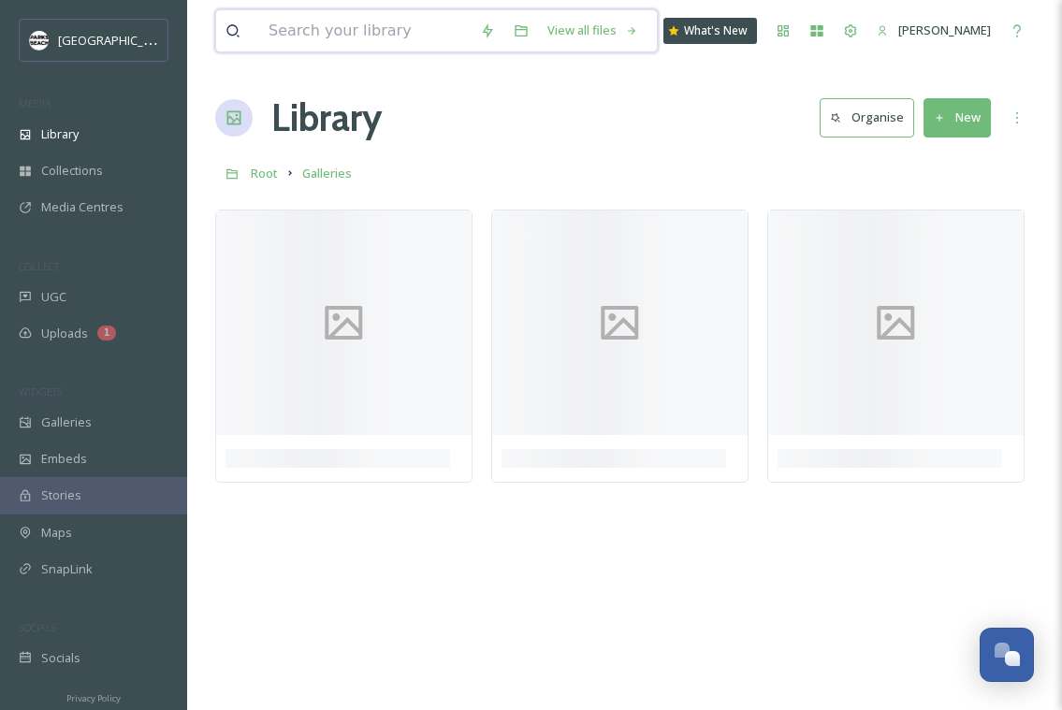
click at [394, 21] on input at bounding box center [365, 30] width 212 height 41
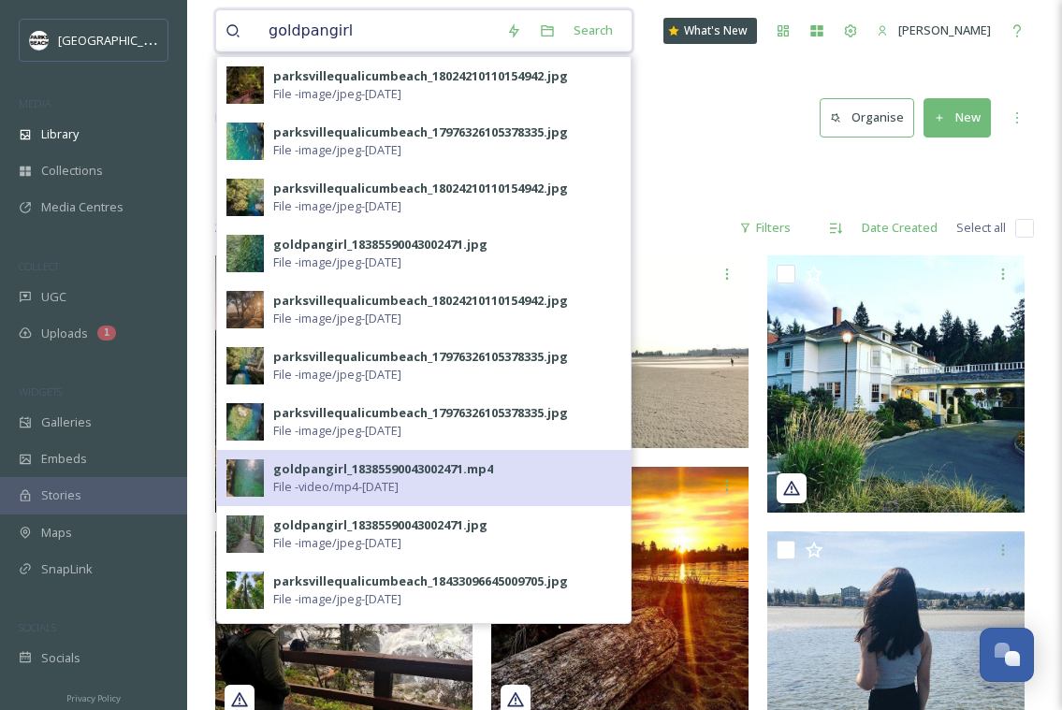
type input "goldpangirl"
click at [304, 482] on span "File - video/mp4 - [DATE]" at bounding box center [335, 487] width 125 height 18
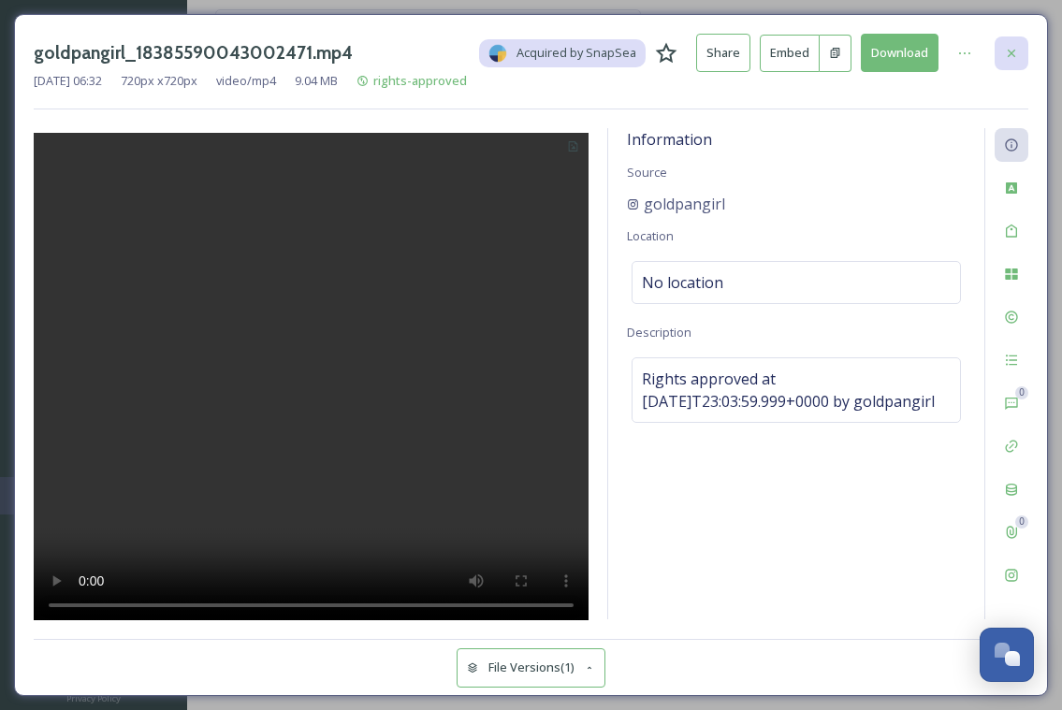
click at [1012, 51] on icon at bounding box center [1011, 53] width 15 height 15
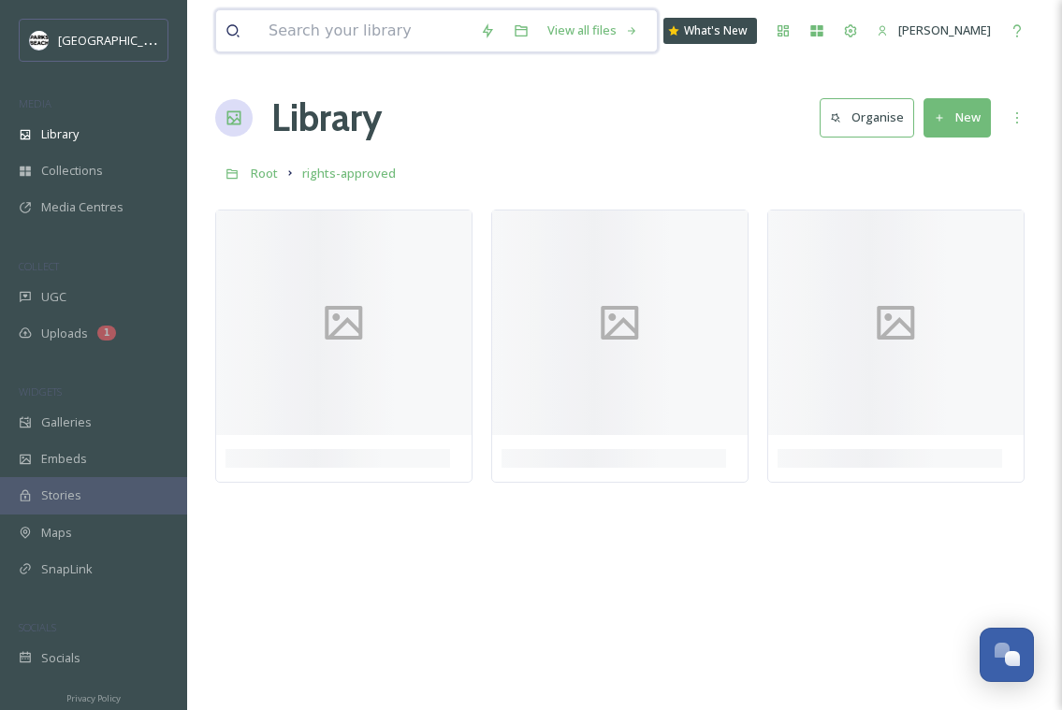
click at [361, 32] on input at bounding box center [365, 30] width 212 height 41
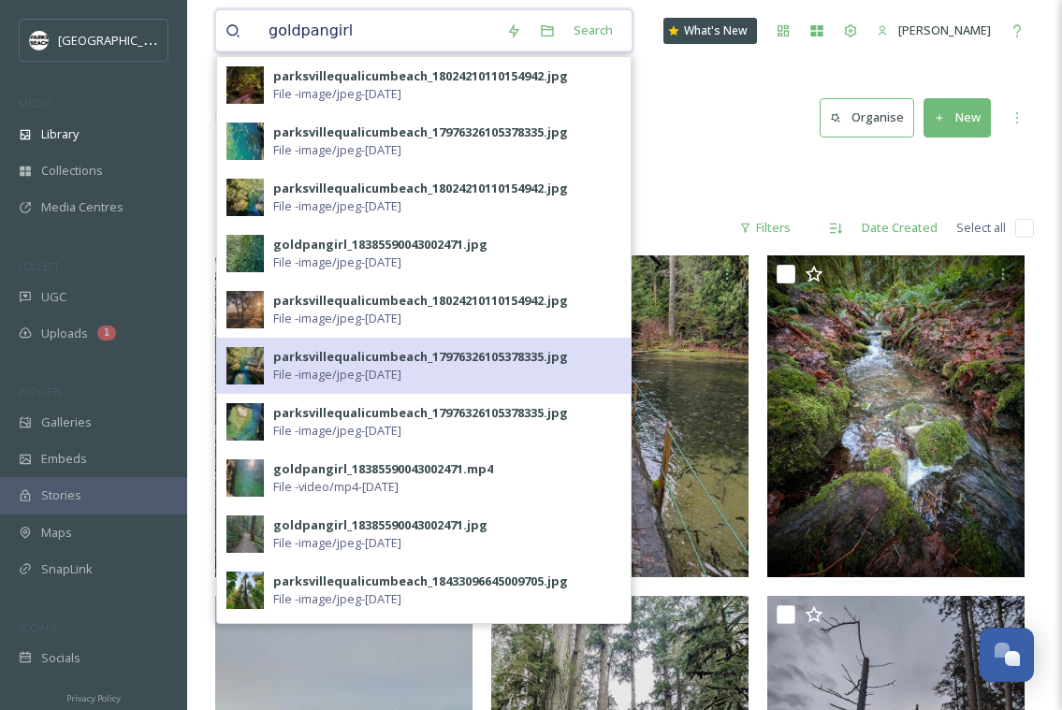
type input "goldpangirl"
click at [248, 360] on img at bounding box center [245, 365] width 37 height 37
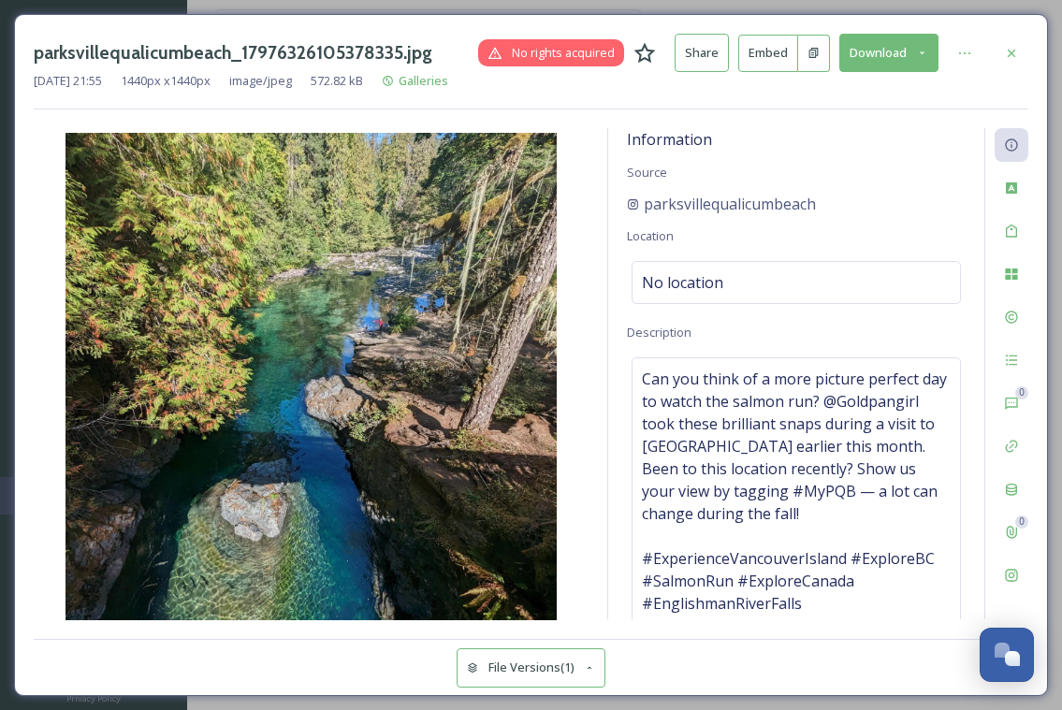
click at [894, 48] on button "Download" at bounding box center [889, 53] width 99 height 38
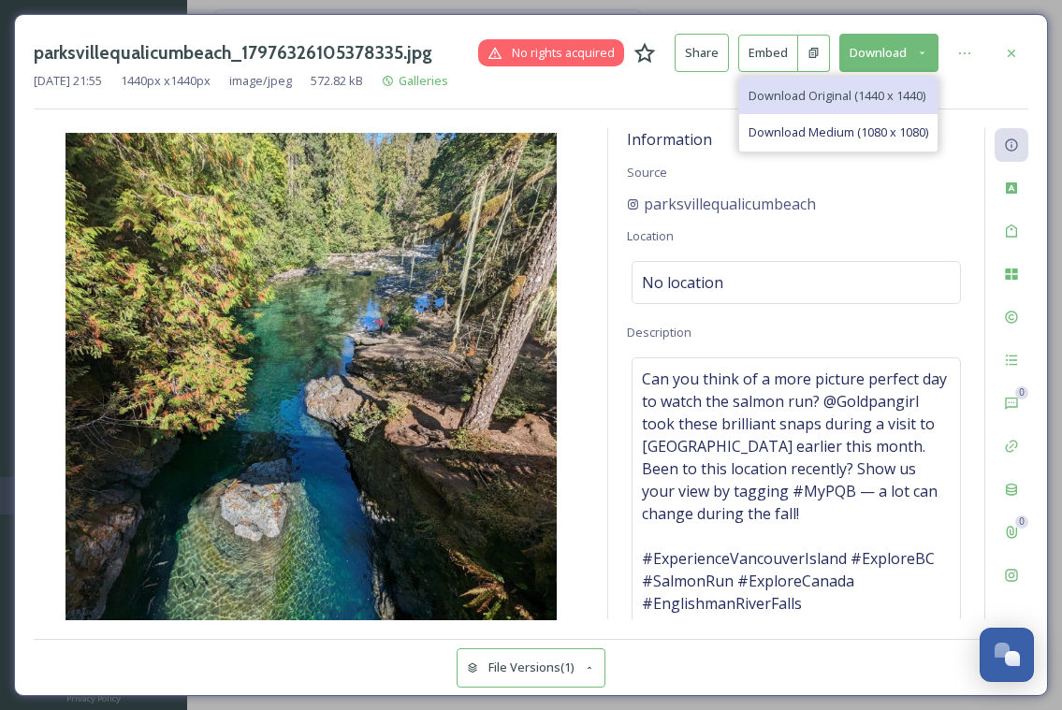
click at [839, 84] on div "Download Original (1440 x 1440)" at bounding box center [839, 96] width 198 height 37
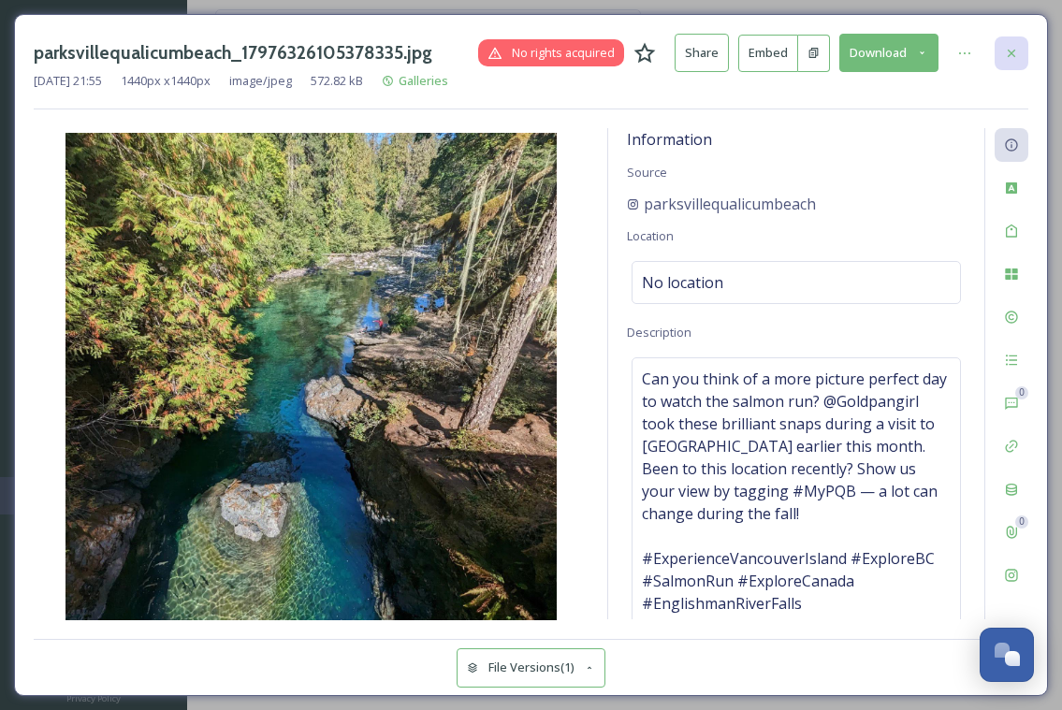
click at [1020, 52] on div at bounding box center [1012, 54] width 34 height 34
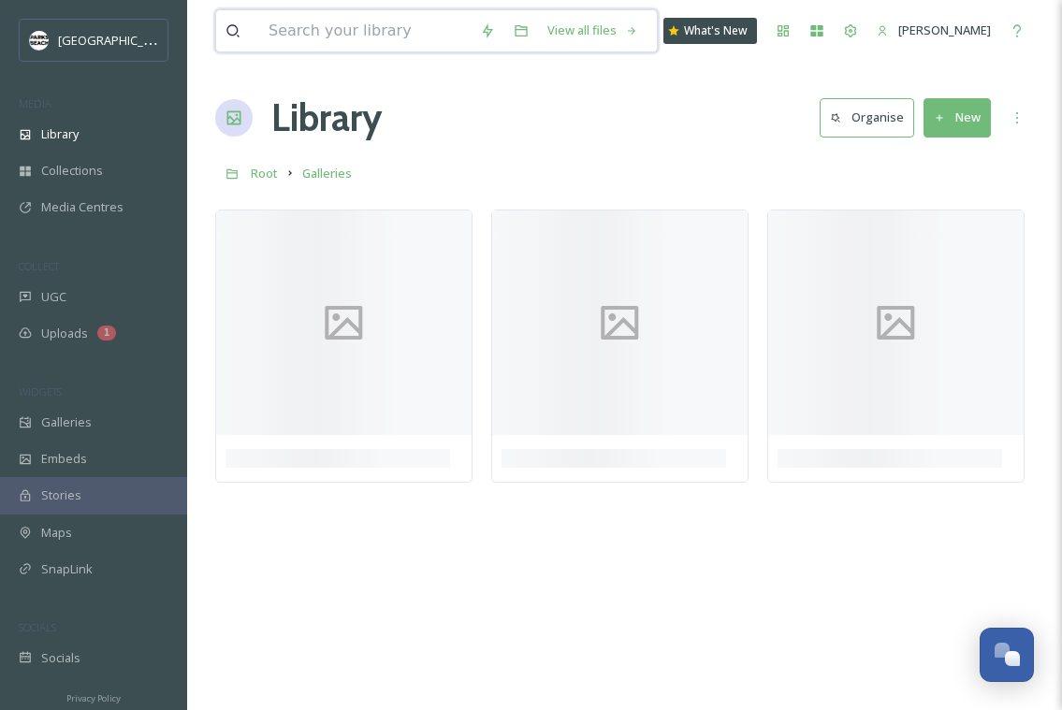
click at [359, 35] on input at bounding box center [365, 30] width 212 height 41
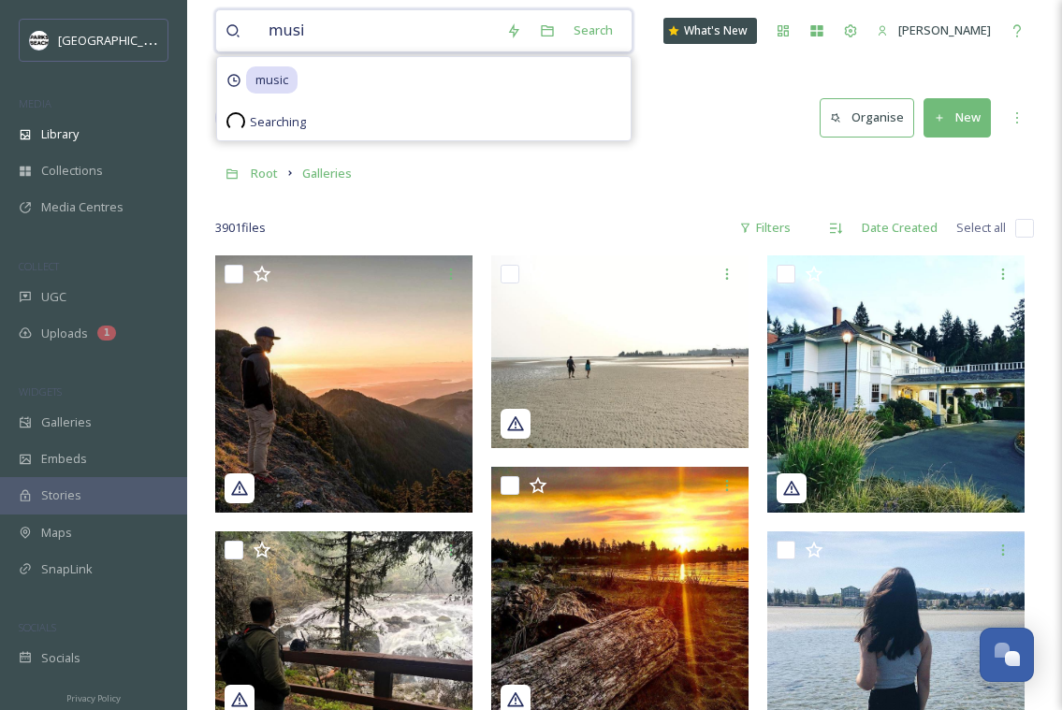
type input "music"
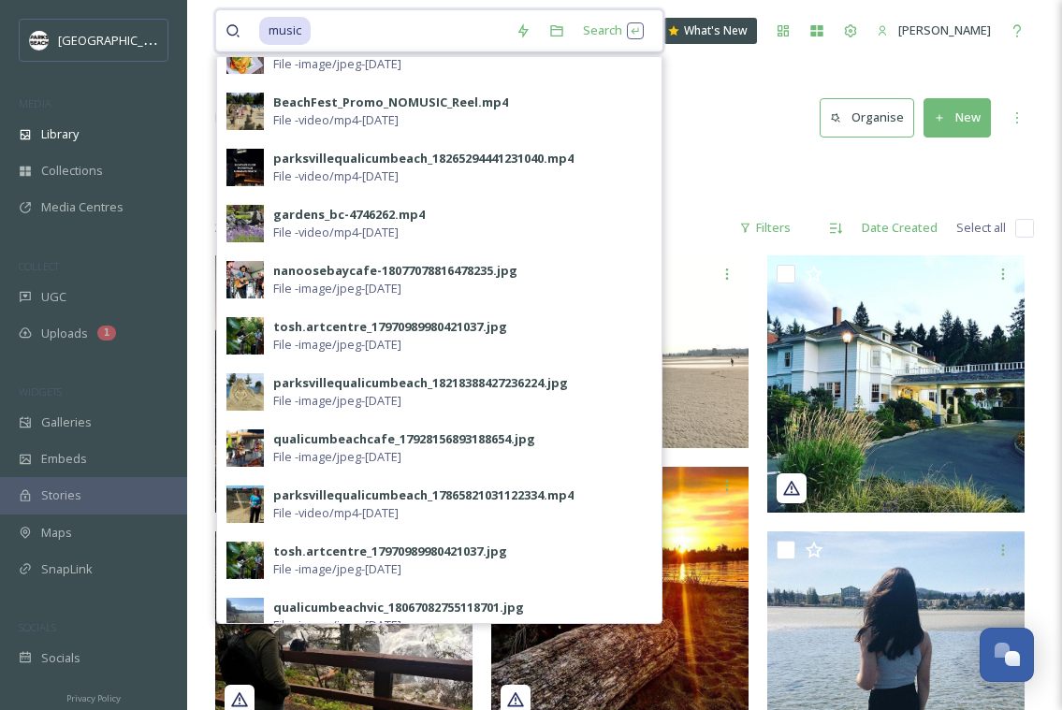
scroll to position [293, 0]
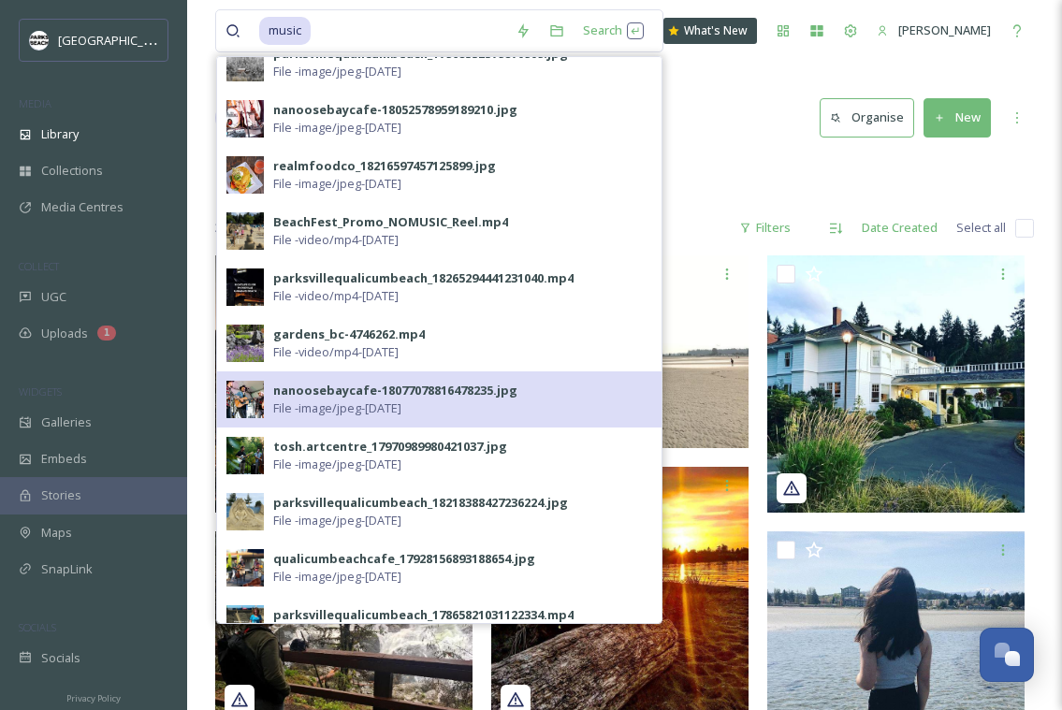
click at [306, 395] on div "nanoosebaycafe-18077078816478235.jpg" at bounding box center [395, 391] width 244 height 18
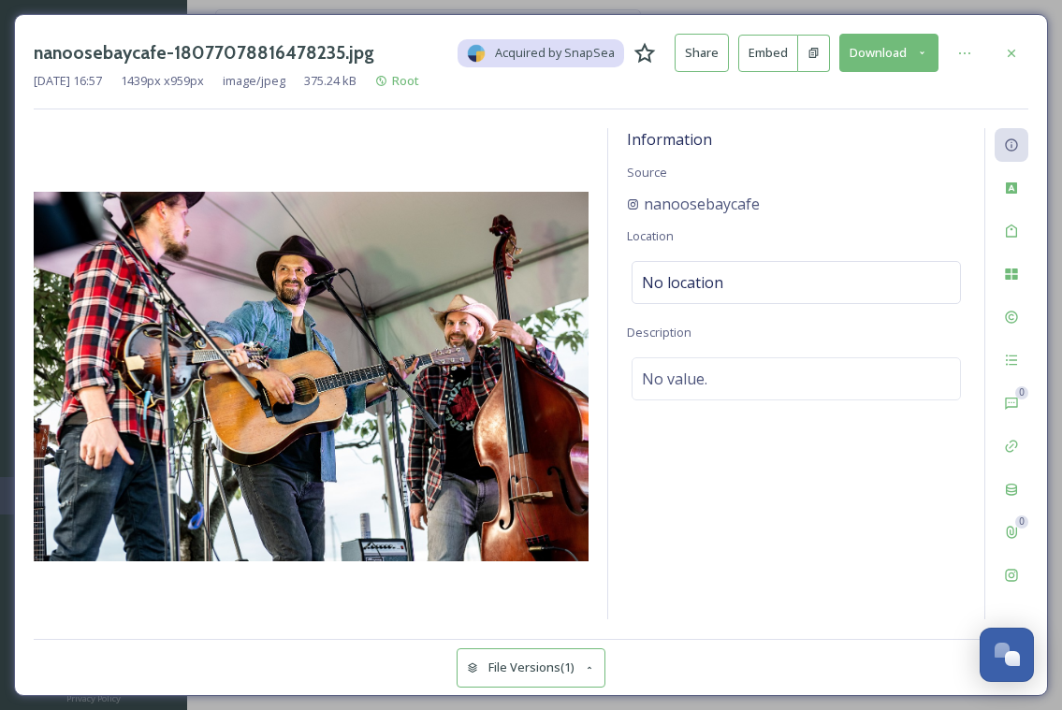
click at [920, 51] on icon at bounding box center [922, 53] width 12 height 12
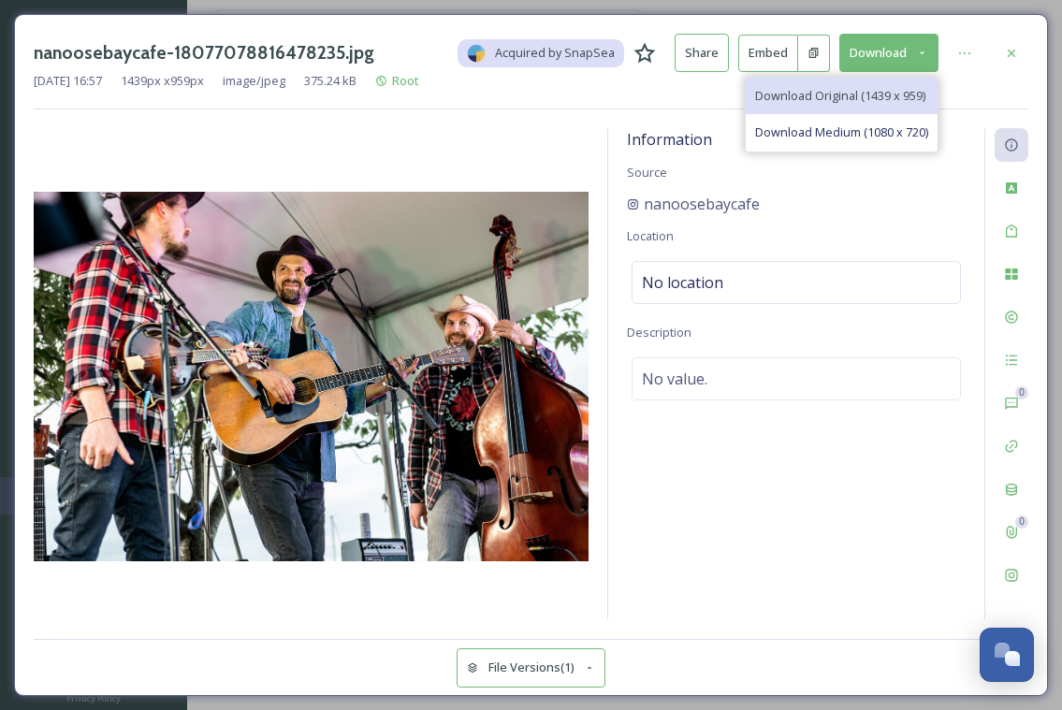
click at [872, 95] on span "Download Original (1439 x 959)" at bounding box center [840, 96] width 170 height 18
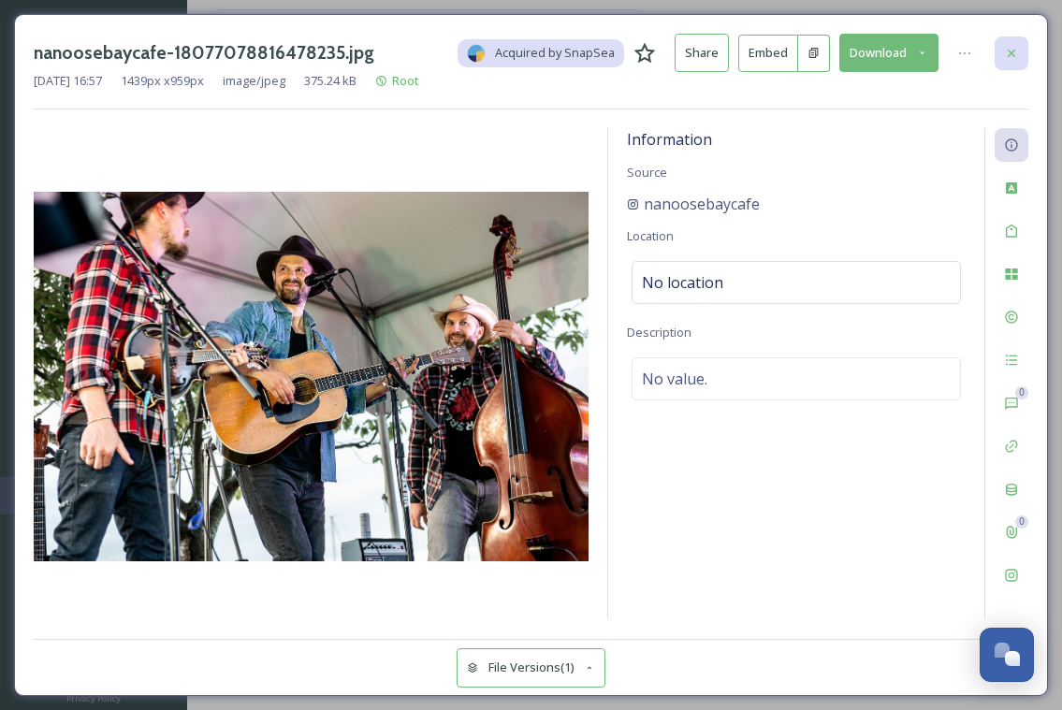
click at [1018, 61] on div at bounding box center [1012, 54] width 34 height 34
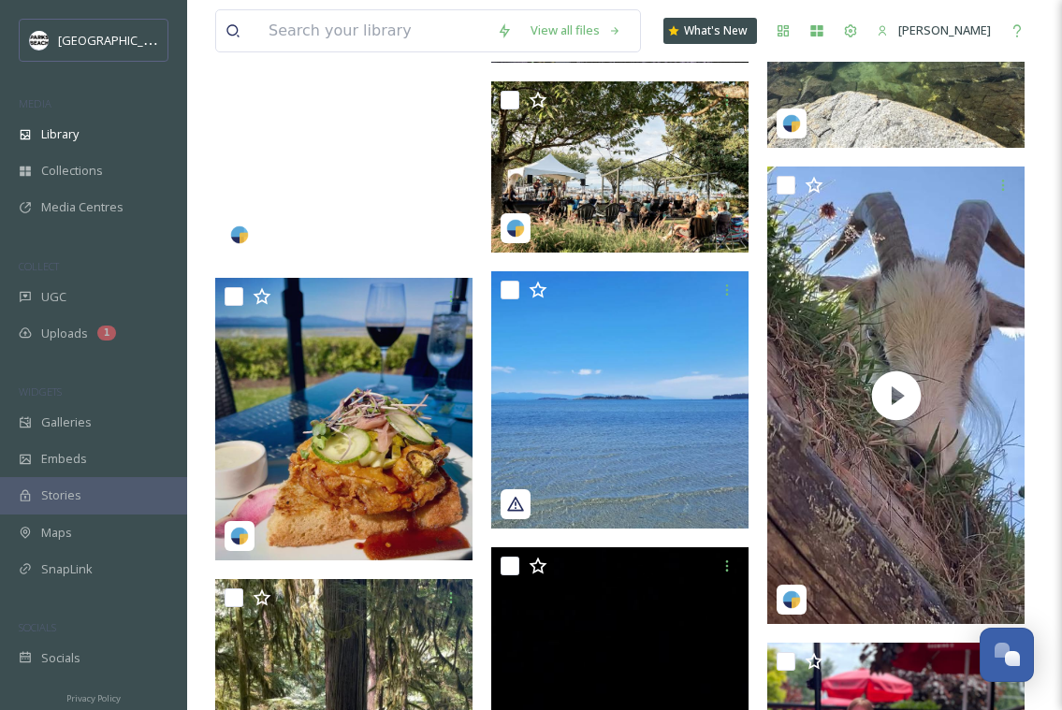
scroll to position [9426, 0]
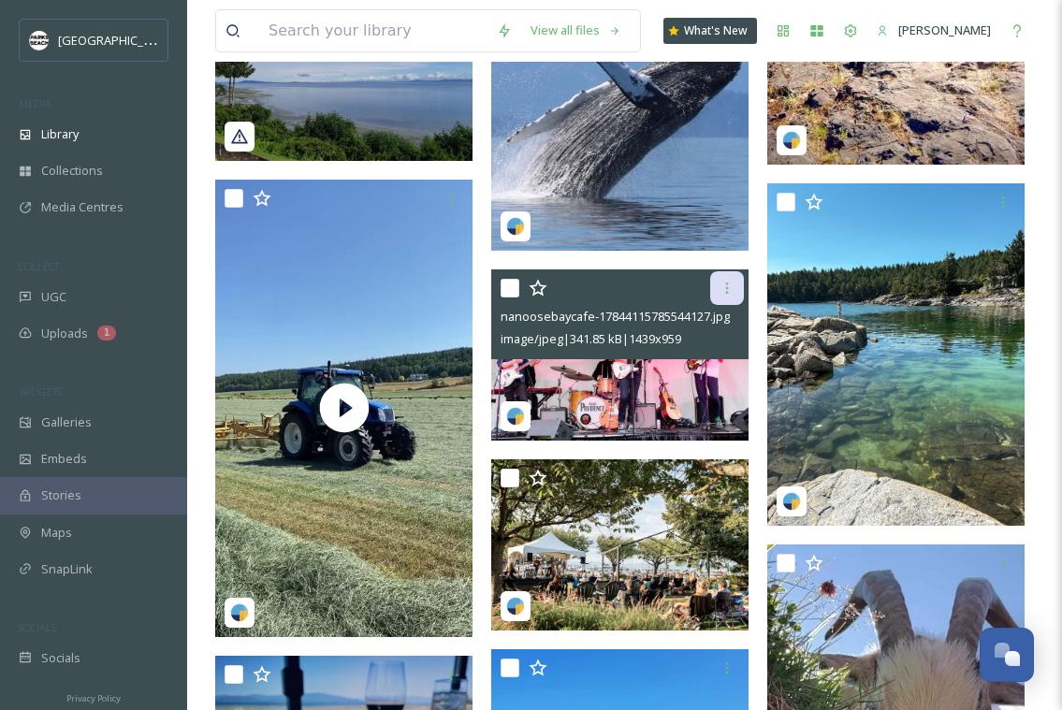
click at [728, 286] on icon at bounding box center [727, 288] width 15 height 15
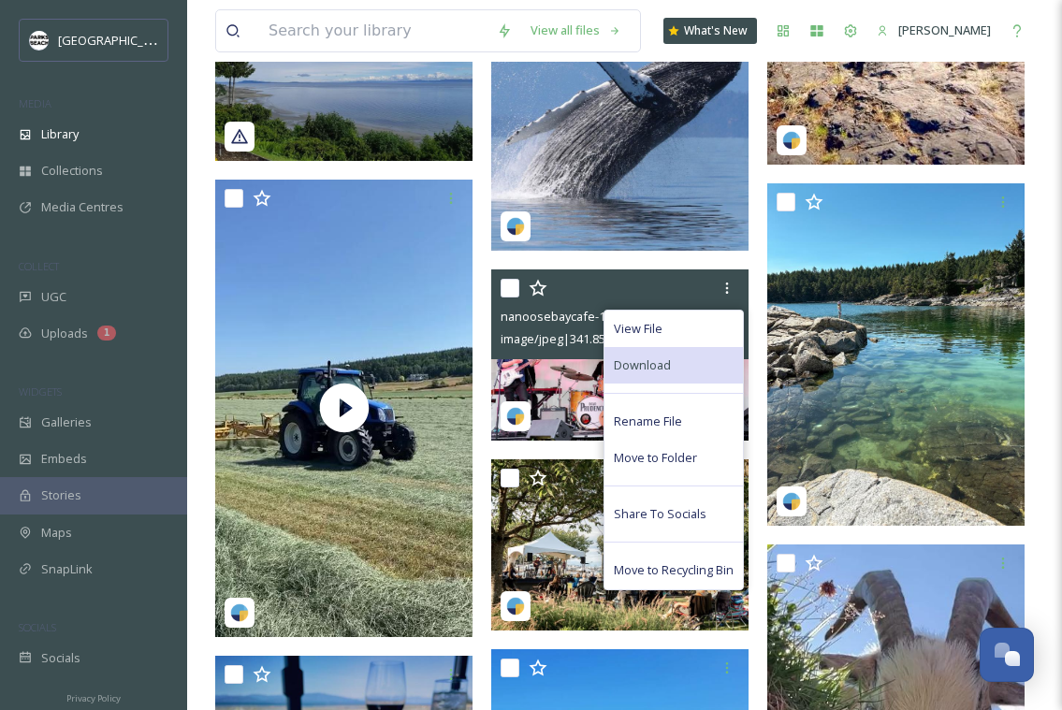
click at [667, 359] on span "Download" at bounding box center [642, 366] width 57 height 18
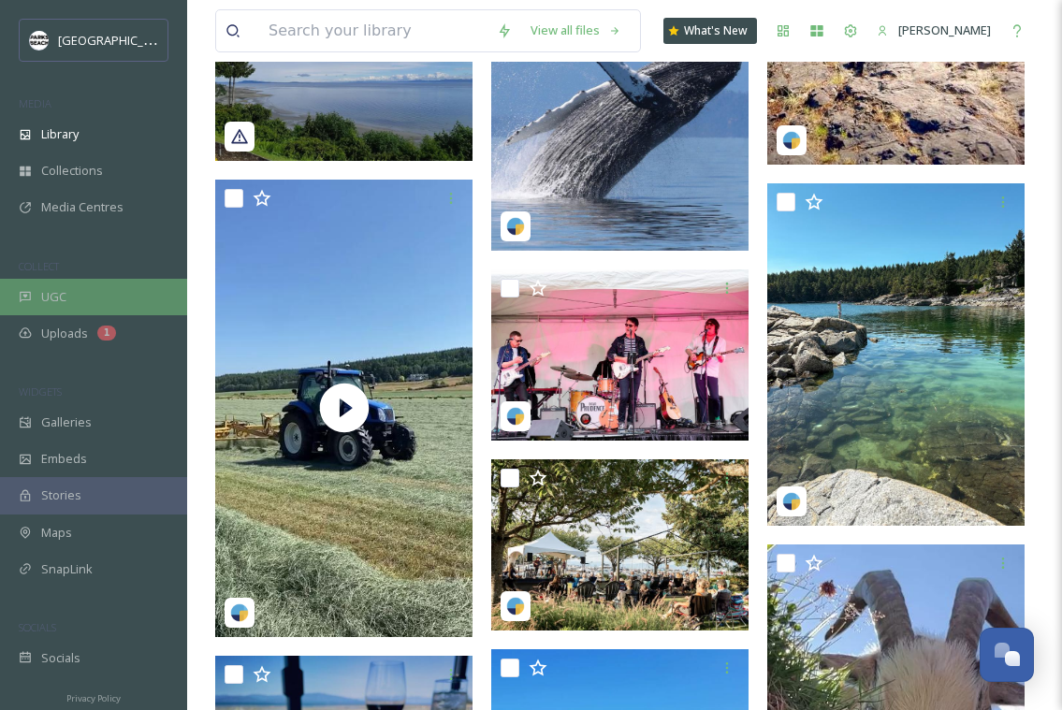
click at [68, 299] on div "UGC" at bounding box center [93, 297] width 187 height 37
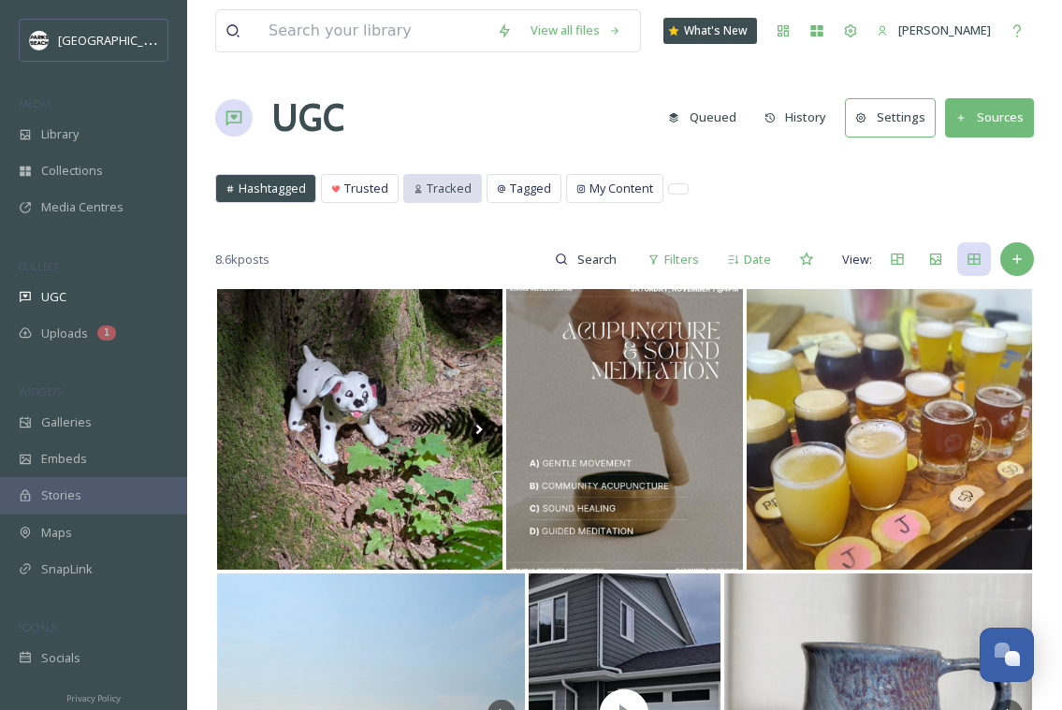
click at [453, 190] on span "Tracked" at bounding box center [449, 189] width 45 height 18
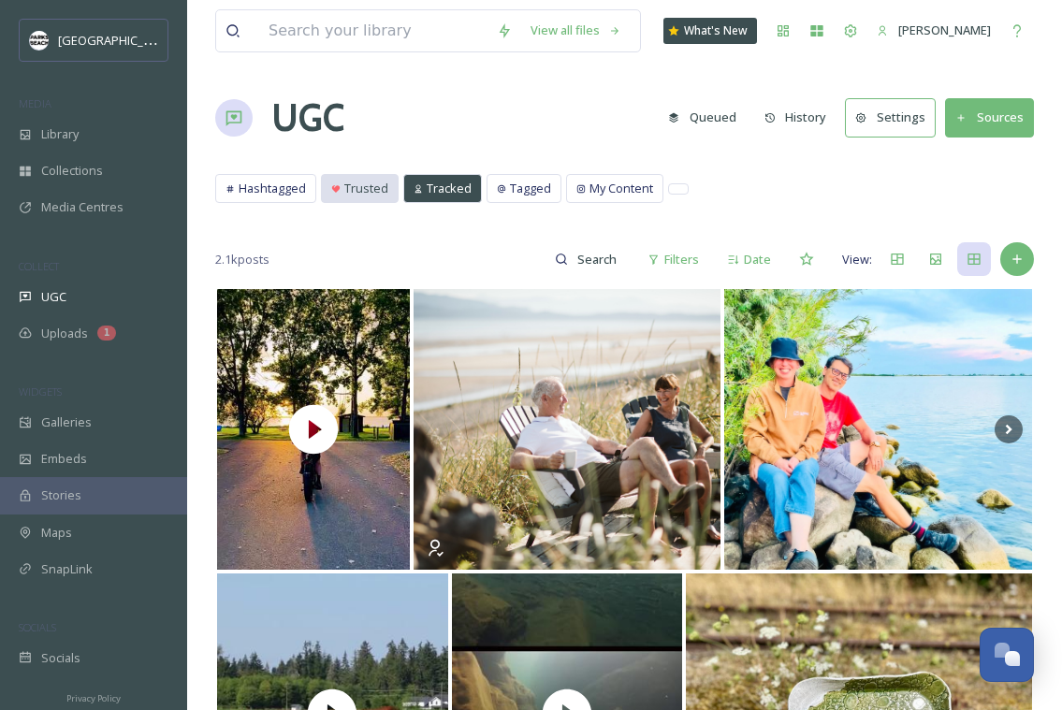
click at [377, 183] on span "Trusted" at bounding box center [366, 189] width 44 height 18
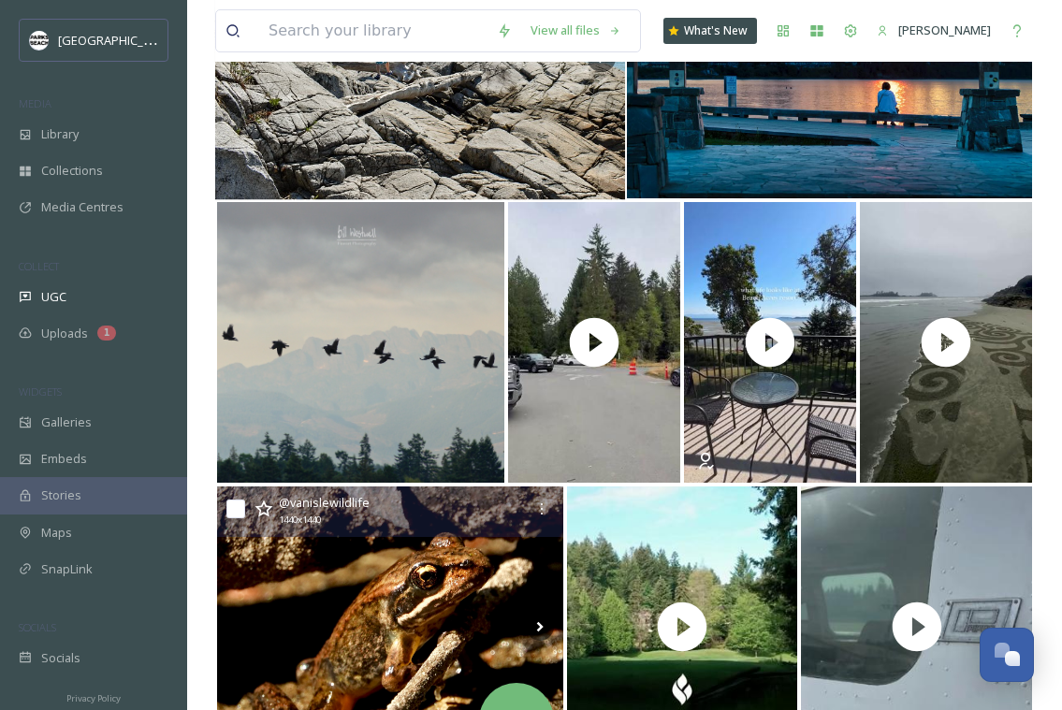
scroll to position [7568, 0]
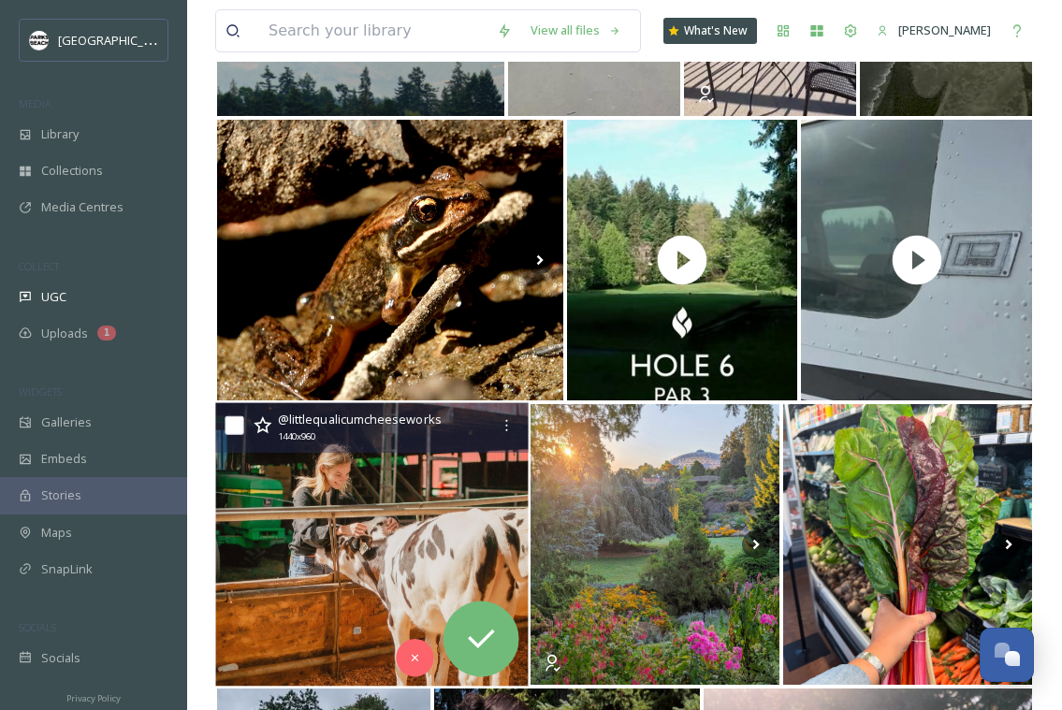
click at [314, 549] on img at bounding box center [372, 545] width 314 height 284
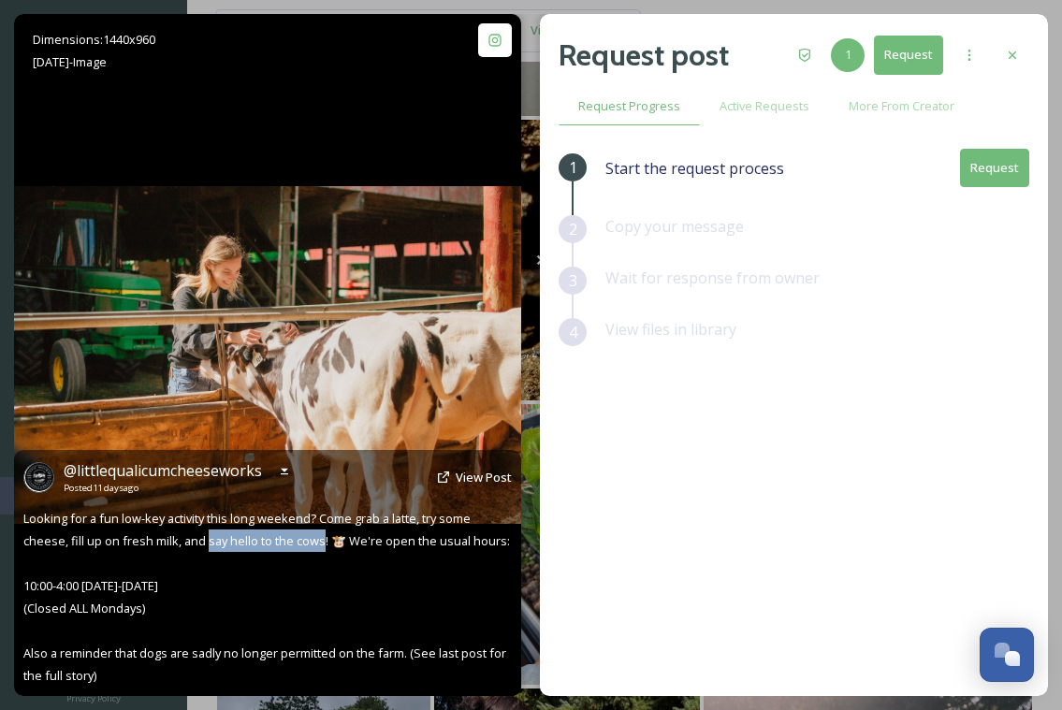
drag, startPoint x: 205, startPoint y: 545, endPoint x: 321, endPoint y: 543, distance: 116.1
click at [321, 543] on span "Looking for a fun low-key activity this long weekend? Come grab a latte, try so…" at bounding box center [266, 597] width 487 height 174
copy span "say hello to the cows"
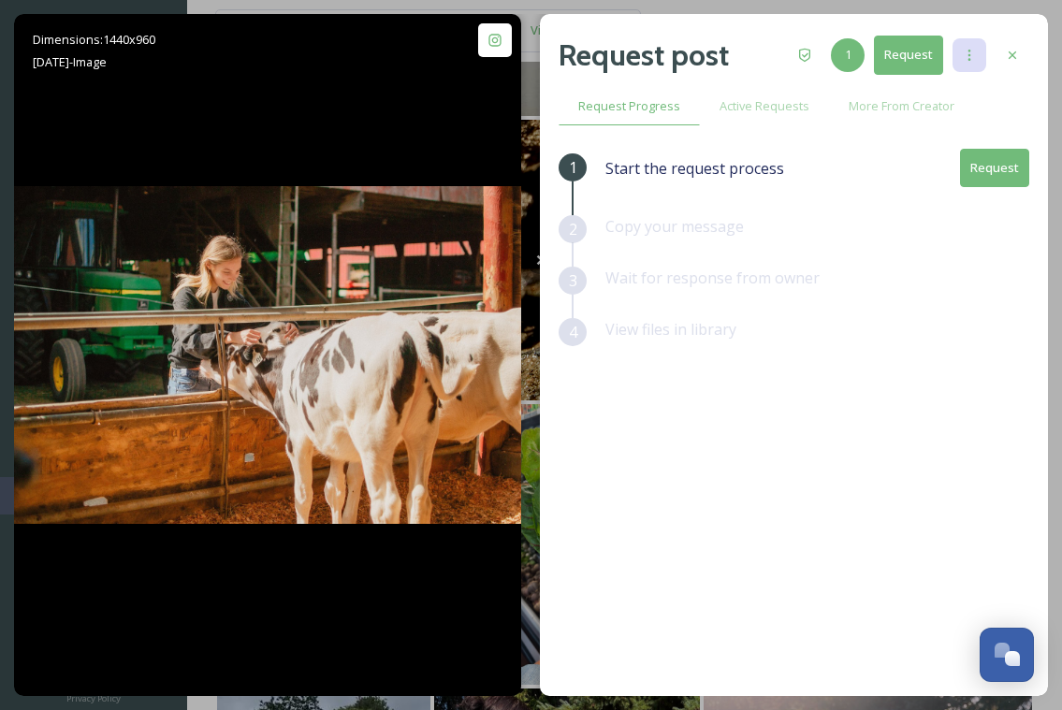
click at [973, 58] on icon at bounding box center [969, 55] width 15 height 15
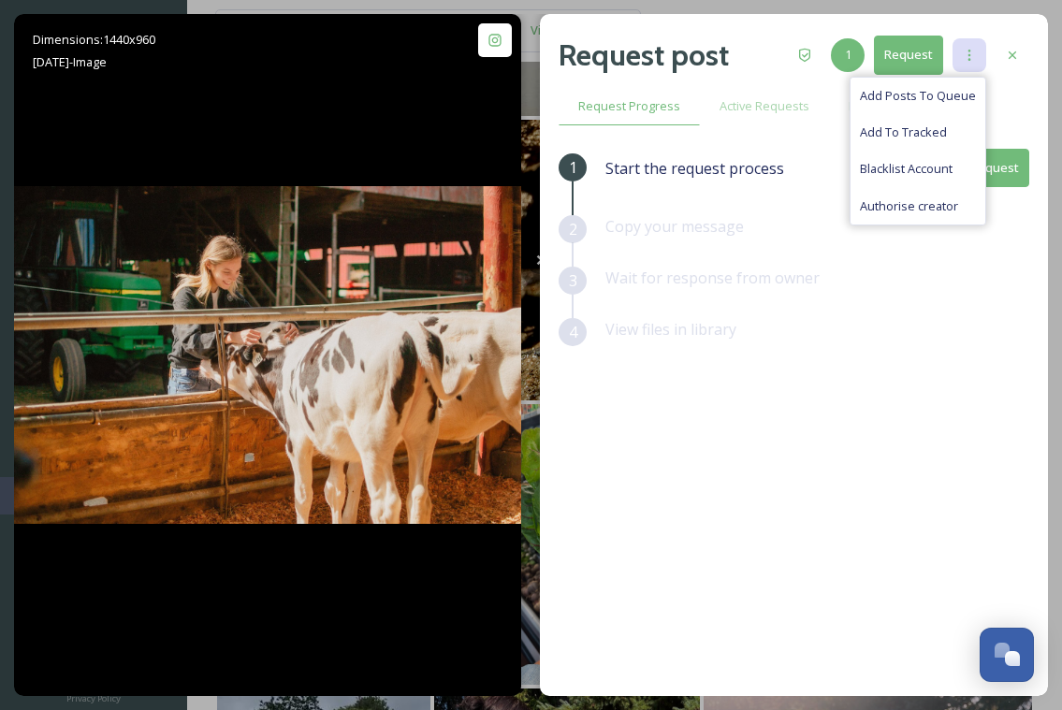
click at [973, 58] on icon at bounding box center [969, 55] width 15 height 15
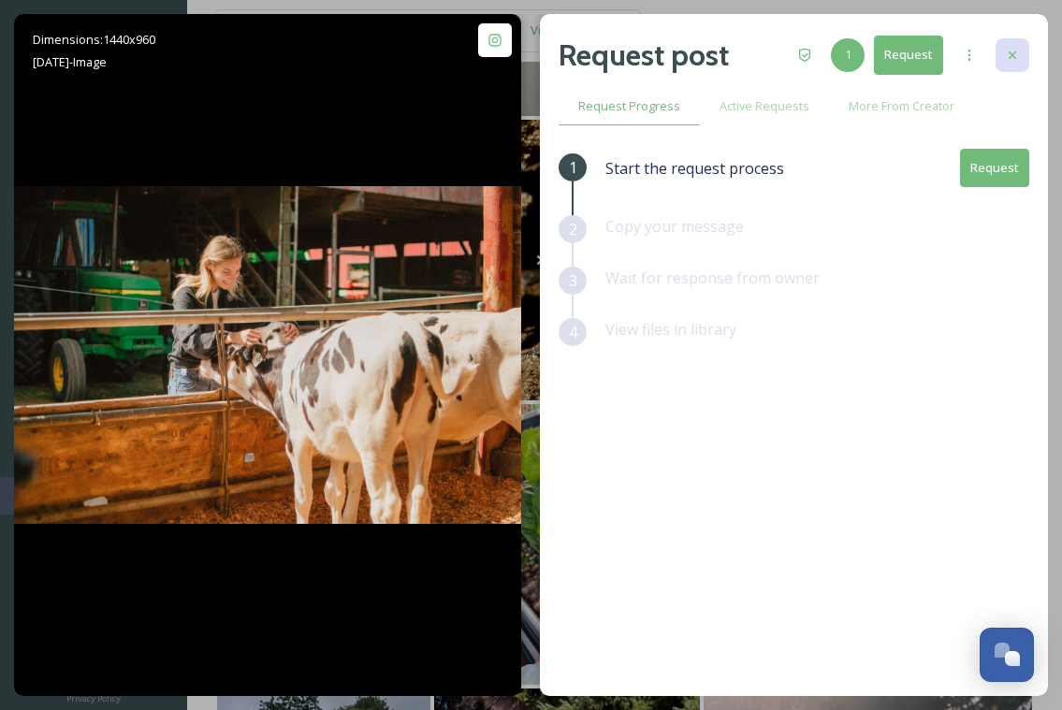
click at [1010, 53] on icon at bounding box center [1012, 54] width 7 height 7
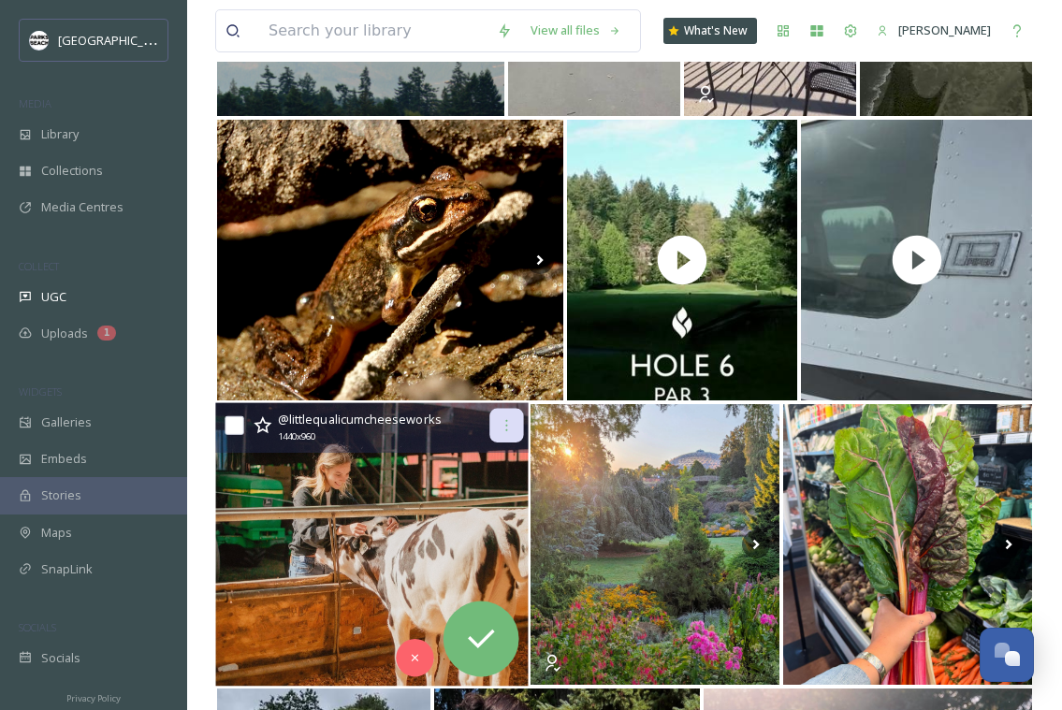
click at [512, 432] on icon at bounding box center [507, 425] width 15 height 15
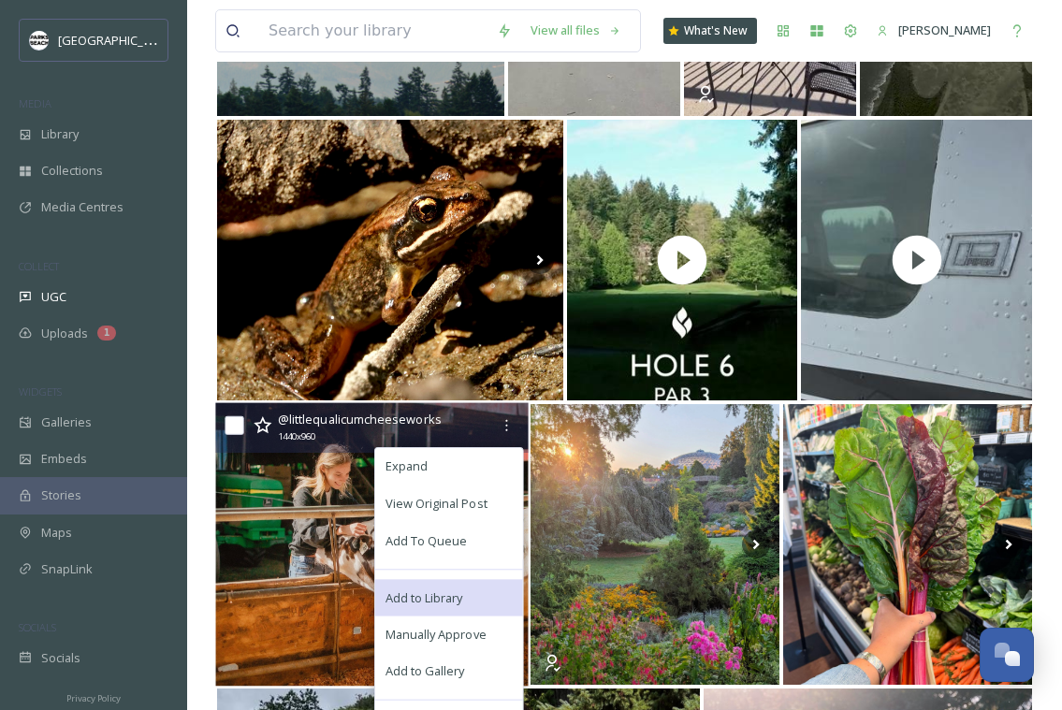
click at [425, 594] on span "Add to Library" at bounding box center [425, 598] width 78 height 18
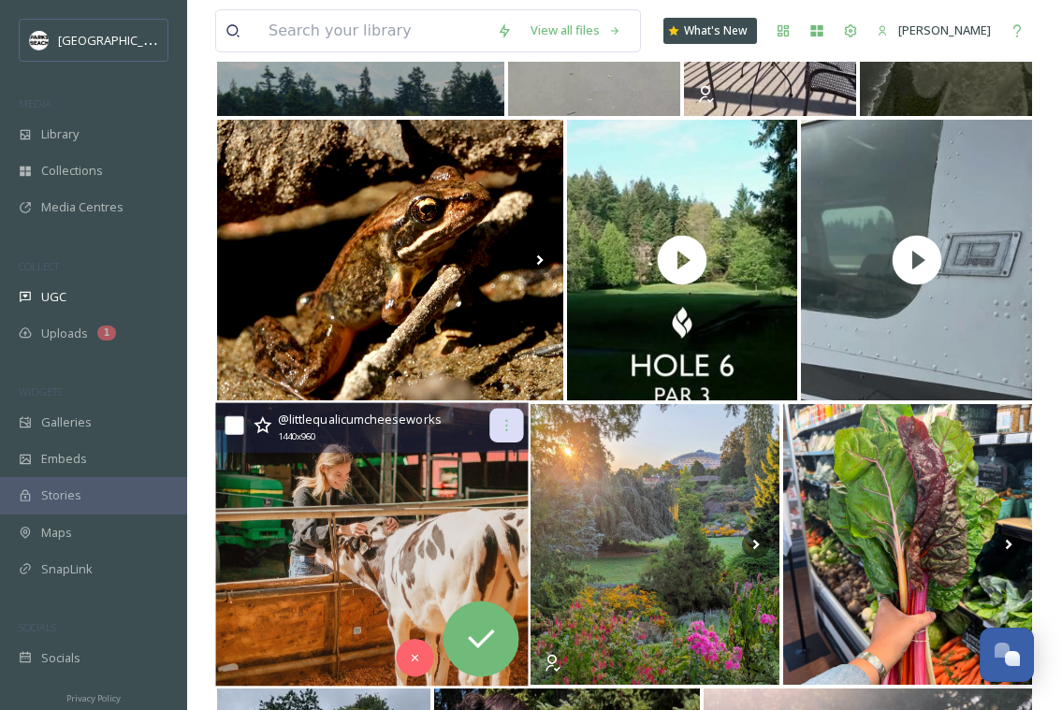
click at [509, 428] on icon at bounding box center [507, 425] width 15 height 15
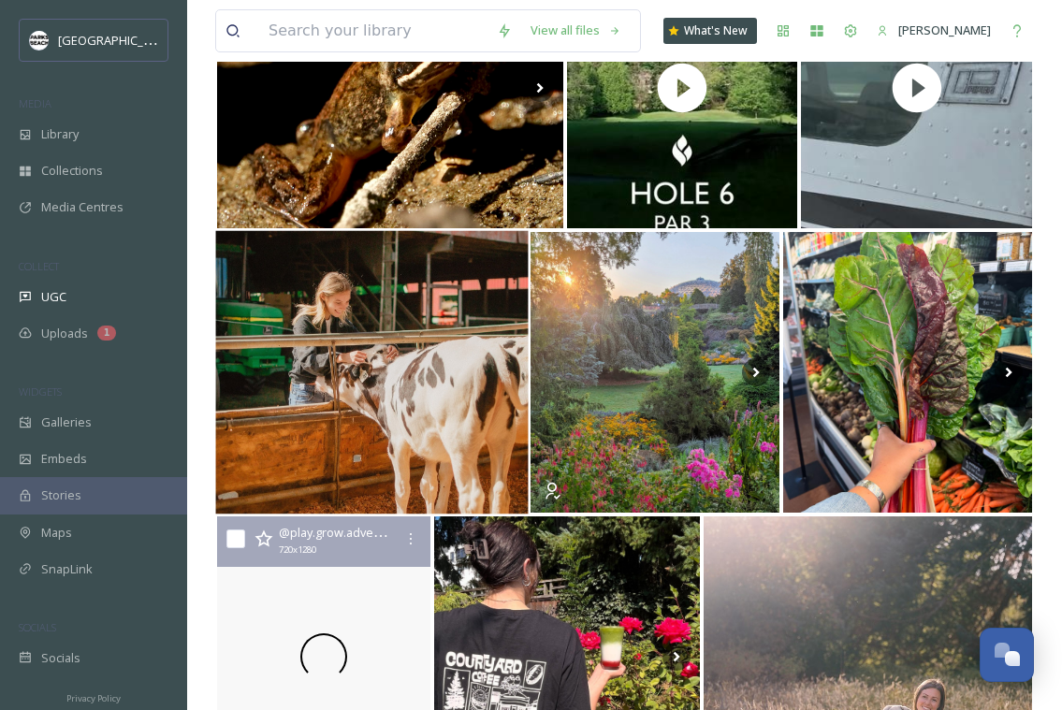
scroll to position [7756, 0]
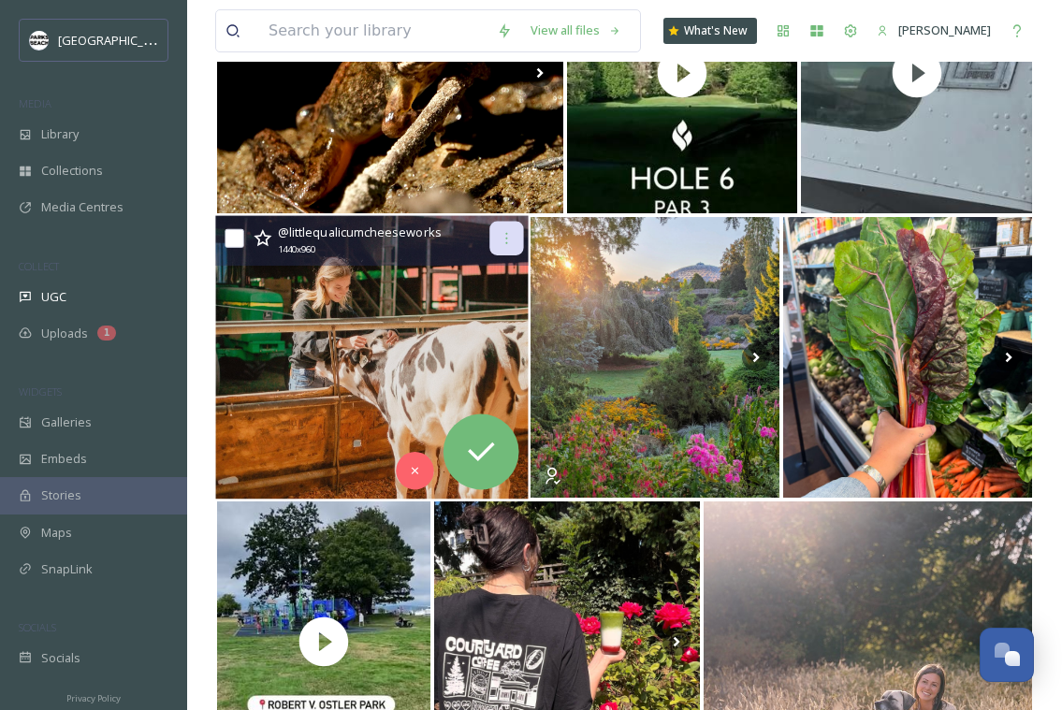
click at [508, 242] on icon at bounding box center [507, 238] width 15 height 15
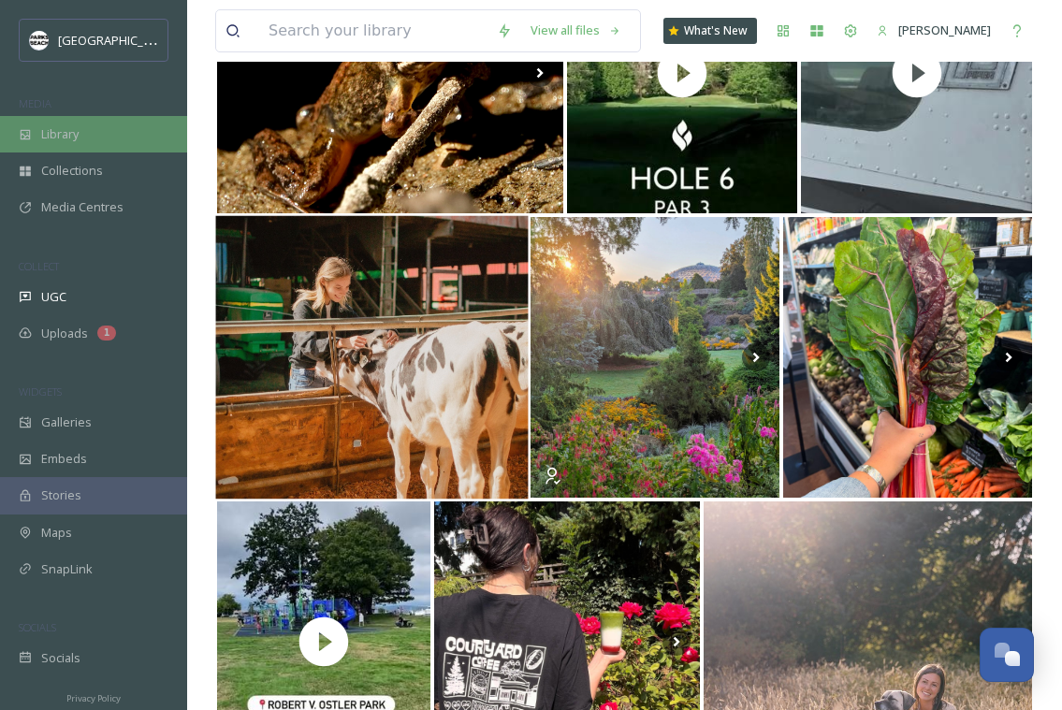
click at [71, 128] on span "Library" at bounding box center [59, 134] width 37 height 18
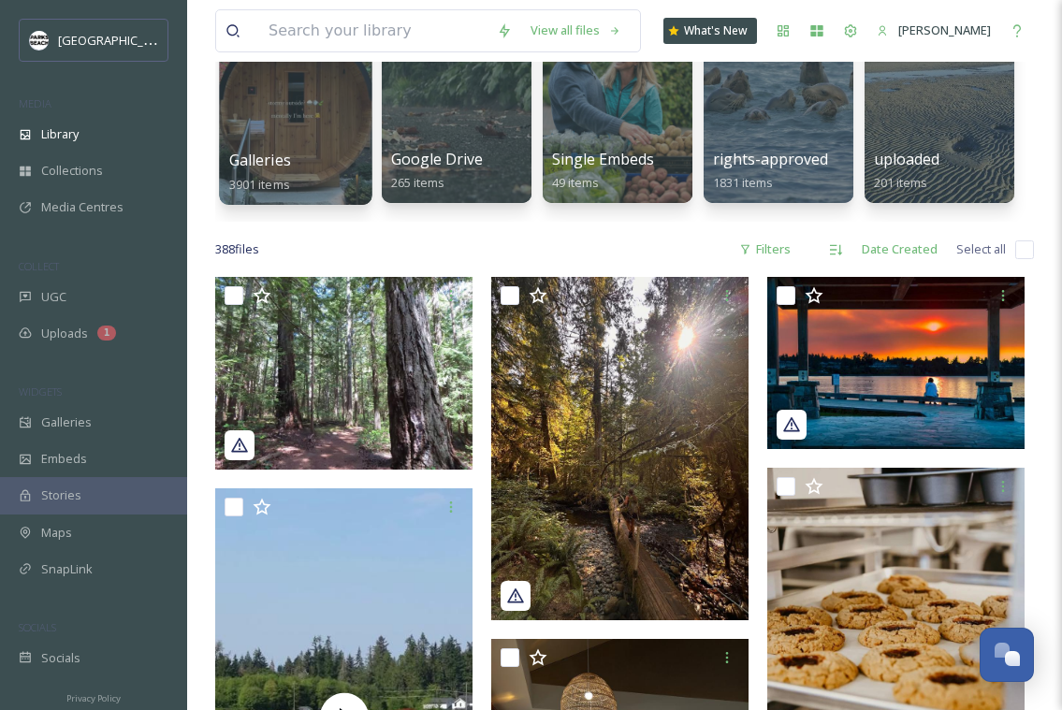
scroll to position [321, 0]
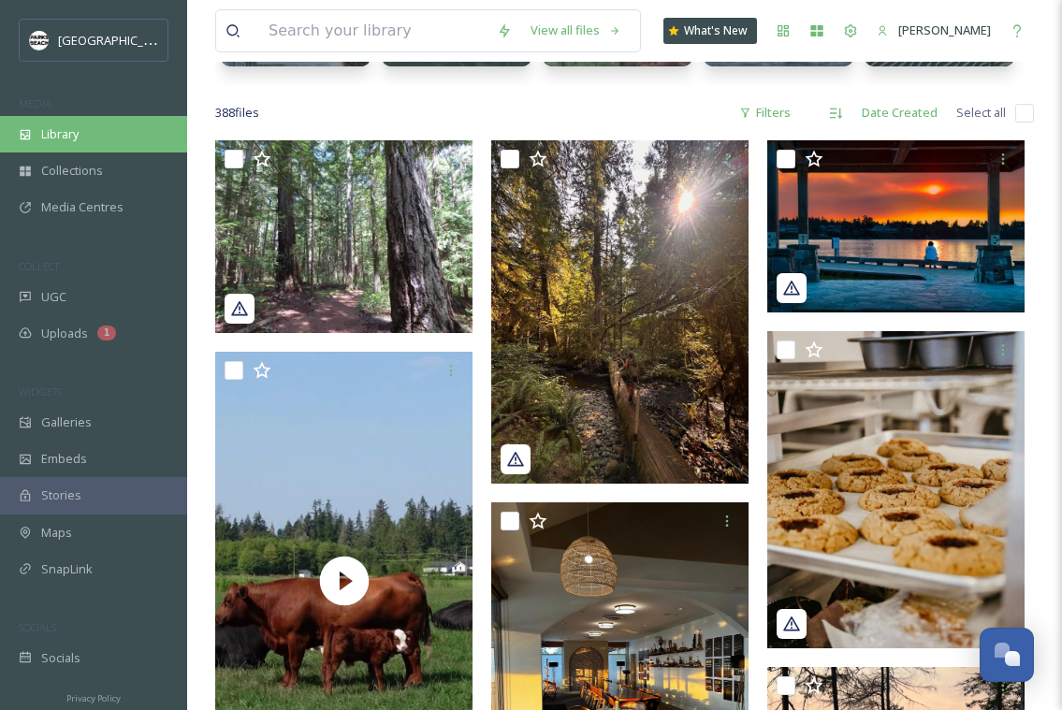
click at [87, 131] on div "Library" at bounding box center [93, 134] width 187 height 37
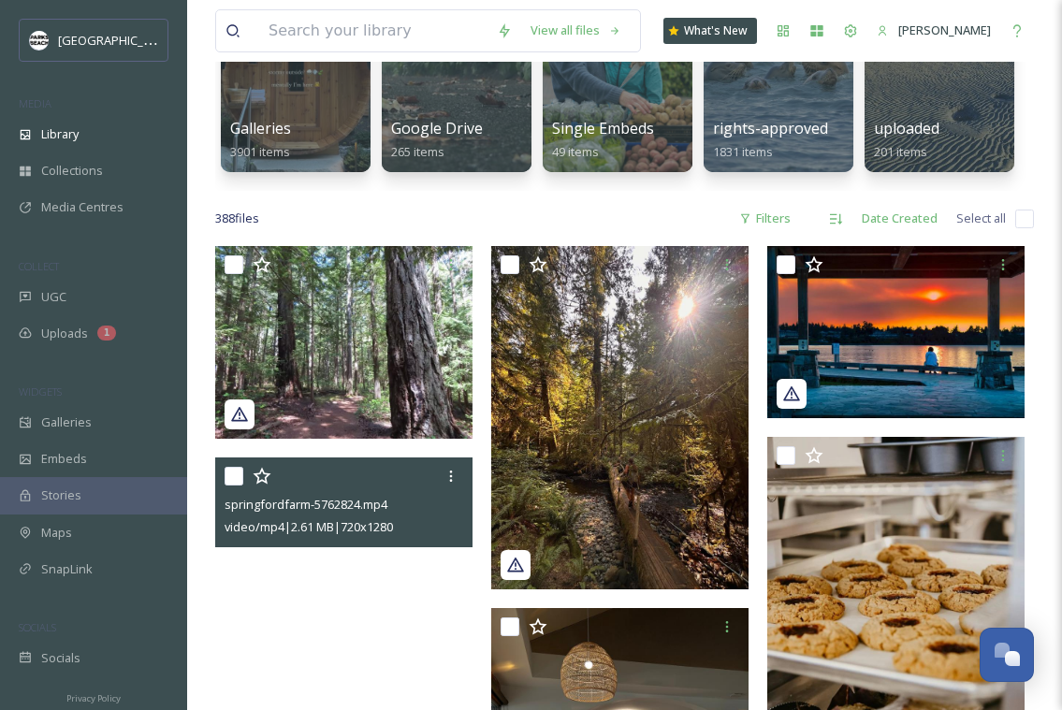
scroll to position [471, 0]
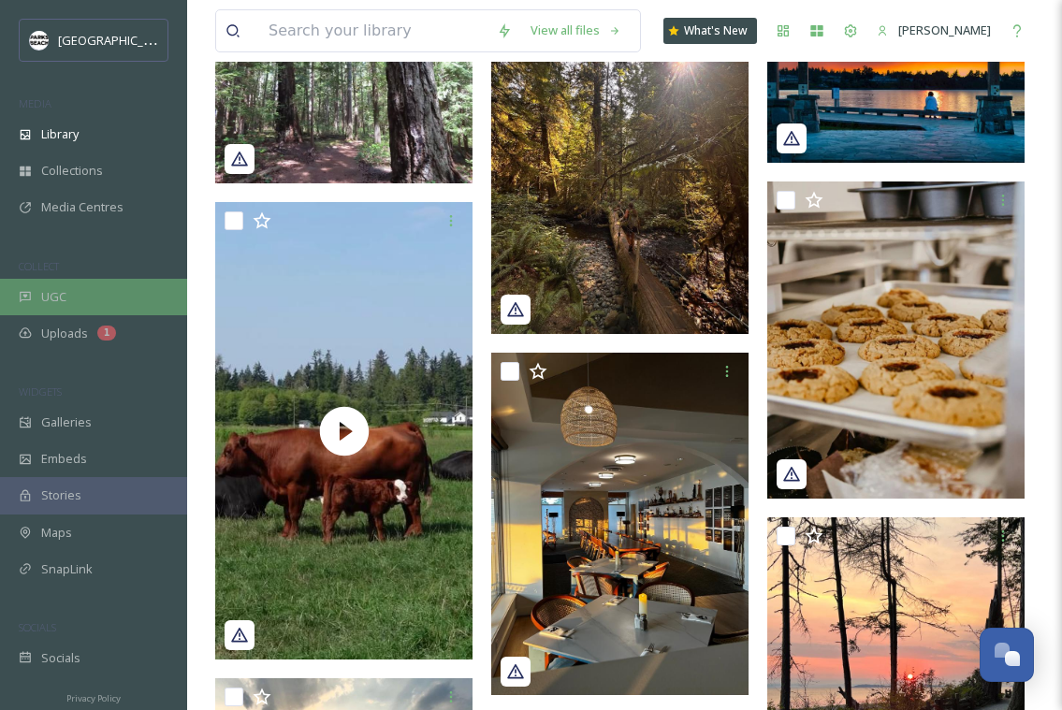
click at [70, 298] on div "UGC" at bounding box center [93, 297] width 187 height 37
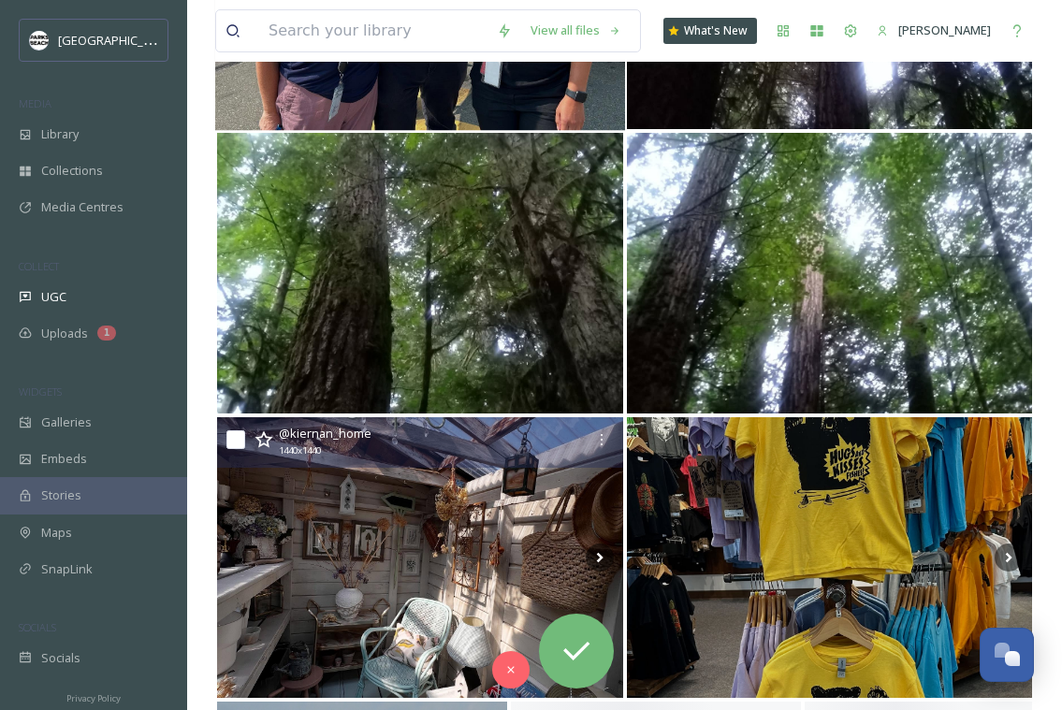
scroll to position [3419, 0]
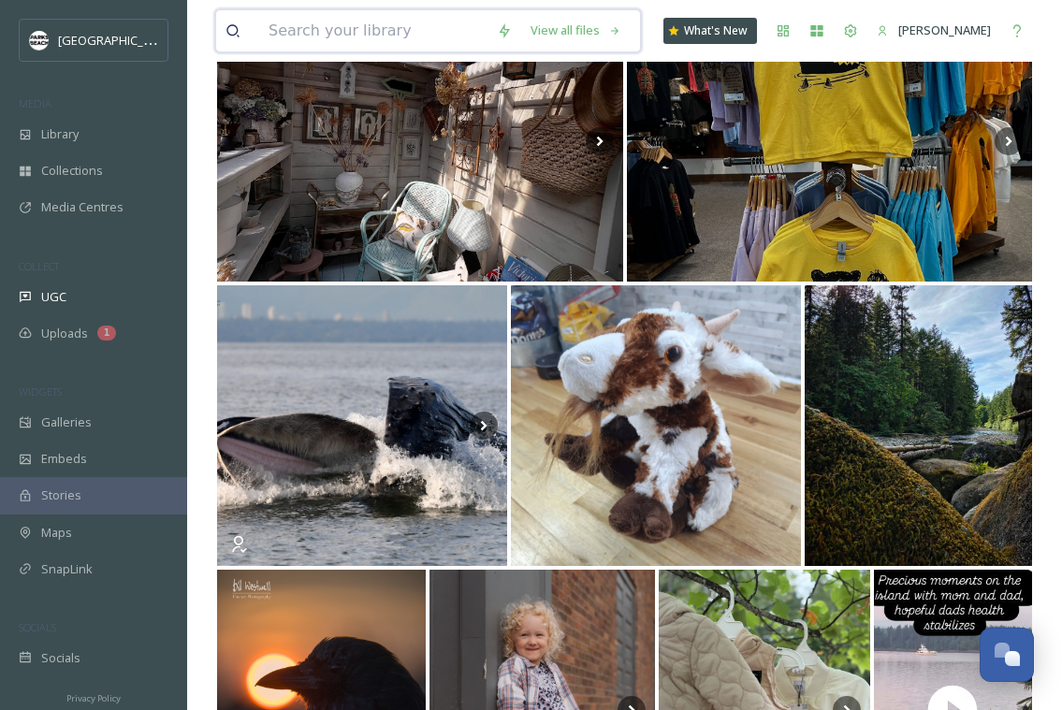
click at [349, 33] on input at bounding box center [373, 30] width 228 height 41
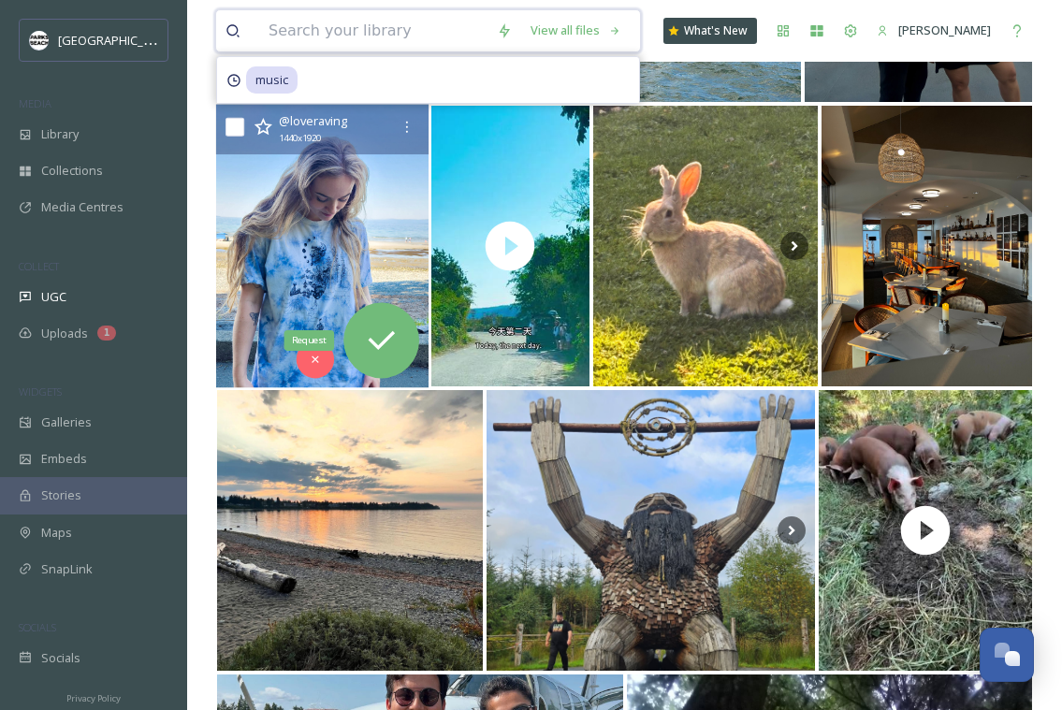
scroll to position [2137, 0]
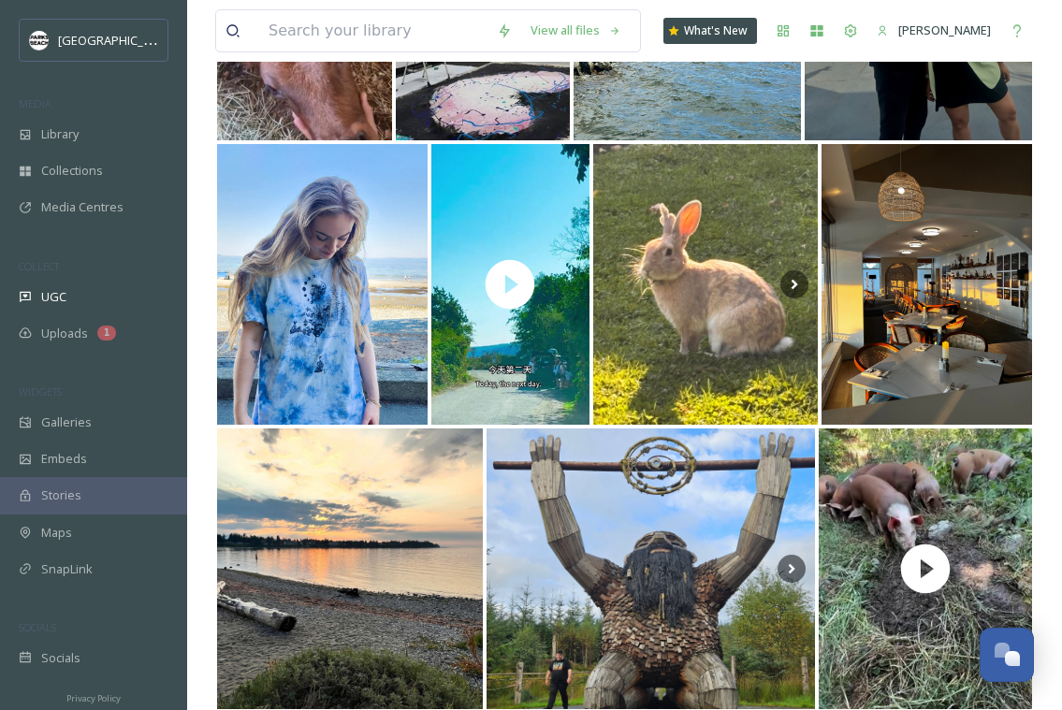
click at [99, 104] on div "MEDIA" at bounding box center [93, 104] width 187 height 24
click at [85, 120] on div "Library" at bounding box center [93, 134] width 187 height 37
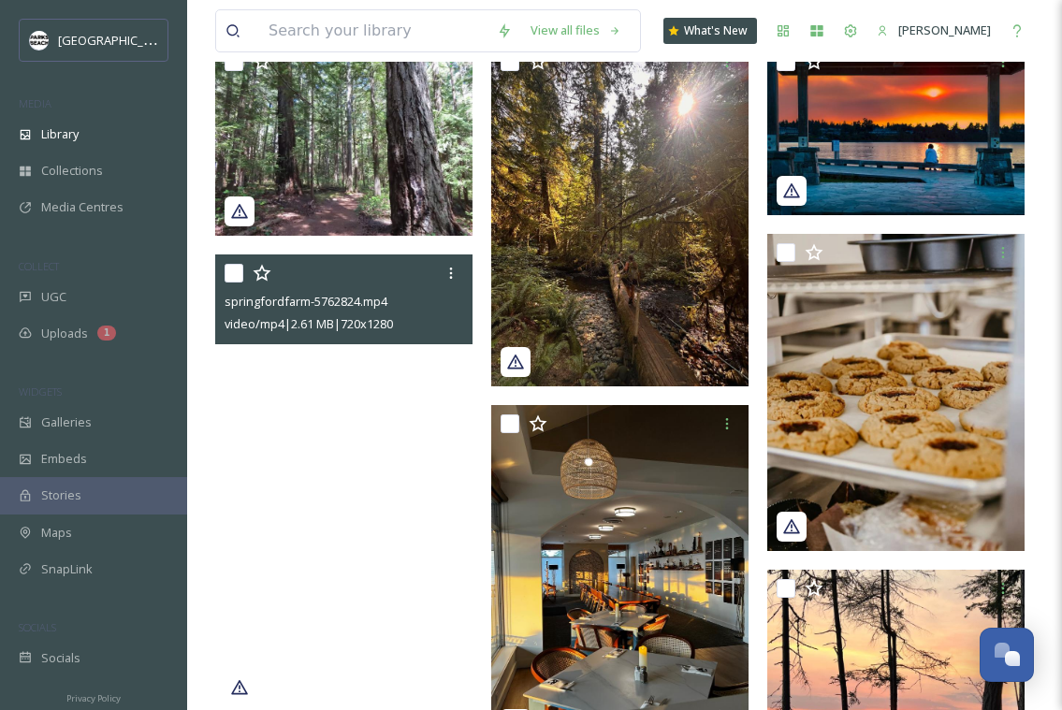
scroll to position [514, 0]
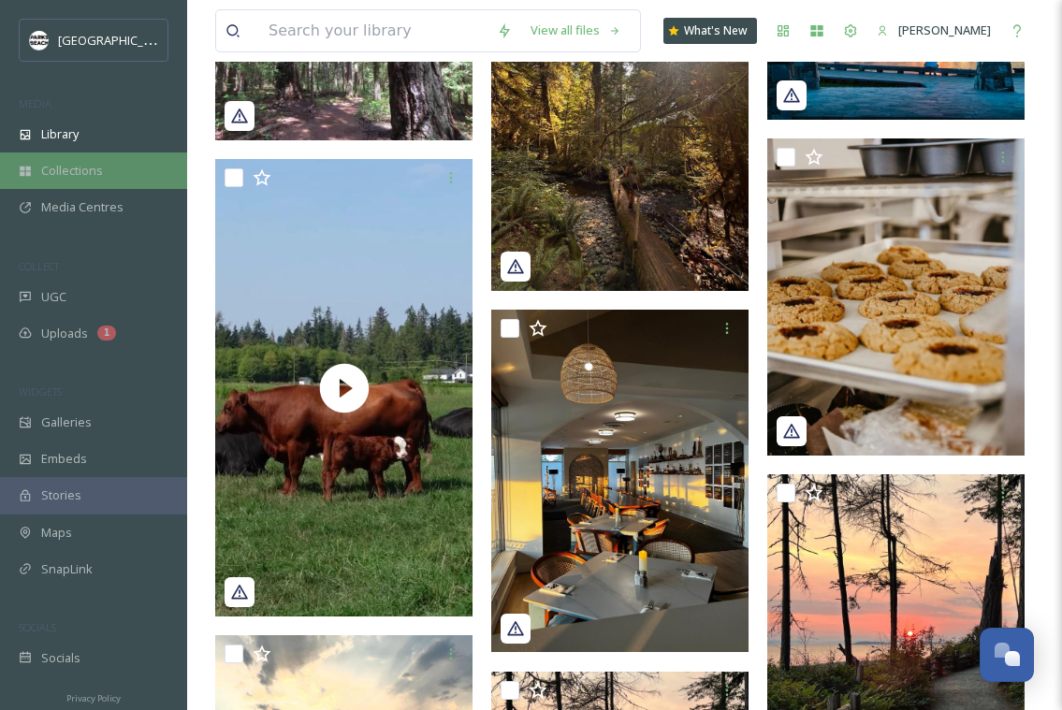
click at [98, 172] on span "Collections" at bounding box center [72, 171] width 62 height 18
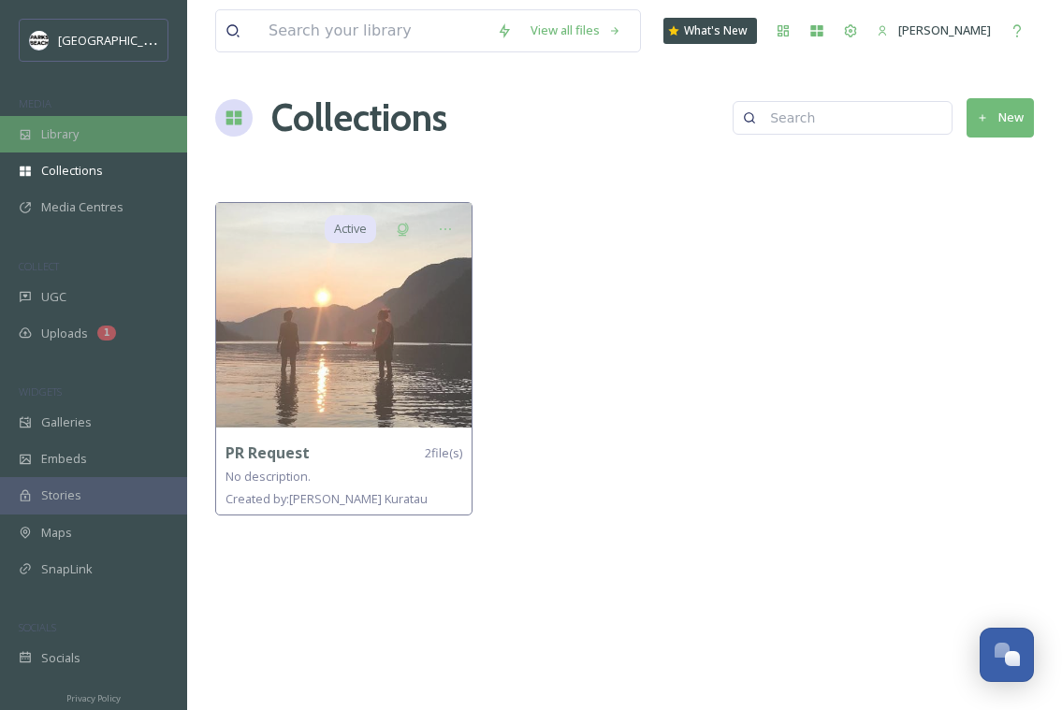
click at [70, 133] on span "Library" at bounding box center [59, 134] width 37 height 18
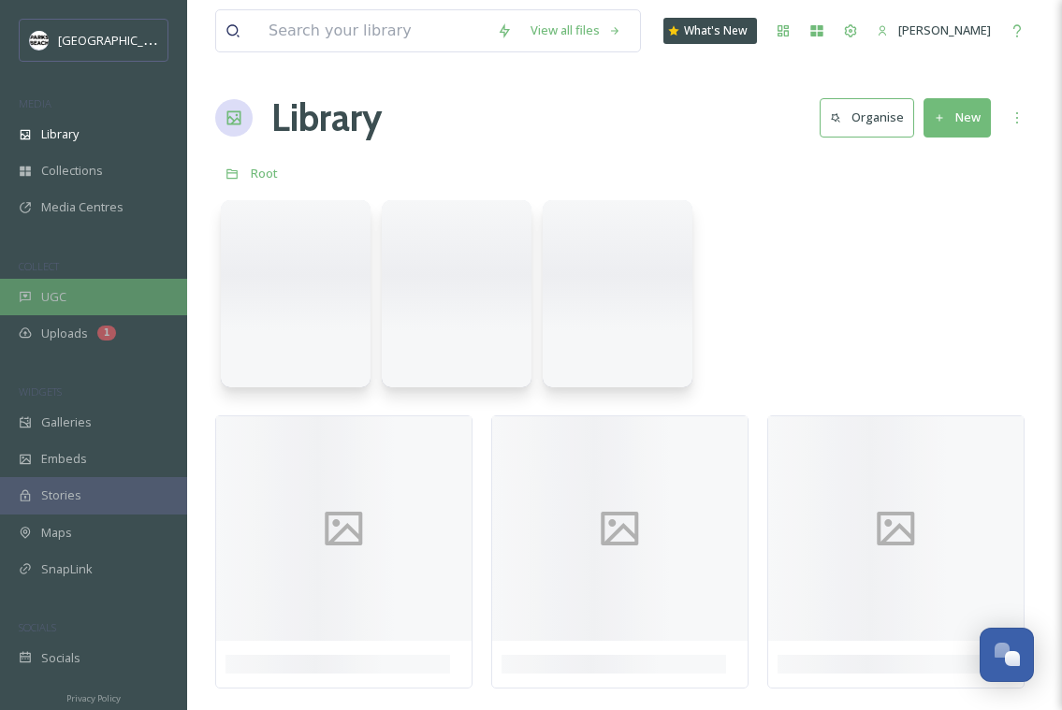
click at [60, 302] on span "UGC" at bounding box center [53, 297] width 25 height 18
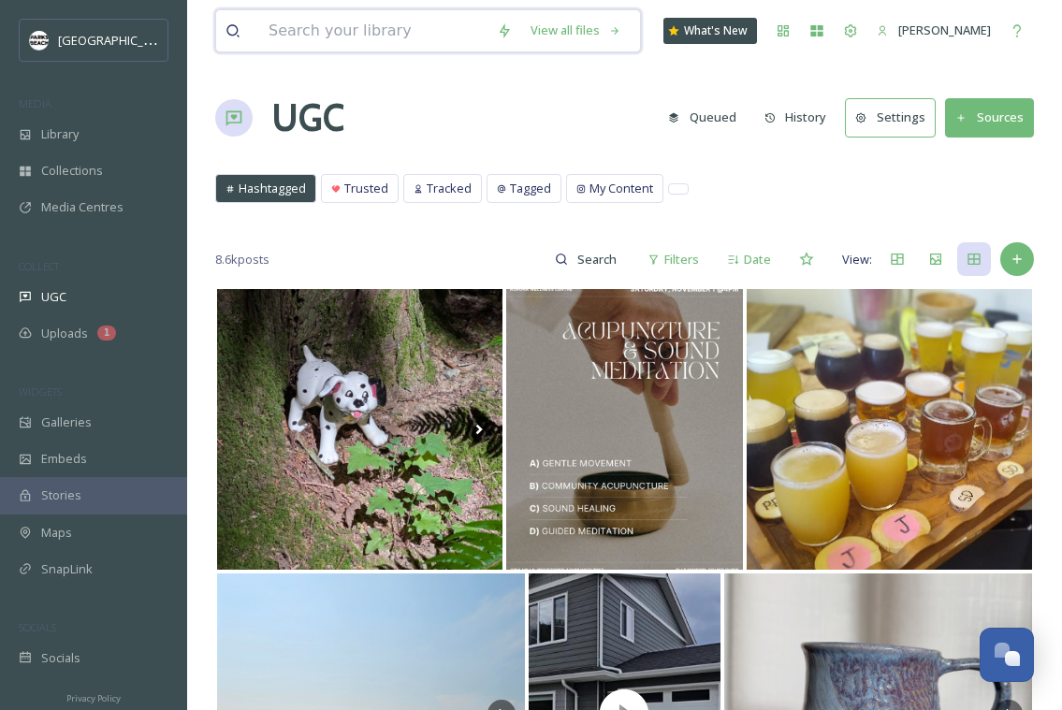
click at [363, 47] on input at bounding box center [373, 30] width 228 height 41
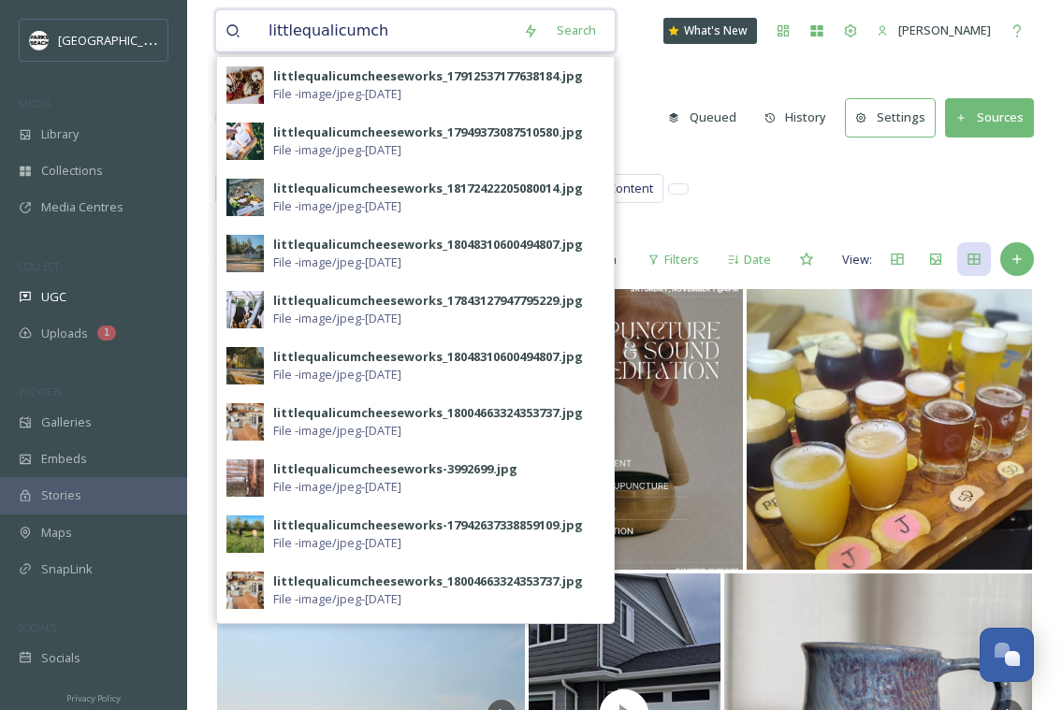
type input "littlequalicumch"
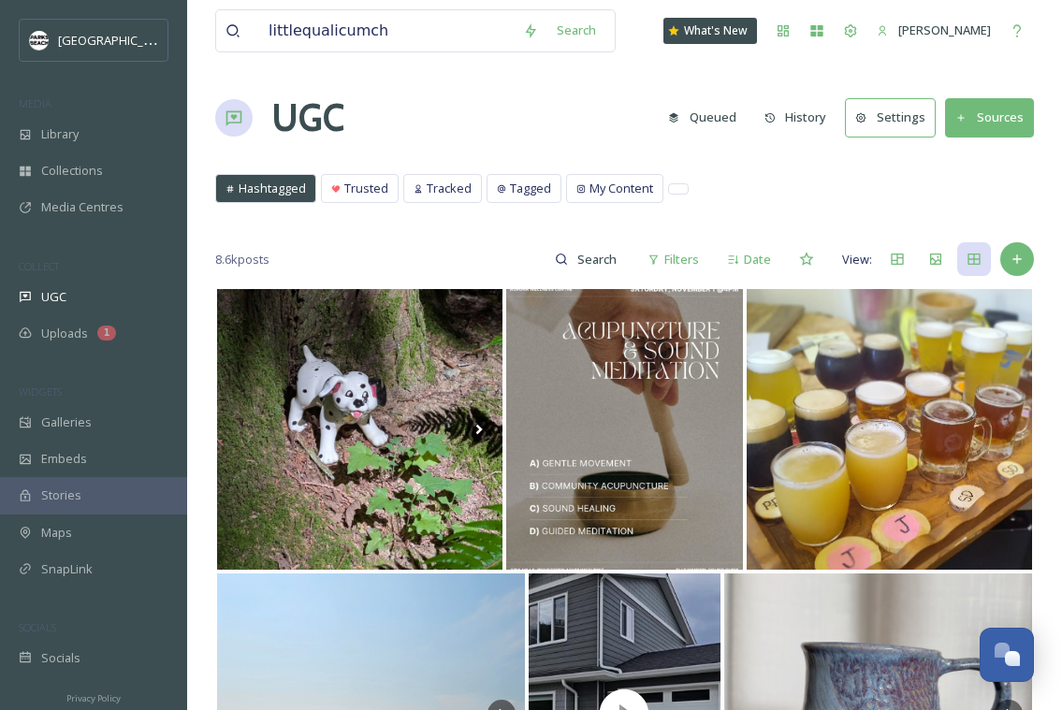
click at [691, 189] on div "Hashtagged Trusted Tracked Tagged My Content Hashtagged Trusted Tracked Tagged …" at bounding box center [624, 193] width 819 height 38
click at [359, 182] on span "Trusted" at bounding box center [366, 189] width 44 height 18
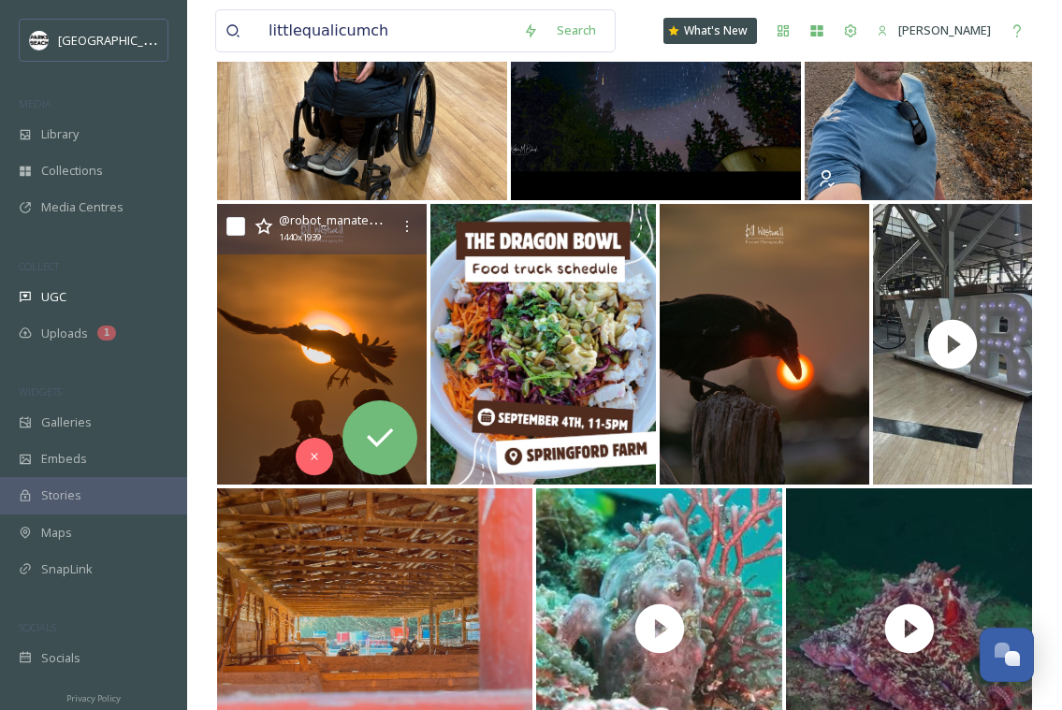
scroll to position [2837, 0]
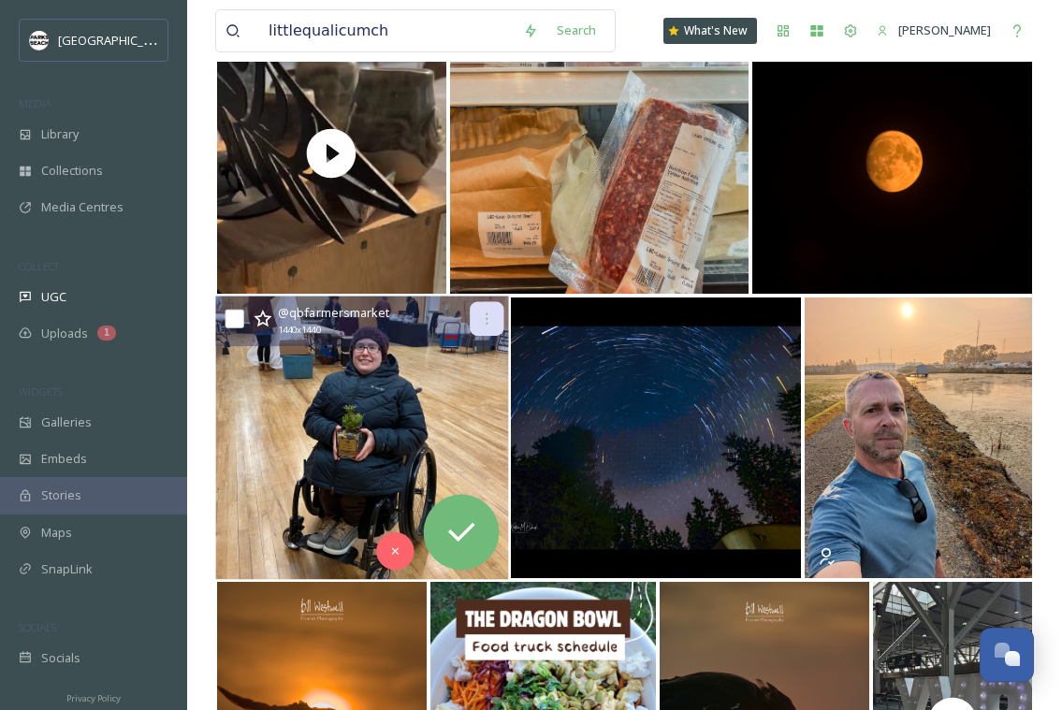
click at [491, 326] on icon at bounding box center [486, 319] width 15 height 15
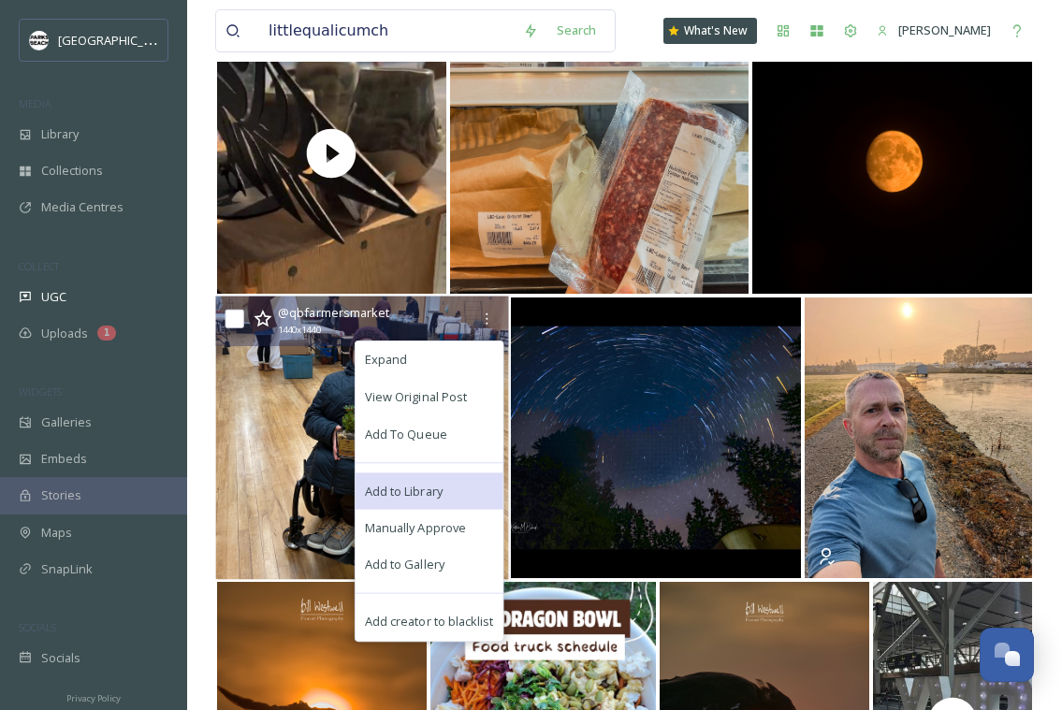
click at [436, 494] on span "Add to Library" at bounding box center [404, 491] width 78 height 18
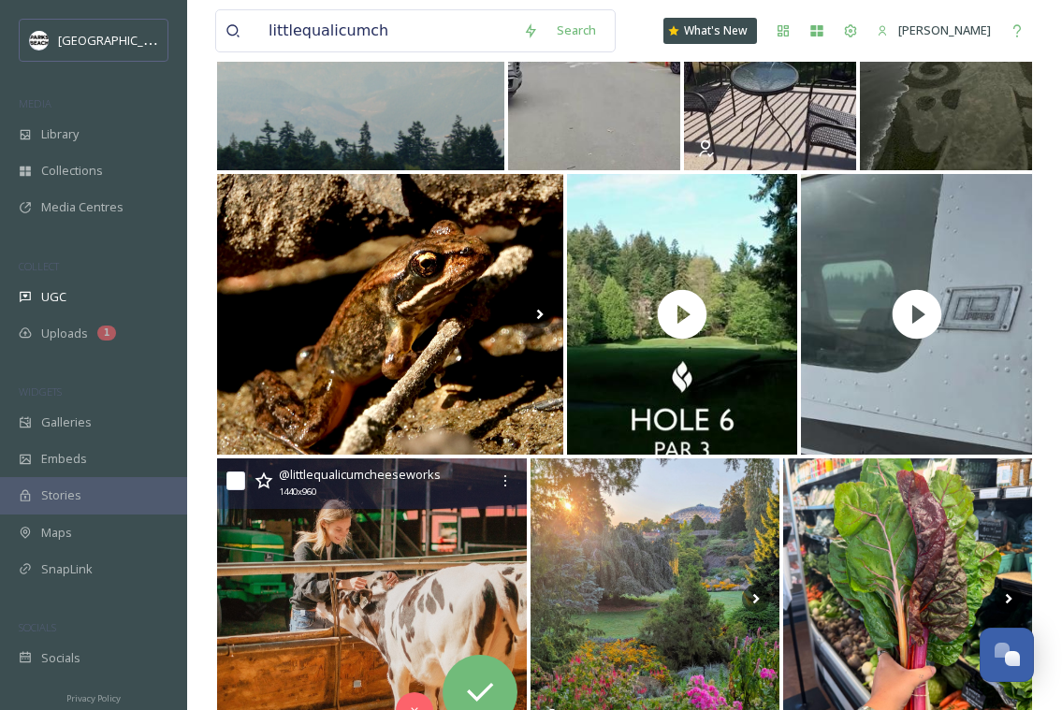
scroll to position [7517, 0]
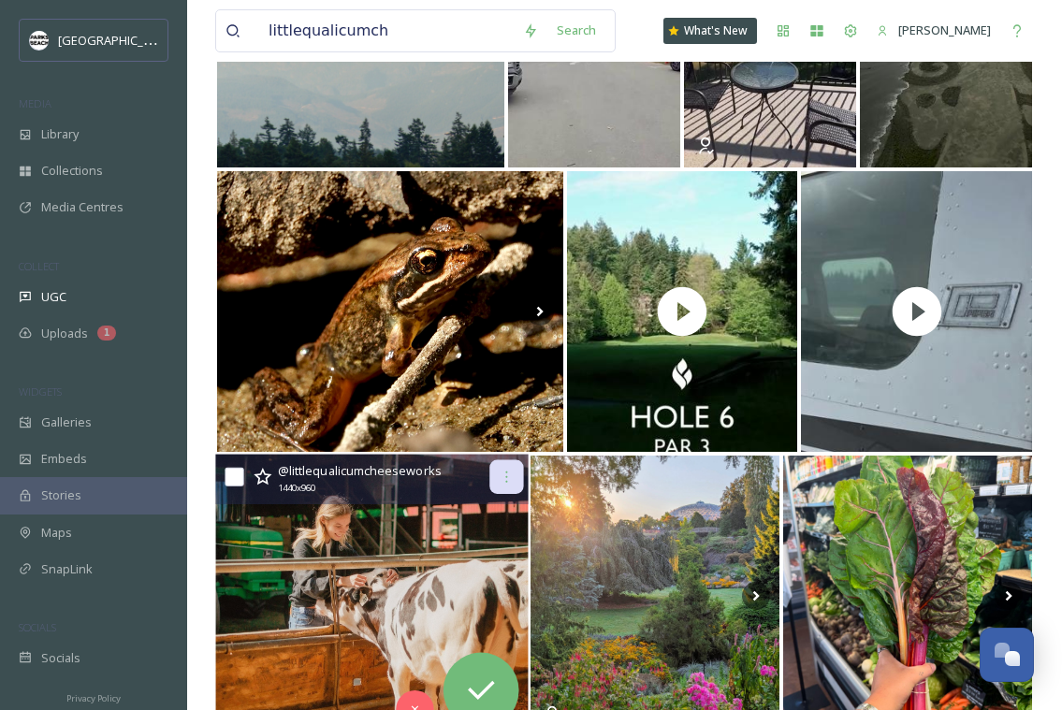
click at [510, 491] on div at bounding box center [508, 478] width 34 height 34
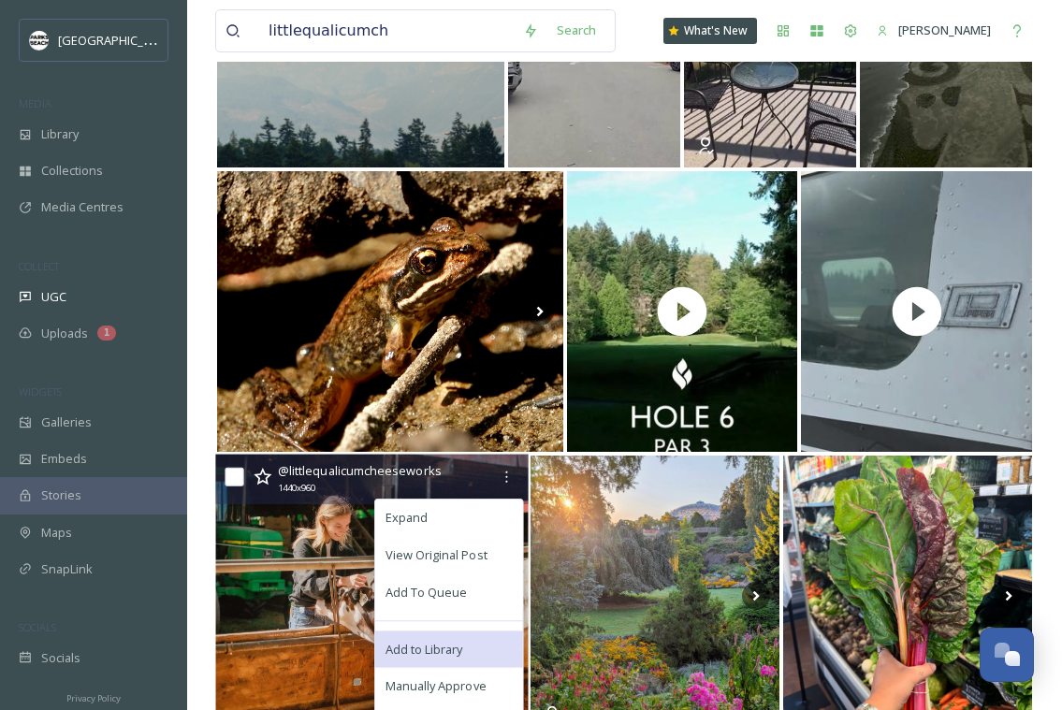
click at [438, 647] on span "Add to Library" at bounding box center [425, 649] width 78 height 18
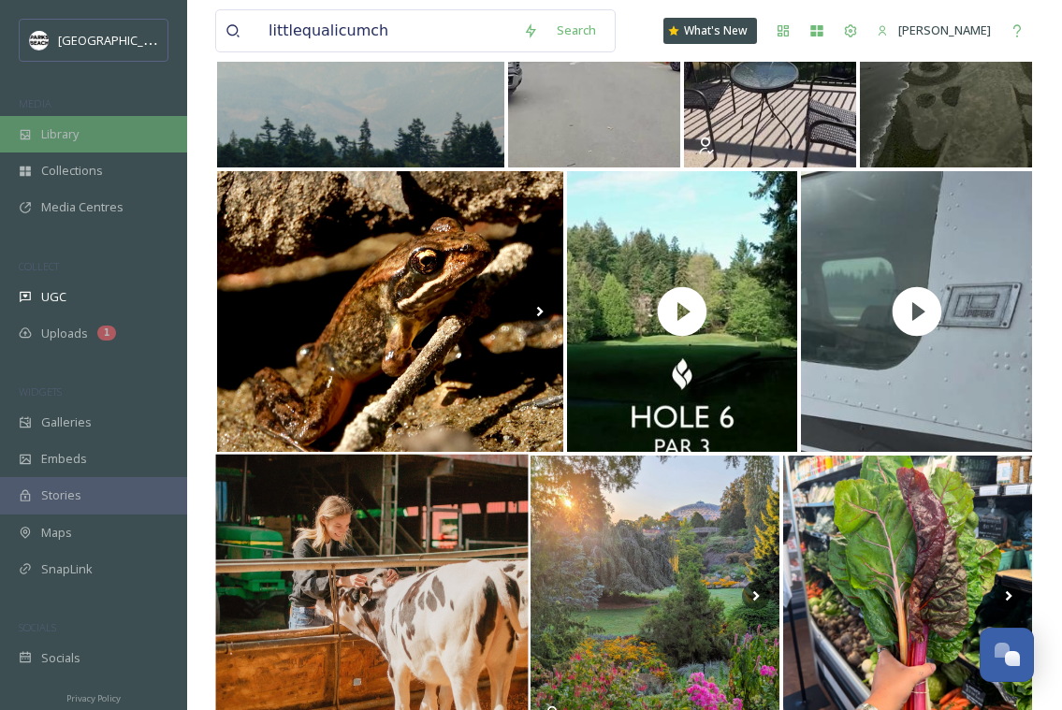
click at [77, 134] on span "Library" at bounding box center [59, 134] width 37 height 18
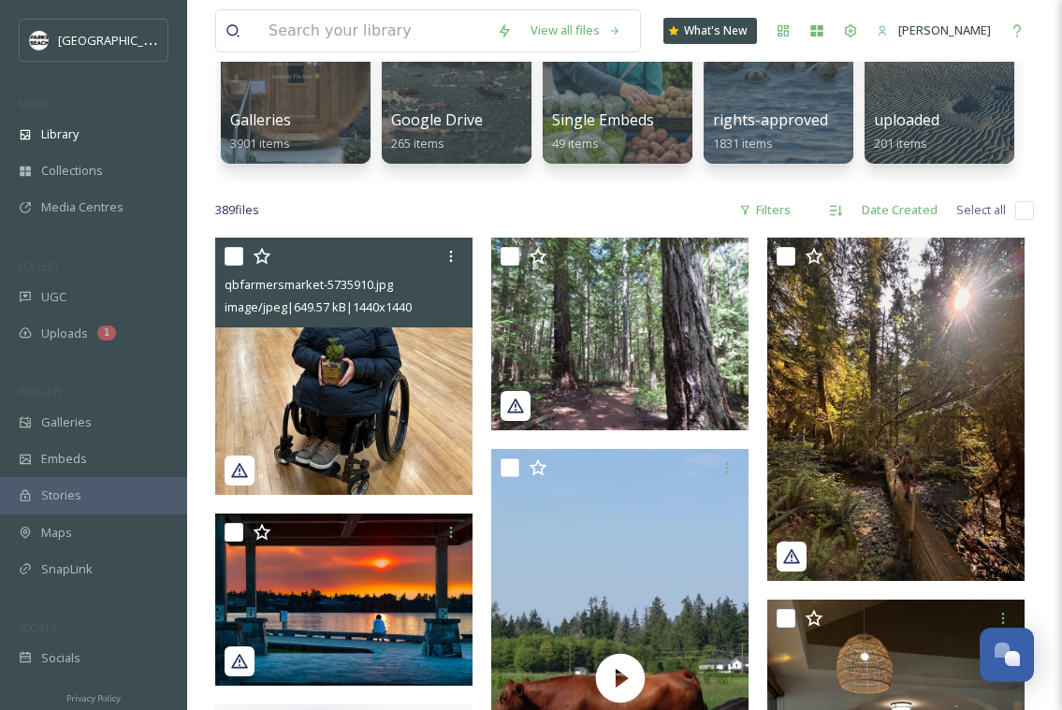
scroll to position [335, 0]
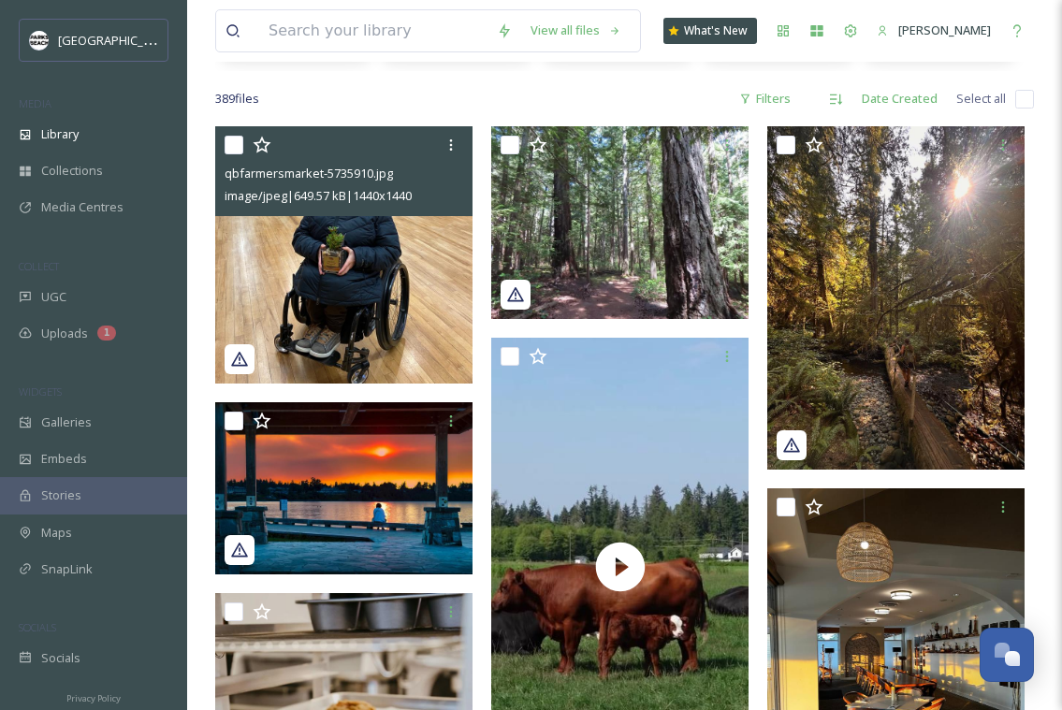
click at [331, 300] on img at bounding box center [343, 254] width 257 height 257
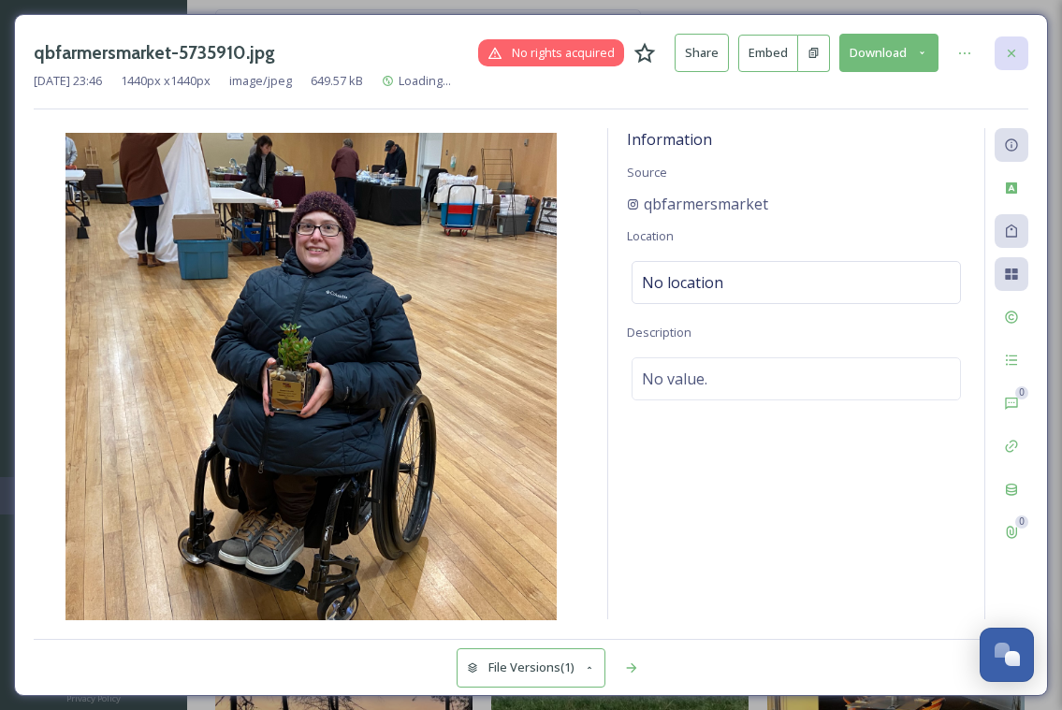
click at [1004, 53] on icon at bounding box center [1011, 53] width 15 height 15
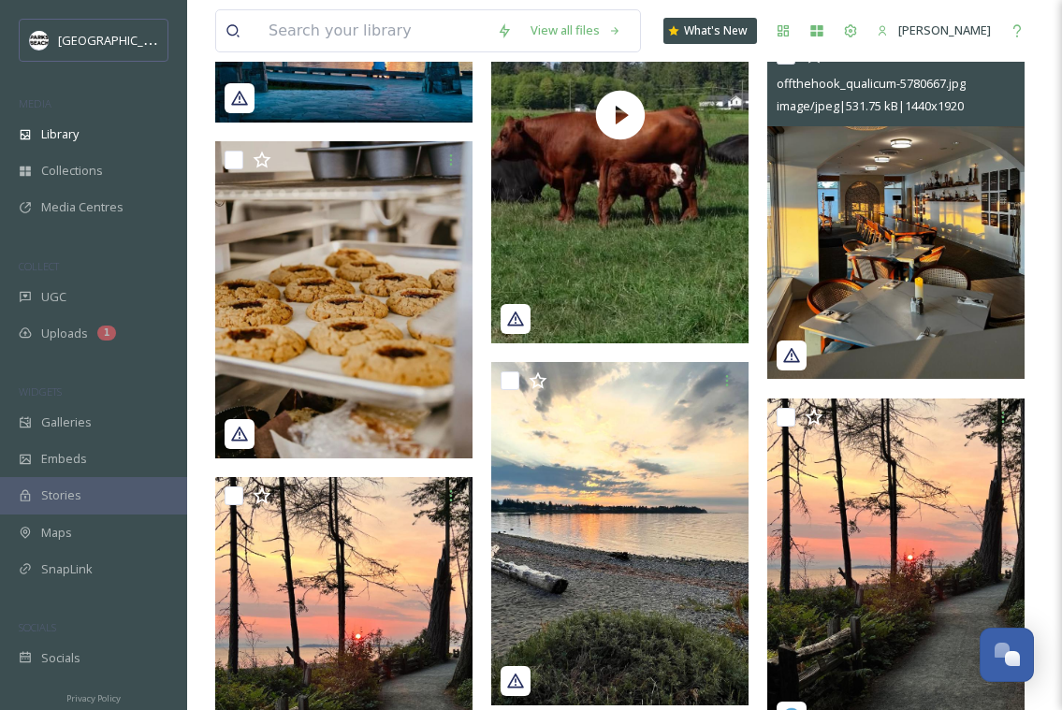
scroll to position [698, 0]
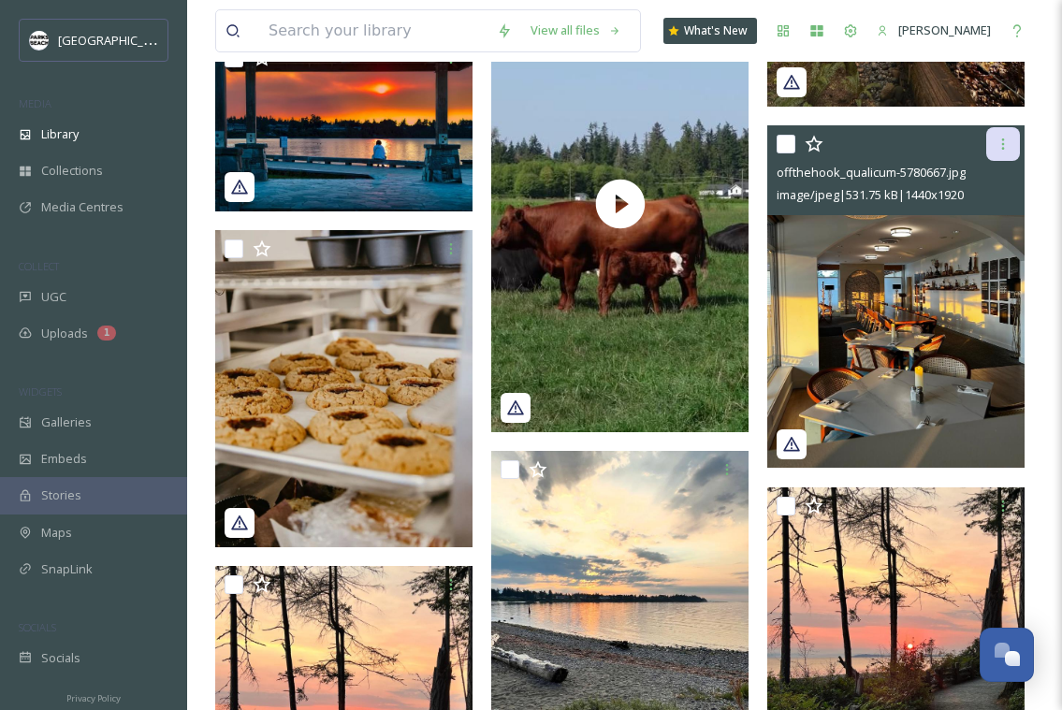
click at [1003, 139] on icon at bounding box center [1004, 144] width 3 height 11
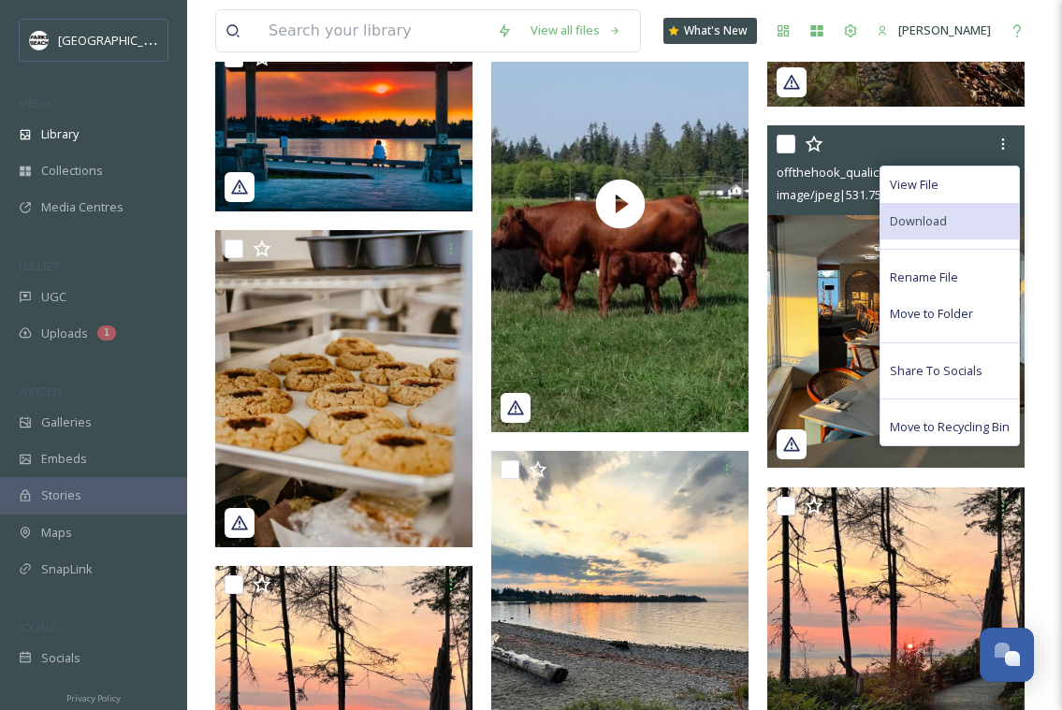
click at [923, 217] on span "Download" at bounding box center [918, 221] width 57 height 18
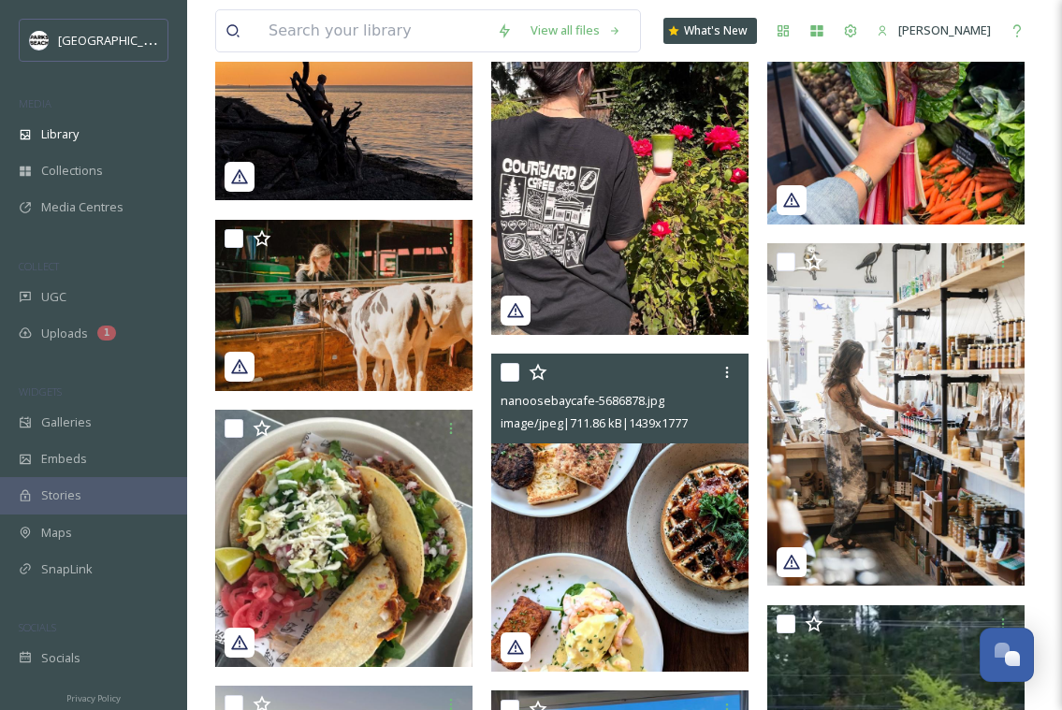
scroll to position [4507, 0]
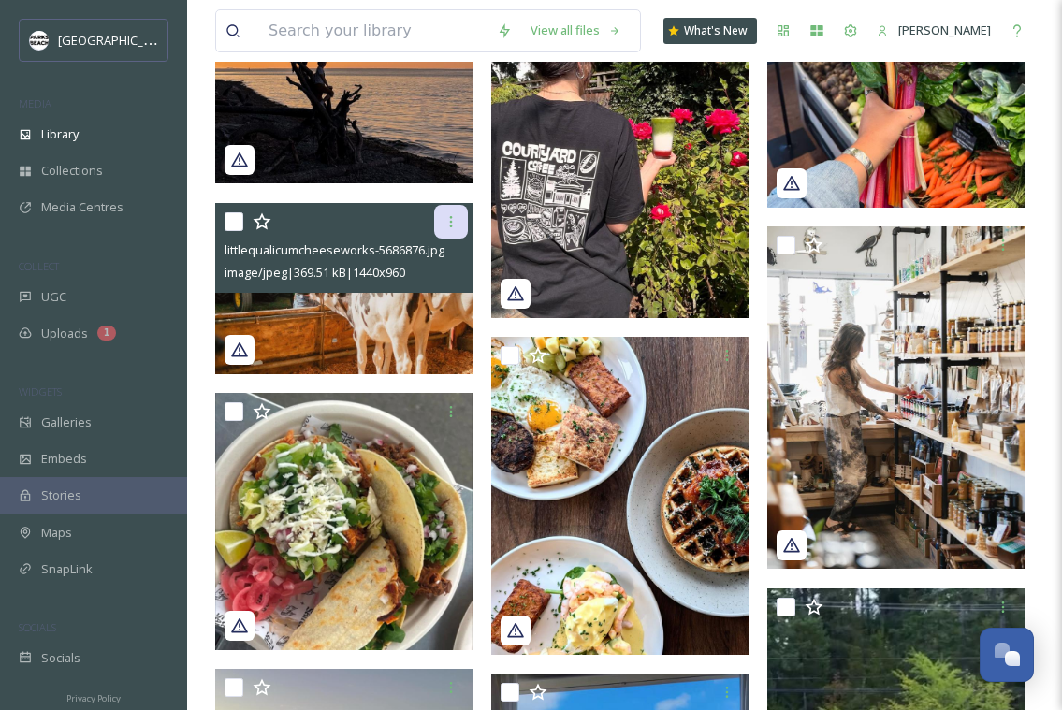
click at [456, 218] on icon at bounding box center [451, 221] width 15 height 15
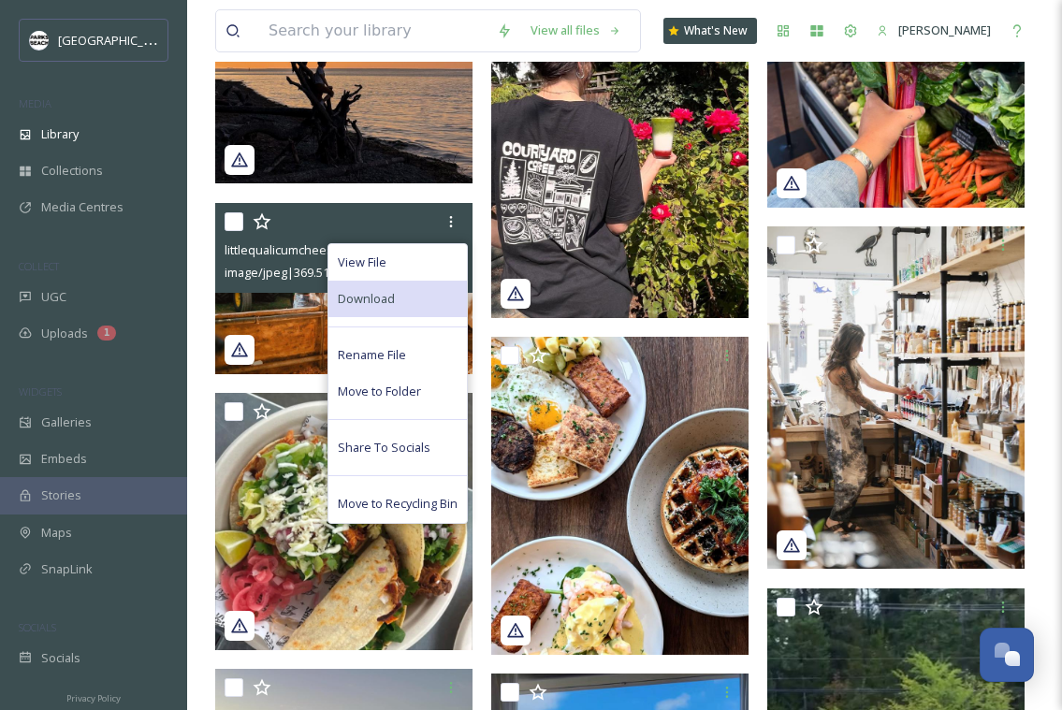
click at [398, 289] on div "Download" at bounding box center [398, 299] width 139 height 37
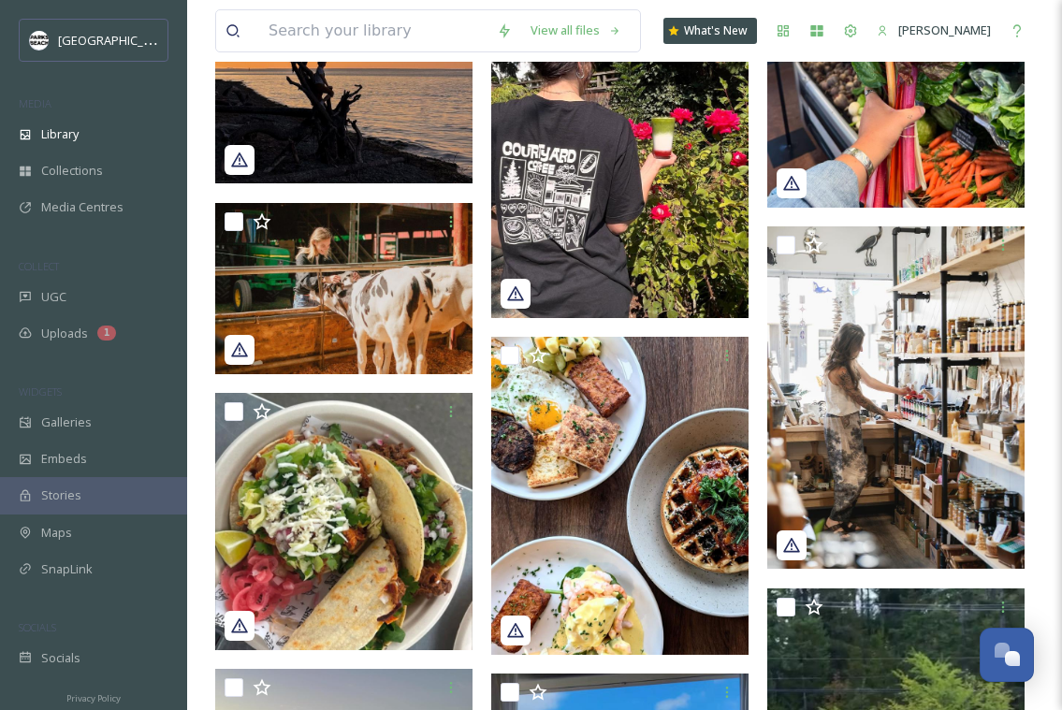
click at [476, 51] on div "View all files" at bounding box center [428, 30] width 426 height 43
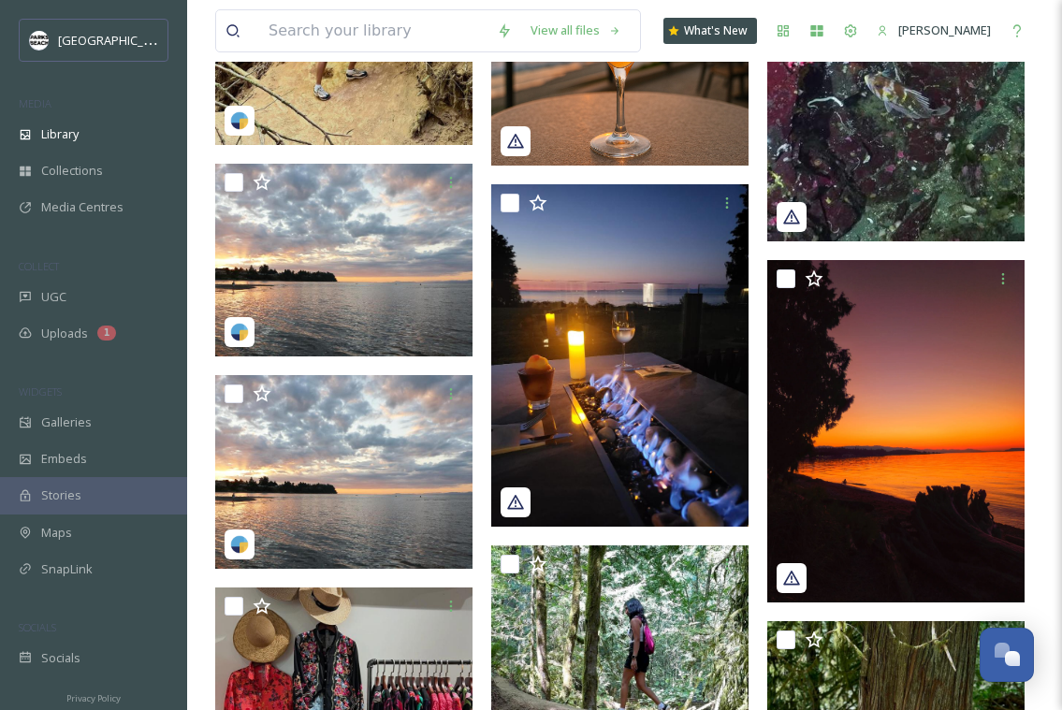
scroll to position [6227, 0]
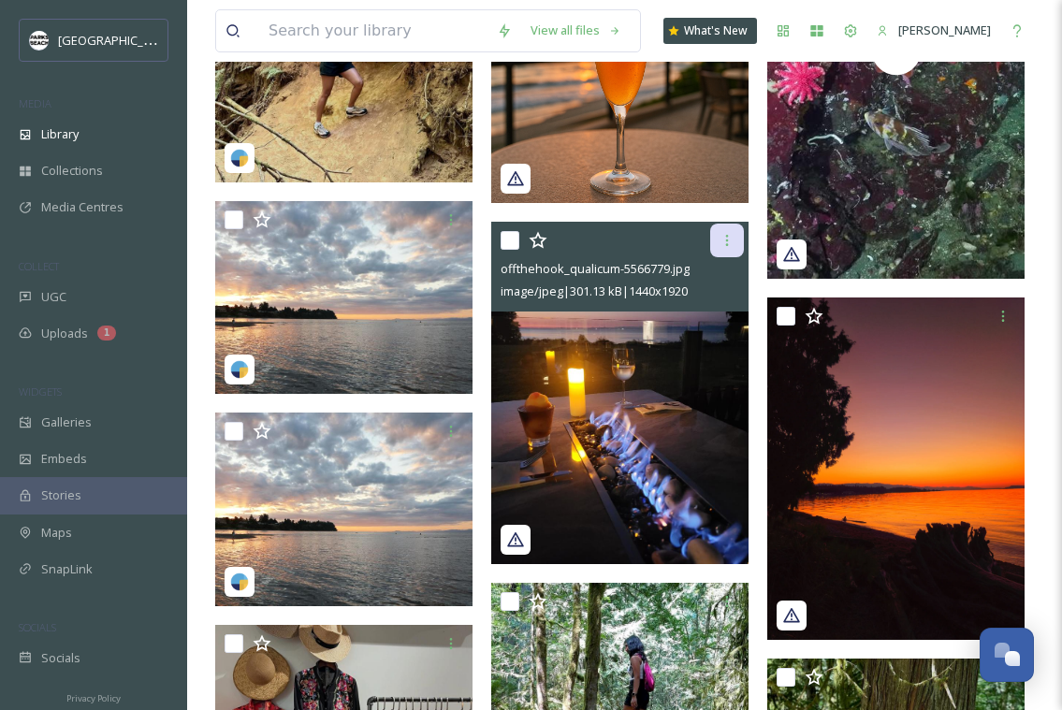
click at [732, 245] on icon at bounding box center [727, 240] width 15 height 15
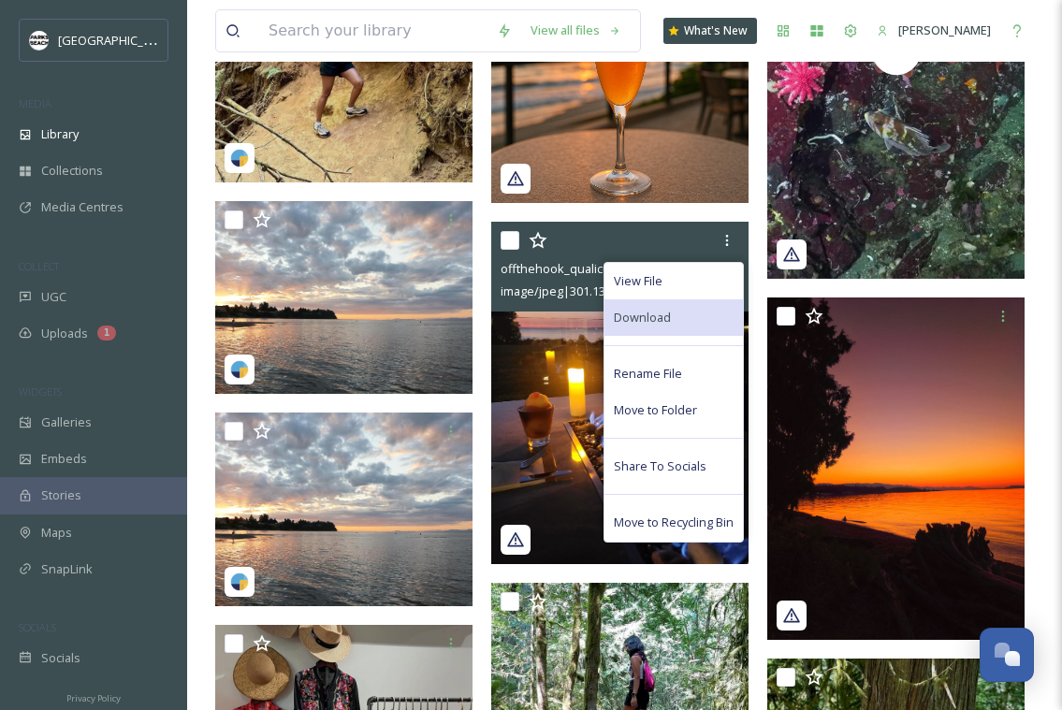
click at [664, 322] on span "Download" at bounding box center [642, 318] width 57 height 18
